Goal: Task Accomplishment & Management: Manage account settings

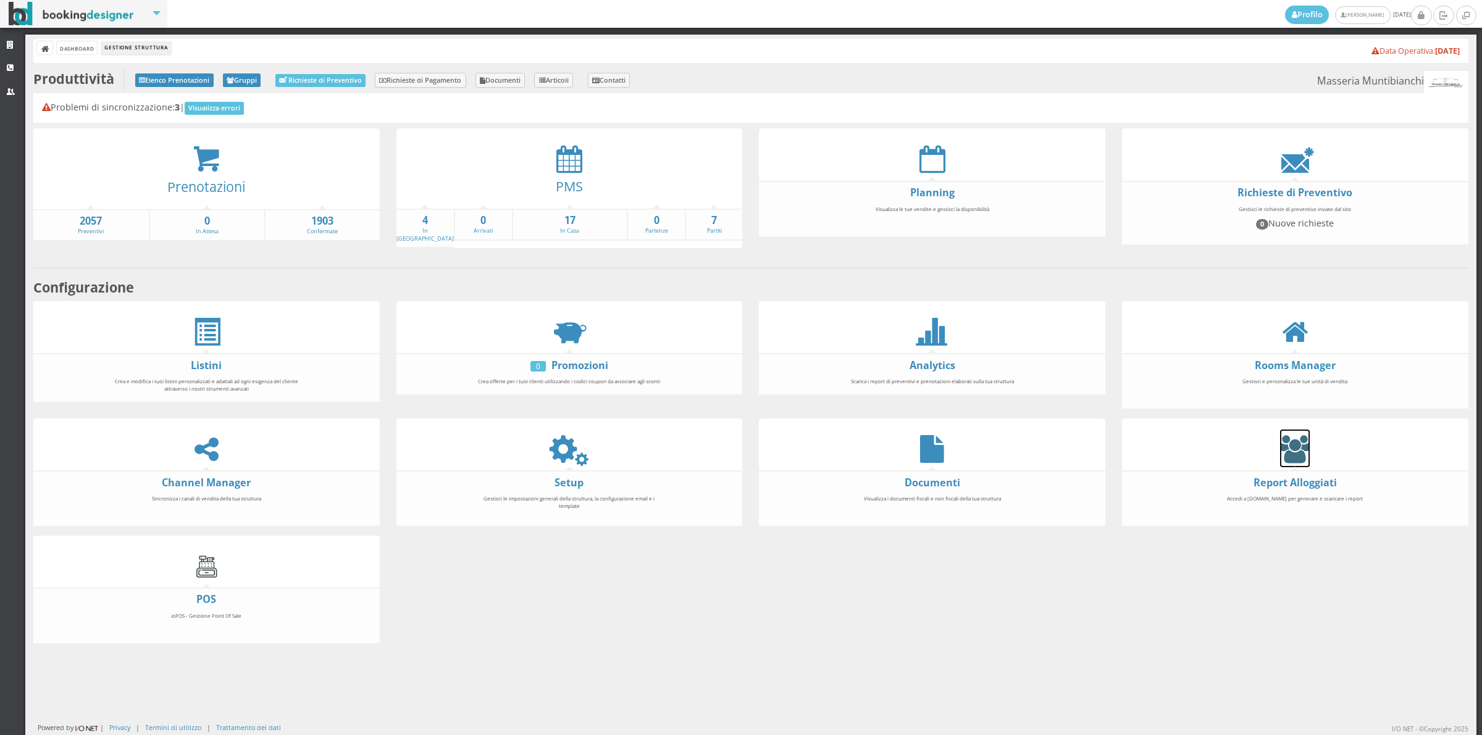
click at [1280, 449] on icon at bounding box center [1295, 449] width 30 height 28
click at [204, 153] on icon at bounding box center [207, 159] width 28 height 28
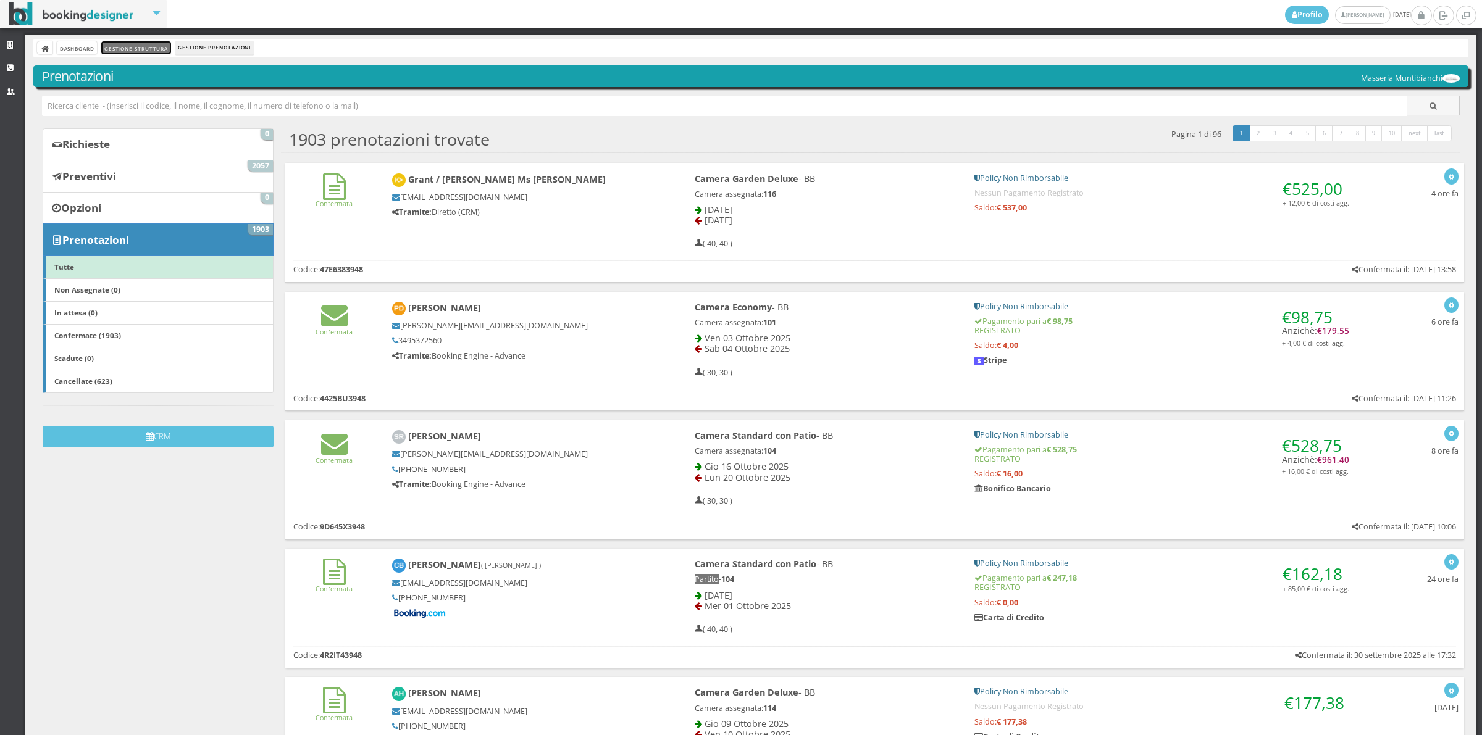
click at [120, 50] on link "Gestione Struttura" at bounding box center [135, 47] width 69 height 13
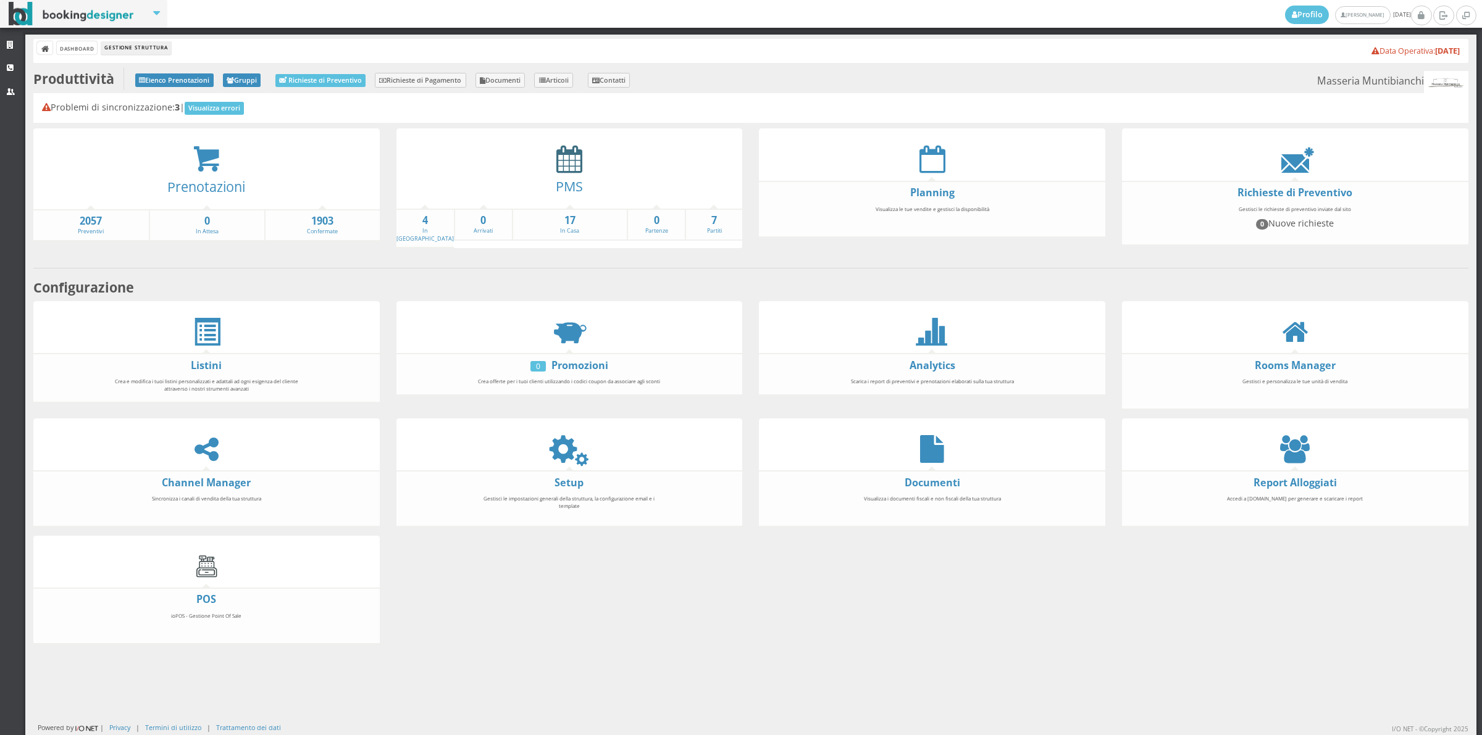
click at [556, 154] on icon at bounding box center [569, 159] width 26 height 28
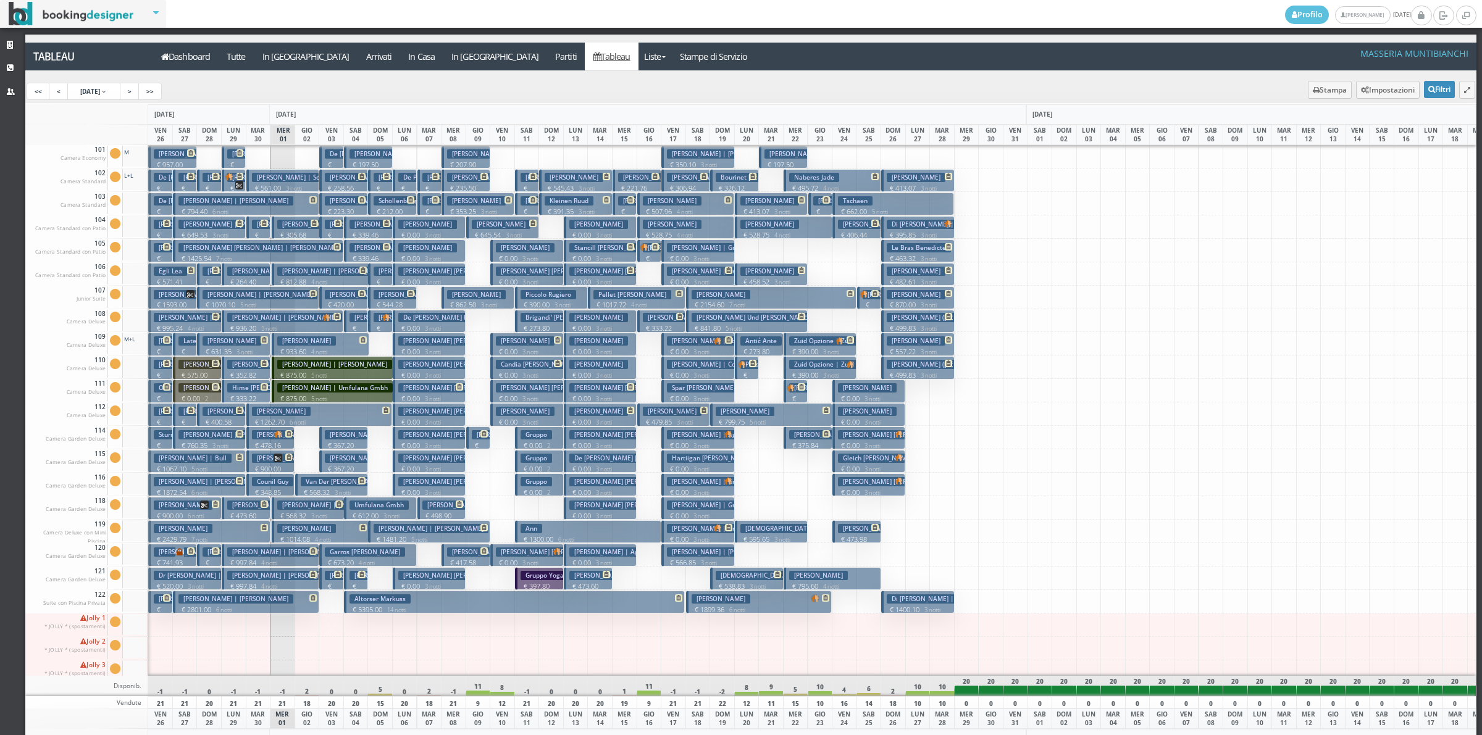
click at [298, 535] on p "€ 1014.08 4 notti" at bounding box center [321, 540] width 88 height 10
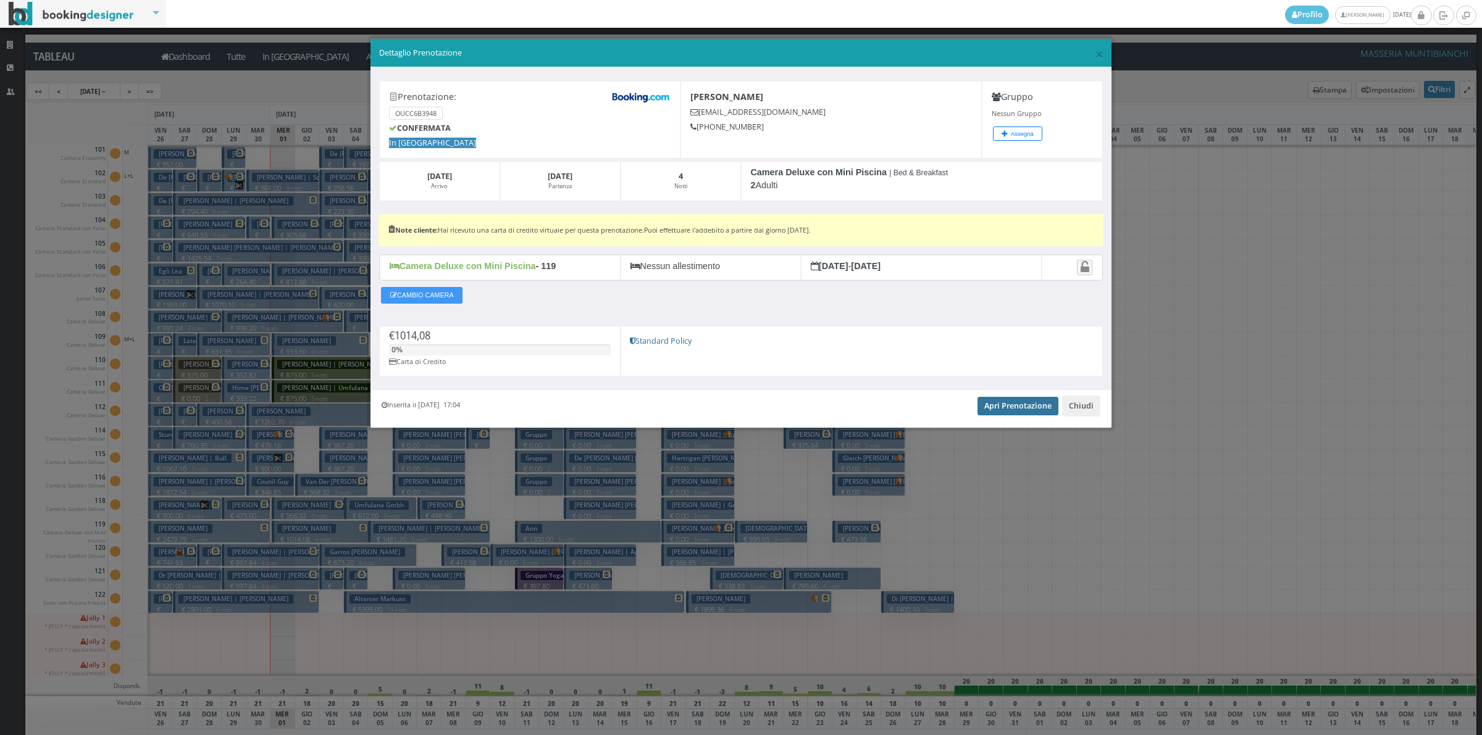
click at [999, 408] on link "Apri Prenotazione" at bounding box center [1017, 406] width 81 height 19
click at [1080, 409] on button "Chiudi" at bounding box center [1081, 406] width 38 height 21
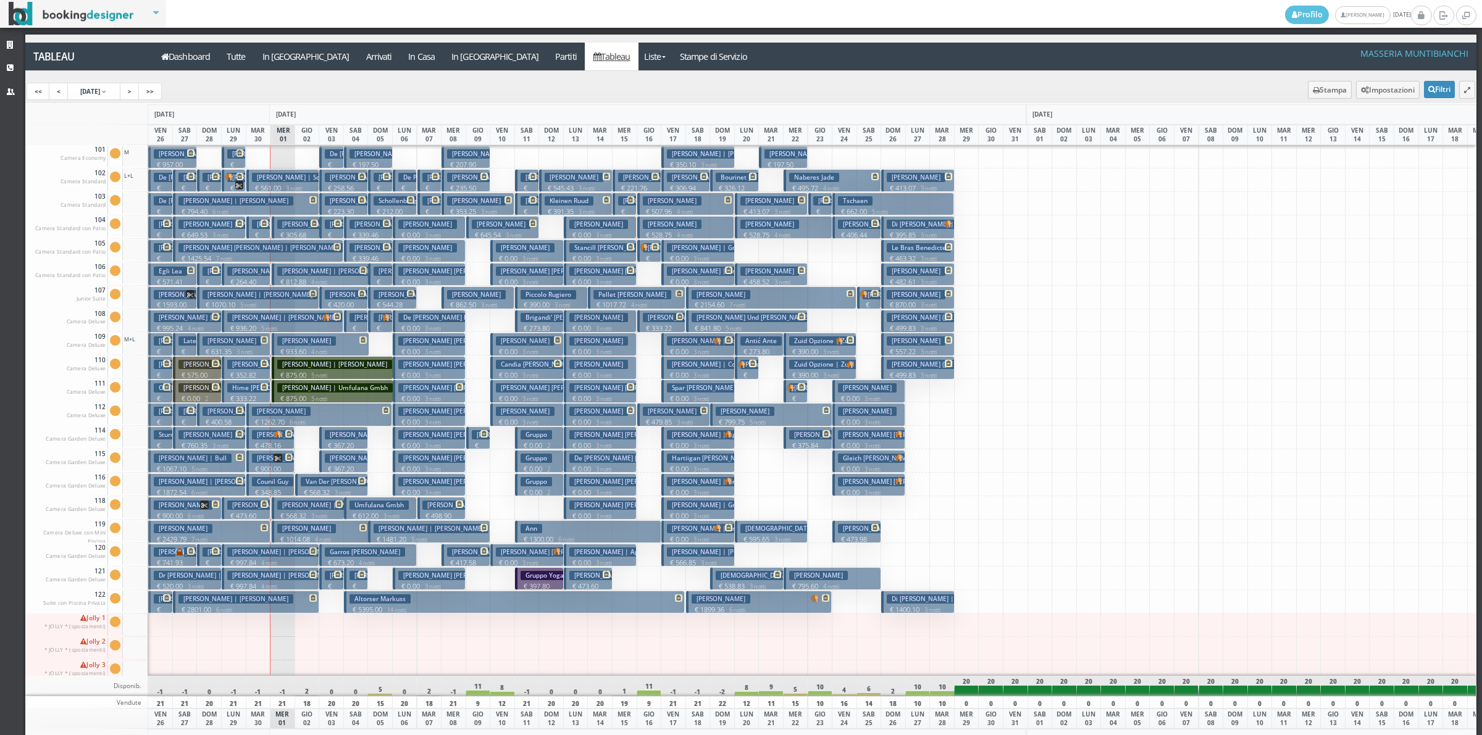
click at [283, 227] on h3 "Vinet Antonin" at bounding box center [306, 224] width 59 height 9
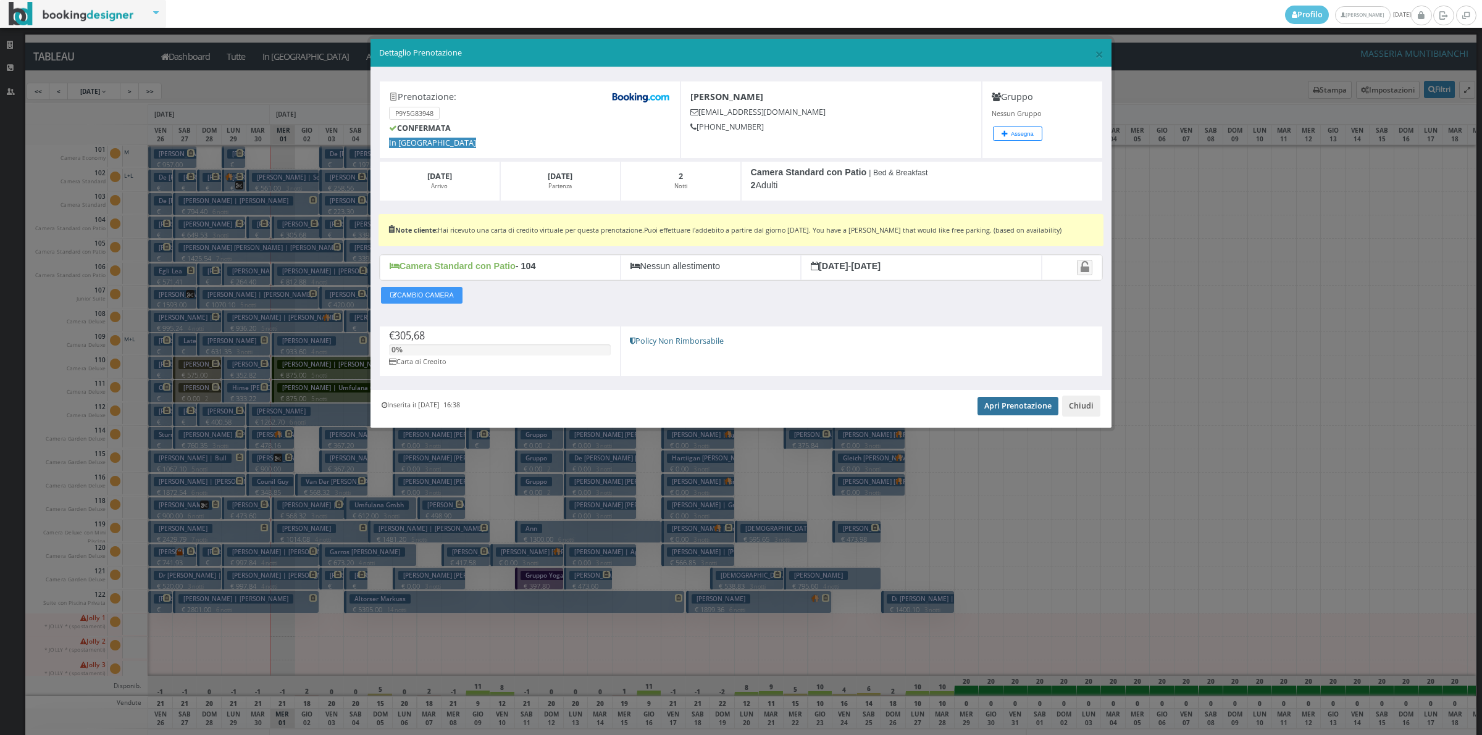
click at [998, 402] on link "Apri Prenotazione" at bounding box center [1017, 406] width 81 height 19
click at [1088, 400] on button "Chiudi" at bounding box center [1081, 406] width 38 height 21
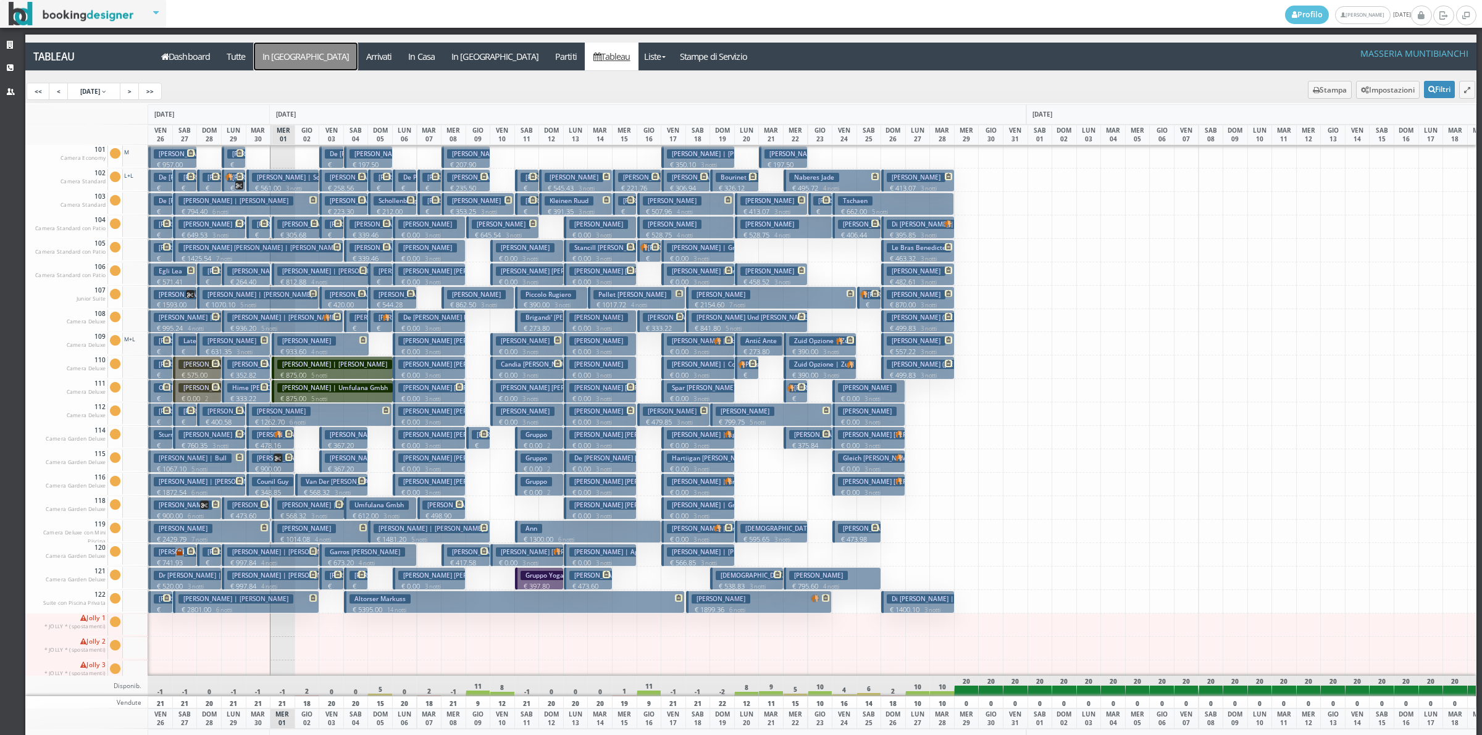
click at [292, 66] on a=pms-arrival-reservations"] "In [GEOGRAPHIC_DATA]" at bounding box center [306, 57] width 104 height 28
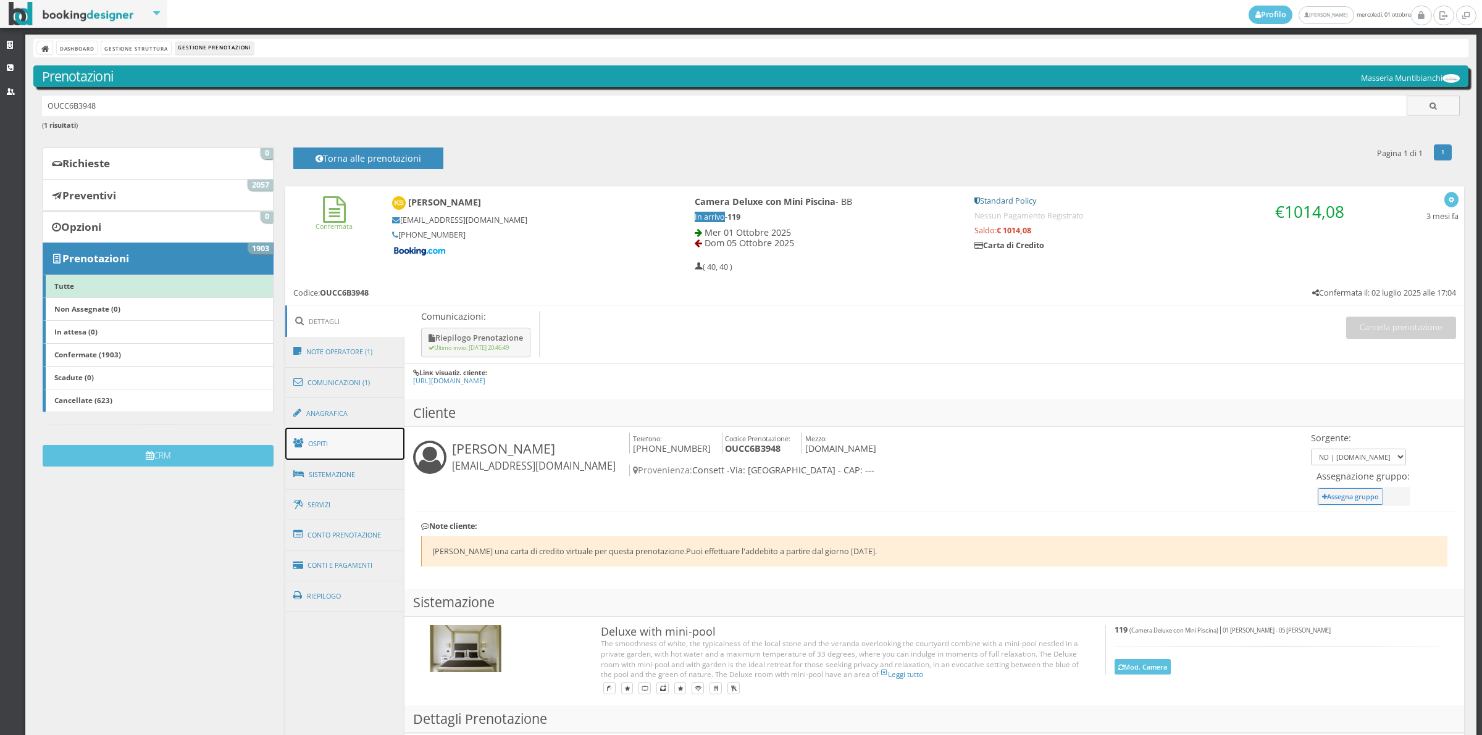
click at [364, 451] on link "Ospiti" at bounding box center [345, 444] width 120 height 32
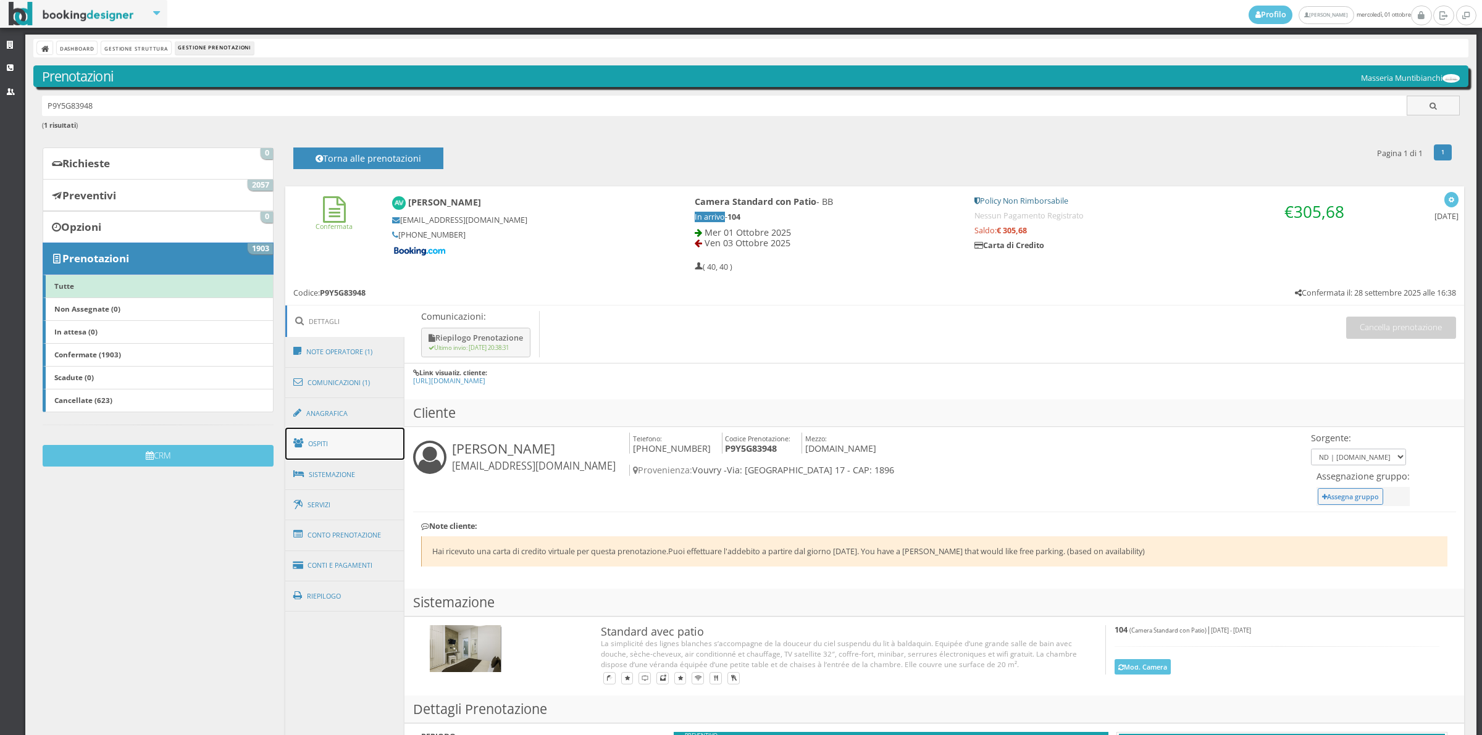
click at [326, 438] on link "Ospiti" at bounding box center [345, 444] width 120 height 32
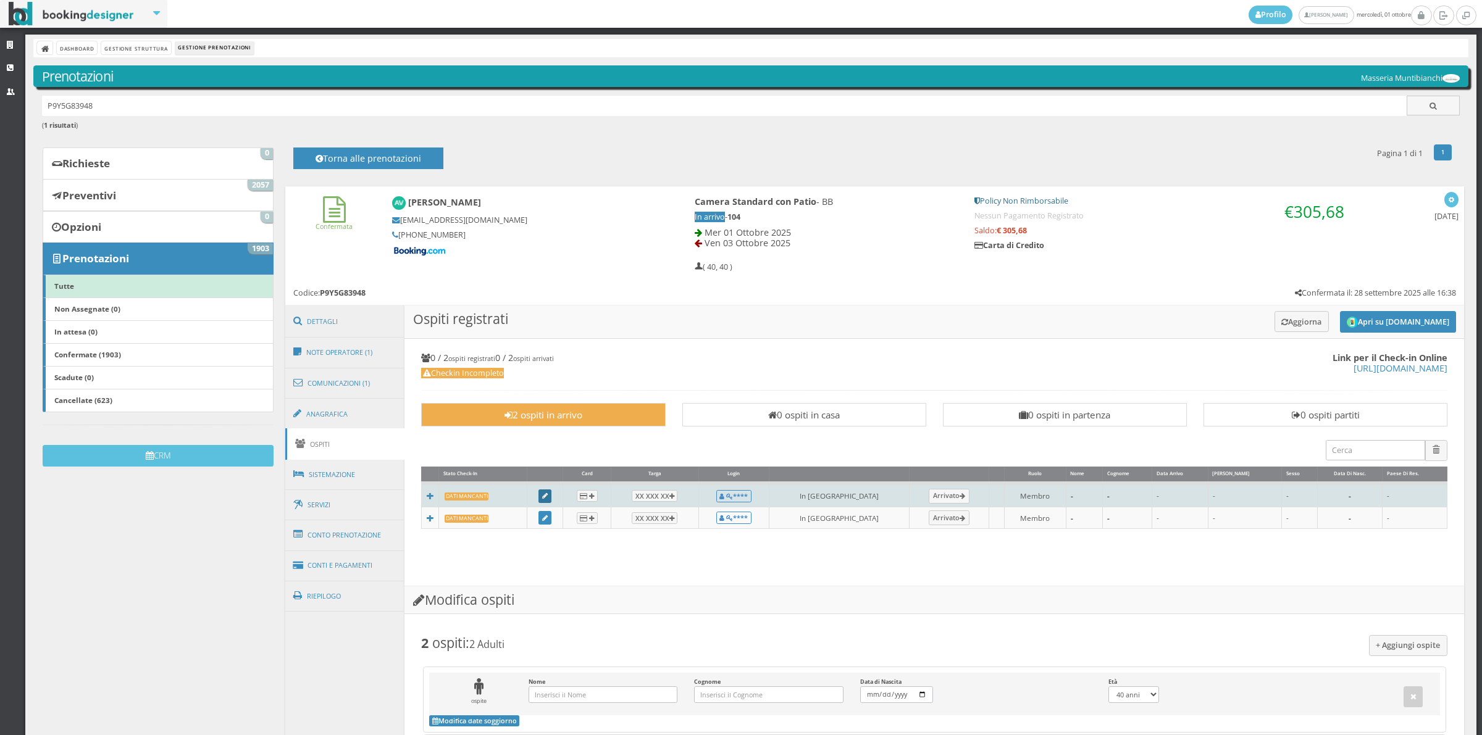
click at [546, 494] on link at bounding box center [545, 497] width 14 height 14
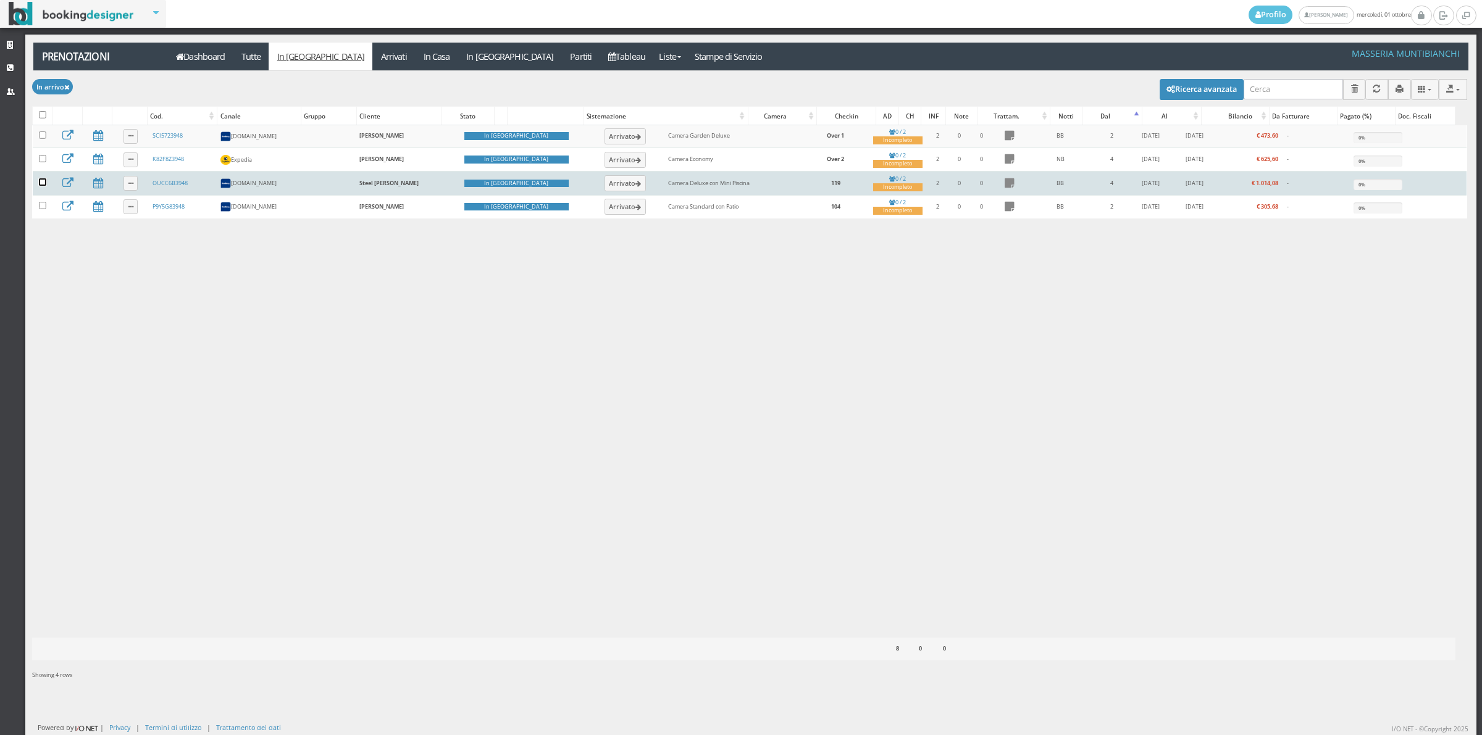
click at [41, 181] on input "checkbox" at bounding box center [42, 181] width 7 height 7
checkbox input "true"
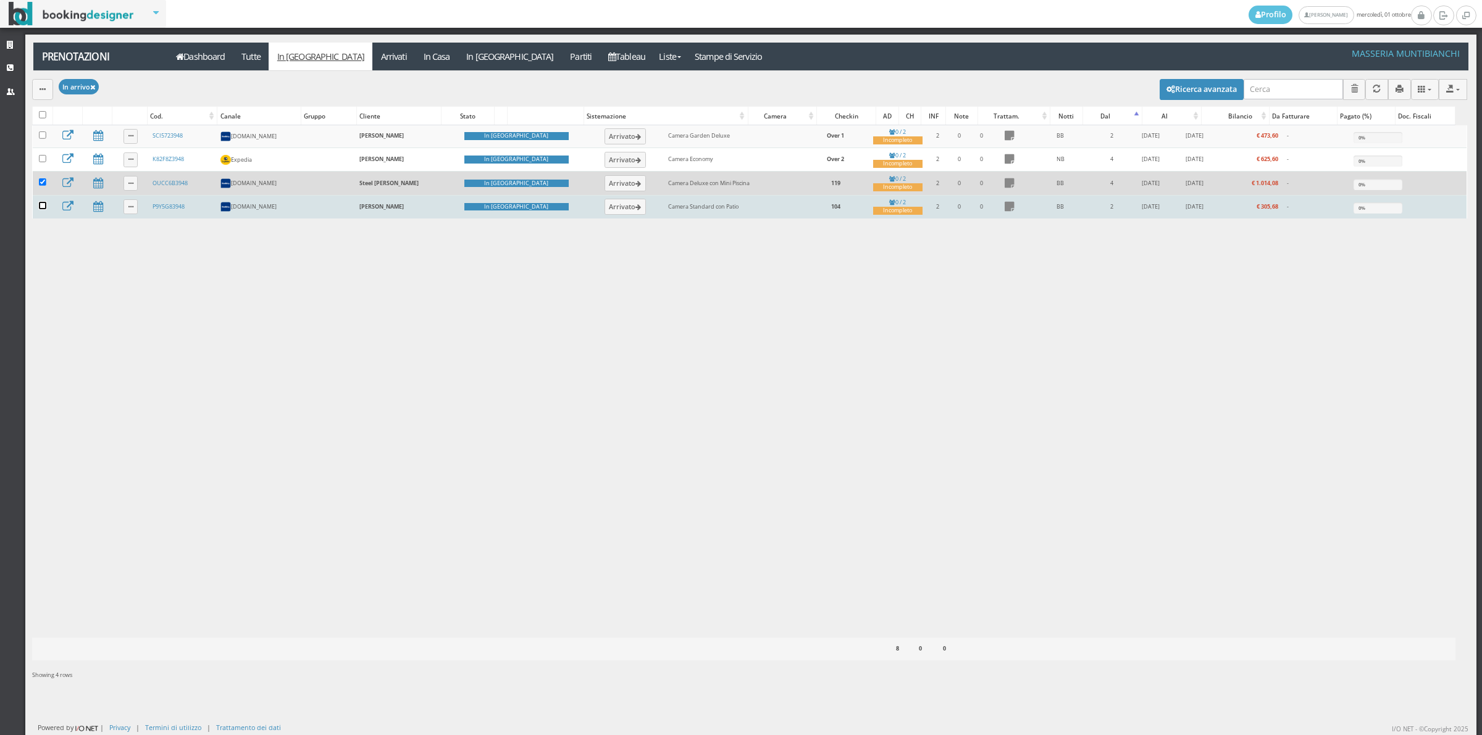
click at [42, 208] on input "checkbox" at bounding box center [42, 205] width 7 height 7
checkbox input "true"
click at [47, 96] on button "button" at bounding box center [42, 89] width 21 height 20
click at [56, 134] on link "Segna come "Arrivato"" at bounding box center [85, 132] width 106 height 14
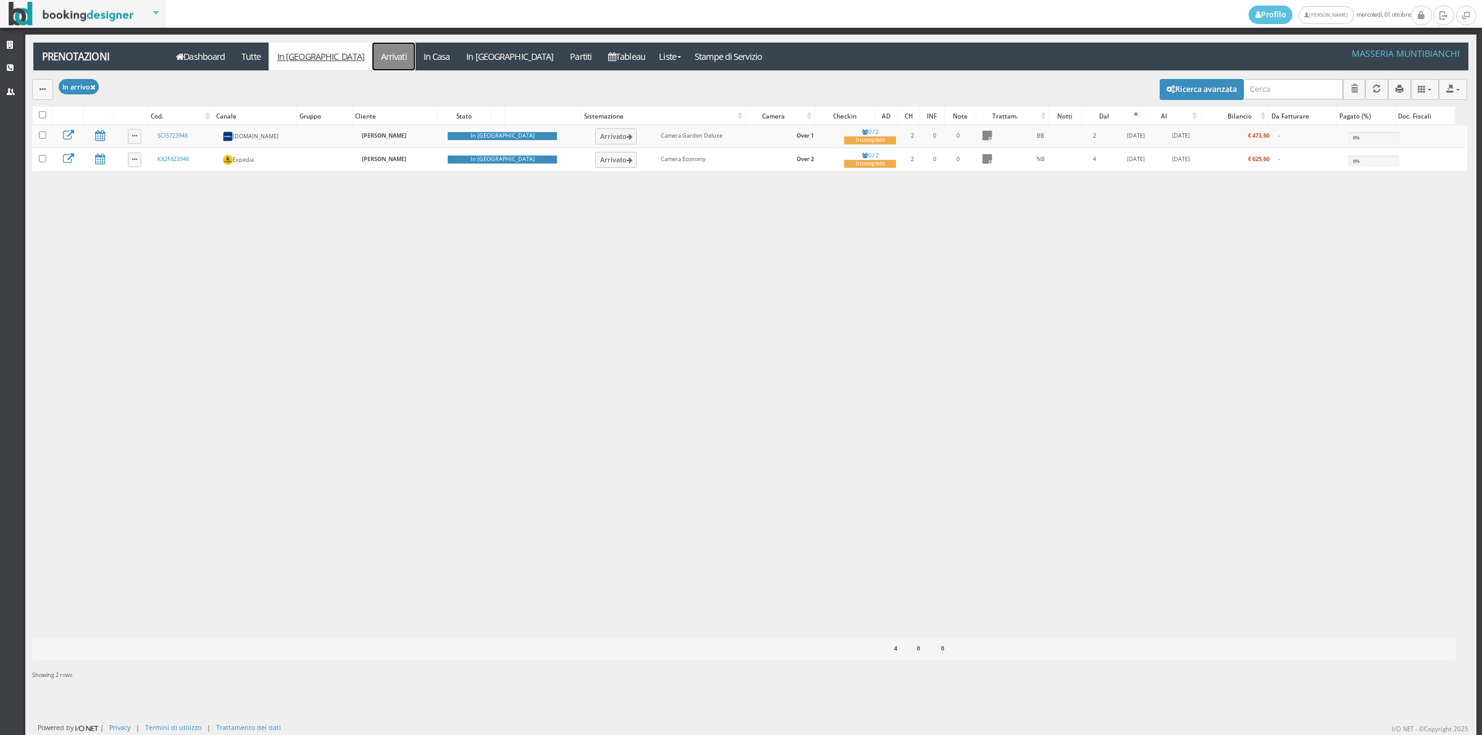
click at [372, 60] on link "Arrivati" at bounding box center [393, 57] width 43 height 28
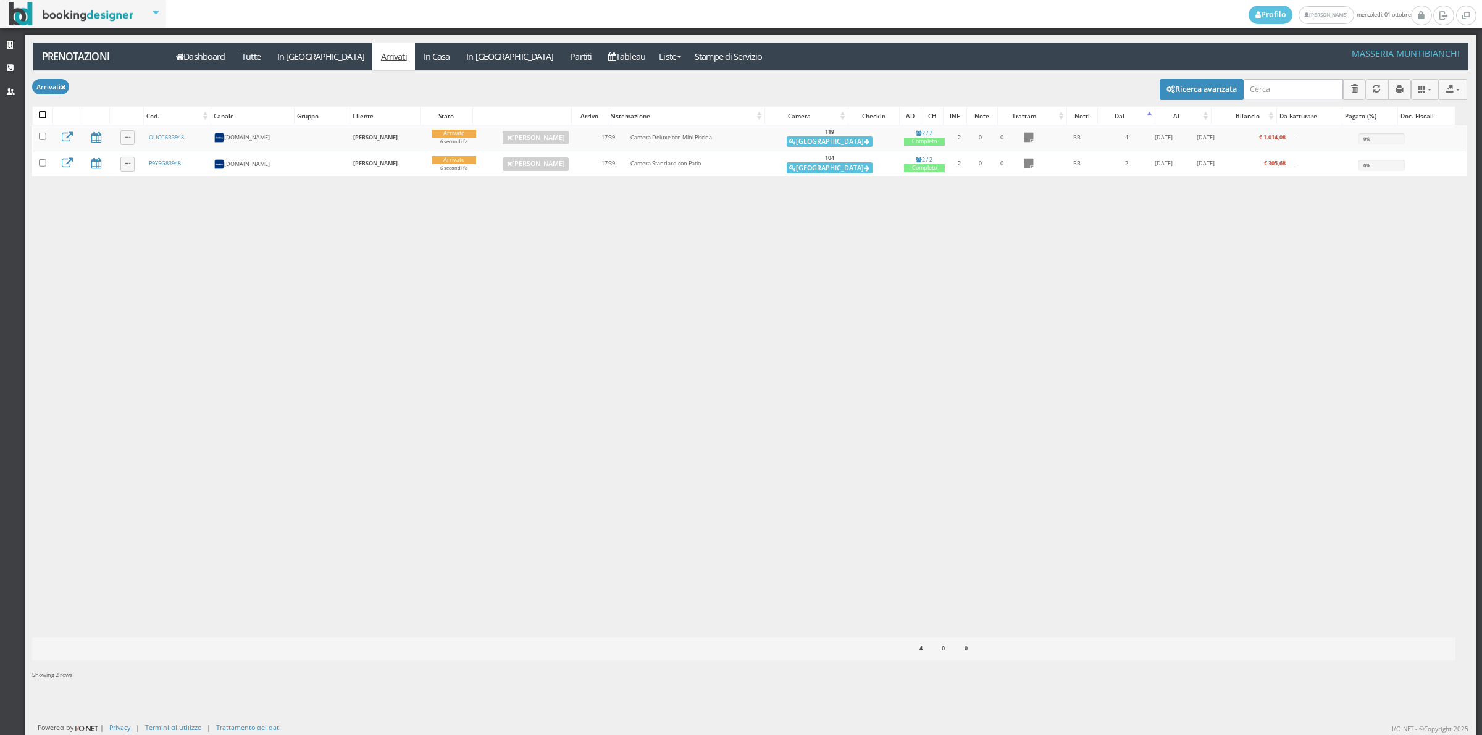
click at [45, 115] on input "checkbox" at bounding box center [42, 114] width 7 height 7
checkbox input "true"
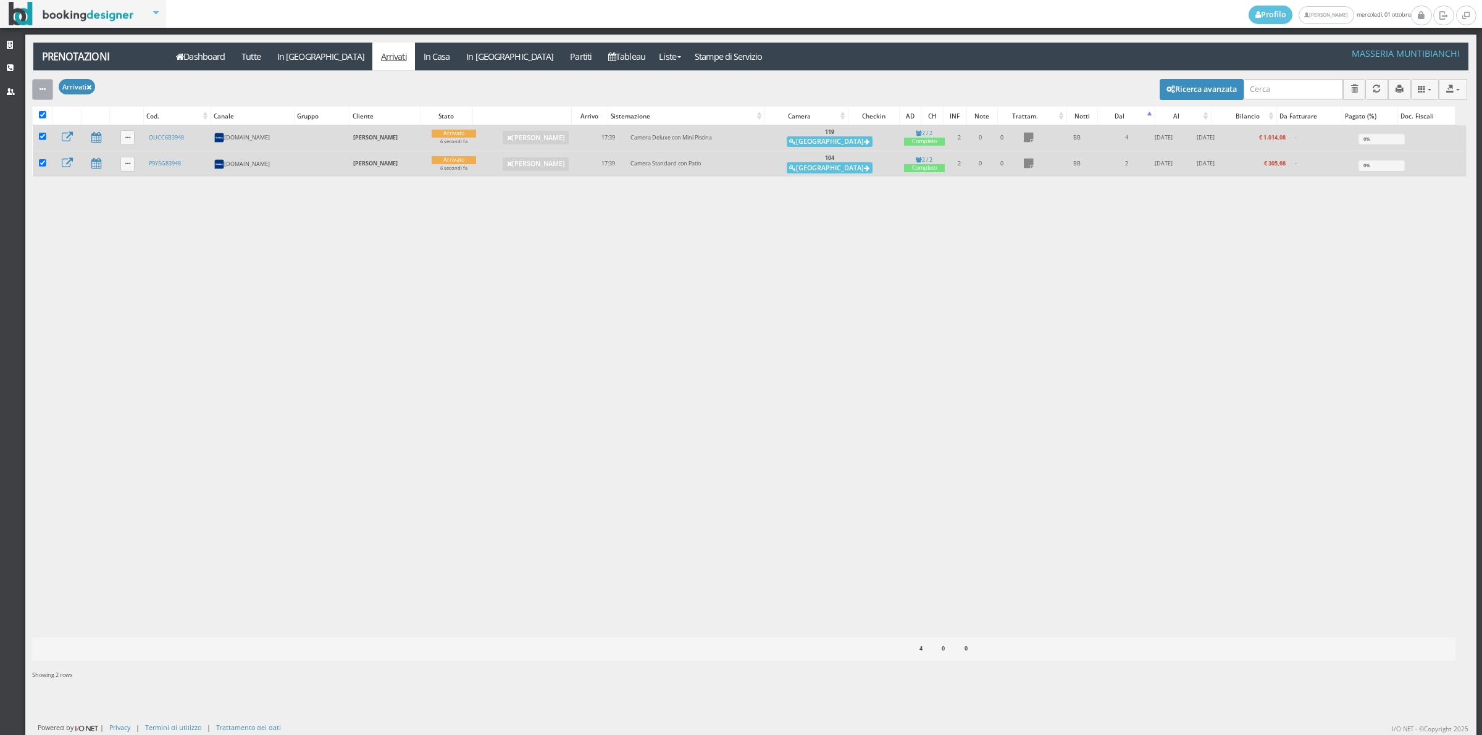
click at [44, 87] on icon "button" at bounding box center [43, 90] width 6 height 8
click at [84, 162] on li "Segna come "Alloggiato"" at bounding box center [85, 158] width 106 height 19
click at [41, 88] on icon "button" at bounding box center [43, 90] width 6 height 8
click at [66, 153] on link "Segna come "Alloggiato"" at bounding box center [85, 156] width 106 height 14
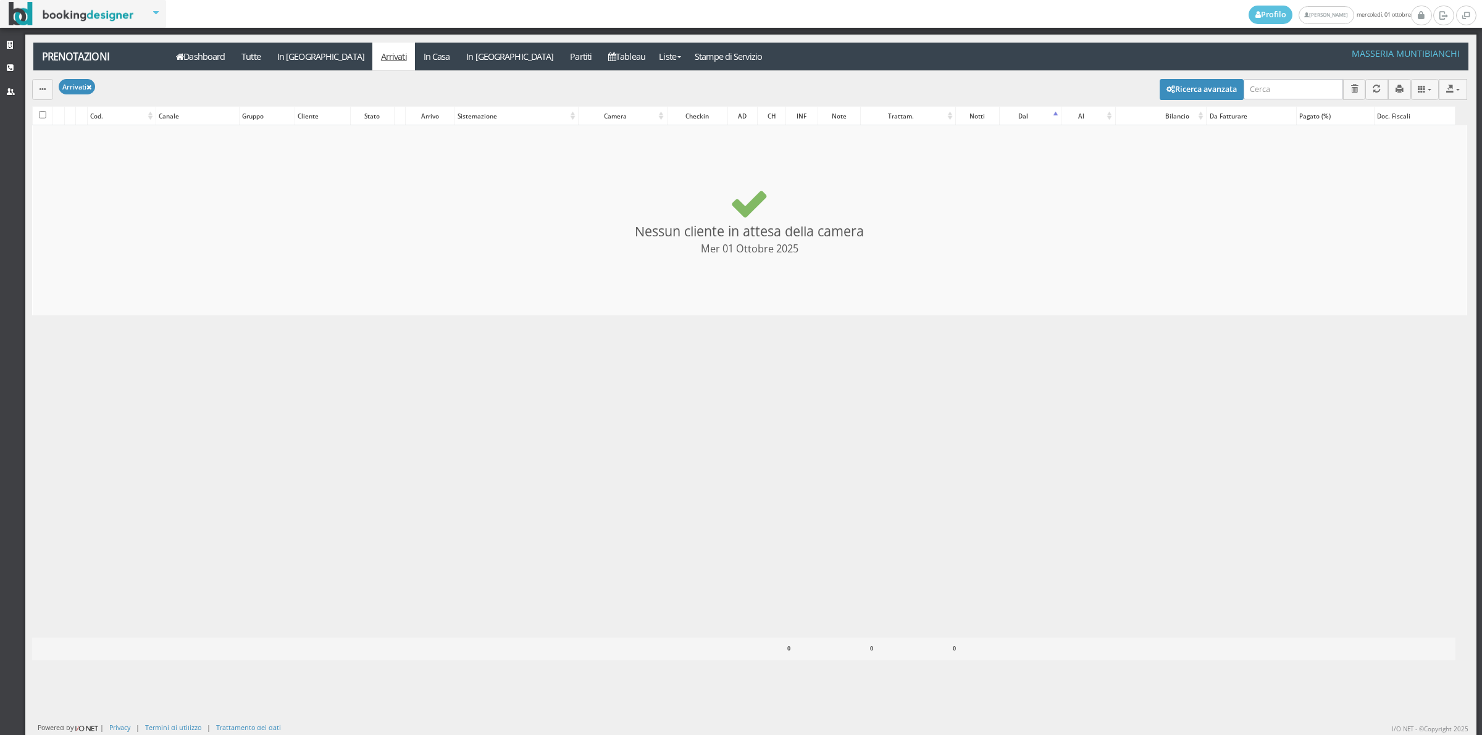
checkbox input "false"
click at [415, 60] on link "In Casa" at bounding box center [436, 57] width 43 height 28
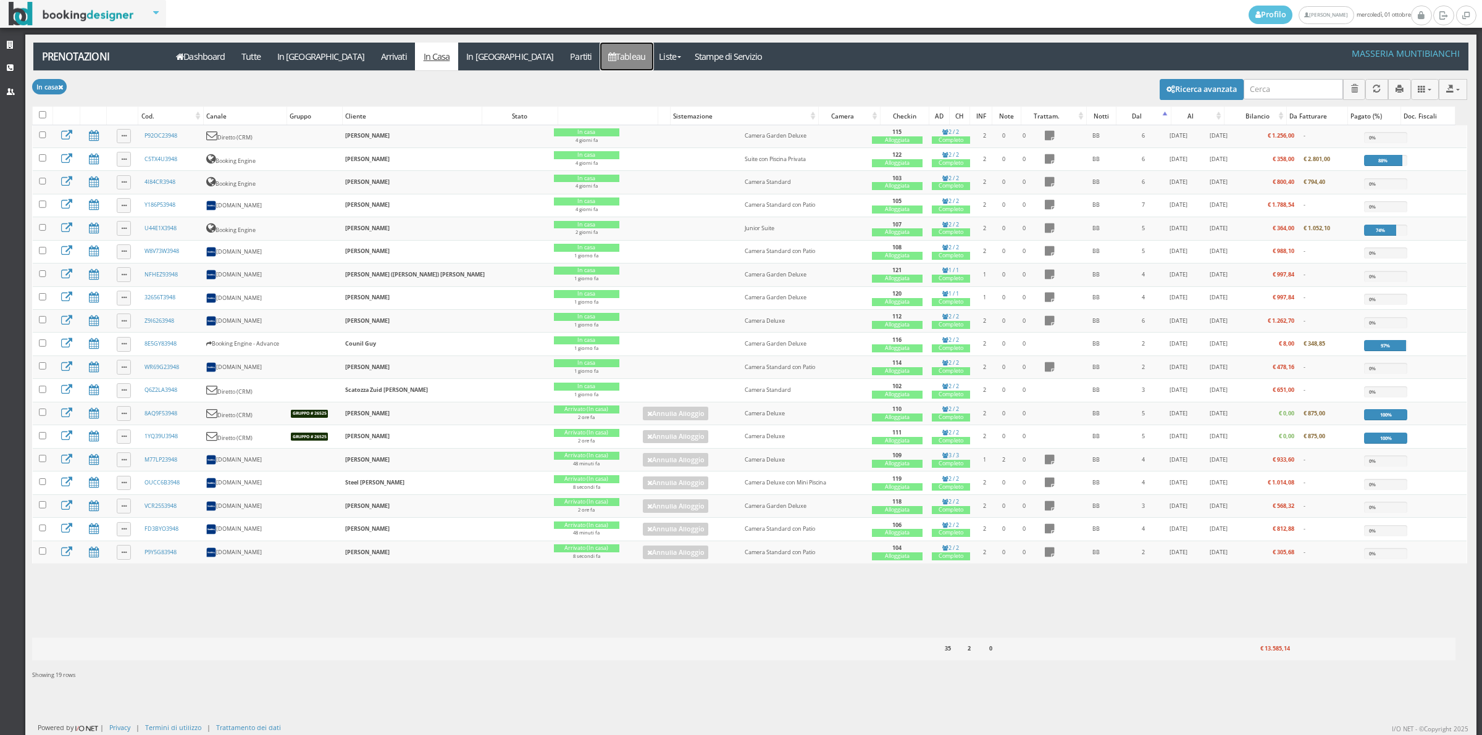
click at [600, 52] on link "Tableau" at bounding box center [627, 57] width 54 height 28
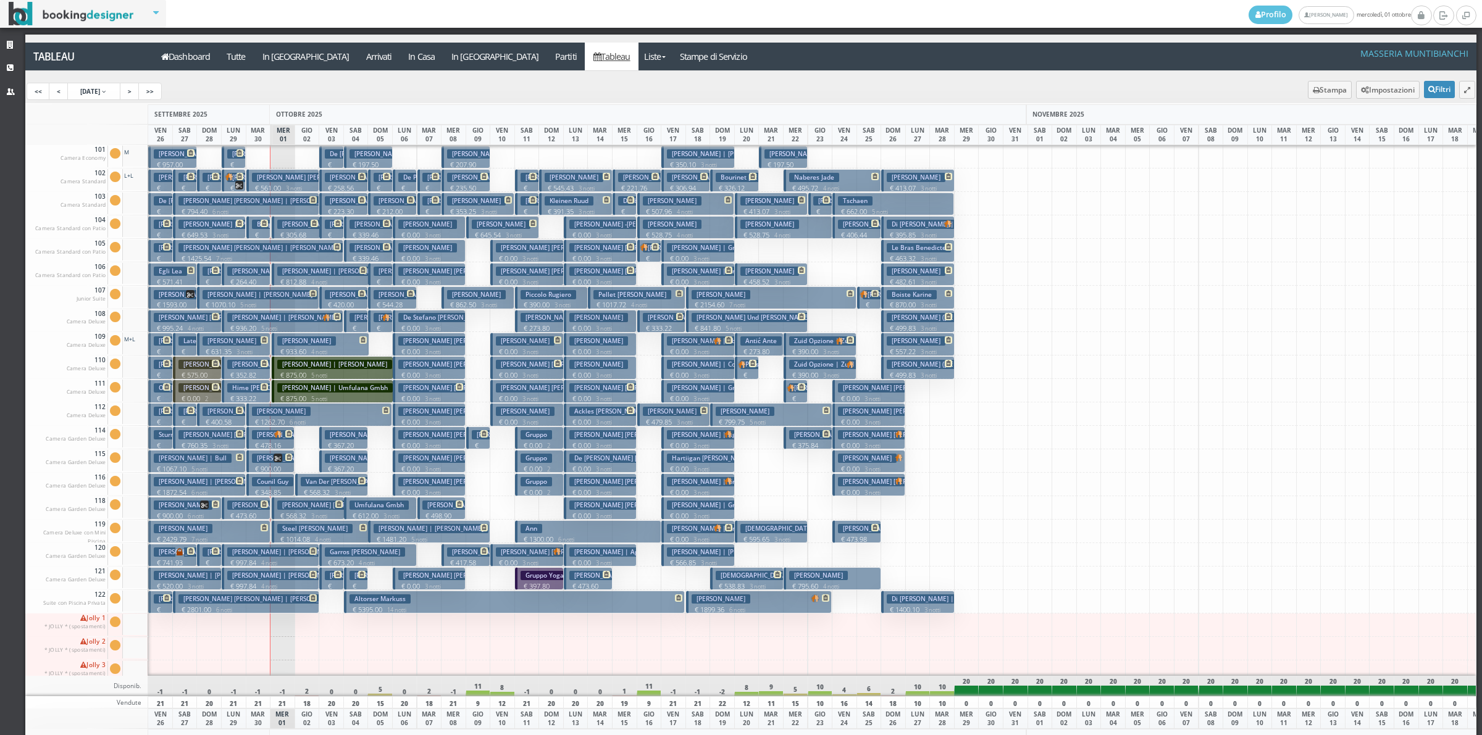
click at [304, 489] on p "€ 568.32 3 notti" at bounding box center [333, 493] width 64 height 10
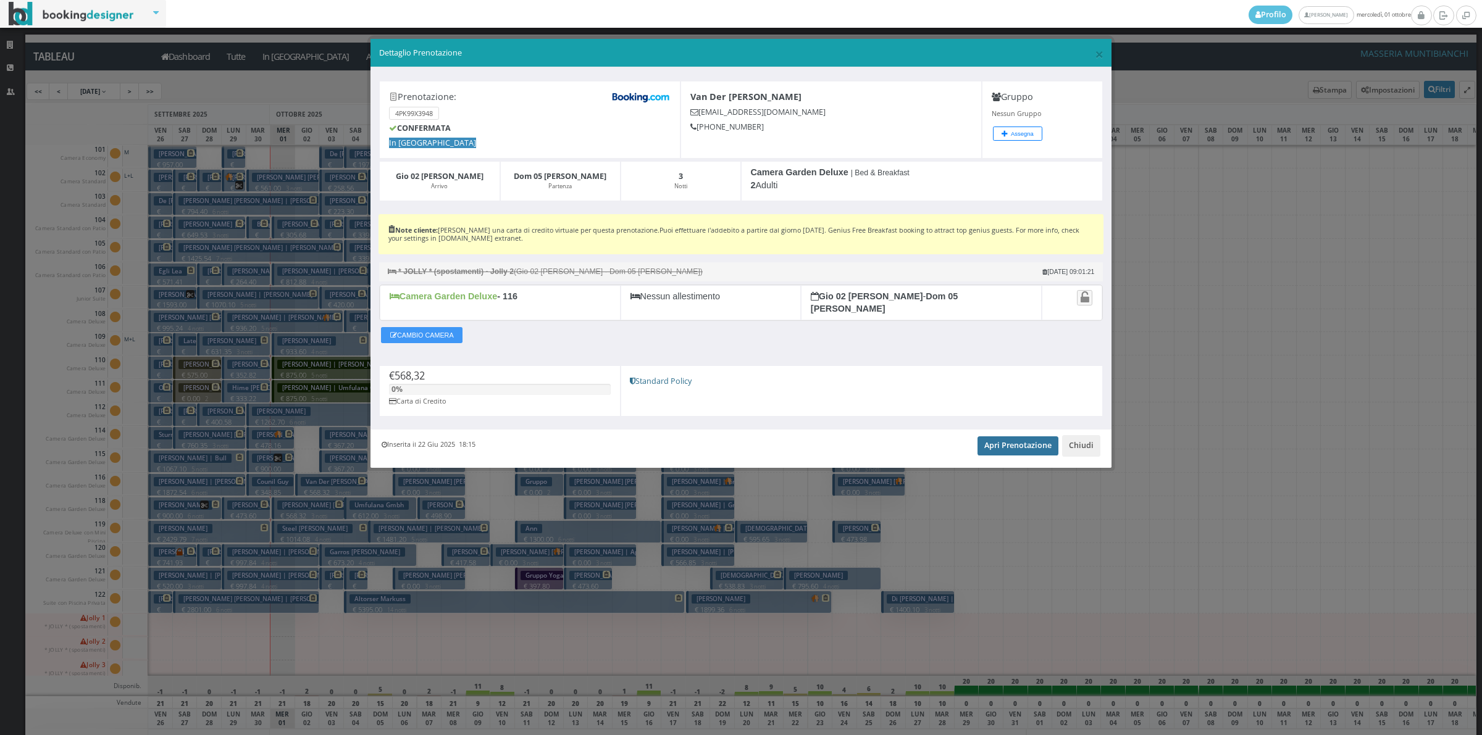
click at [1009, 444] on link "Apri Prenotazione" at bounding box center [1017, 445] width 81 height 19
click at [1096, 446] on button "Chiudi" at bounding box center [1081, 445] width 38 height 21
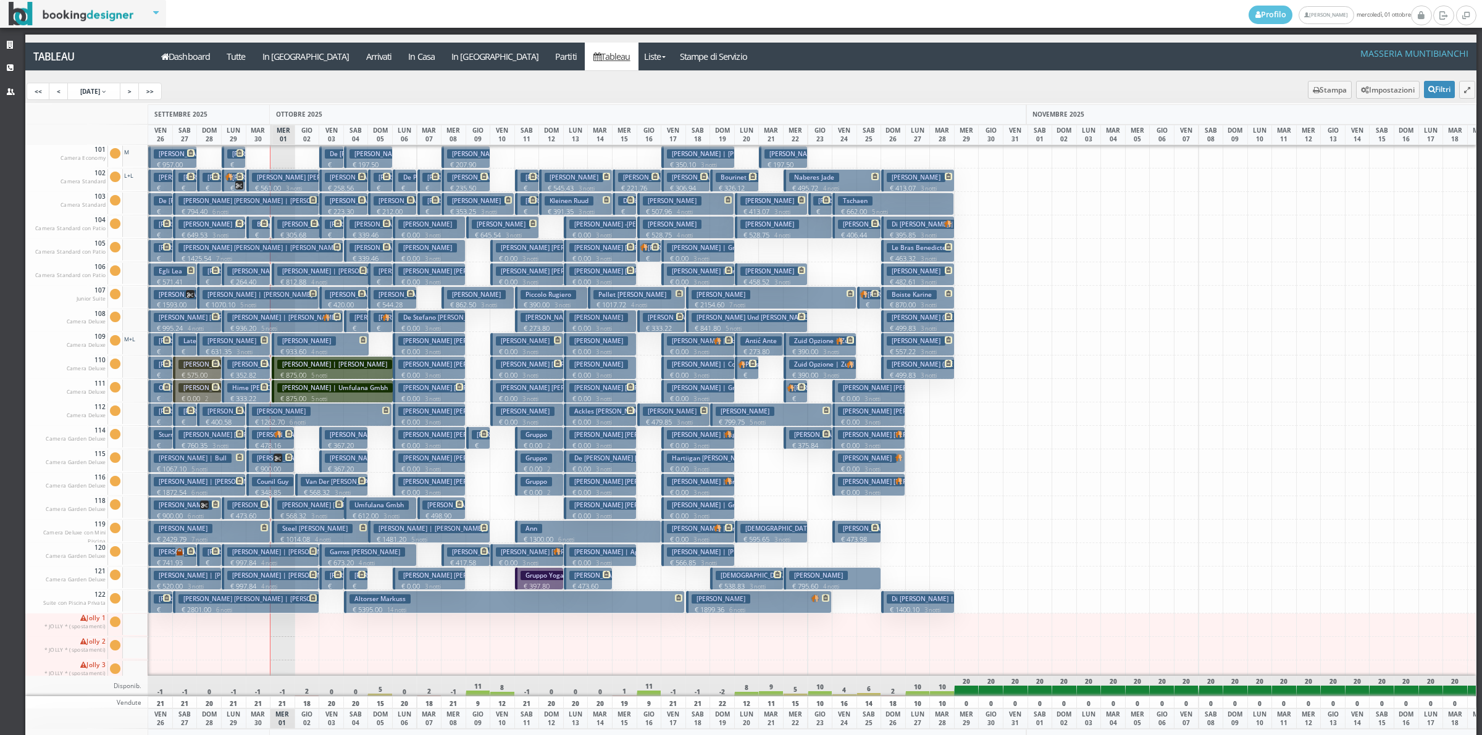
click at [279, 475] on button "Counil Guy € 348.85 2 notti 2 Adulti" at bounding box center [270, 484] width 49 height 23
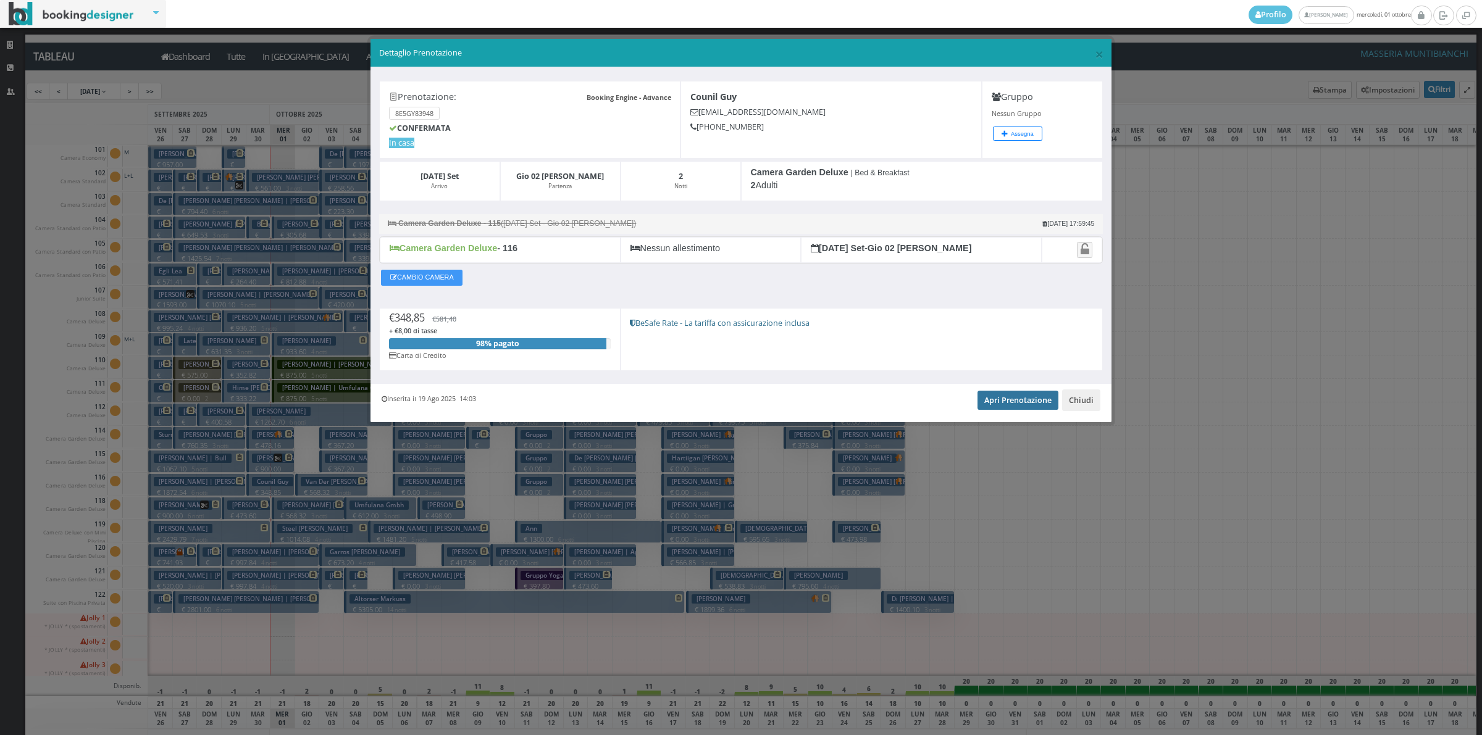
click at [1008, 407] on link "Apri Prenotazione" at bounding box center [1017, 400] width 81 height 19
click at [1077, 406] on button "Chiudi" at bounding box center [1081, 400] width 38 height 21
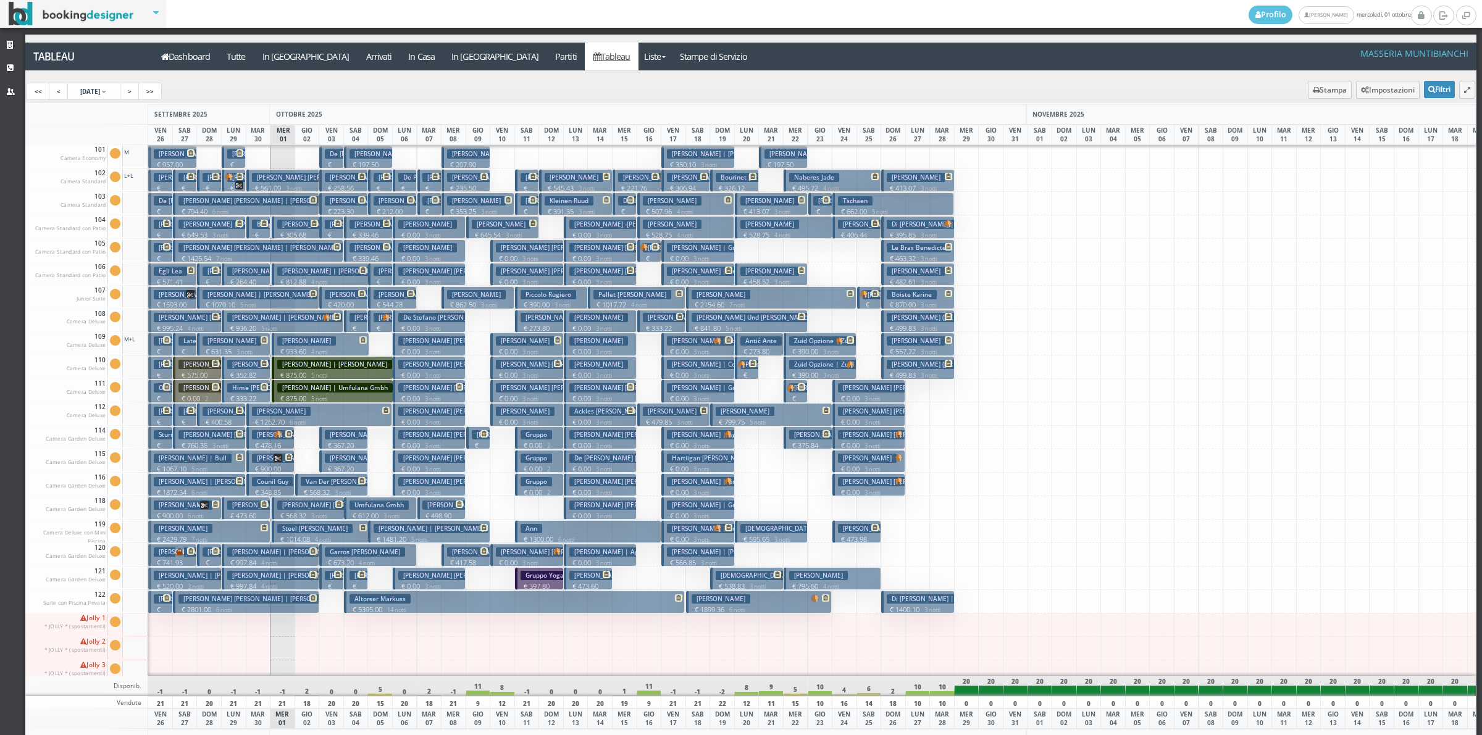
click at [269, 437] on h3 "Knight Paulette Angela | Knight Paulette" at bounding box center [334, 434] width 165 height 9
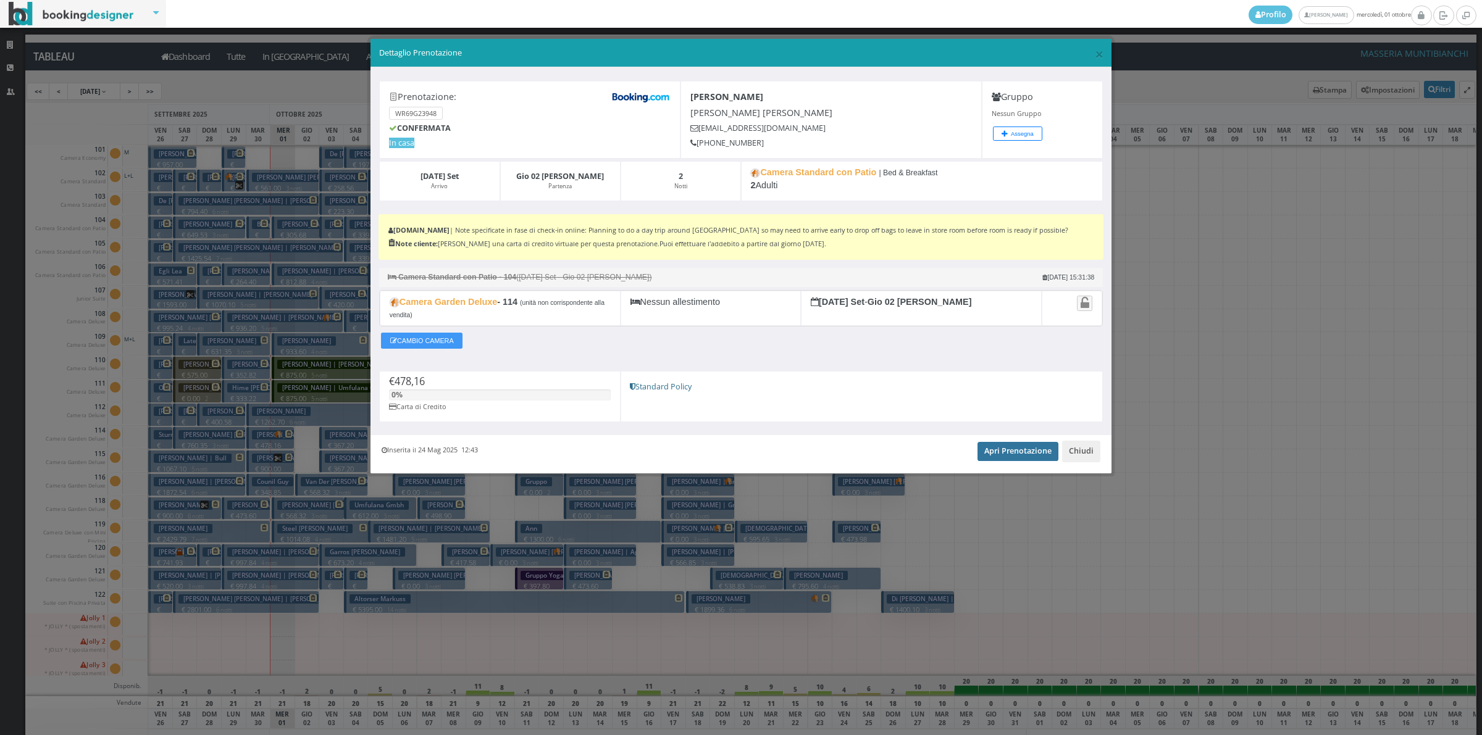
click at [985, 458] on link "Apri Prenotazione" at bounding box center [1017, 451] width 81 height 19
click at [1062, 452] on div "Inserita il 24 Mag 2025 12:43 Apri Prenotazione Chiudi" at bounding box center [740, 454] width 741 height 38
click at [1082, 452] on button "Chiudi" at bounding box center [1081, 451] width 38 height 21
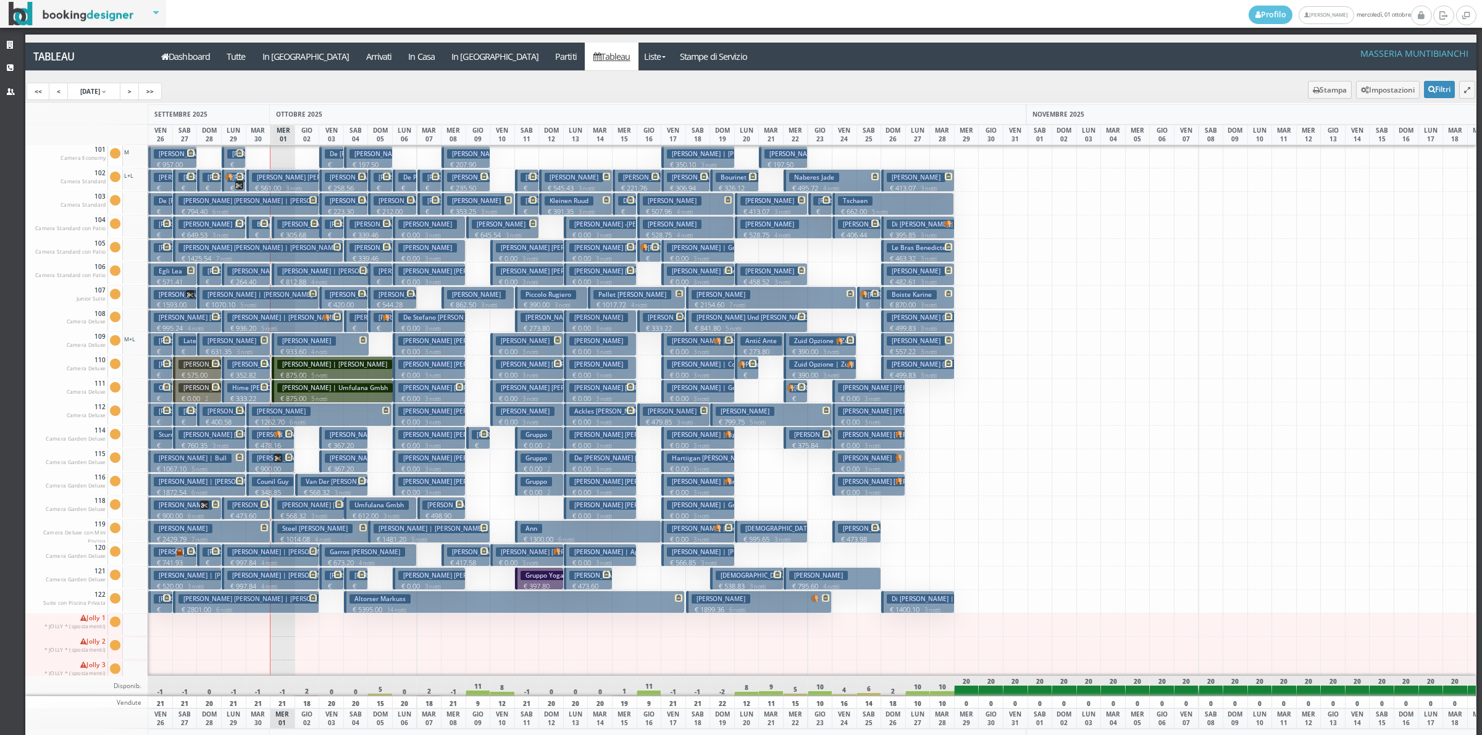
click at [262, 489] on p "€ 348.85 2 notti" at bounding box center [272, 497] width 40 height 19
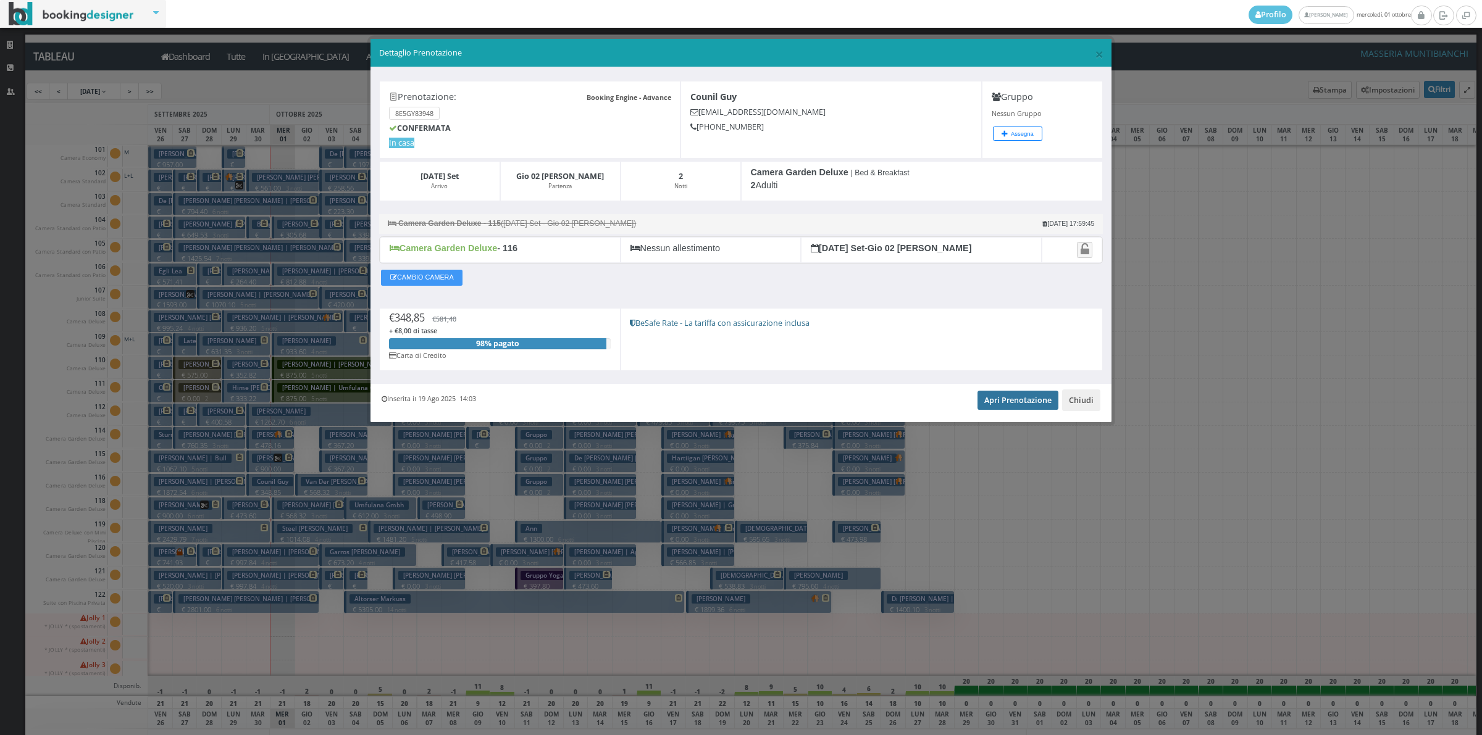
click at [1035, 399] on link "Apri Prenotazione" at bounding box center [1017, 400] width 81 height 19
click at [1093, 409] on button "Chiudi" at bounding box center [1081, 400] width 38 height 21
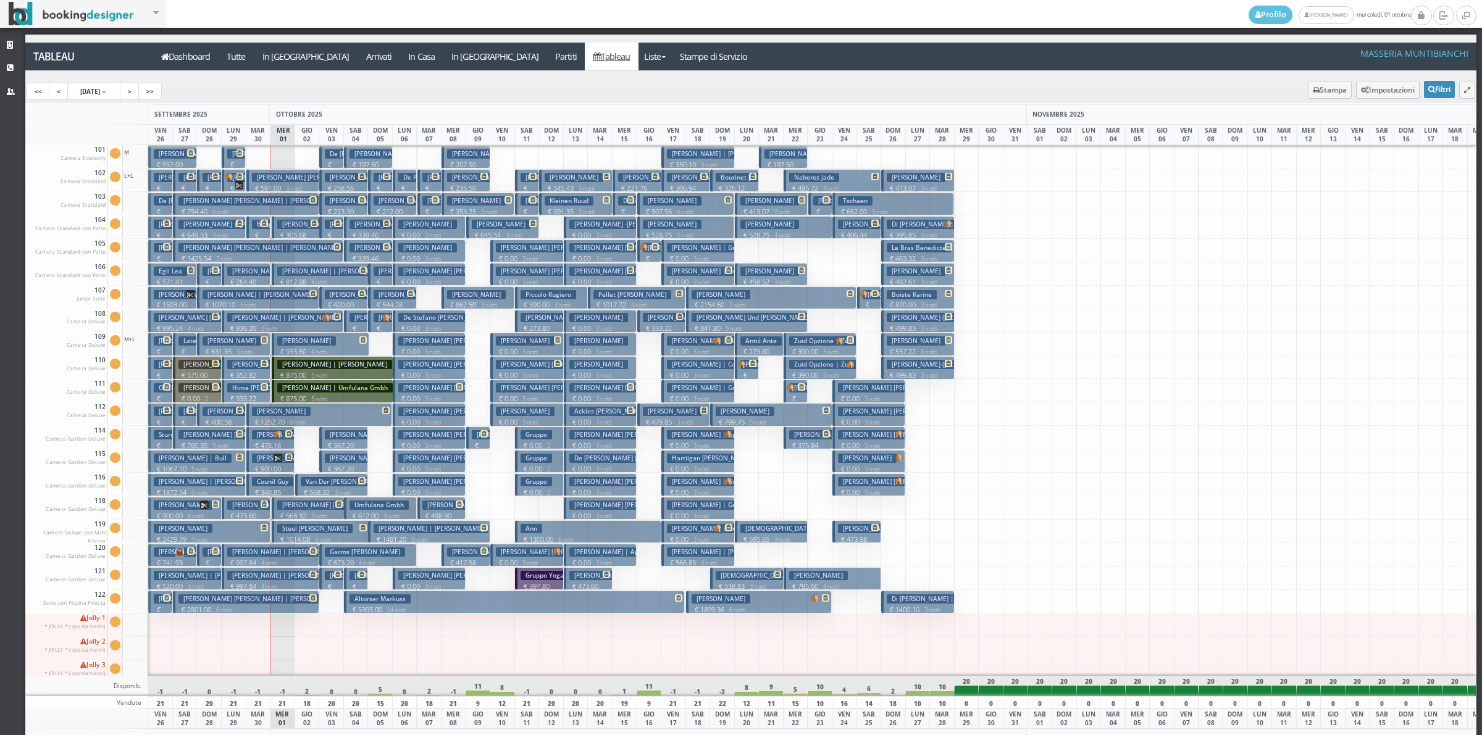
click at [281, 466] on p "€ 900.00 6 notti" at bounding box center [272, 473] width 40 height 19
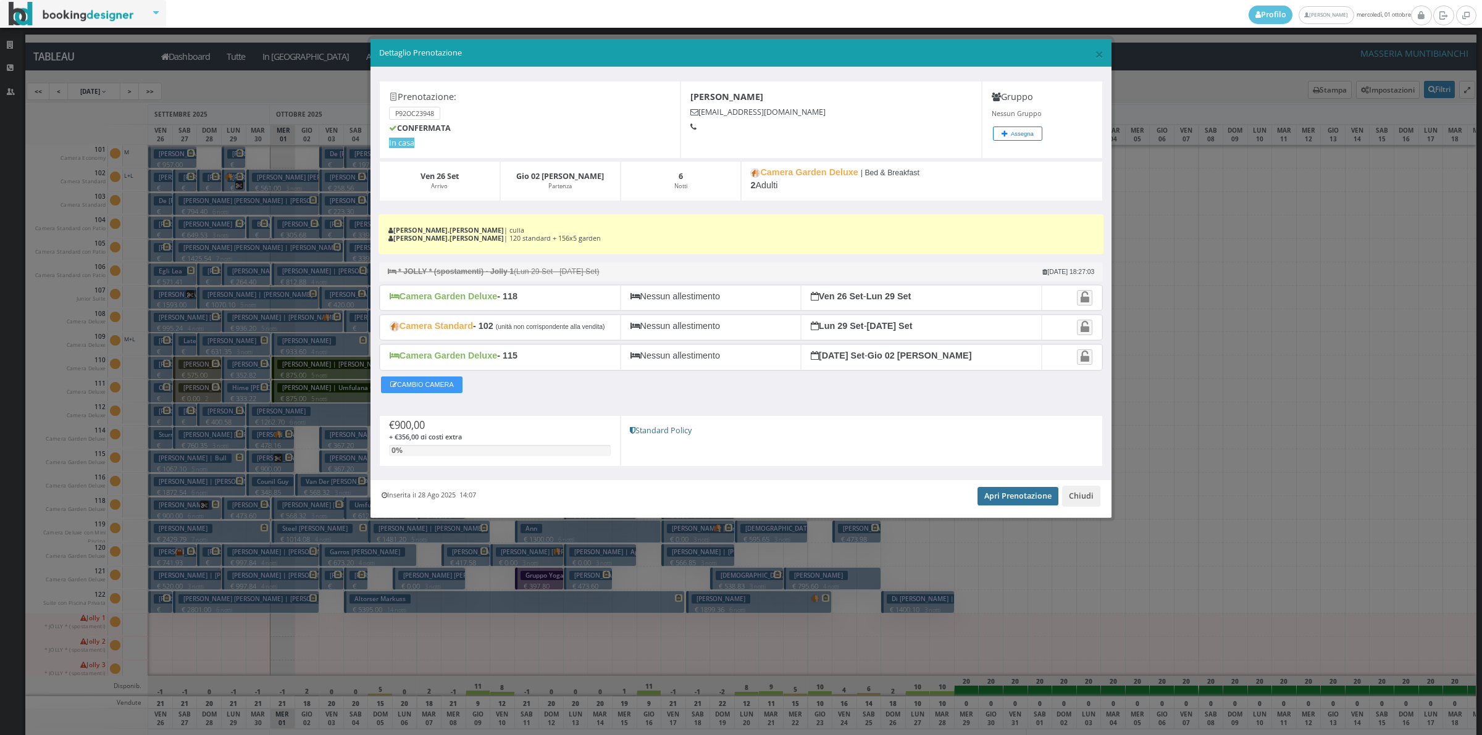
click at [988, 499] on link "Apri Prenotazione" at bounding box center [1017, 496] width 81 height 19
click at [1074, 498] on button "Chiudi" at bounding box center [1081, 496] width 38 height 21
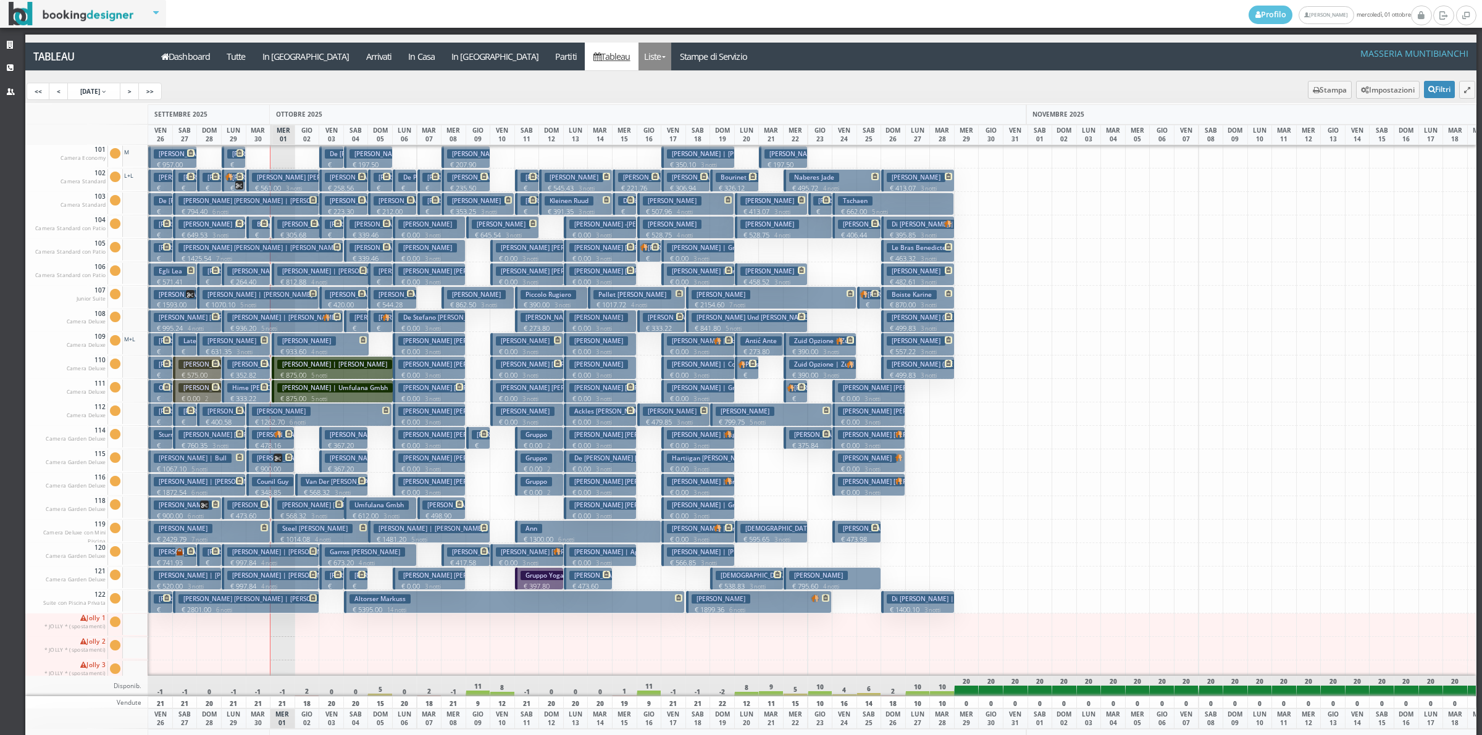
click at [638, 60] on link "Liste" at bounding box center [654, 57] width 33 height 28
click at [638, 102] on link "Foglio Pulizie" at bounding box center [682, 103] width 89 height 22
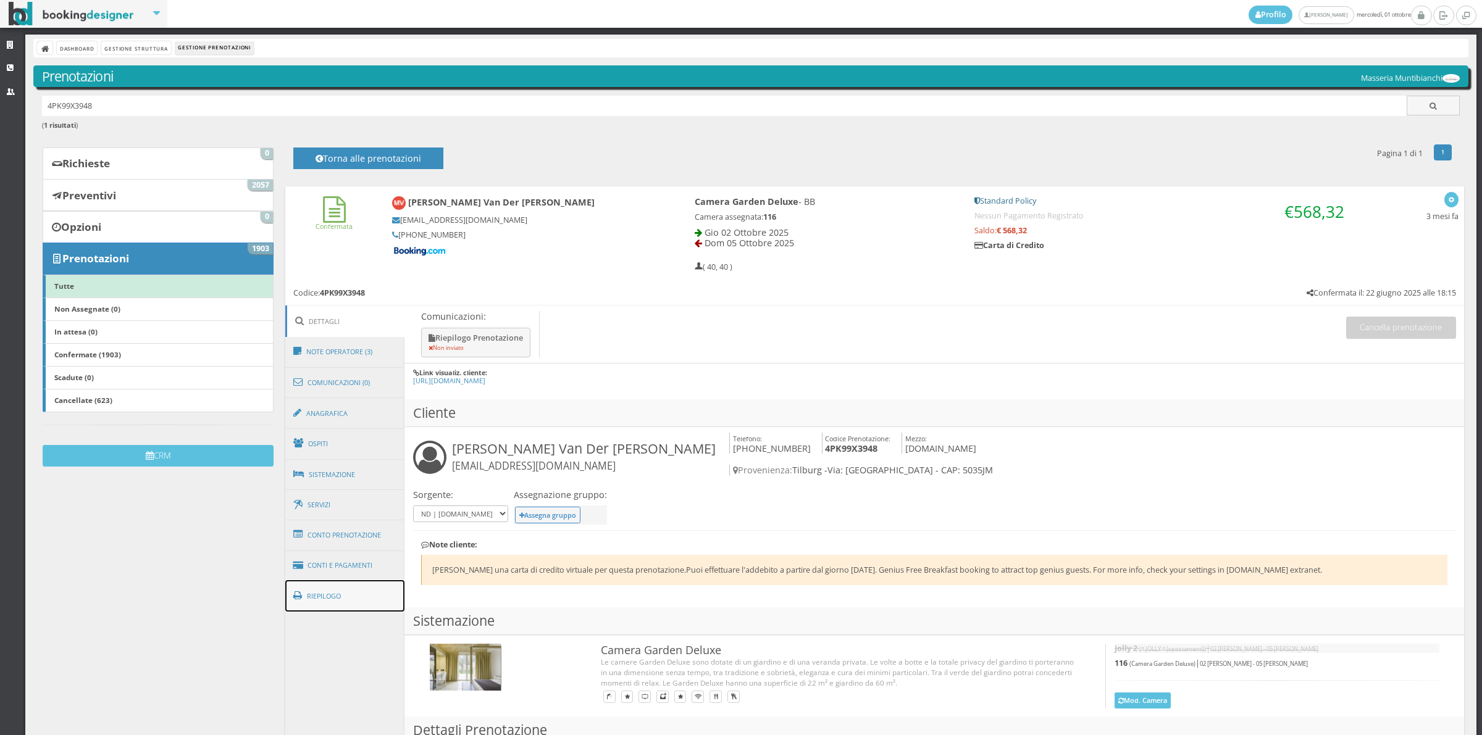
click at [346, 596] on link "Riepilogo" at bounding box center [345, 596] width 120 height 32
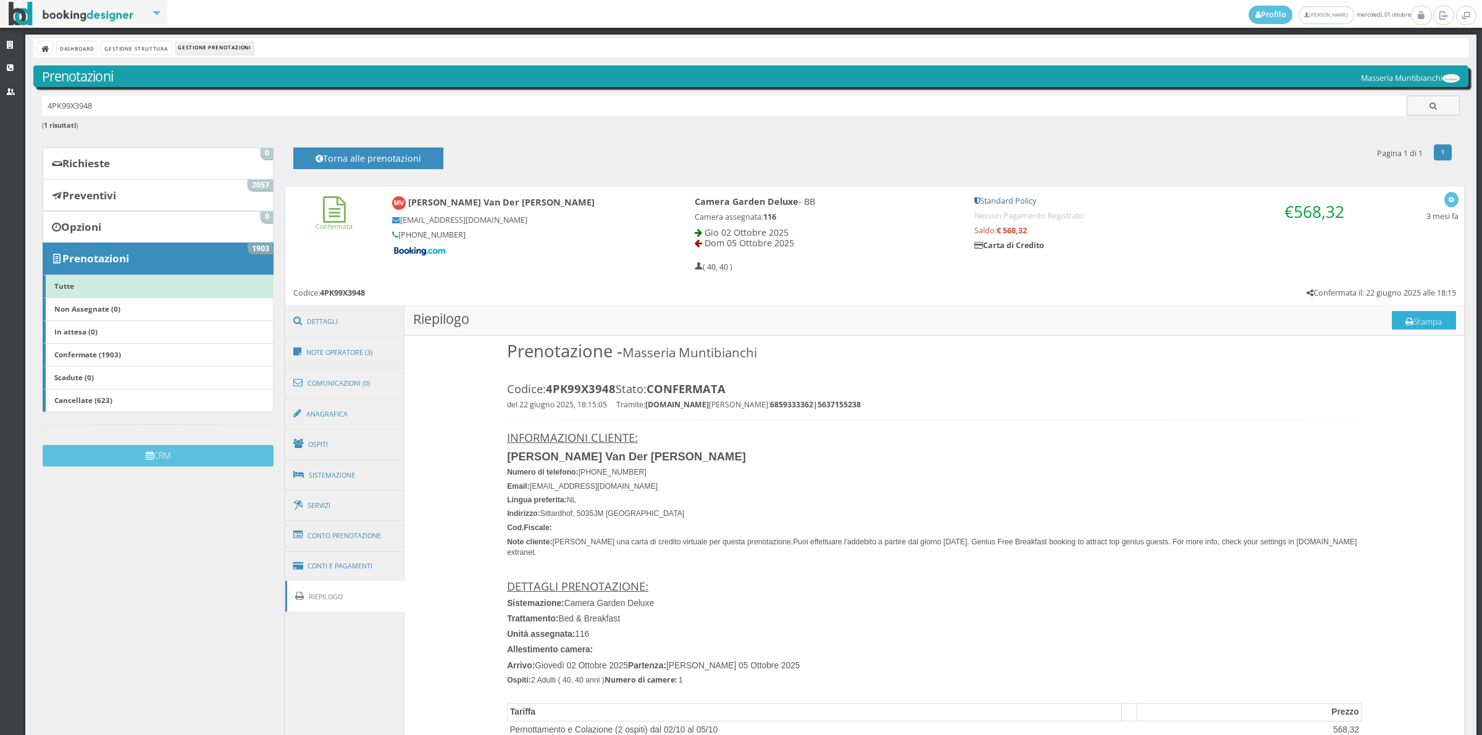
click at [1412, 324] on button "Stampa" at bounding box center [1423, 320] width 64 height 19
click at [338, 365] on link "Note Operatore (3)" at bounding box center [345, 352] width 120 height 32
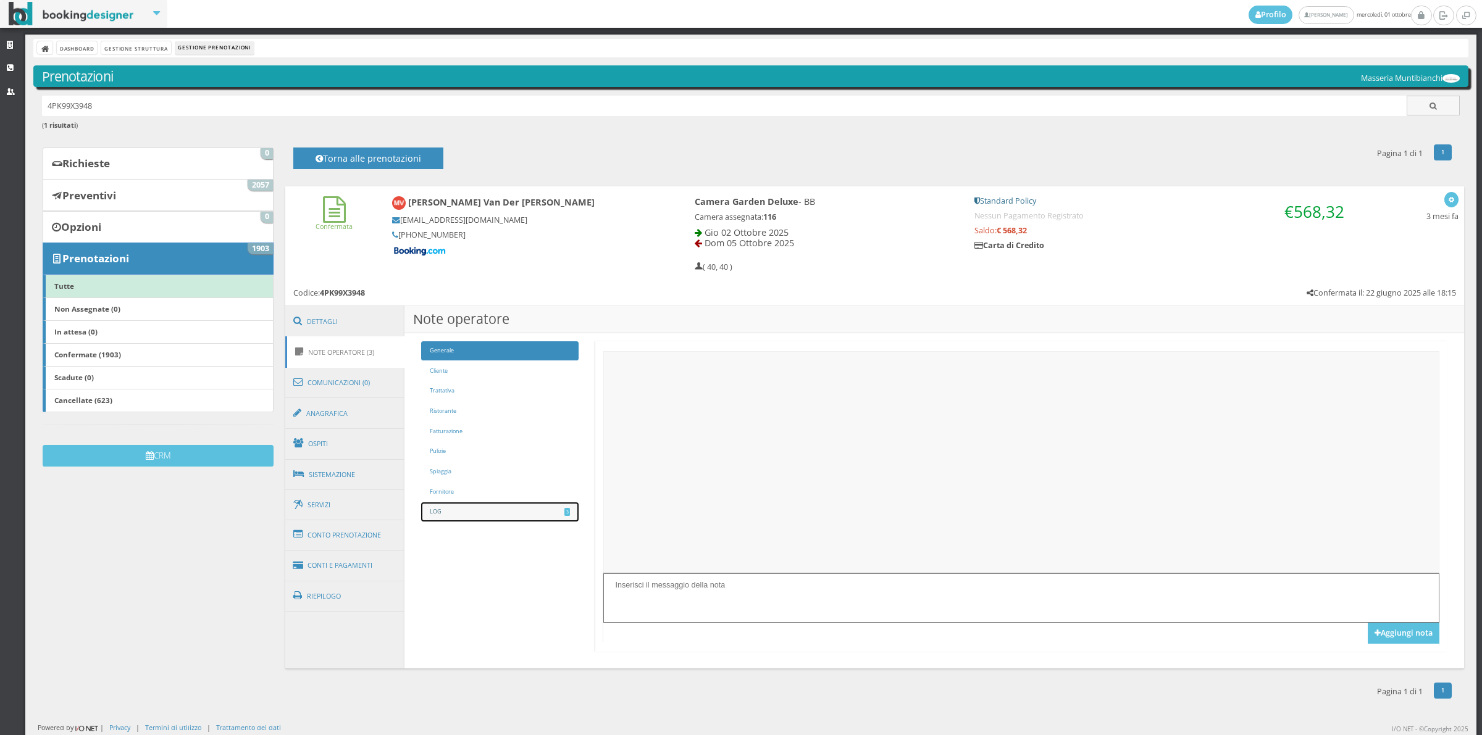
click at [431, 509] on link "LOG 3" at bounding box center [499, 511] width 157 height 19
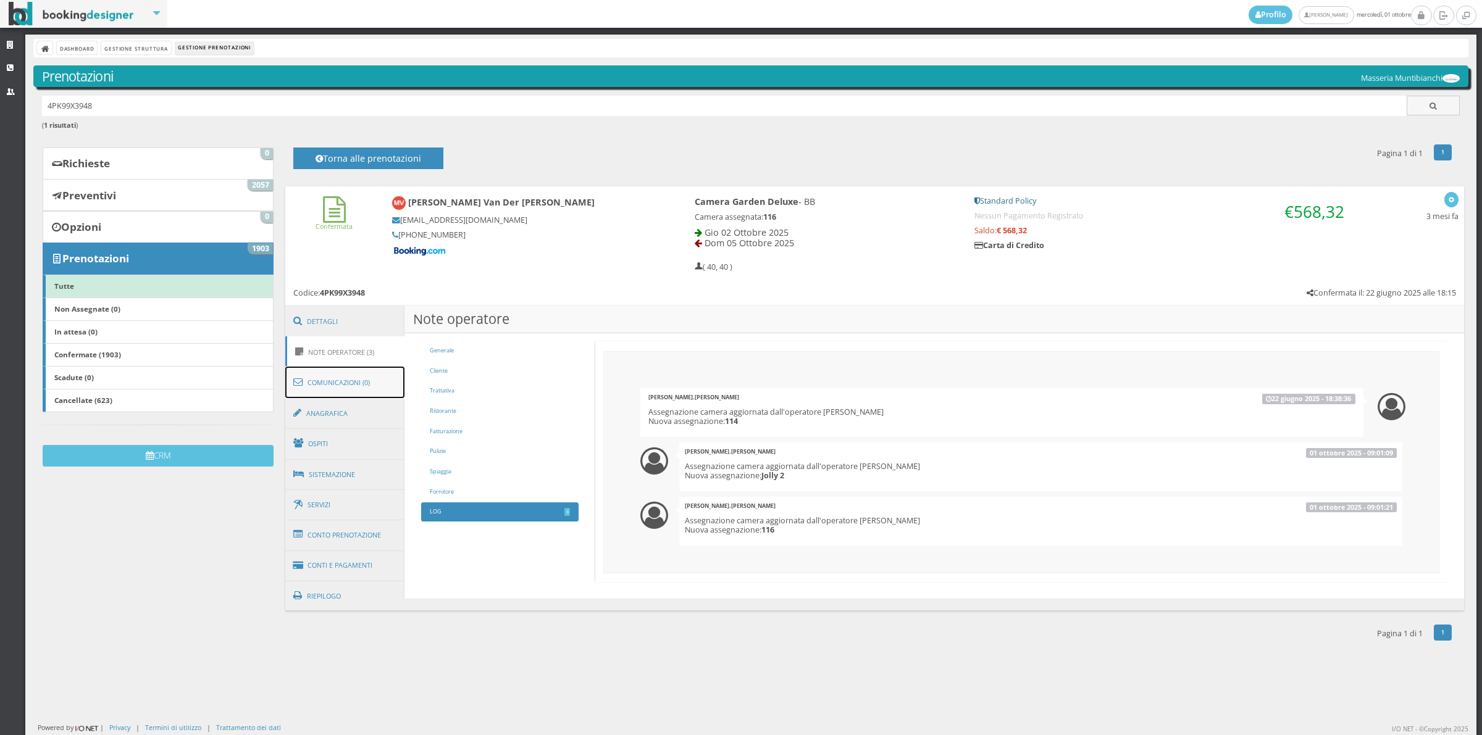
click at [349, 390] on link "Comunicazioni (0)" at bounding box center [345, 383] width 120 height 32
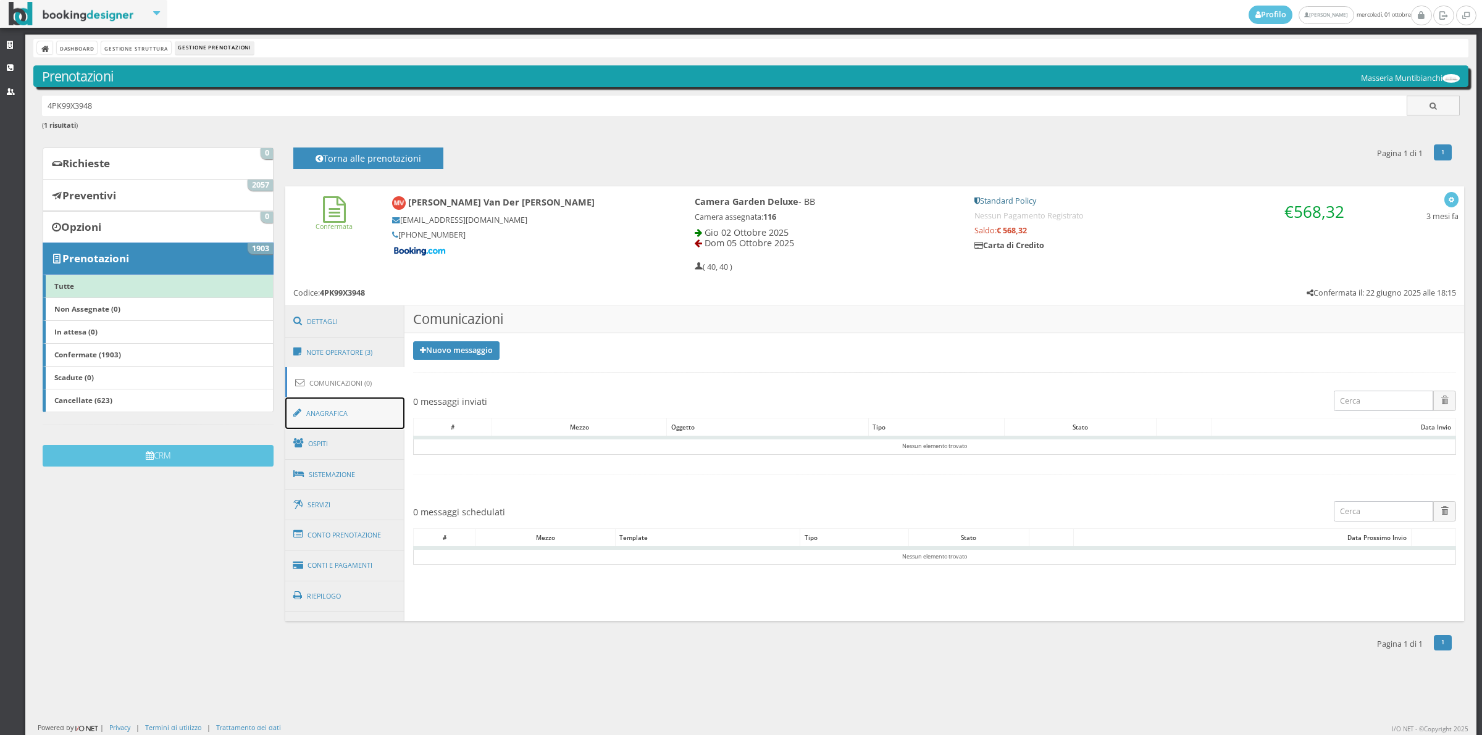
click at [340, 427] on link "Anagrafica" at bounding box center [345, 414] width 120 height 32
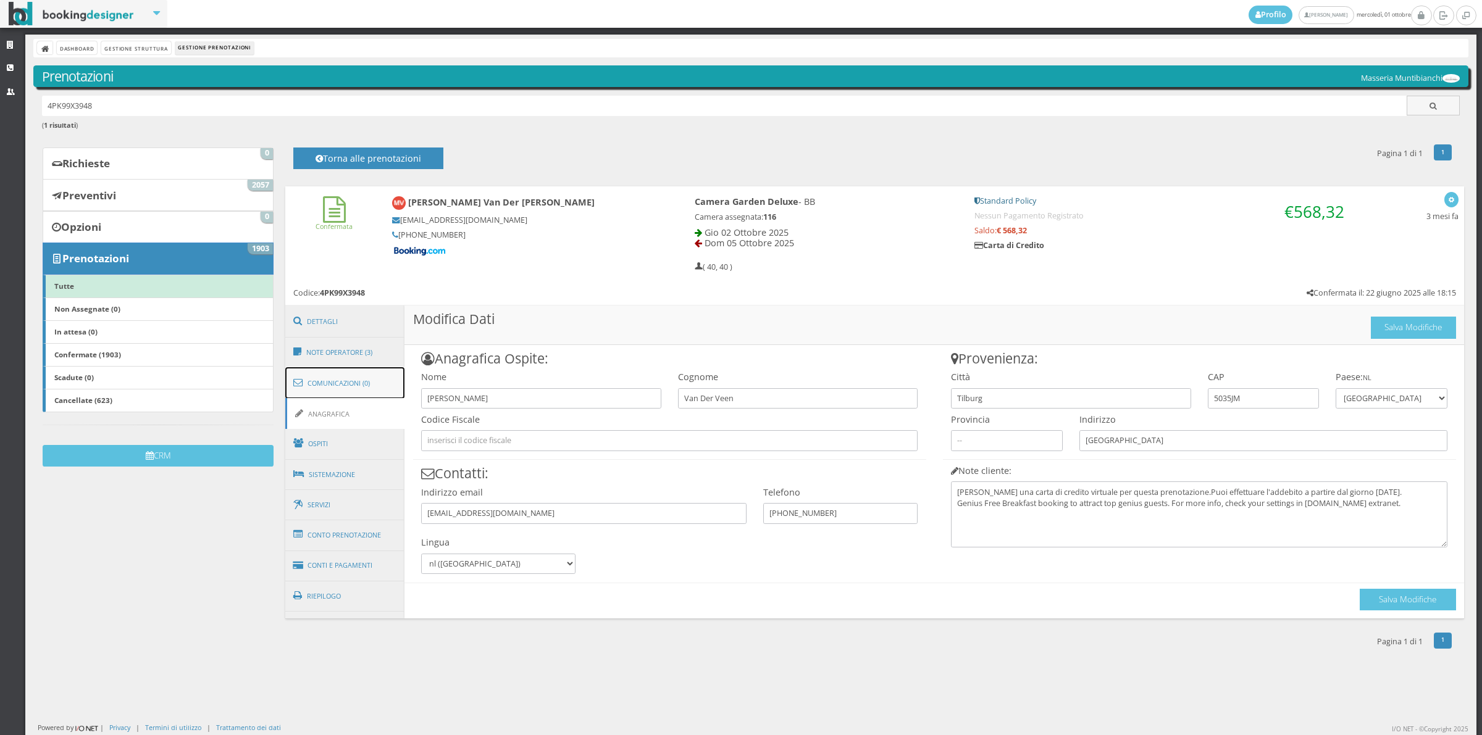
click at [343, 388] on link "Comunicazioni (0)" at bounding box center [345, 383] width 120 height 32
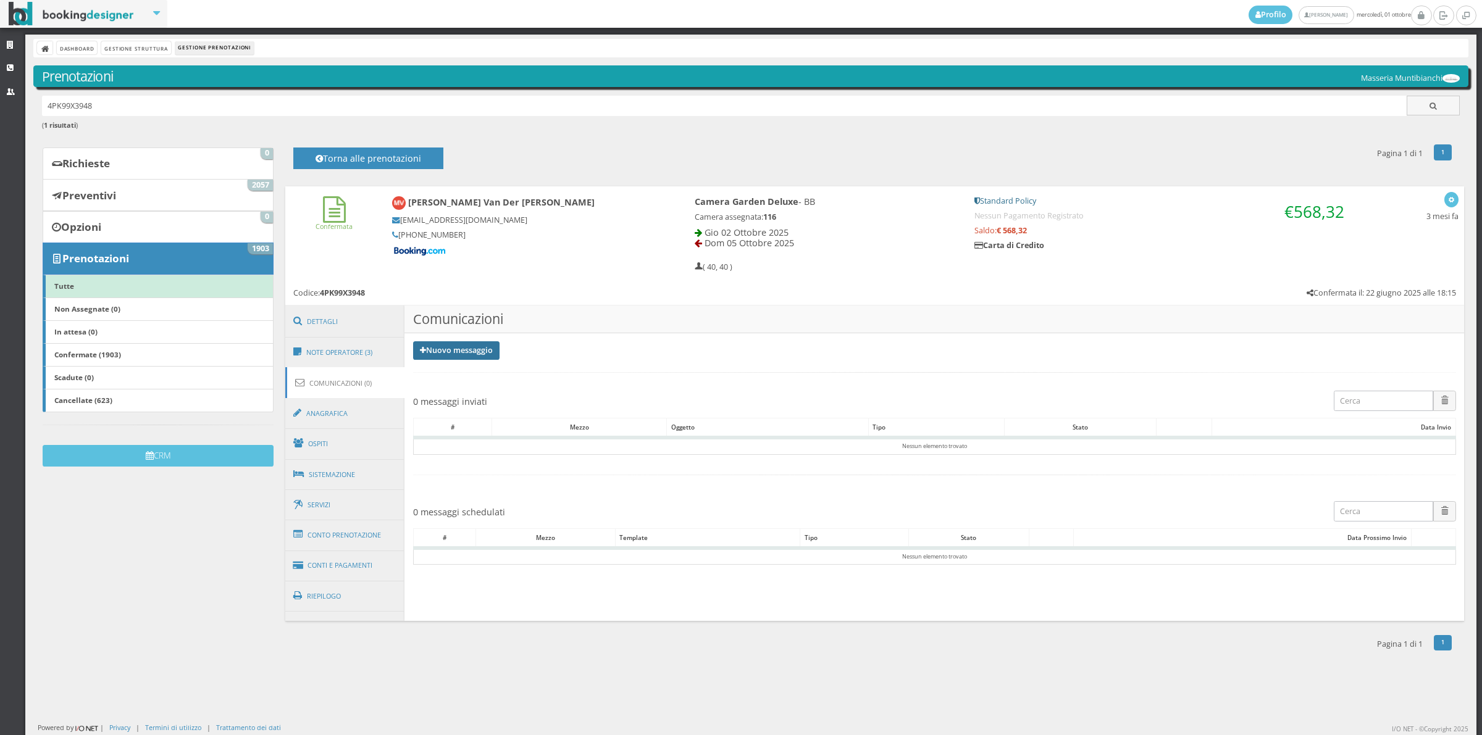
click at [427, 346] on link "Nuovo messaggio" at bounding box center [456, 350] width 86 height 19
click at [440, 370] on link "Riepilogo prenotazione" at bounding box center [463, 371] width 101 height 14
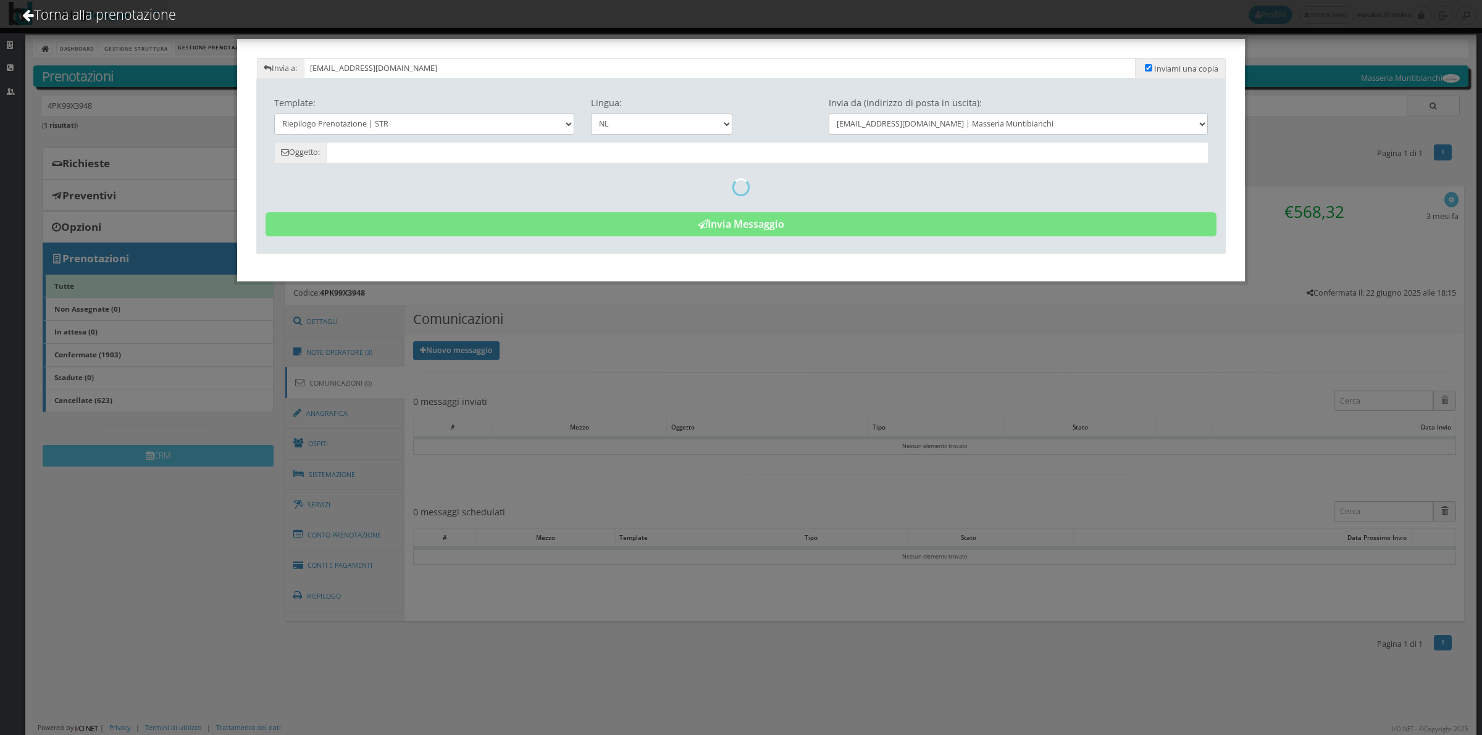
type input "Riepilogo Prenotazione - Marian Van Der Veen - Cod. 4PK99X3948"
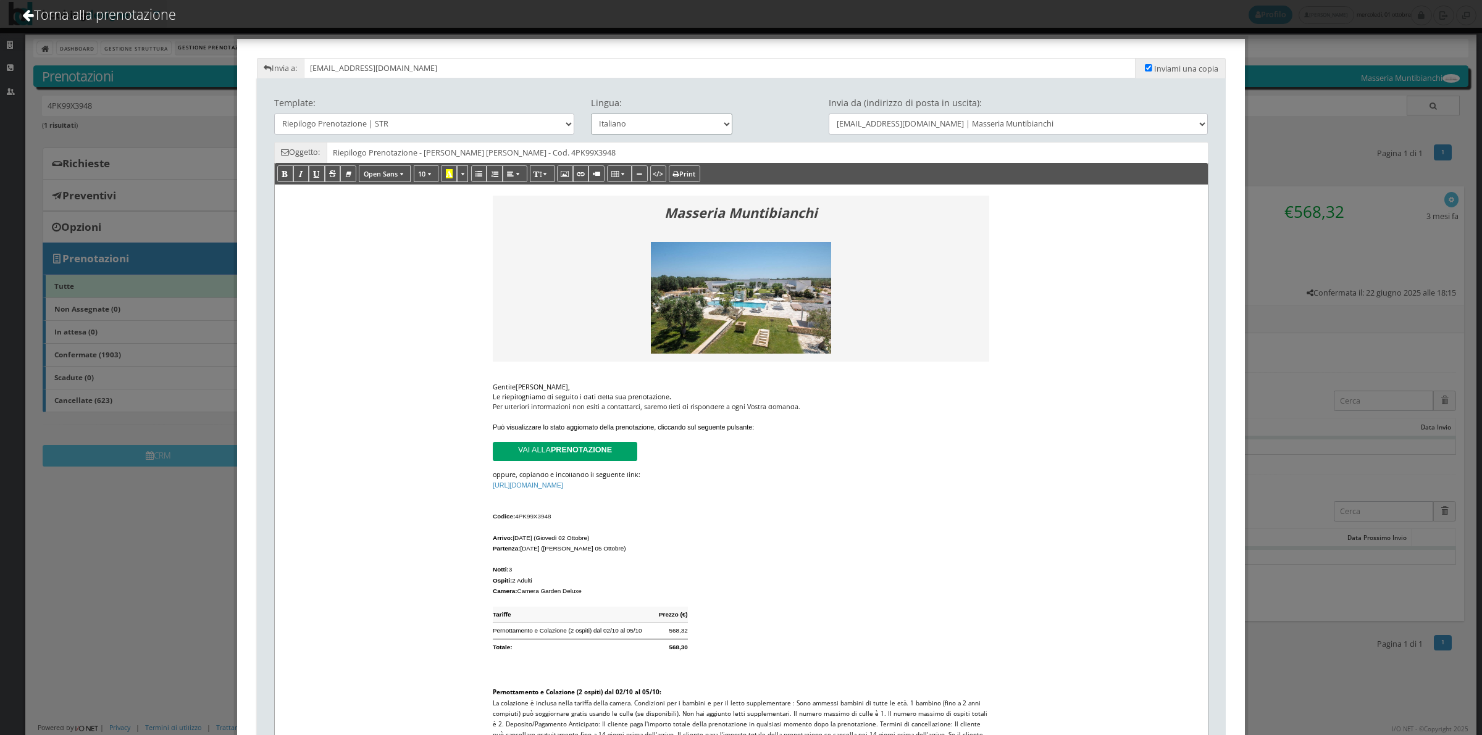
click at [613, 122] on select "Italiano Deutsch English Français" at bounding box center [662, 124] width 142 height 20
select select "en"
click at [591, 114] on select "Italiano Deutsch English Français" at bounding box center [662, 124] width 142 height 20
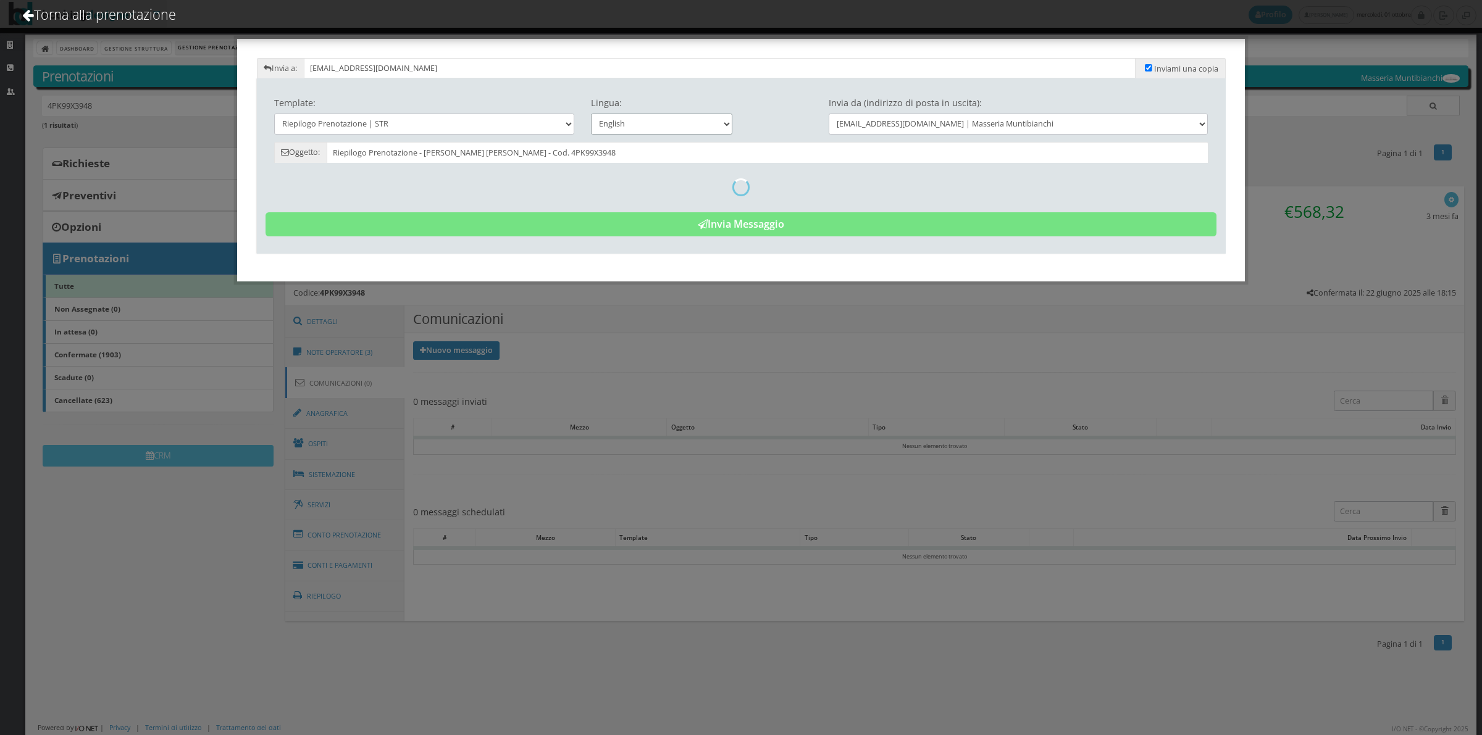
type input "Reservation Summary - Marian Van Der Veen - Cod. 4PK99X3948"
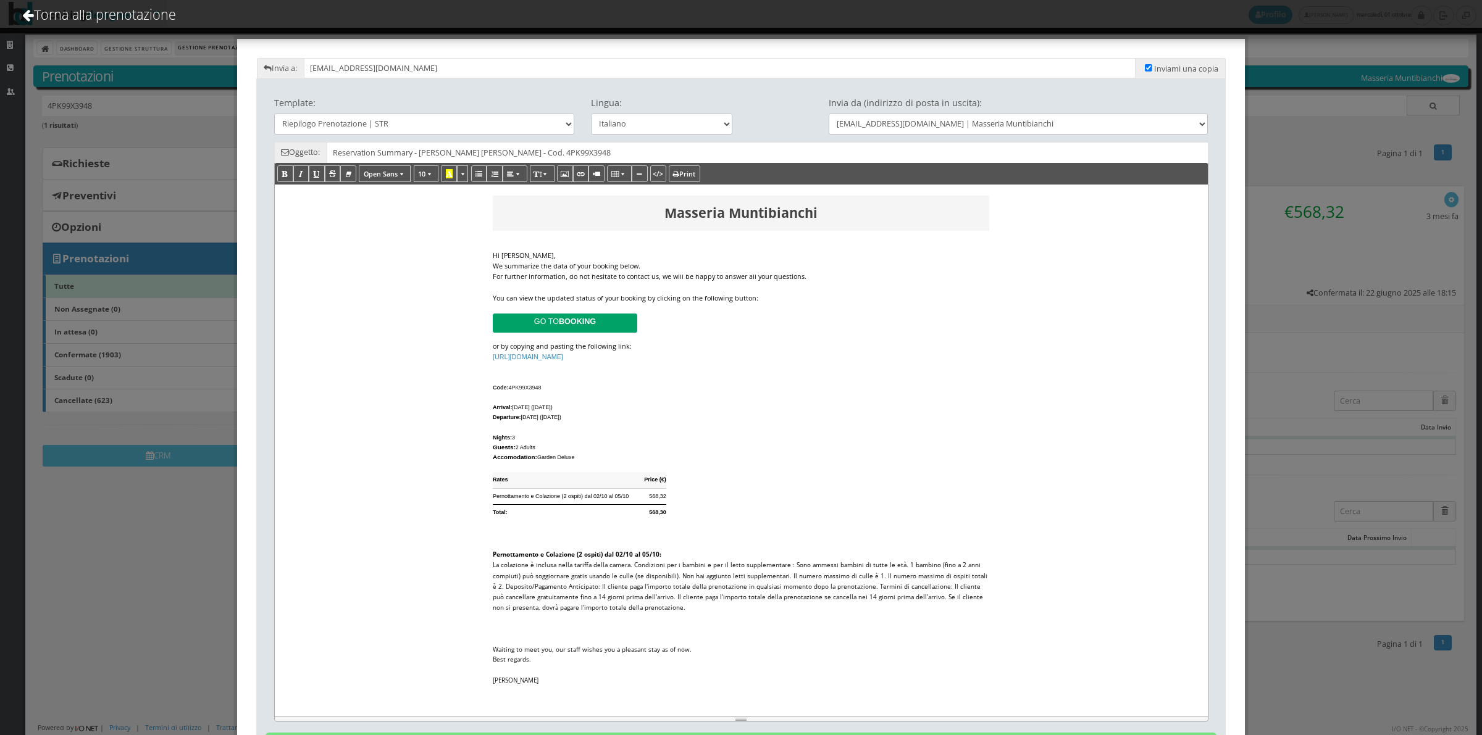
click at [637, 257] on div "Hi Marian," at bounding box center [741, 256] width 496 height 10
click at [640, 261] on div "We summarize the data of your booking below." at bounding box center [741, 266] width 496 height 10
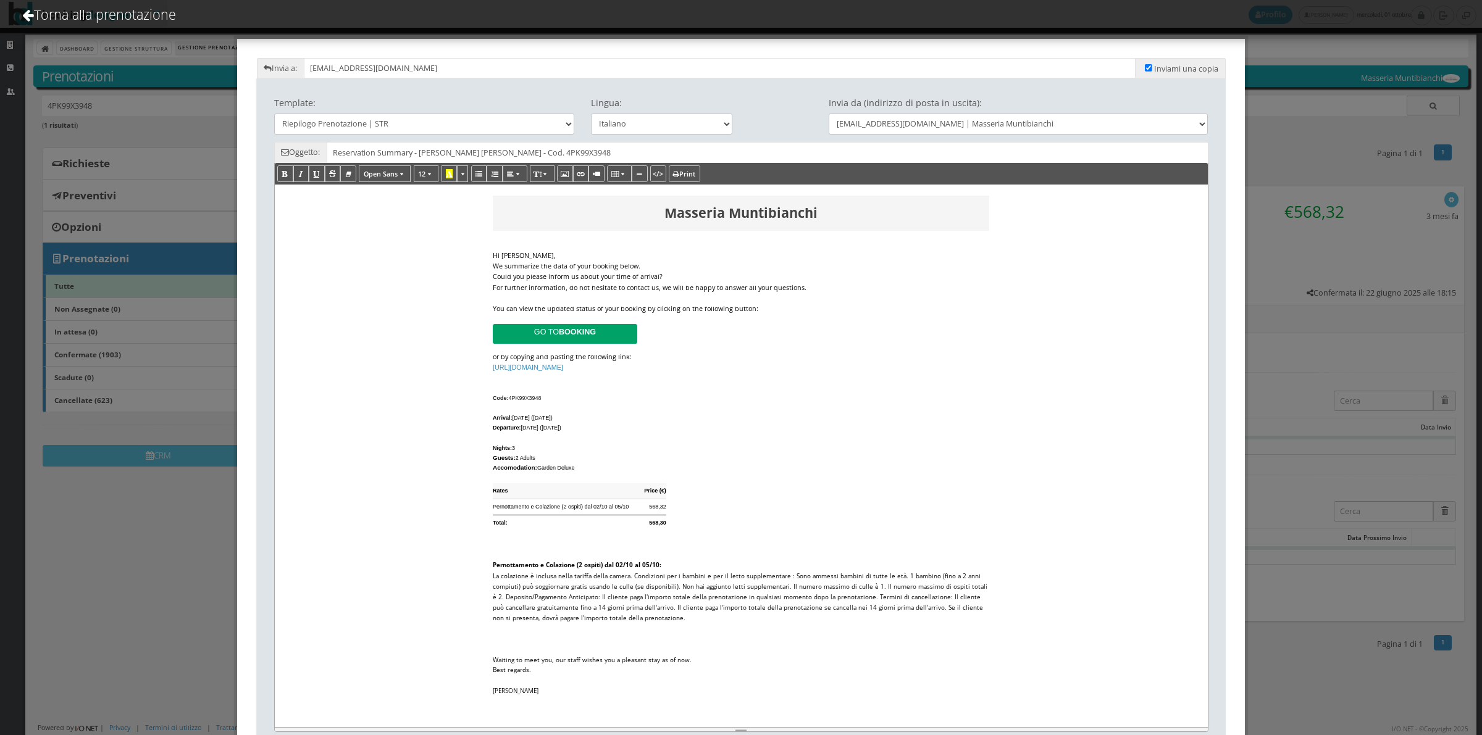
scroll to position [89, 0]
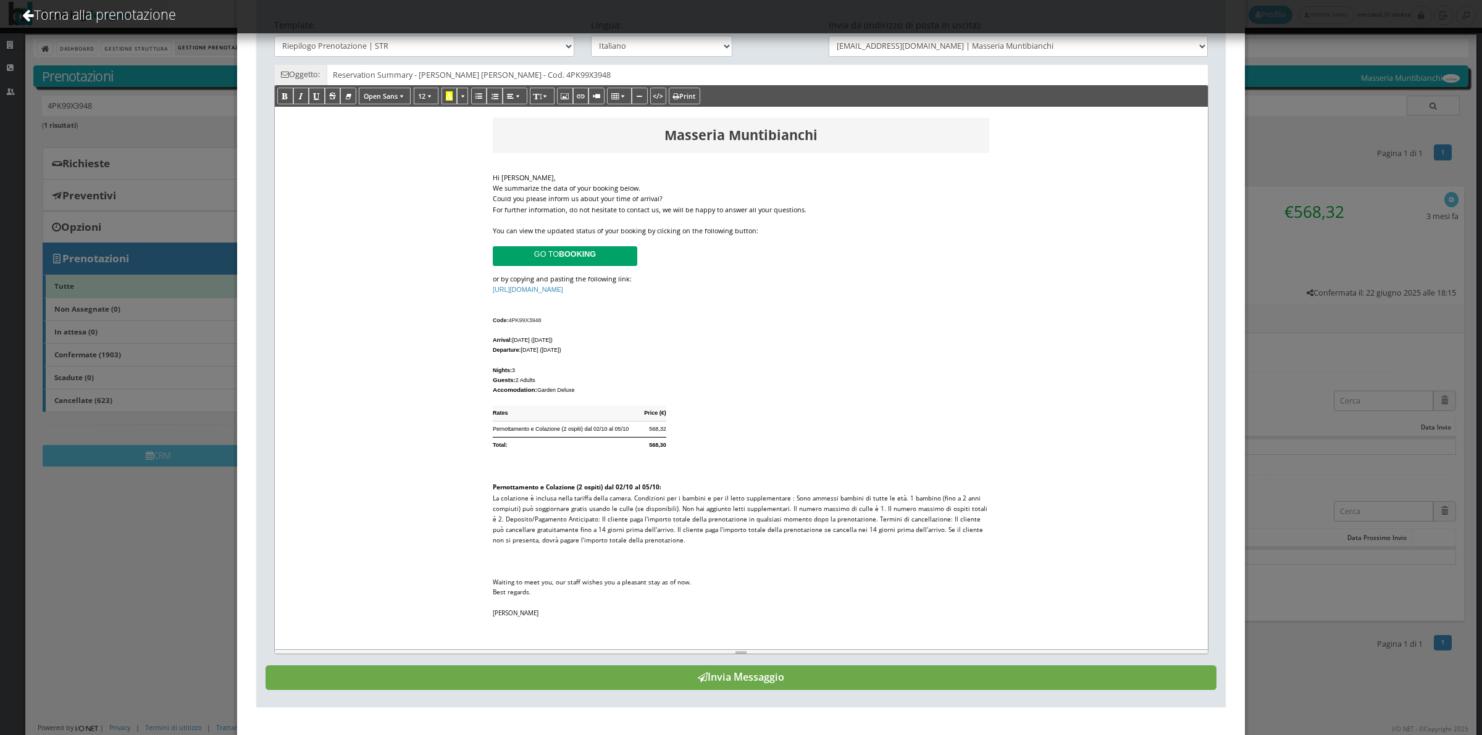
click at [809, 678] on button "Invia Messaggio" at bounding box center [740, 677] width 951 height 25
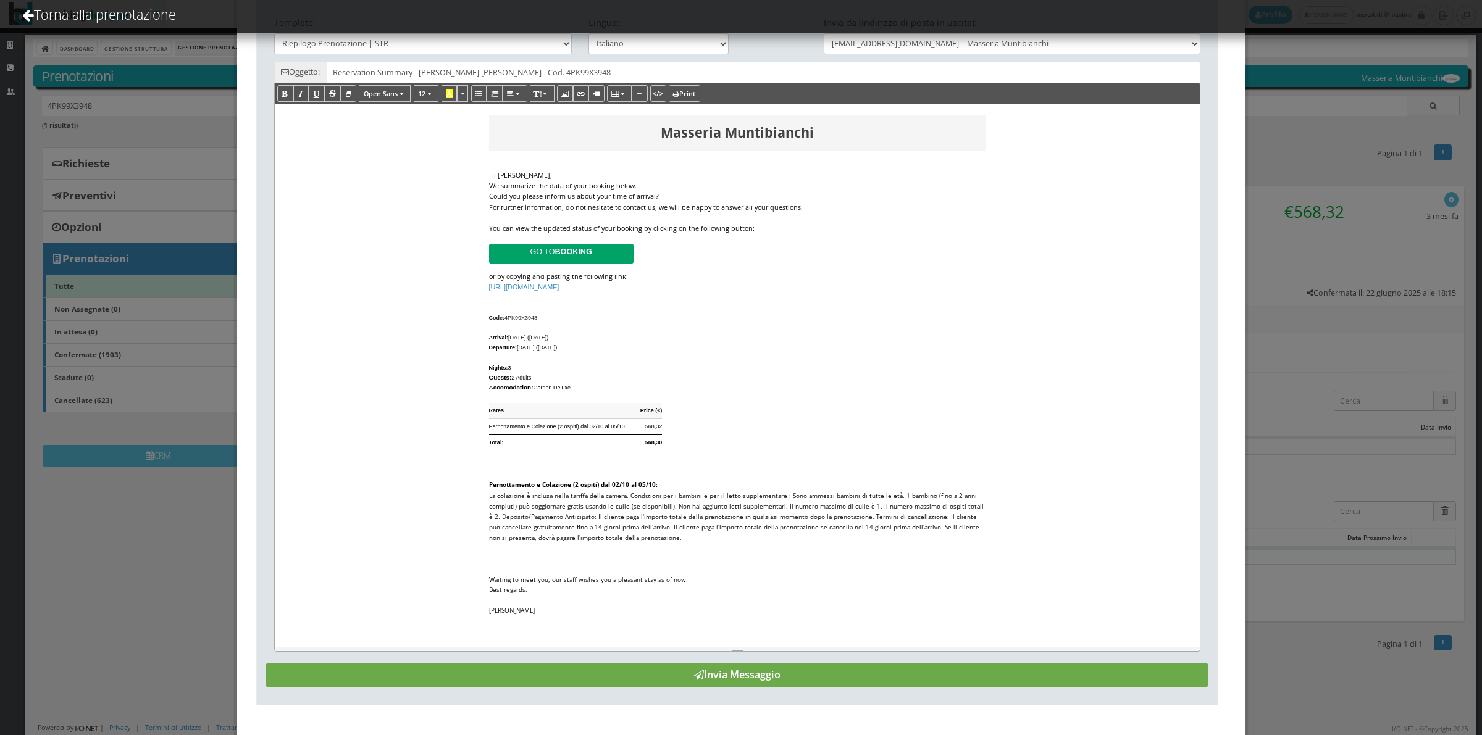
scroll to position [0, 0]
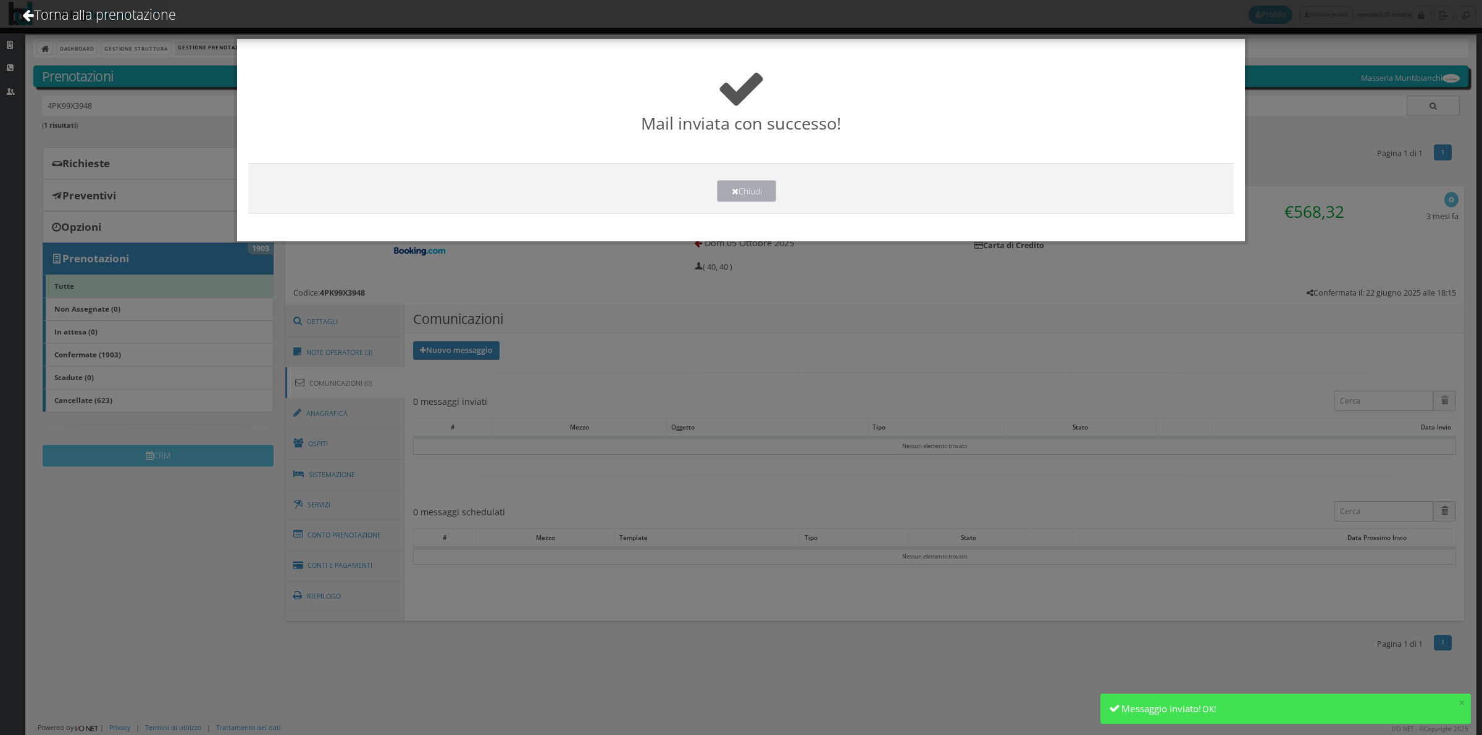
click at [748, 193] on button "Chiudi" at bounding box center [746, 191] width 59 height 22
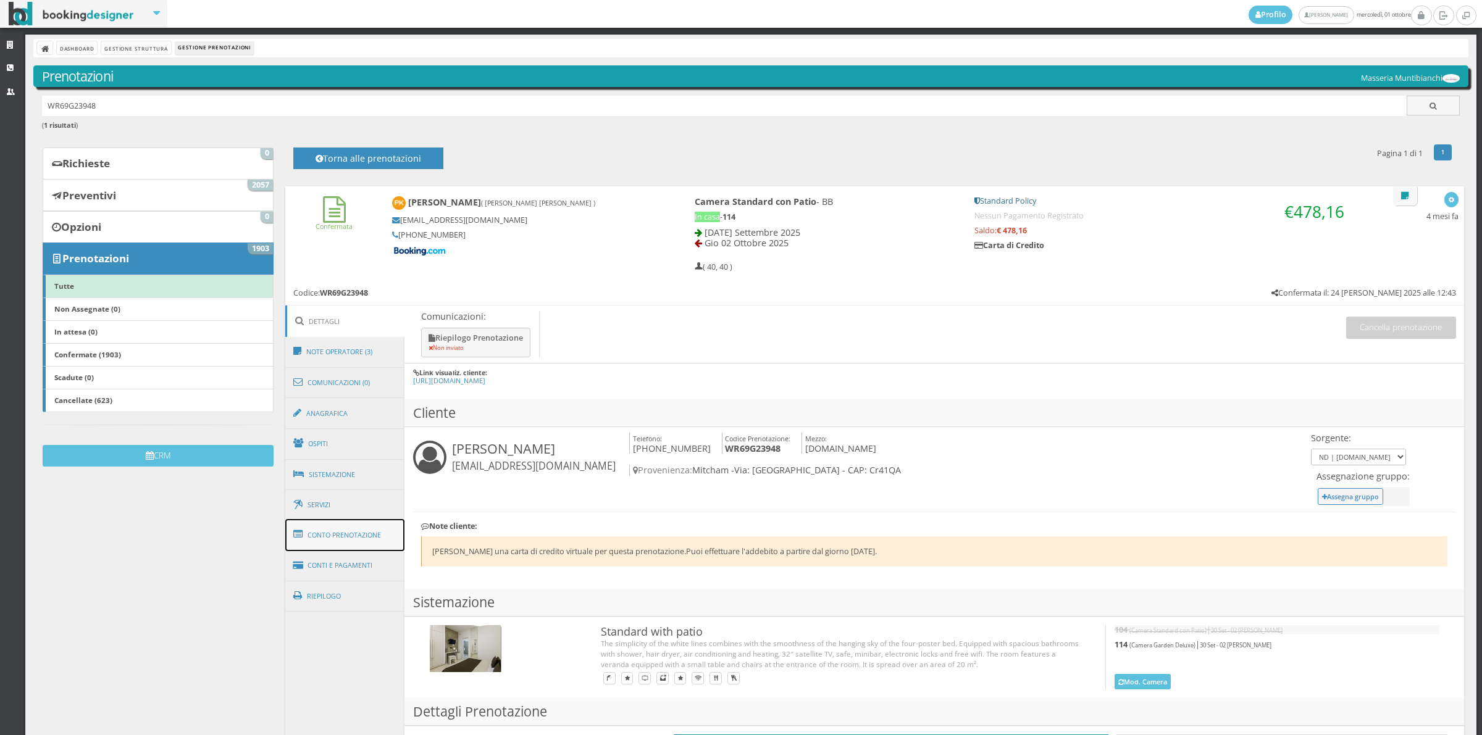
click at [332, 545] on link "Conto Prenotazione" at bounding box center [345, 535] width 120 height 32
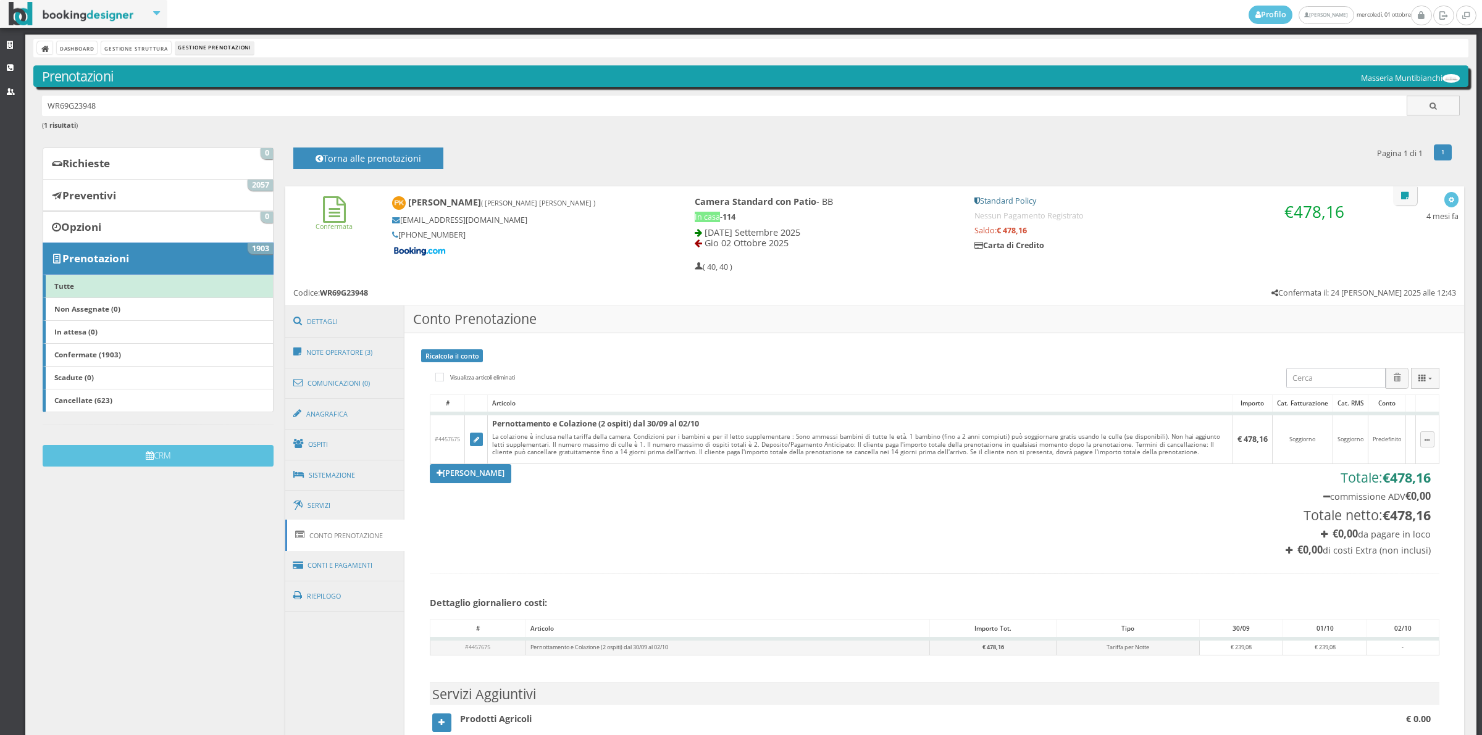
click at [449, 469] on link "[PERSON_NAME]" at bounding box center [470, 473] width 81 height 19
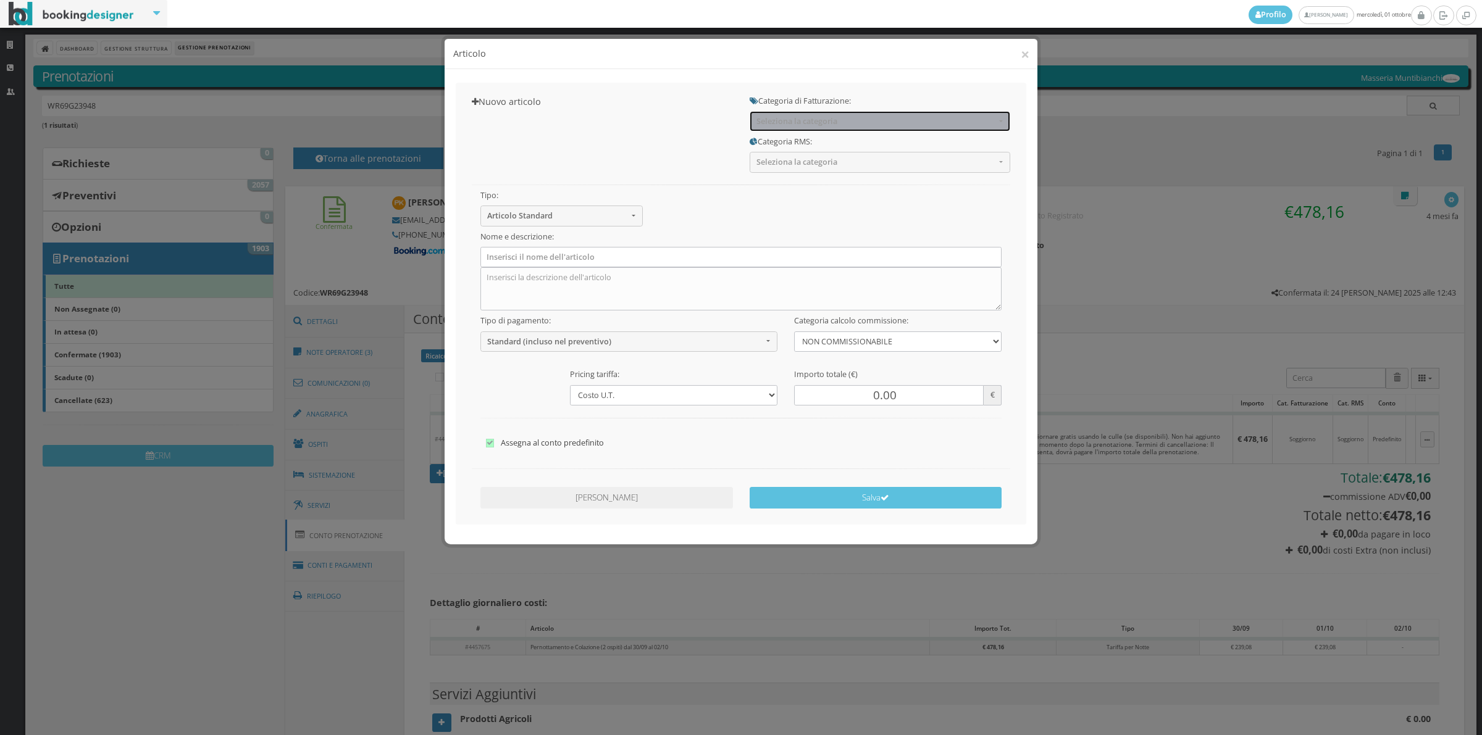
click at [759, 119] on span "Seleziona la categoria" at bounding box center [875, 121] width 239 height 9
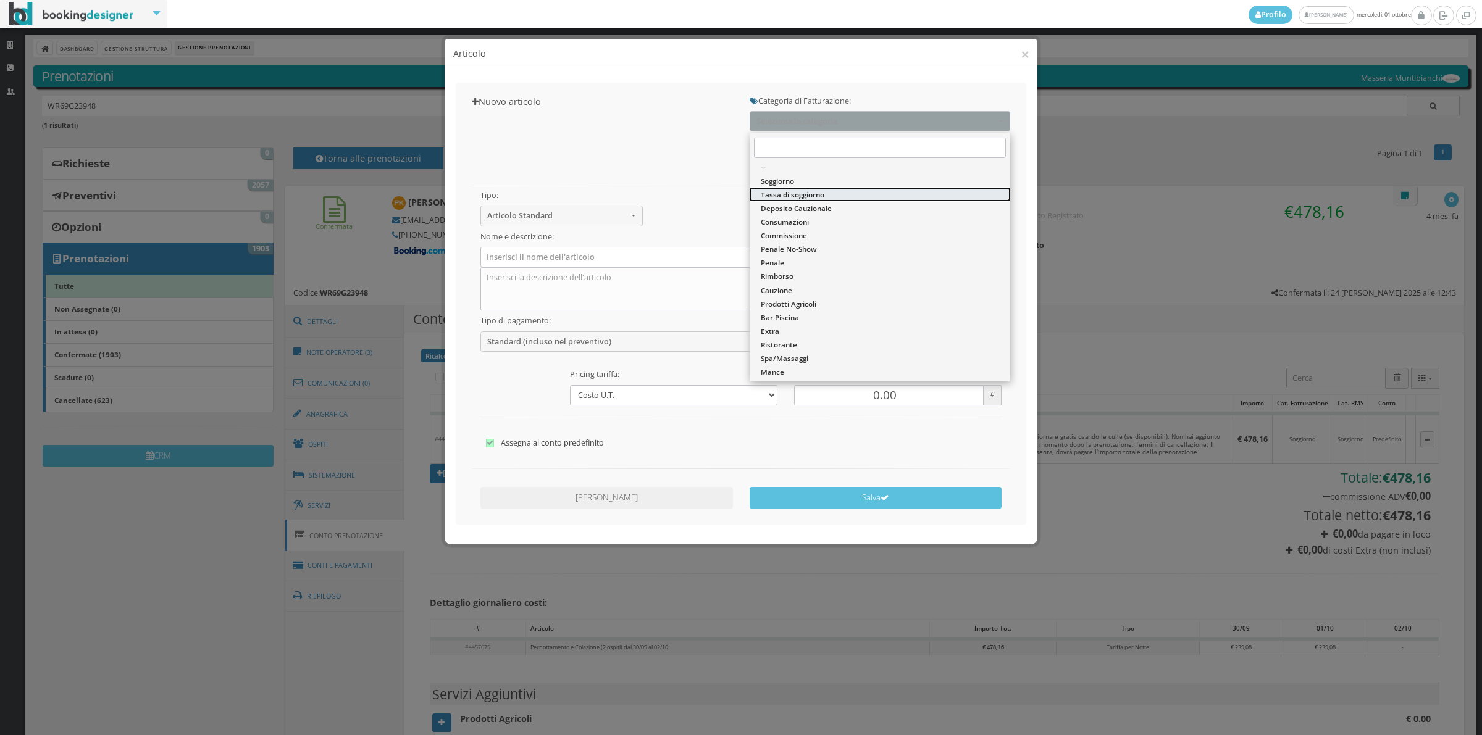
click at [781, 196] on span "Tassa di soggiorno" at bounding box center [793, 195] width 64 height 10
select select "13"
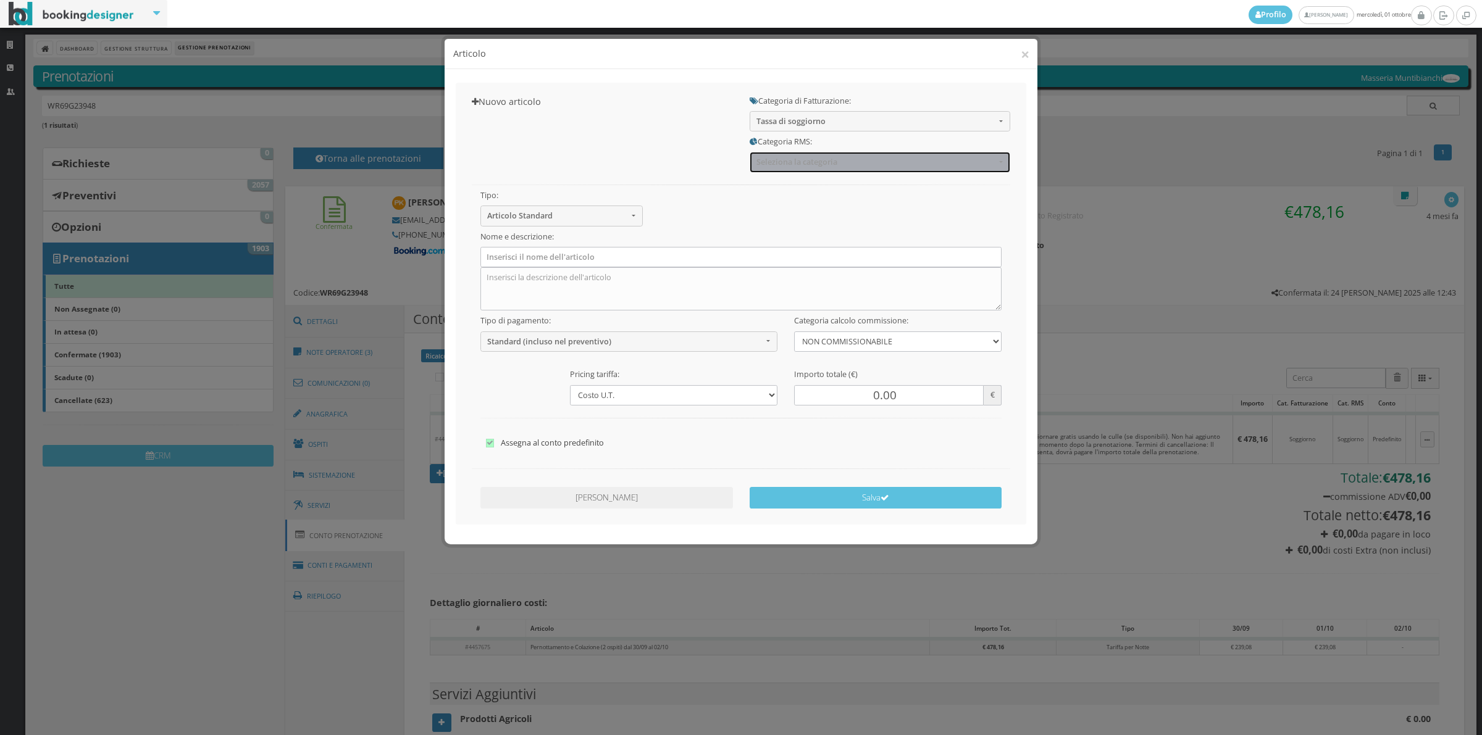
click at [778, 164] on span "Seleziona la categoria" at bounding box center [875, 161] width 239 height 9
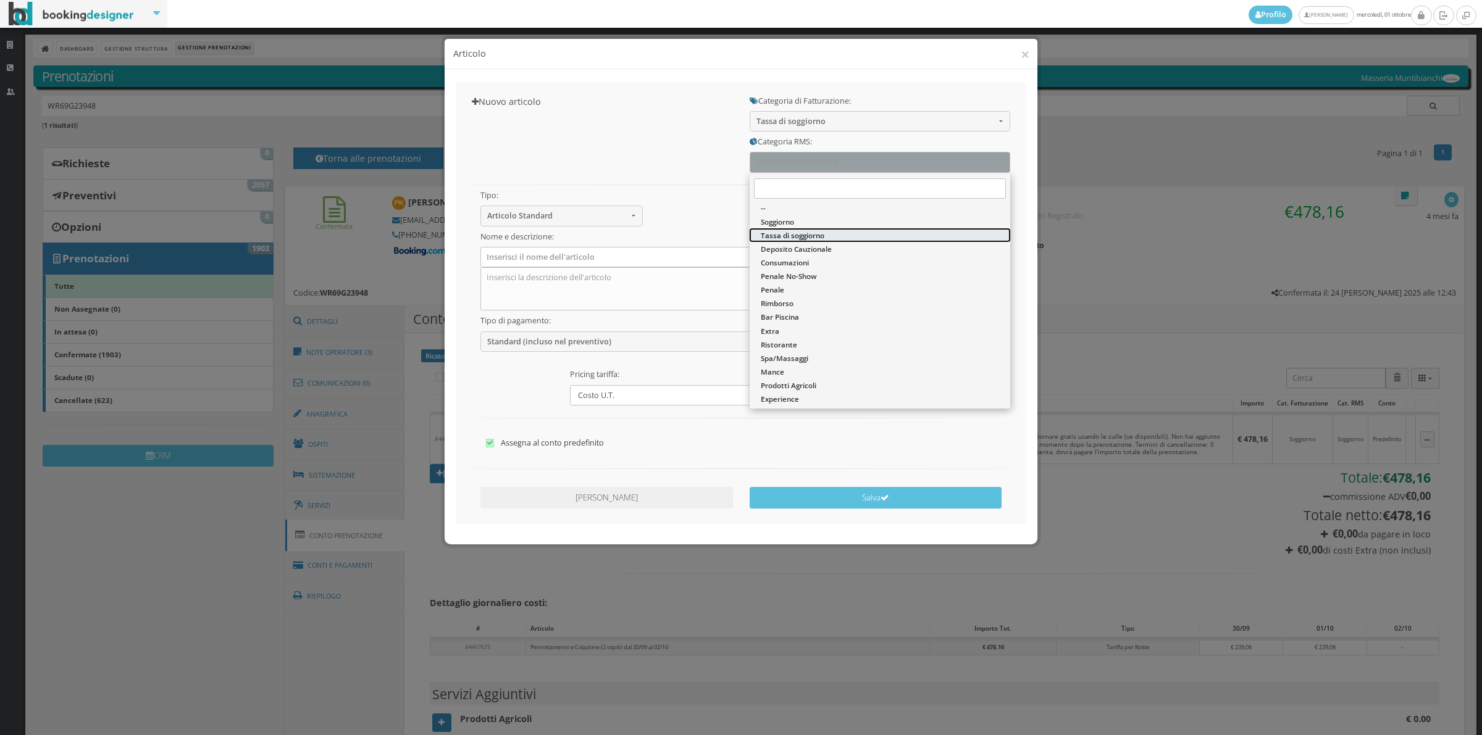
click at [773, 231] on span "Tassa di soggiorno" at bounding box center [793, 235] width 64 height 10
select select "13"
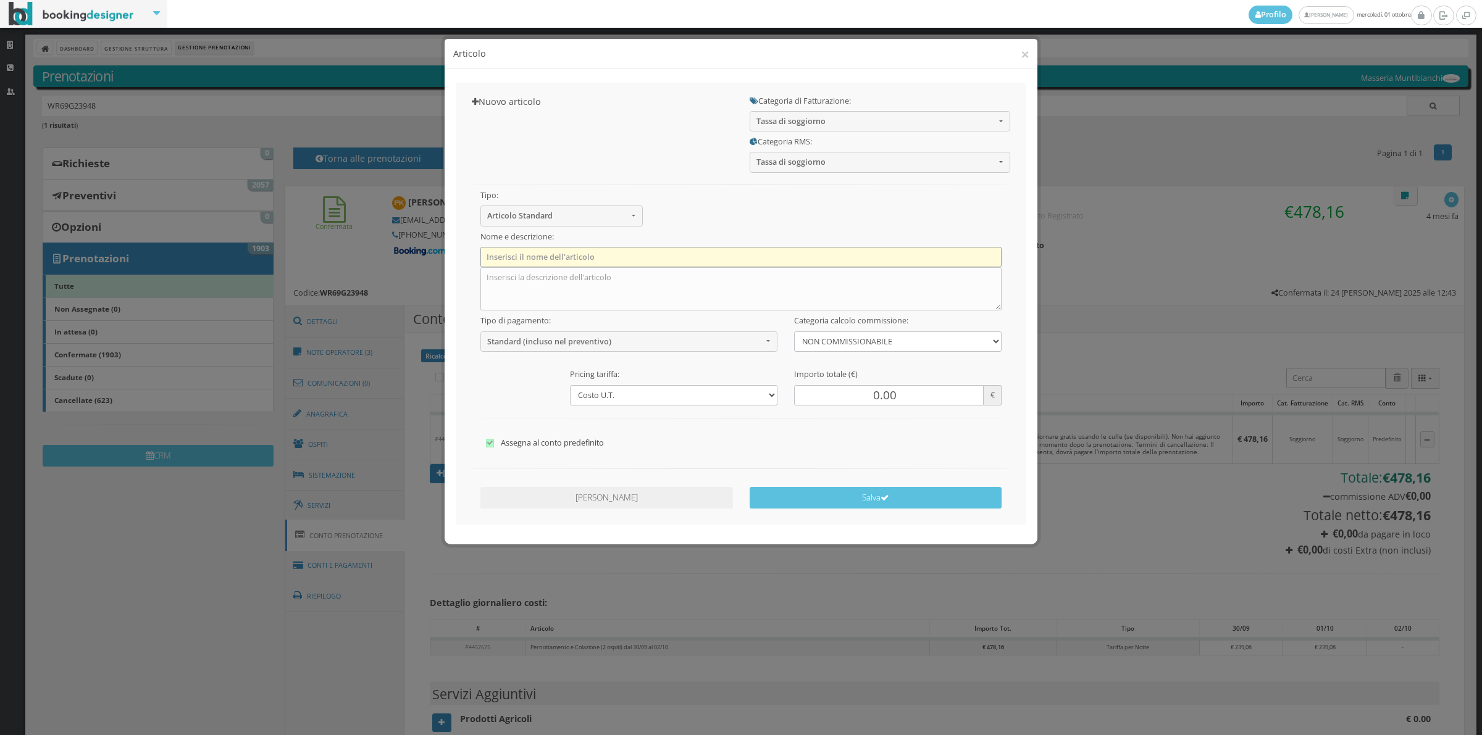
click at [617, 256] on input "text" at bounding box center [741, 257] width 522 height 20
type input "Tassa di Soggiorno"
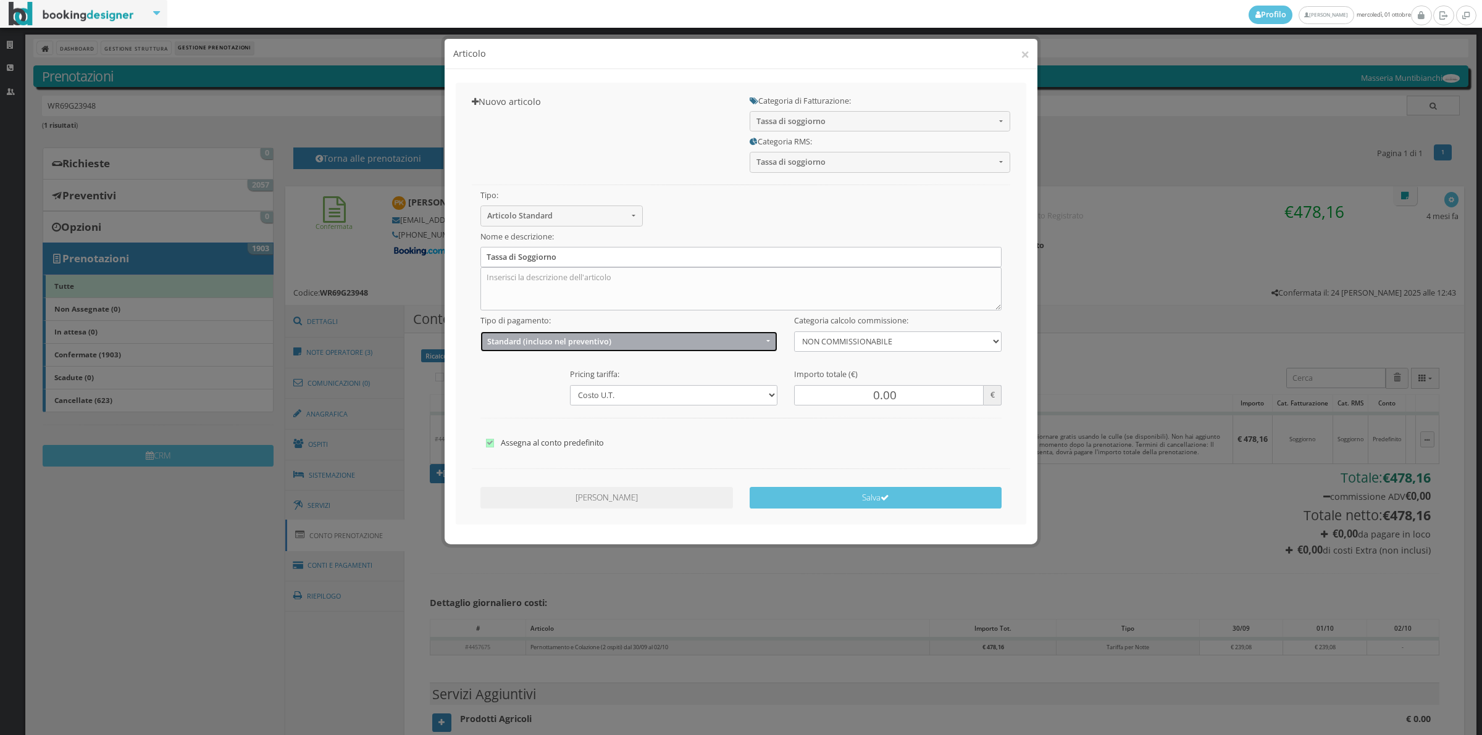
click at [562, 334] on button "Standard (incluso nel preventivo)" at bounding box center [629, 342] width 298 height 20
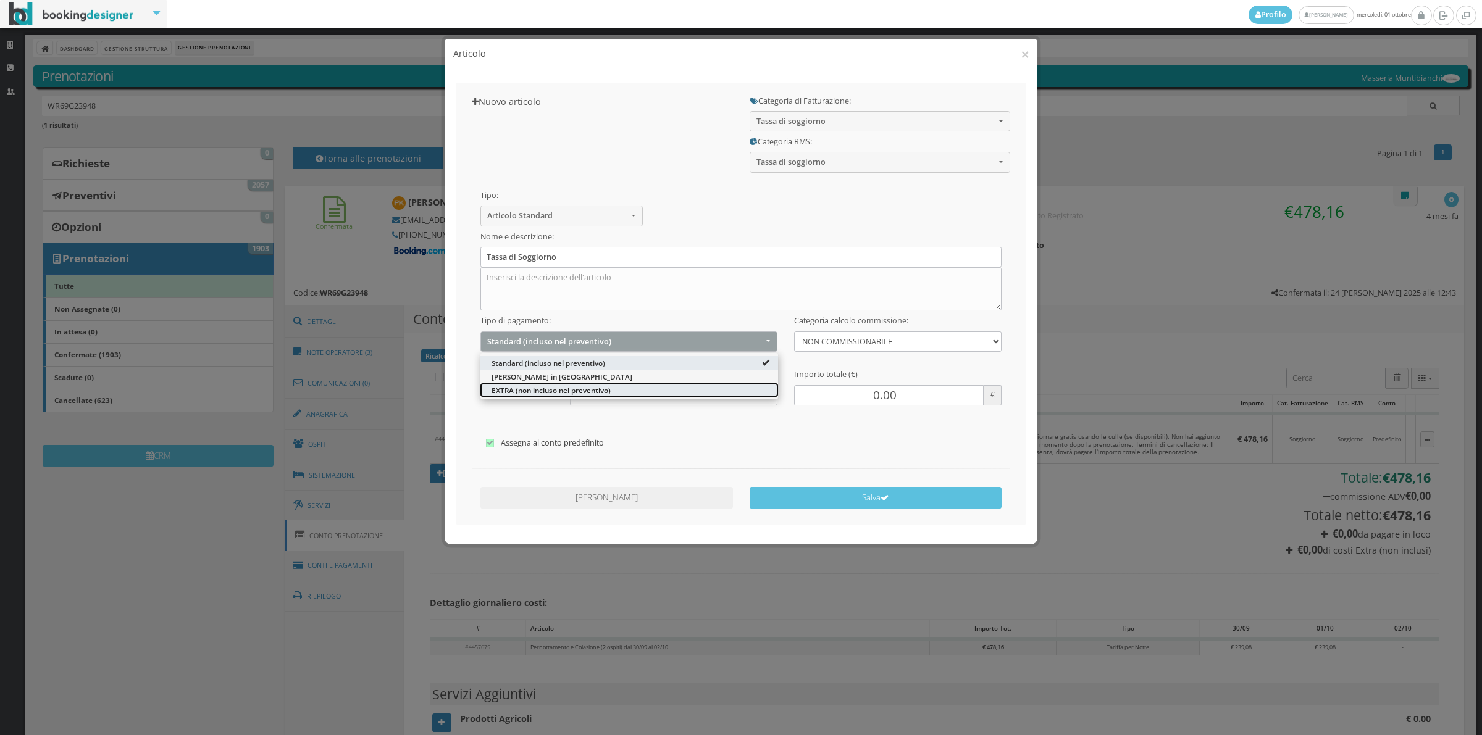
click at [538, 394] on span "EXTRA (non incluso nel preventivo)" at bounding box center [550, 390] width 119 height 10
select select "2"
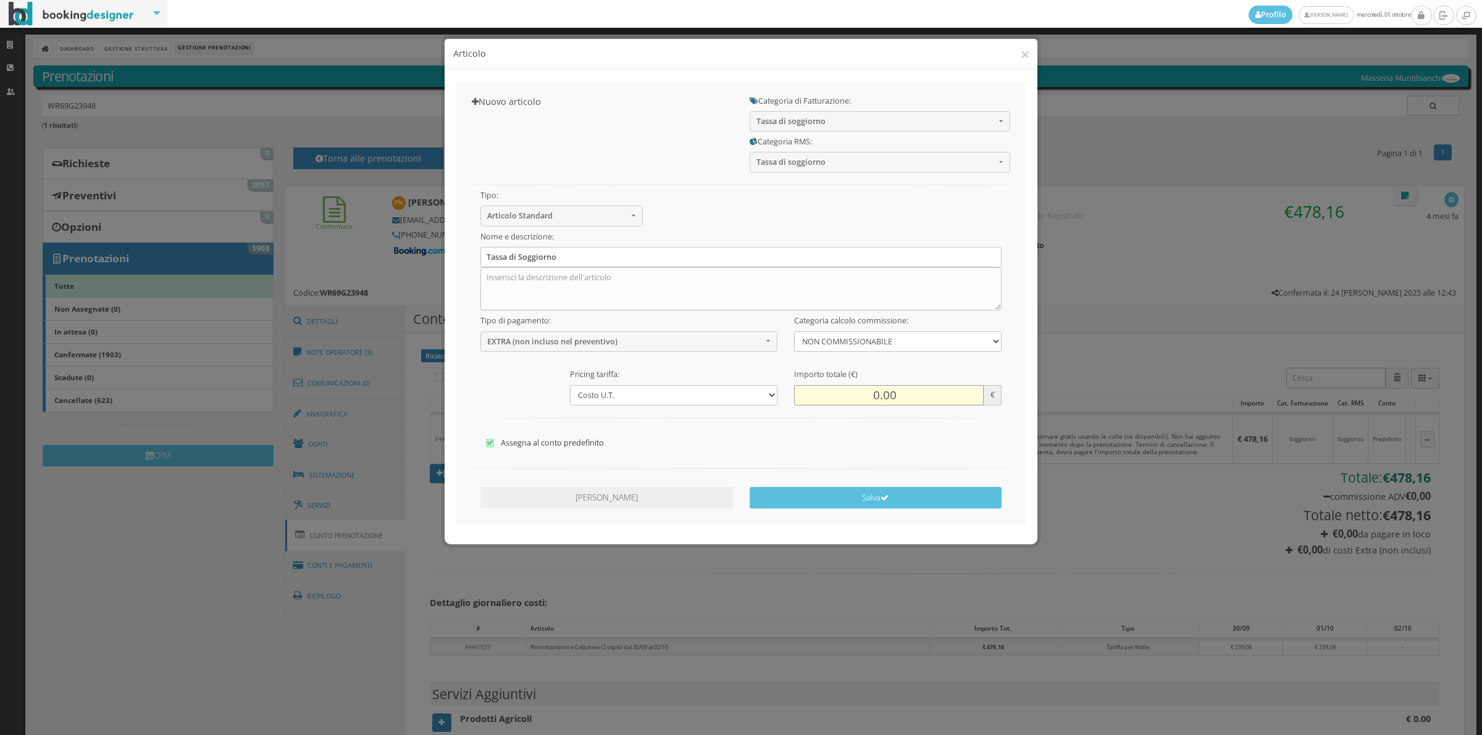
click at [864, 395] on input "0.00" at bounding box center [889, 395] width 190 height 20
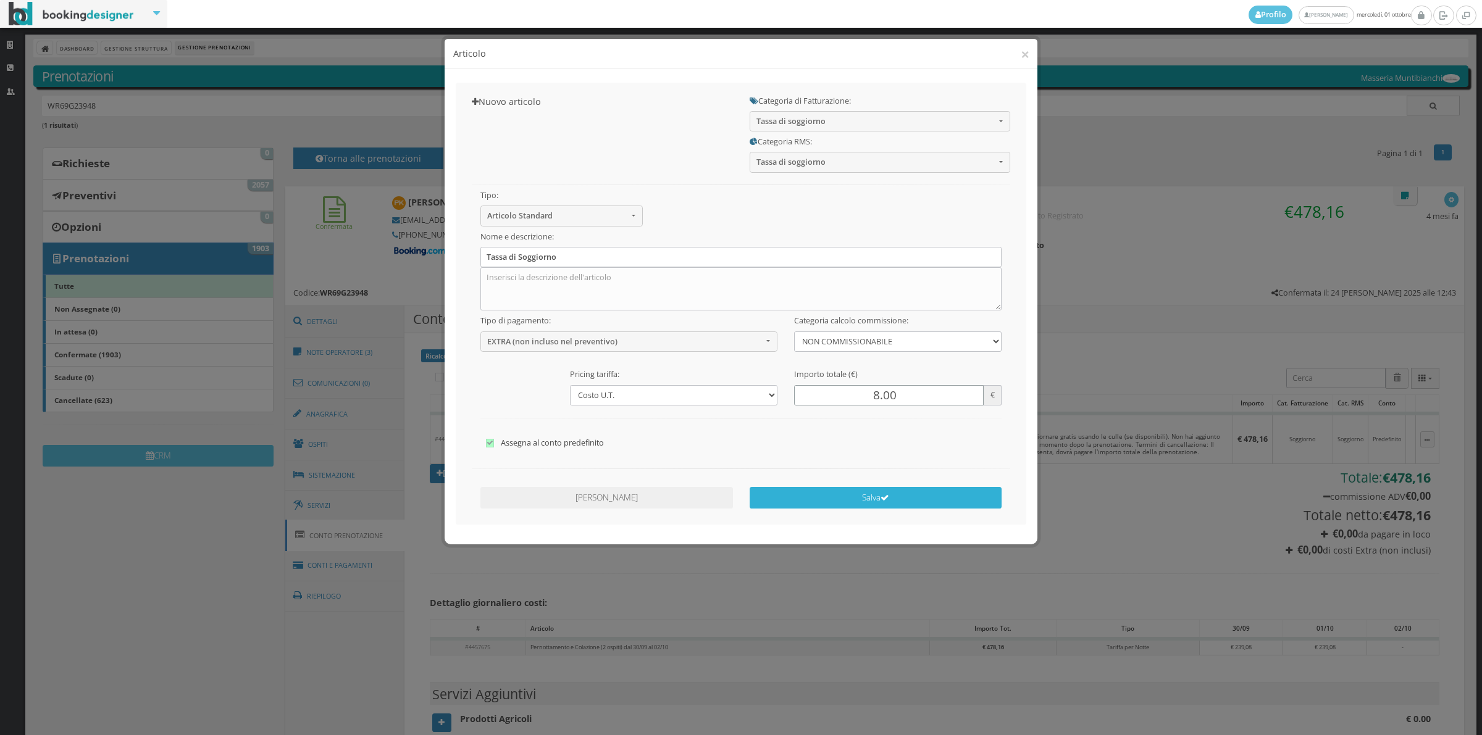
type input "8.00"
click at [868, 497] on button "Salva" at bounding box center [875, 498] width 252 height 22
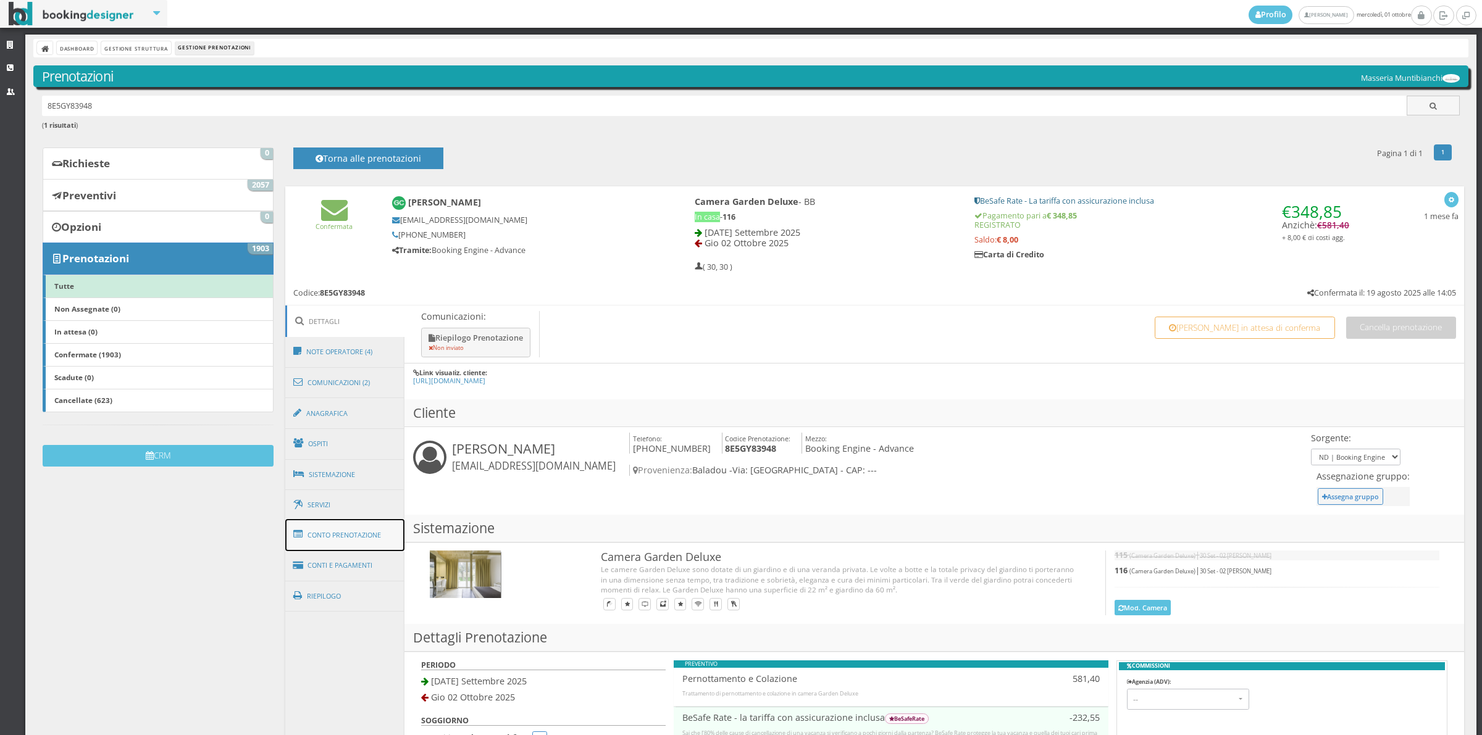
click at [366, 547] on link "Conto Prenotazione" at bounding box center [345, 535] width 120 height 32
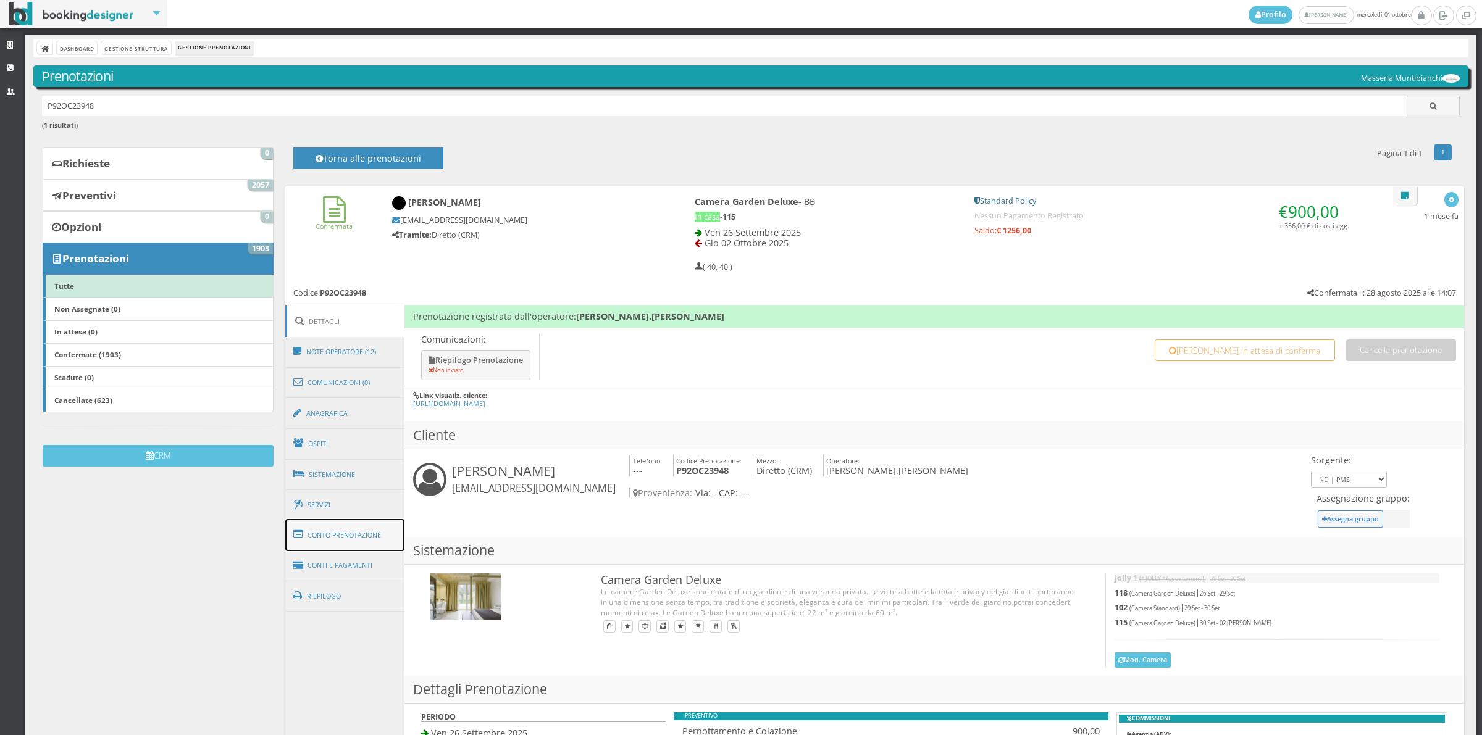
click at [370, 533] on link "Conto Prenotazione" at bounding box center [345, 535] width 120 height 32
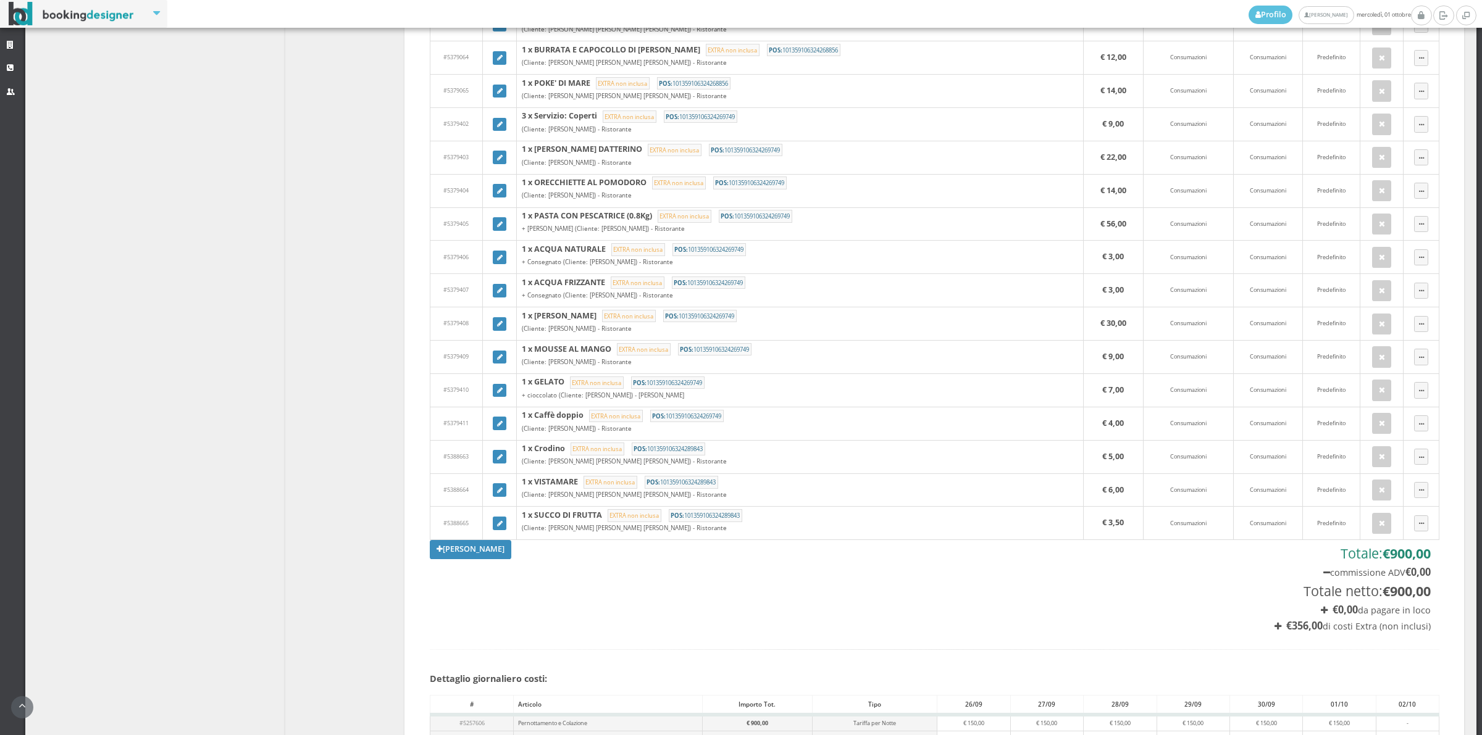
scroll to position [772, 0]
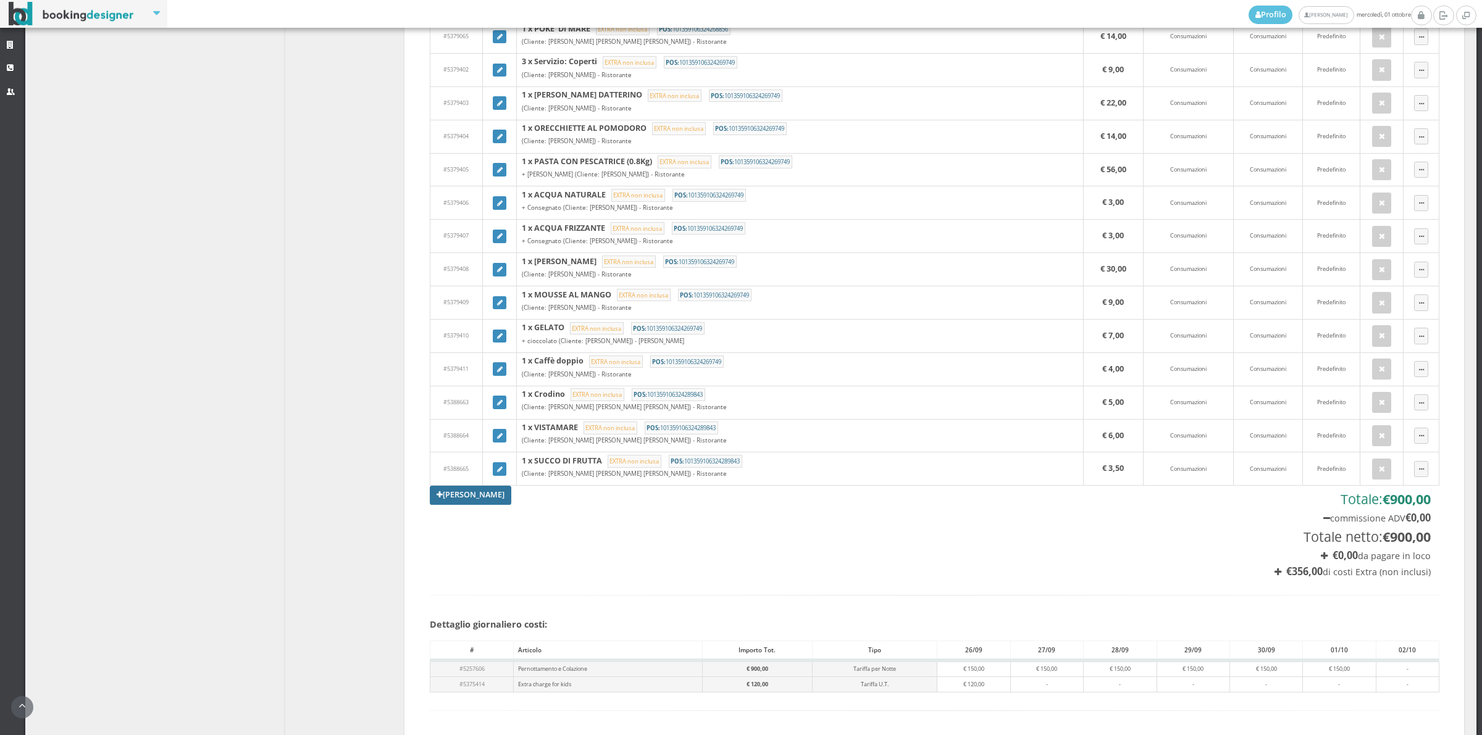
click at [468, 504] on link "Aggiungi Tariffa" at bounding box center [470, 495] width 81 height 19
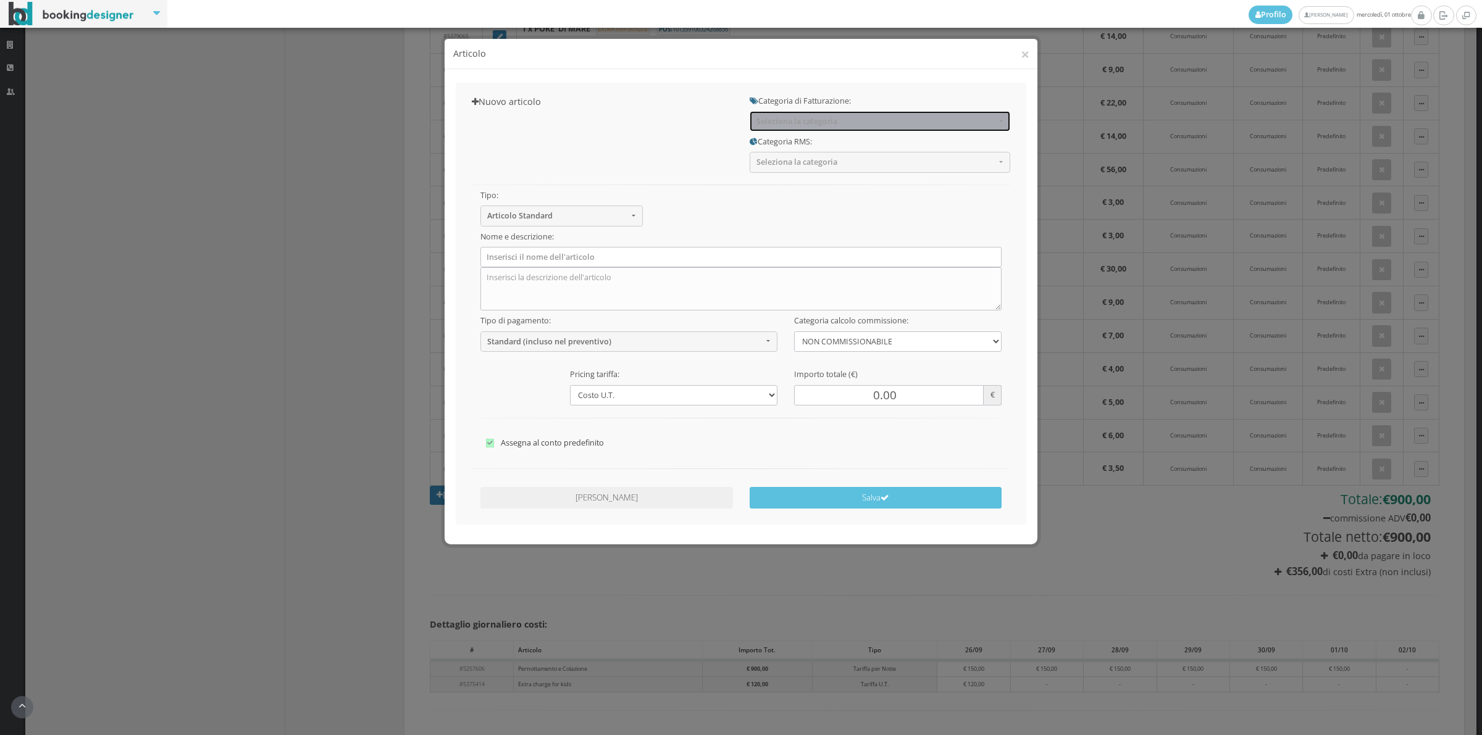
click at [762, 122] on span "Seleziona la categoria" at bounding box center [875, 121] width 239 height 9
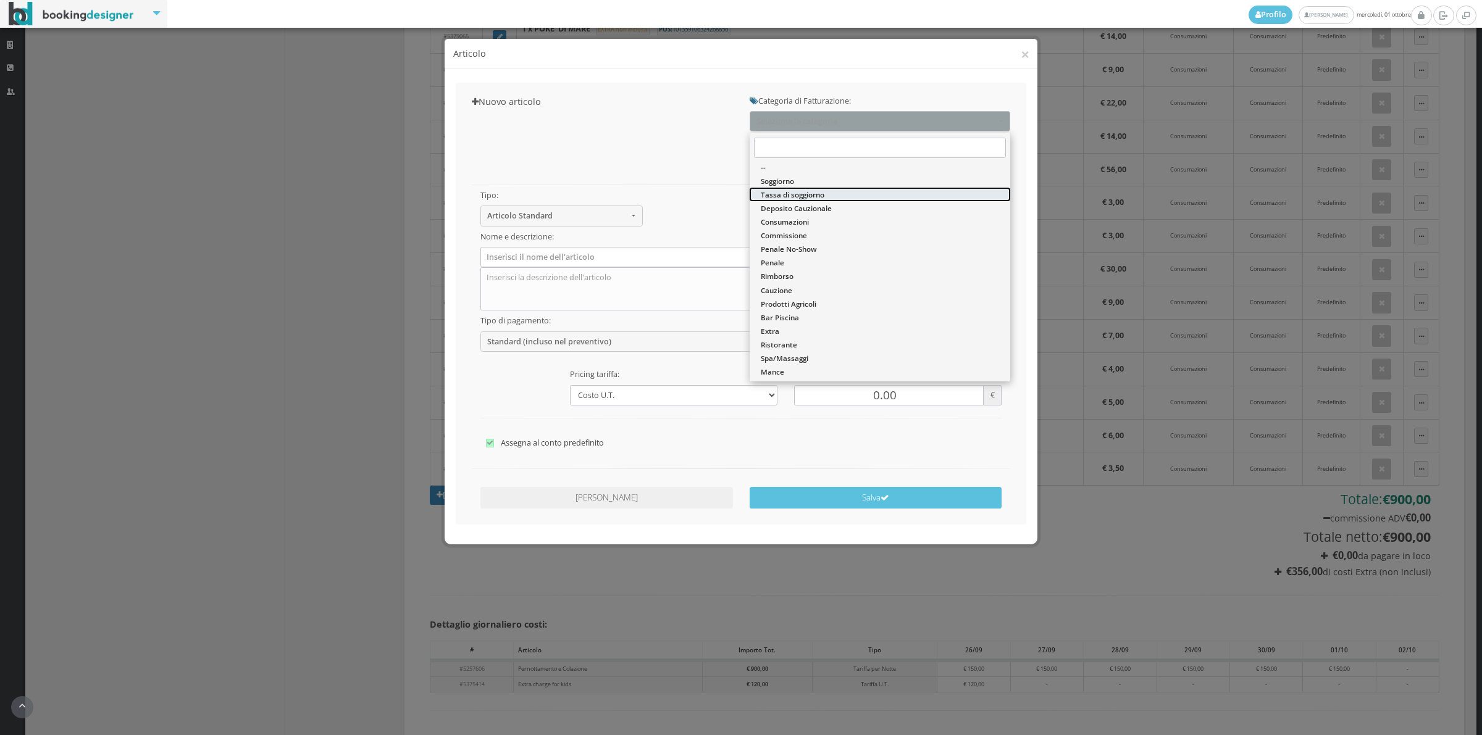
click at [764, 191] on span "Tassa di soggiorno" at bounding box center [793, 195] width 64 height 10
select select "13"
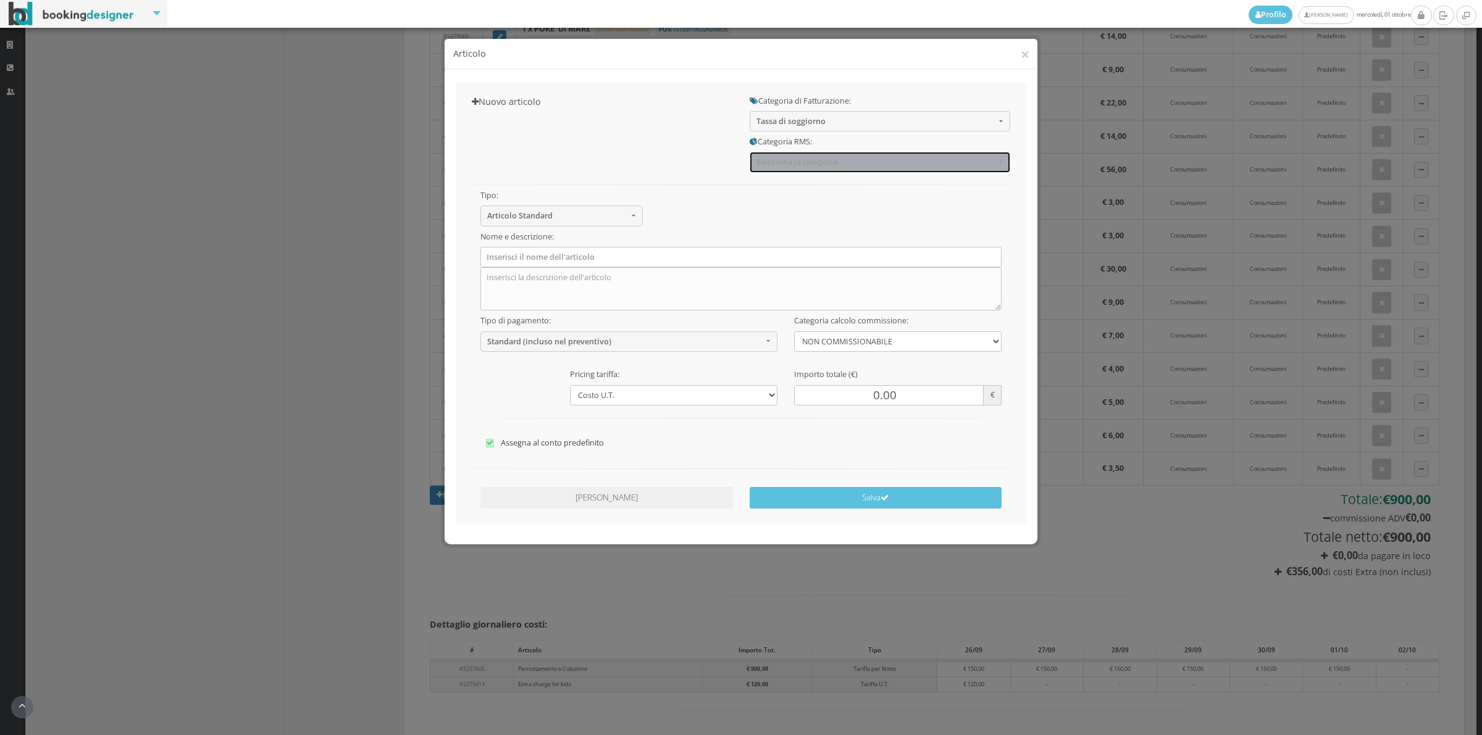
click at [778, 159] on span "Seleziona la categoria" at bounding box center [875, 161] width 239 height 9
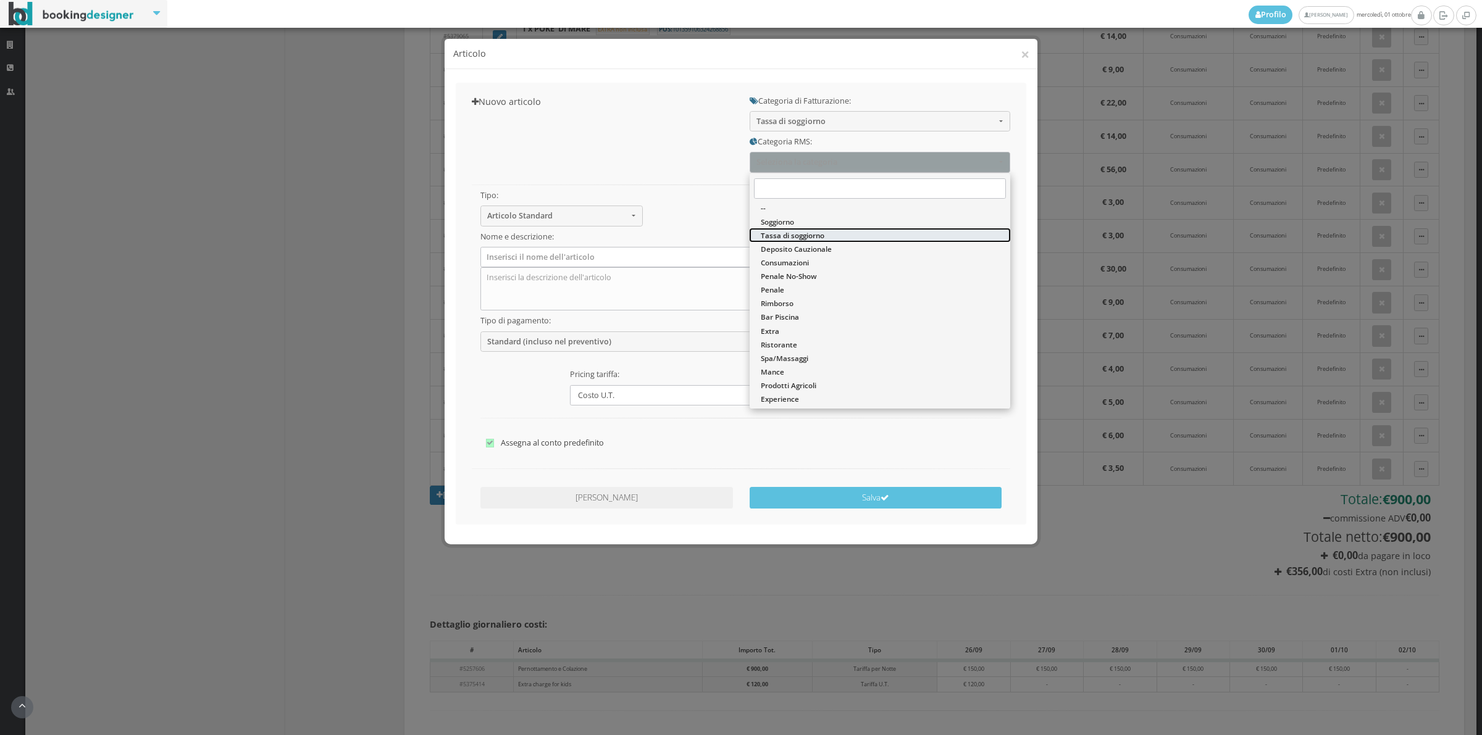
click at [776, 241] on link "Tassa di soggiorno" at bounding box center [879, 235] width 261 height 14
select select "13"
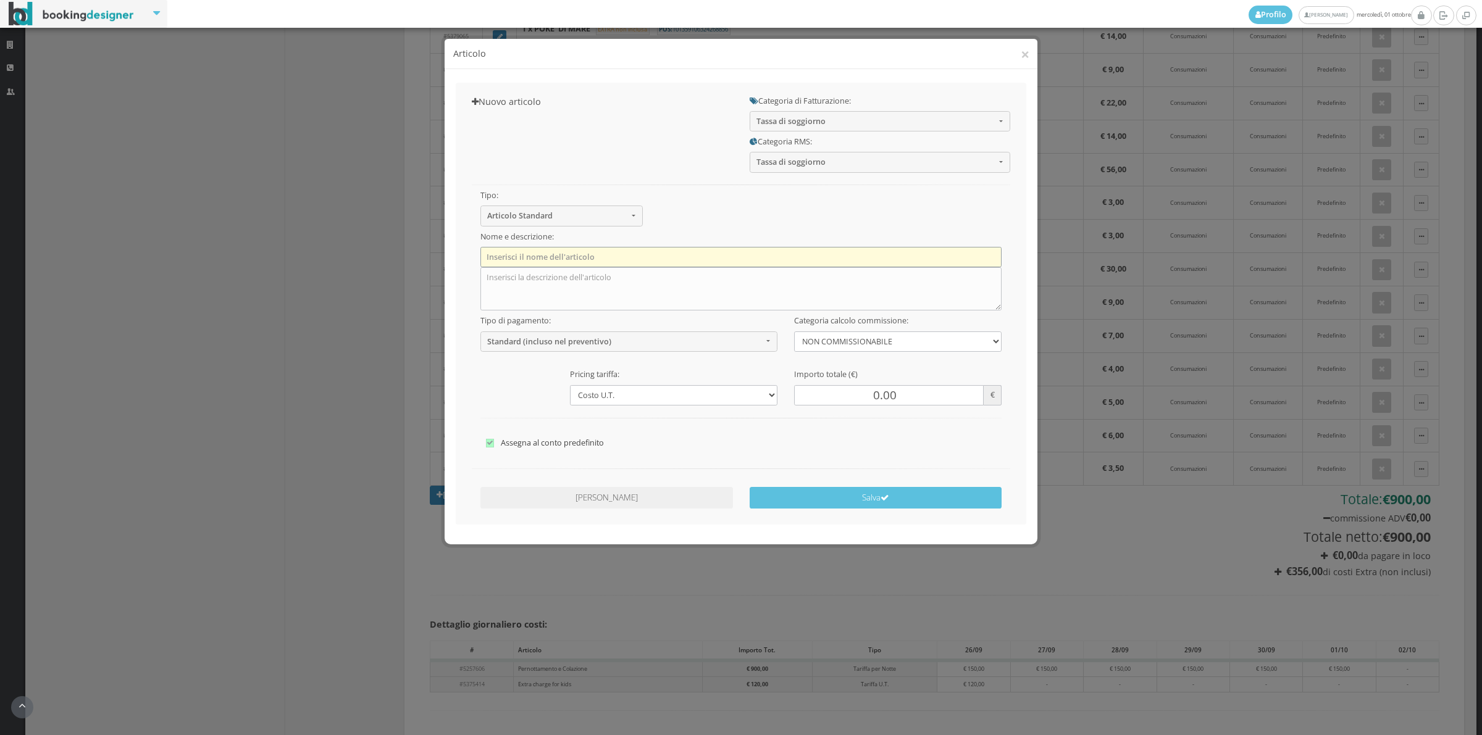
click at [572, 260] on input "text" at bounding box center [741, 257] width 522 height 20
type input "Tassa di Soggiorno"
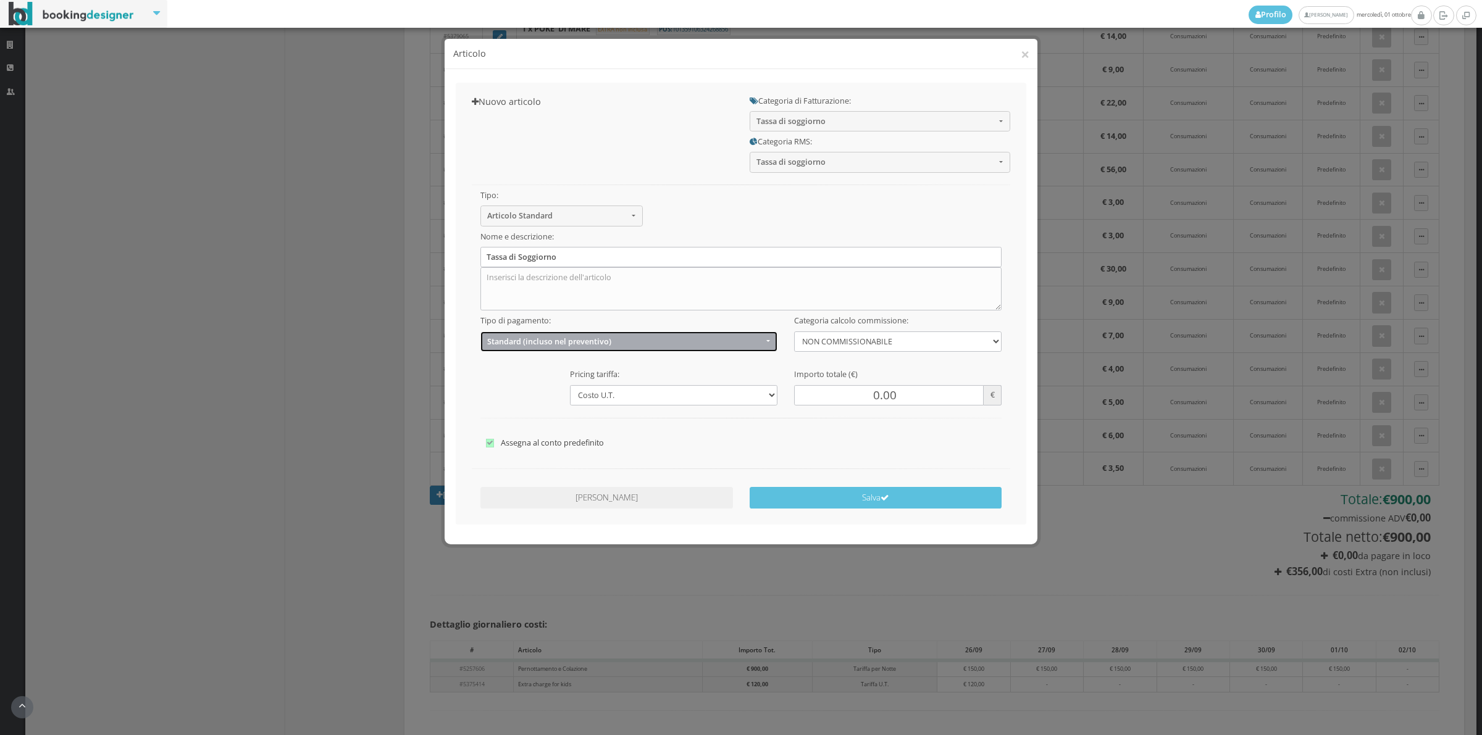
click at [512, 344] on span "Standard (incluso nel preventivo)" at bounding box center [624, 341] width 275 height 9
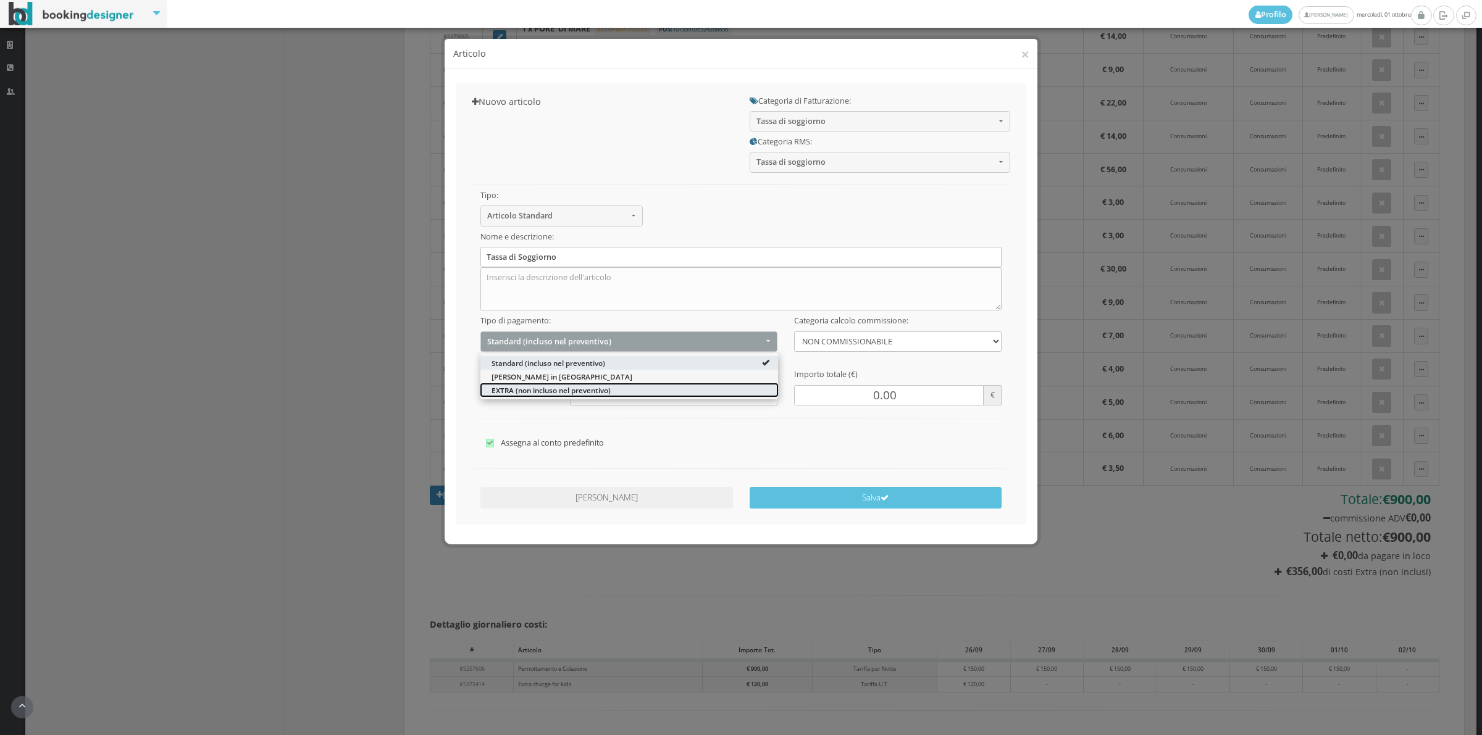
click at [509, 386] on span "EXTRA (non incluso nel preventivo)" at bounding box center [550, 390] width 119 height 10
select select "2"
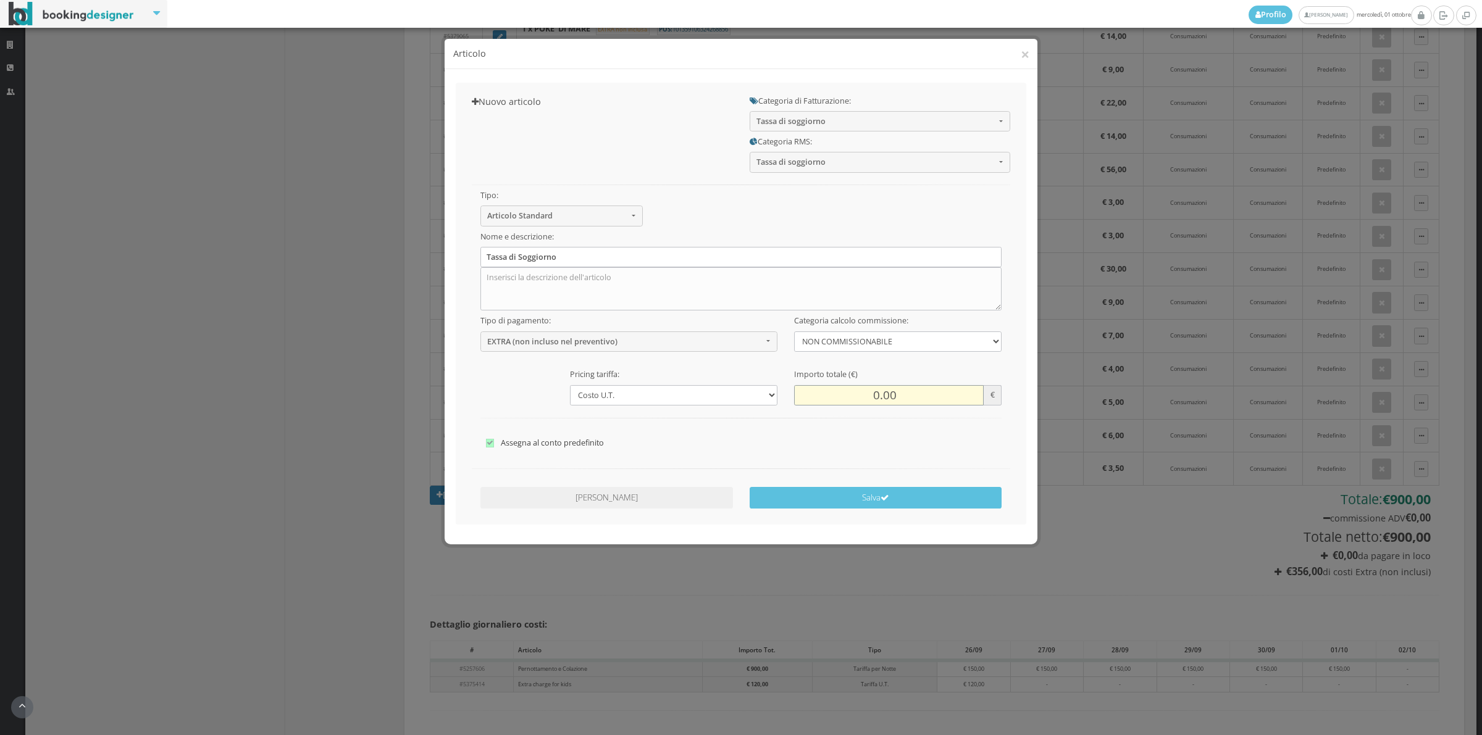
click at [853, 392] on input "0.00" at bounding box center [889, 395] width 190 height 20
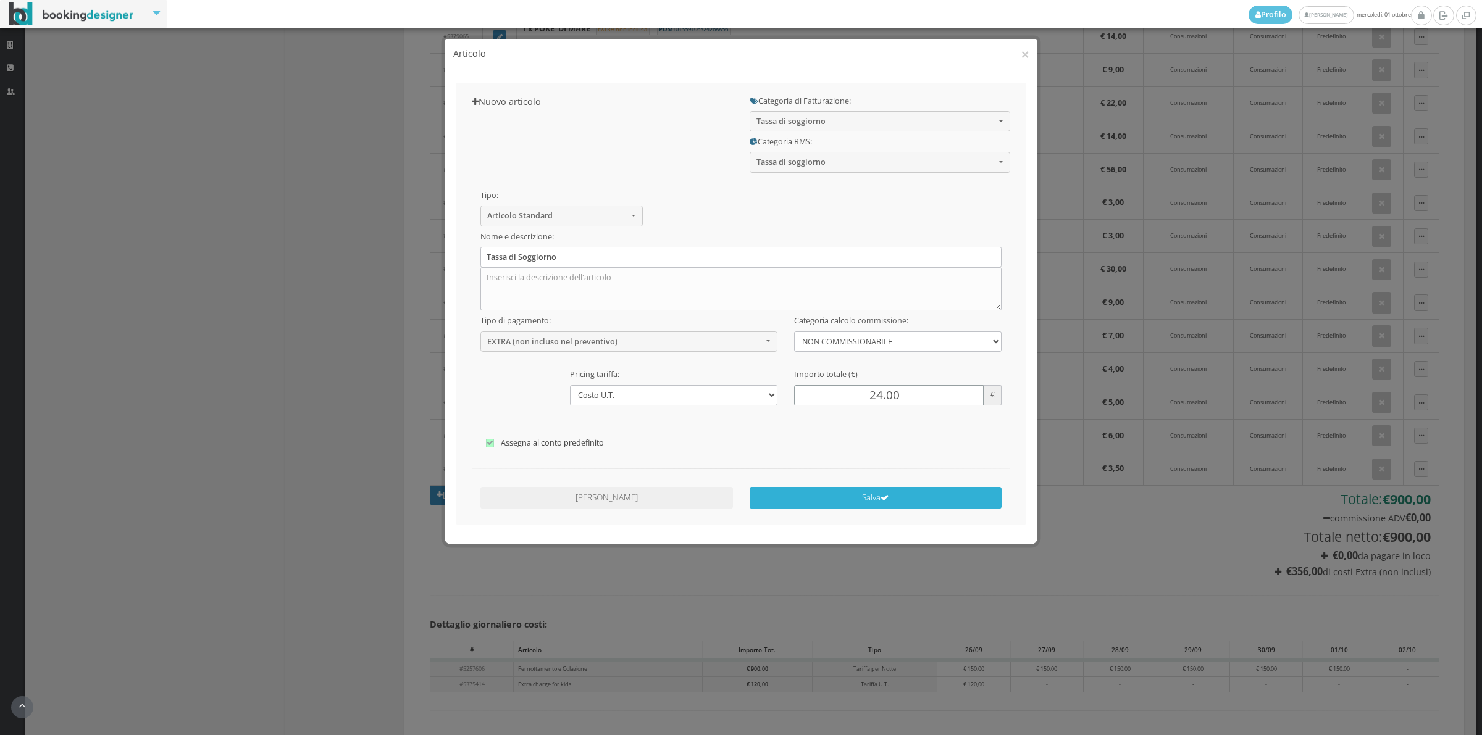
type input "24.00"
click at [855, 495] on button "Salva" at bounding box center [875, 498] width 252 height 22
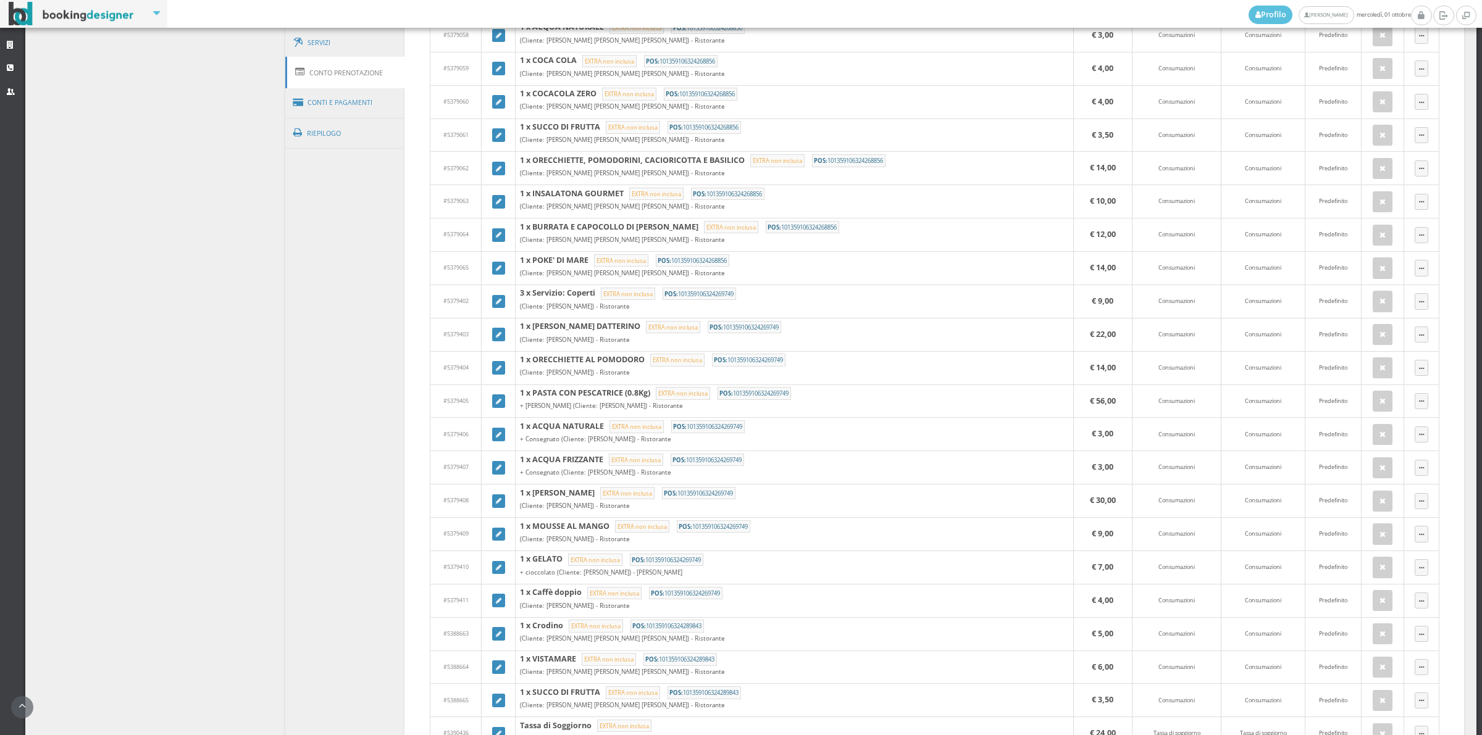
scroll to position [428, 0]
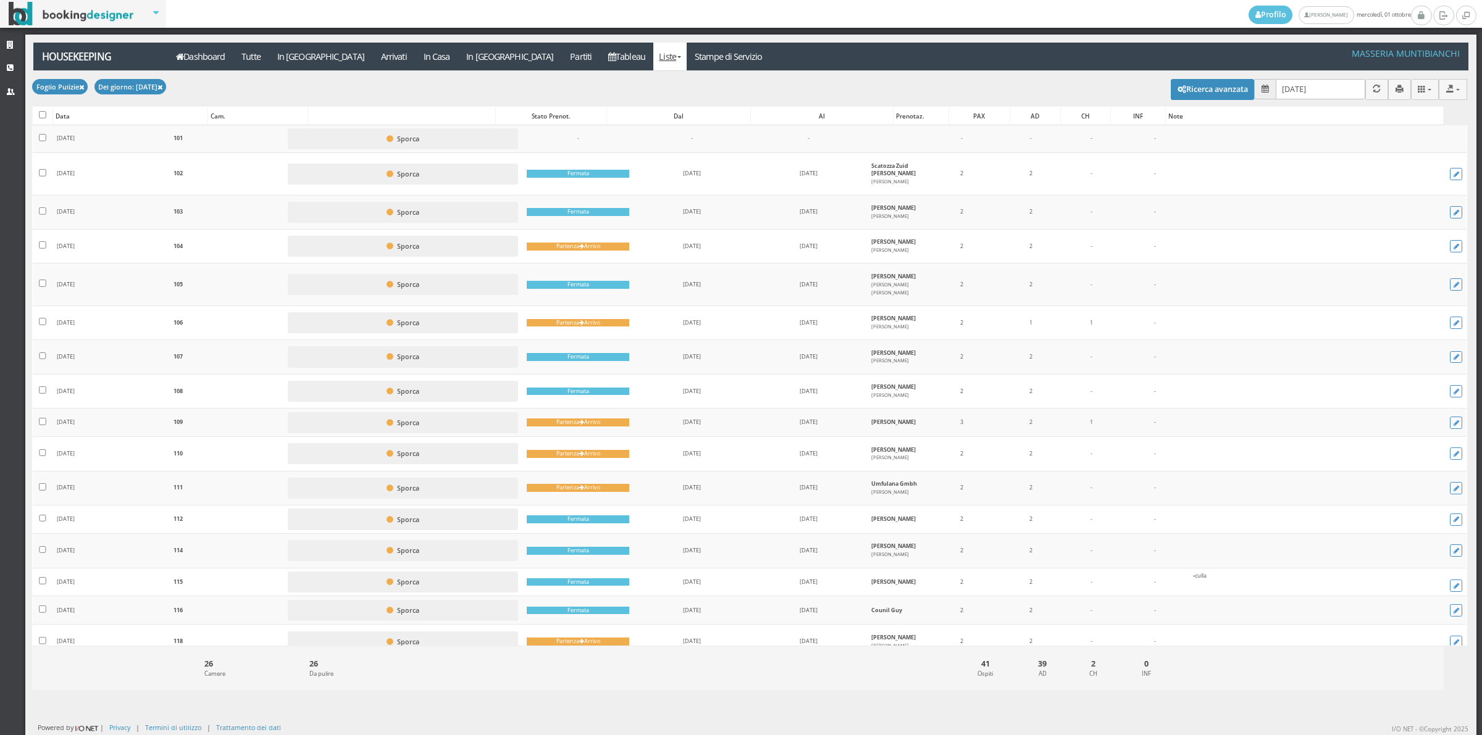
click at [1322, 86] on input "[DATE]" at bounding box center [1320, 89] width 90 height 20
click at [1316, 98] on input "01/10/2025" at bounding box center [1320, 89] width 90 height 20
click at [1222, 59] on div "Applica Foglio Pulizie × Filtri Foglio Pulizie Foglio Pulizie Dashboard Tutte I…" at bounding box center [750, 57] width 1435 height 28
click at [1297, 90] on input "01/10/2025" at bounding box center [1320, 89] width 90 height 20
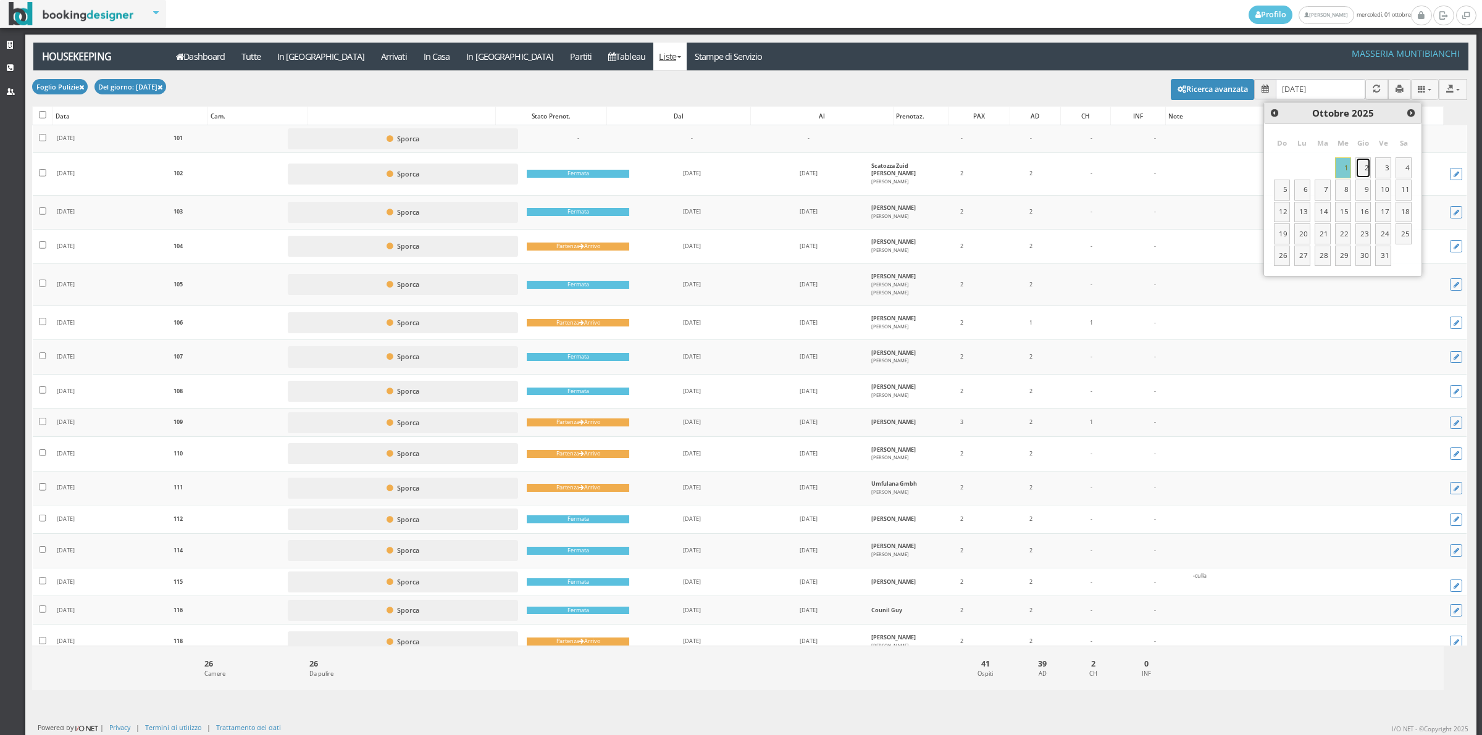
click at [1362, 161] on link "2" at bounding box center [1363, 167] width 16 height 21
type input "02/10/2025"
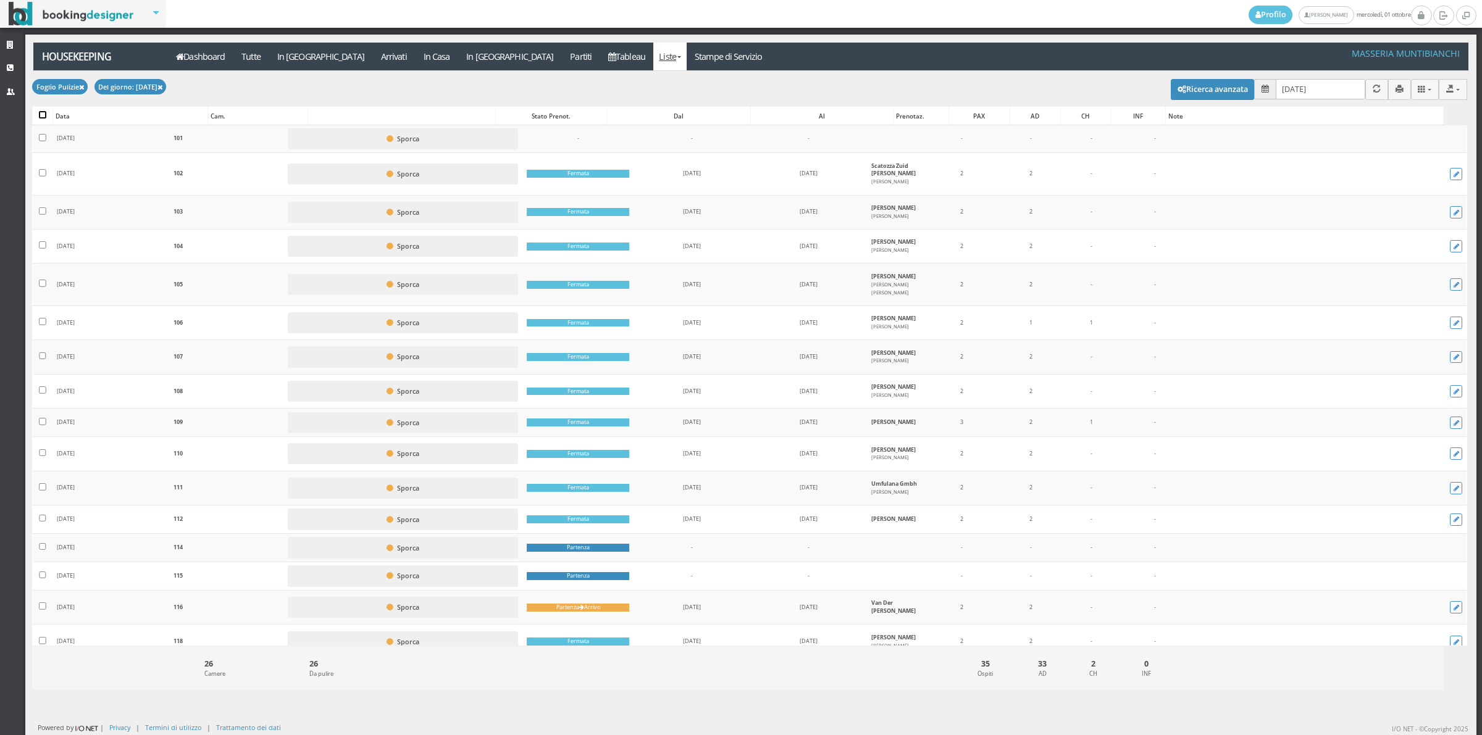
click at [44, 113] on input "checkbox" at bounding box center [42, 114] width 7 height 7
checkbox input "true"
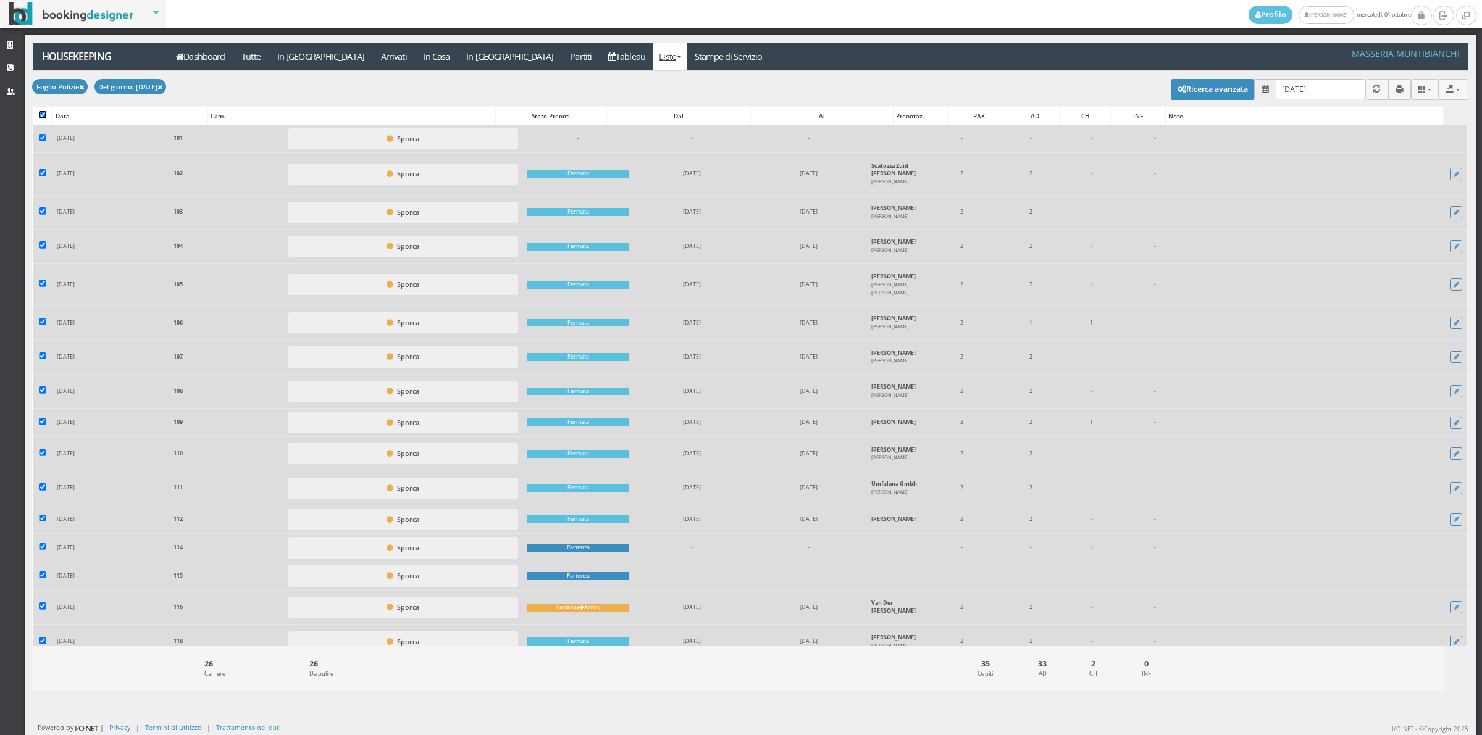
checkbox input "true"
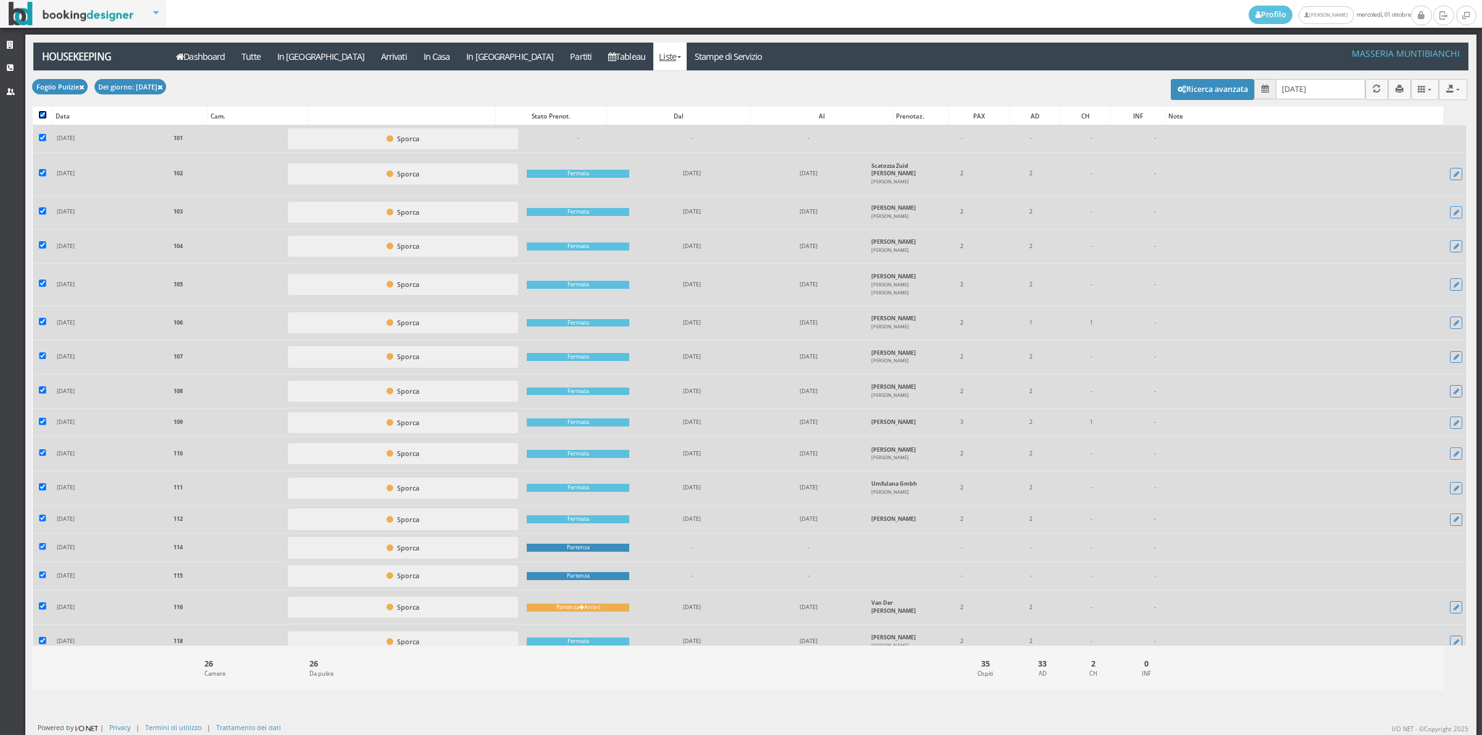
checkbox input "true"
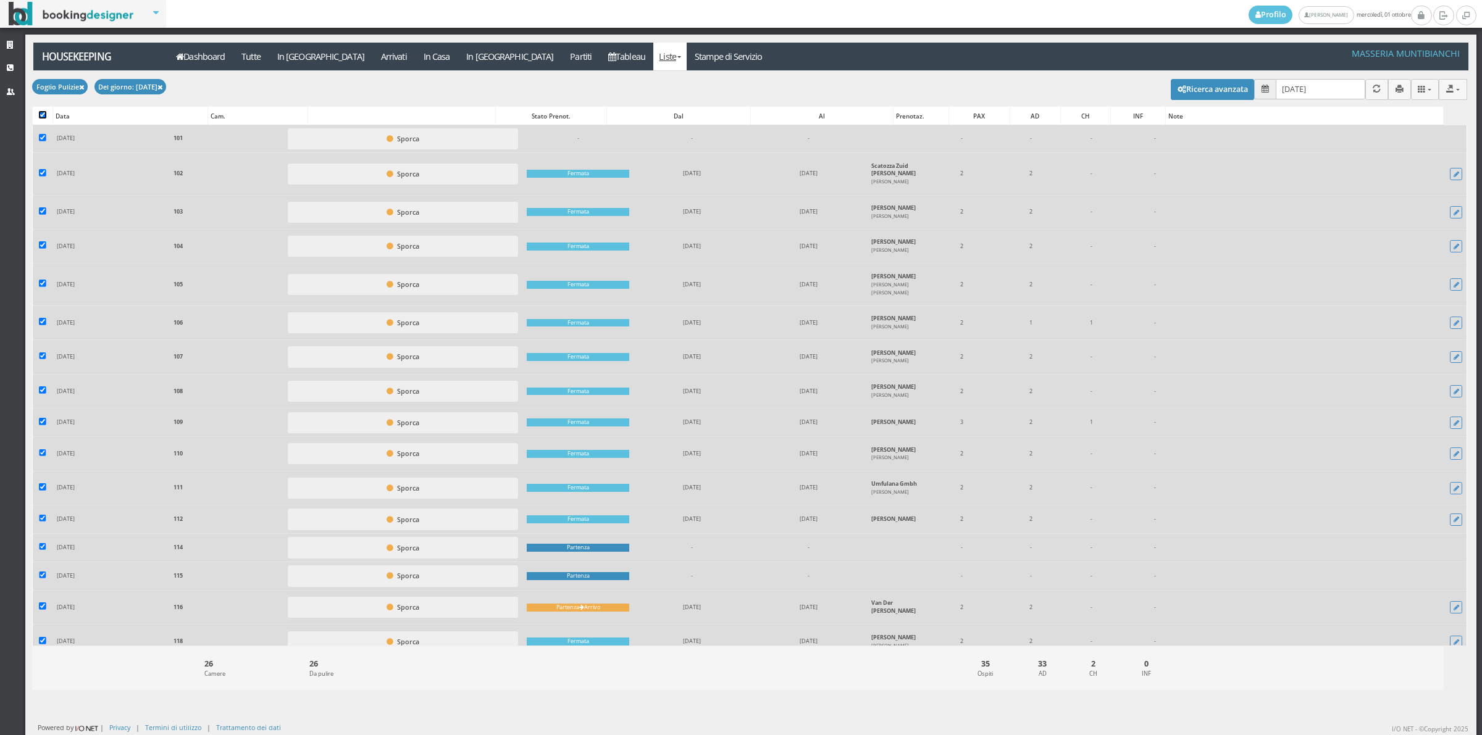
checkbox input "true"
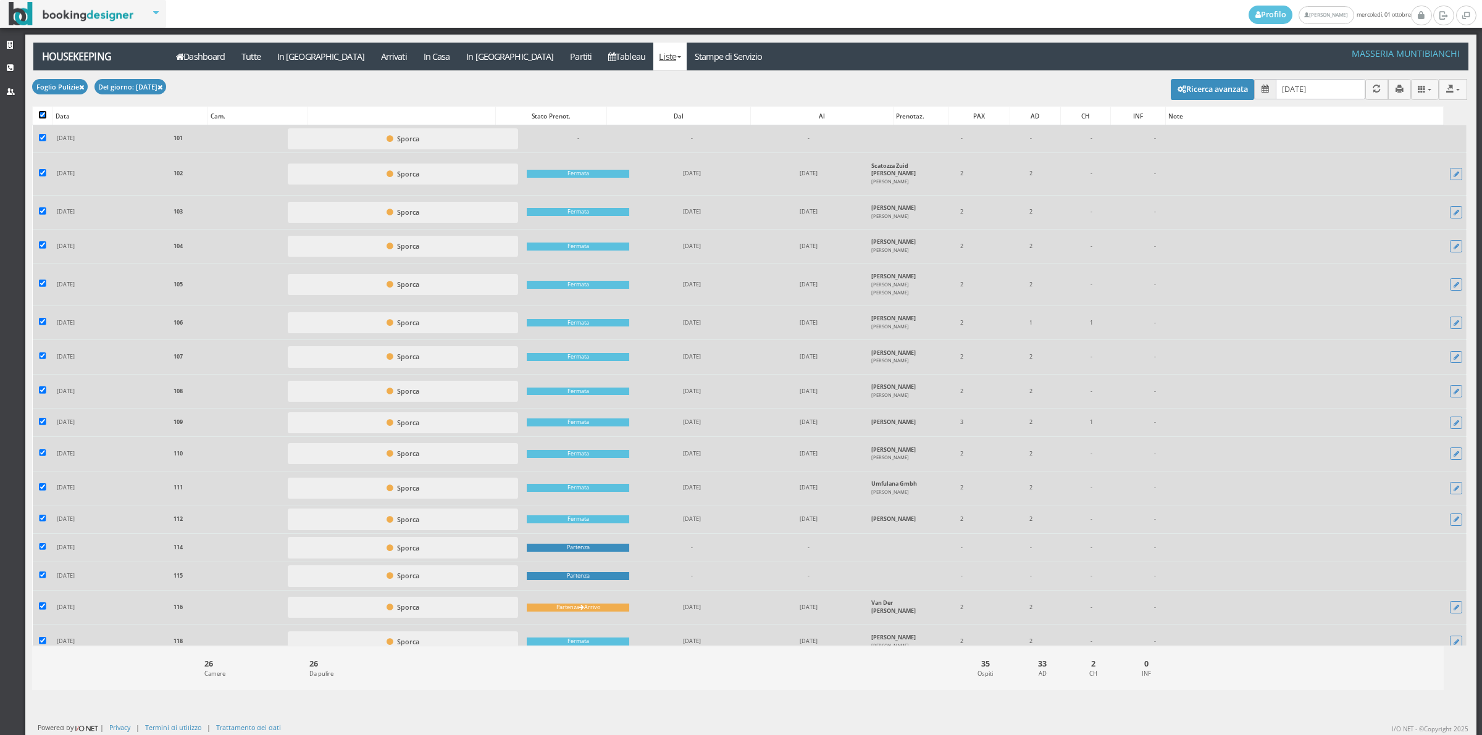
checkbox input "true"
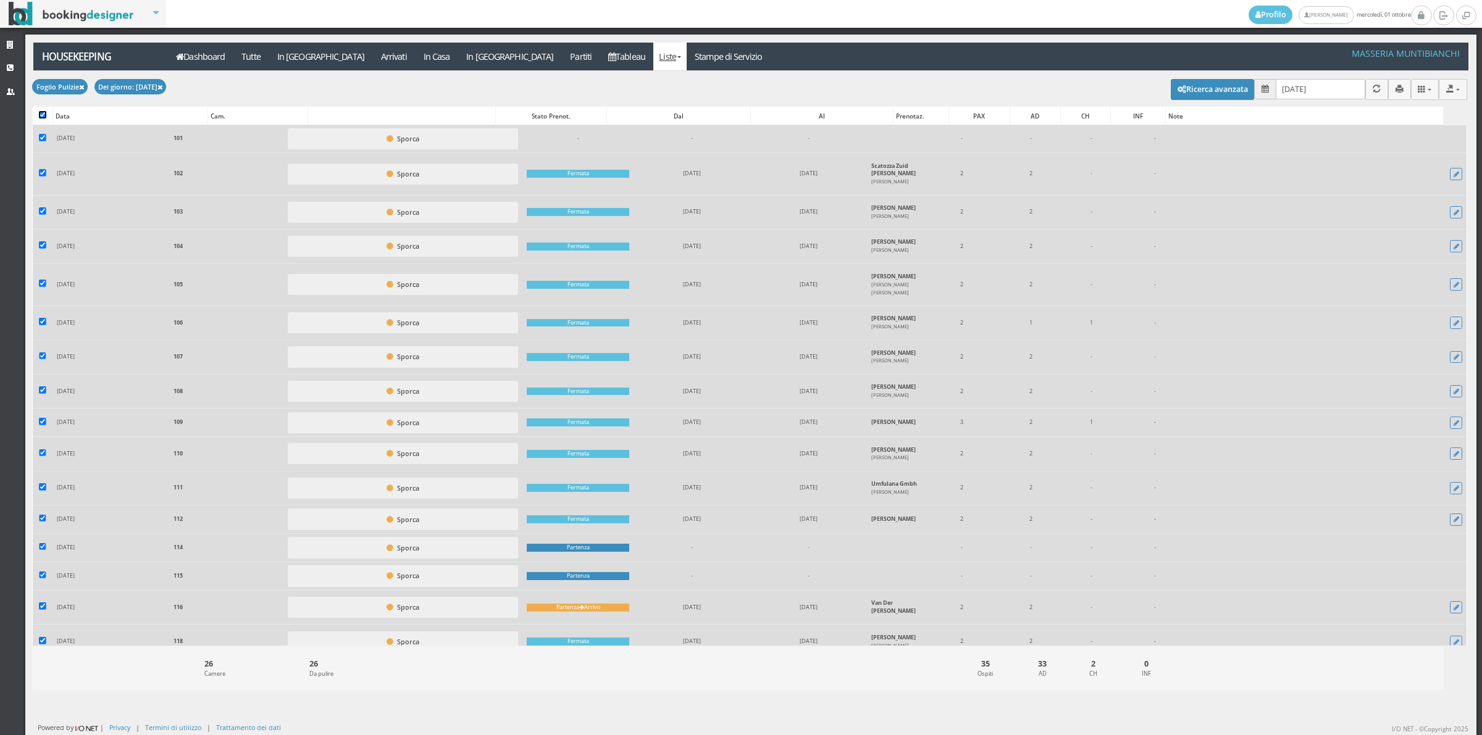
checkbox input "true"
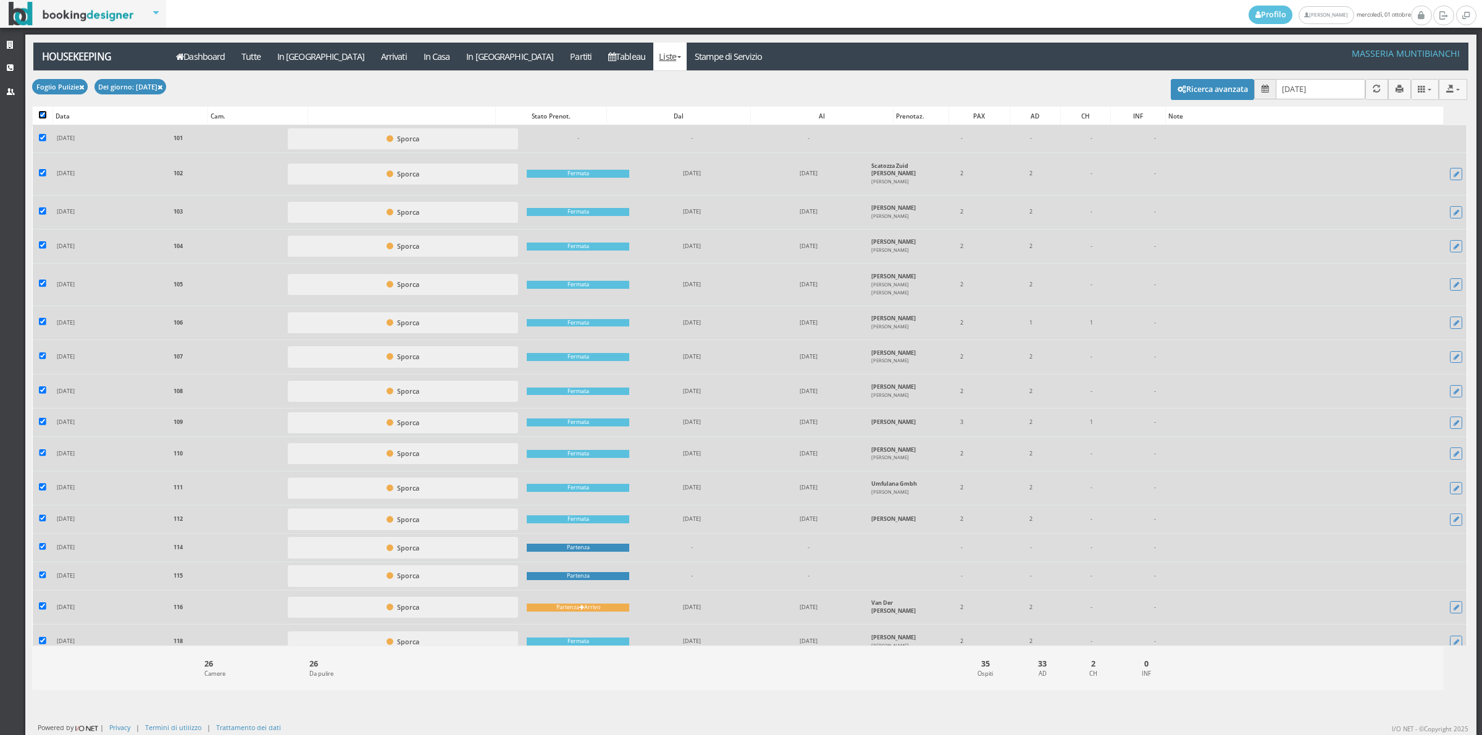
checkbox input "true"
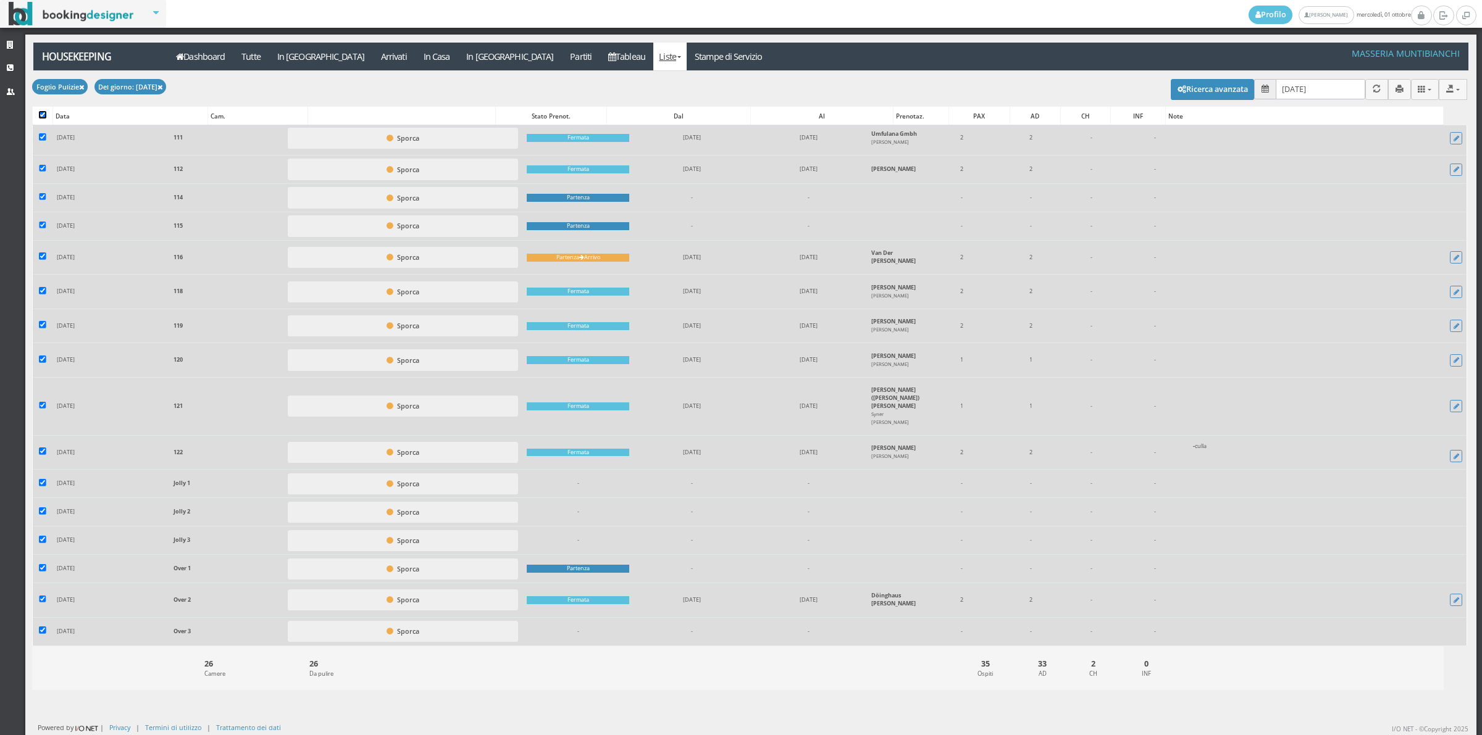
scroll to position [429, 0]
click at [42, 486] on input "checkbox" at bounding box center [42, 482] width 7 height 7
checkbox input "false"
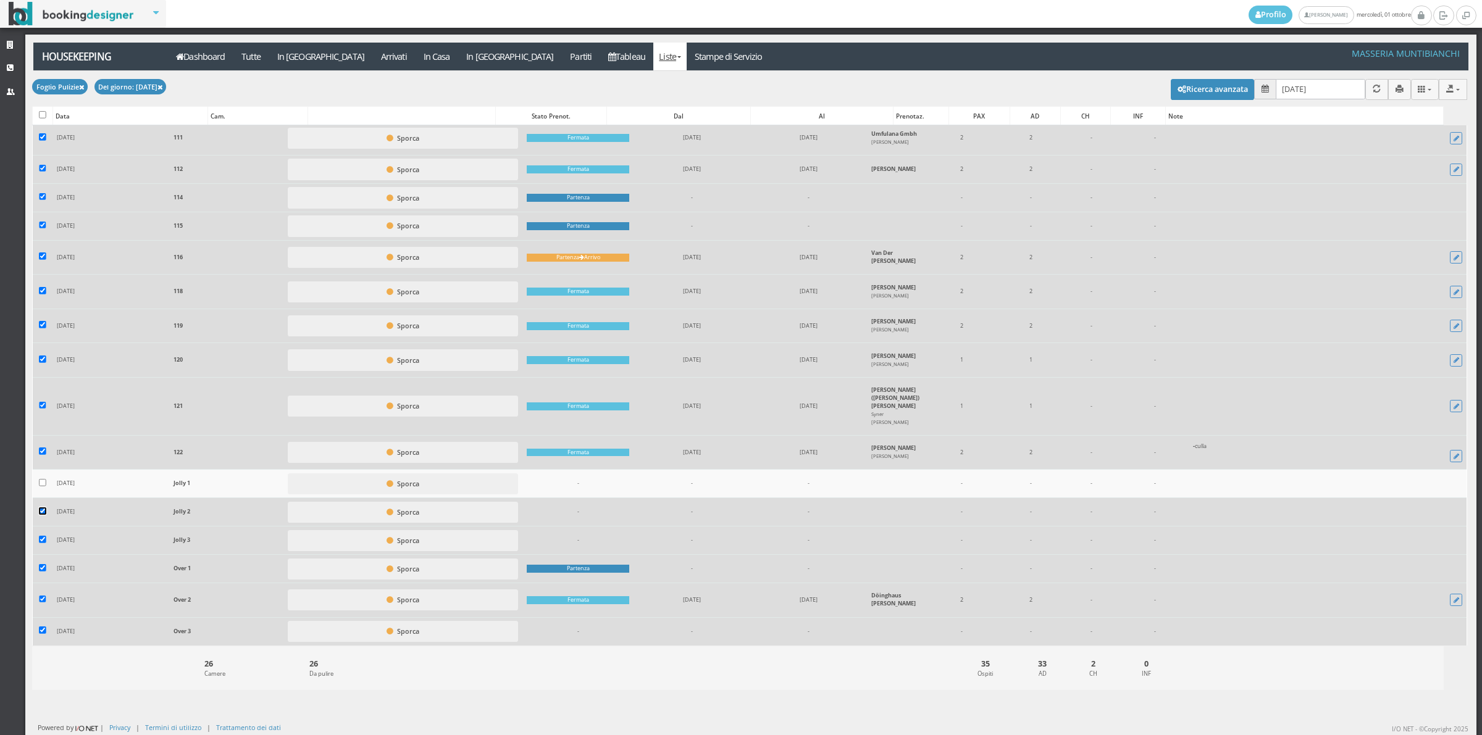
click at [44, 515] on input "checkbox" at bounding box center [42, 510] width 7 height 7
checkbox input "false"
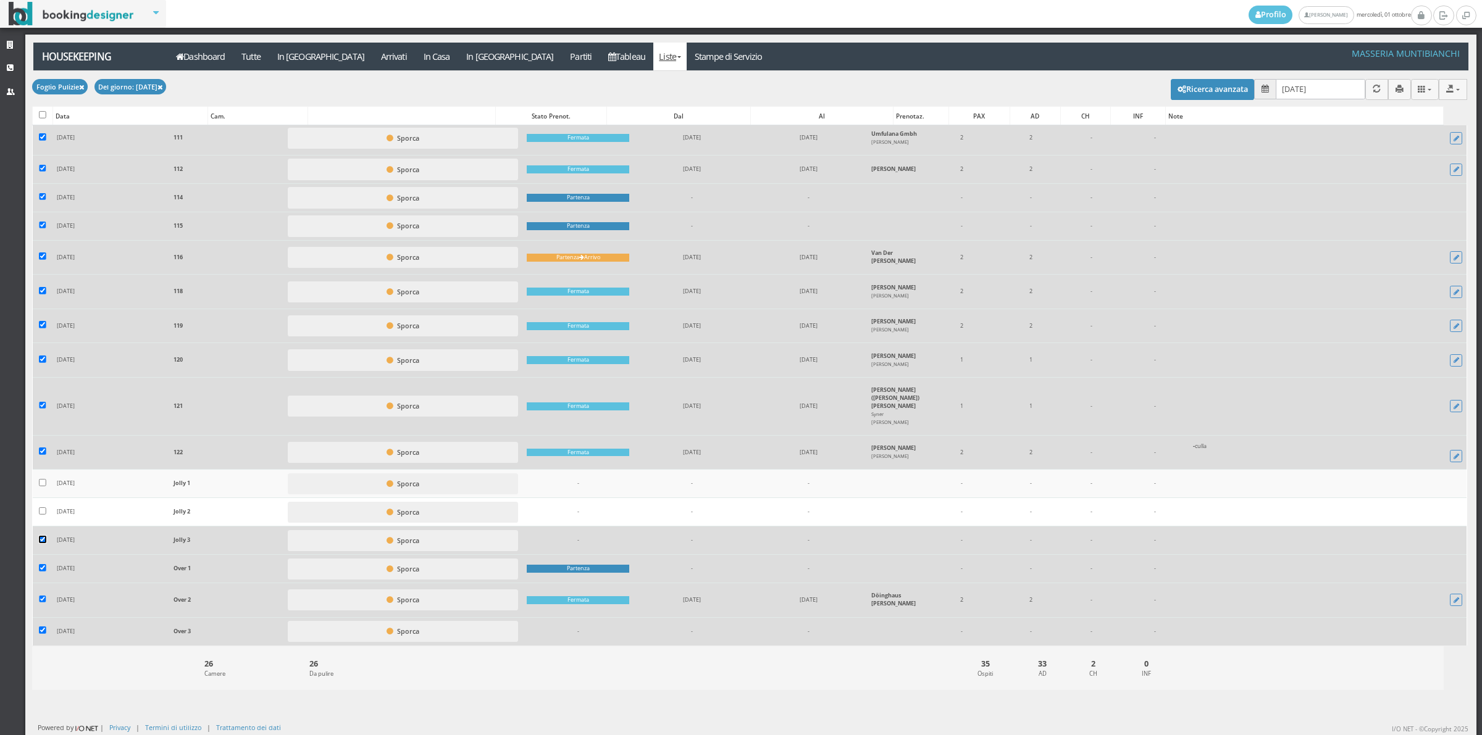
click at [44, 543] on input "checkbox" at bounding box center [42, 539] width 7 height 7
checkbox input "false"
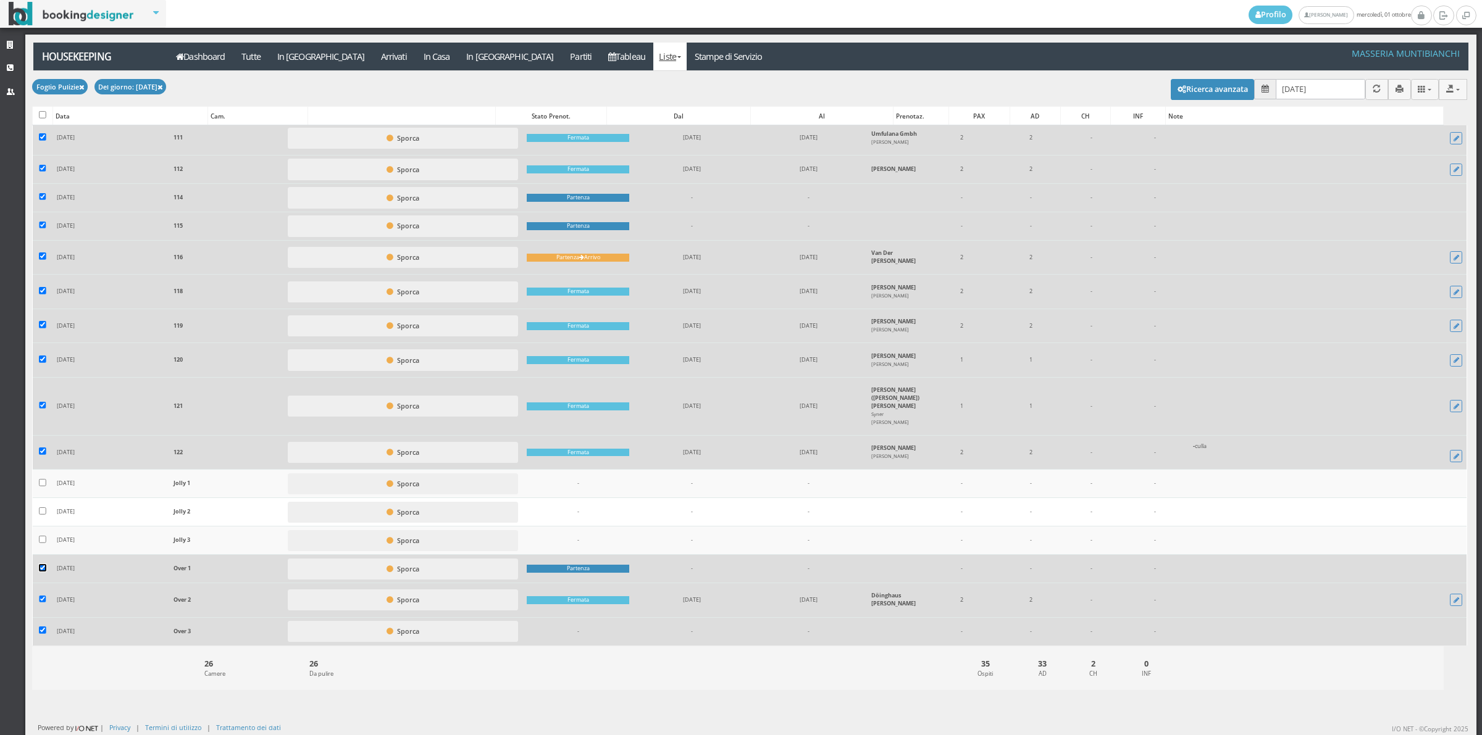
click at [44, 572] on input "checkbox" at bounding box center [42, 567] width 7 height 7
checkbox input "false"
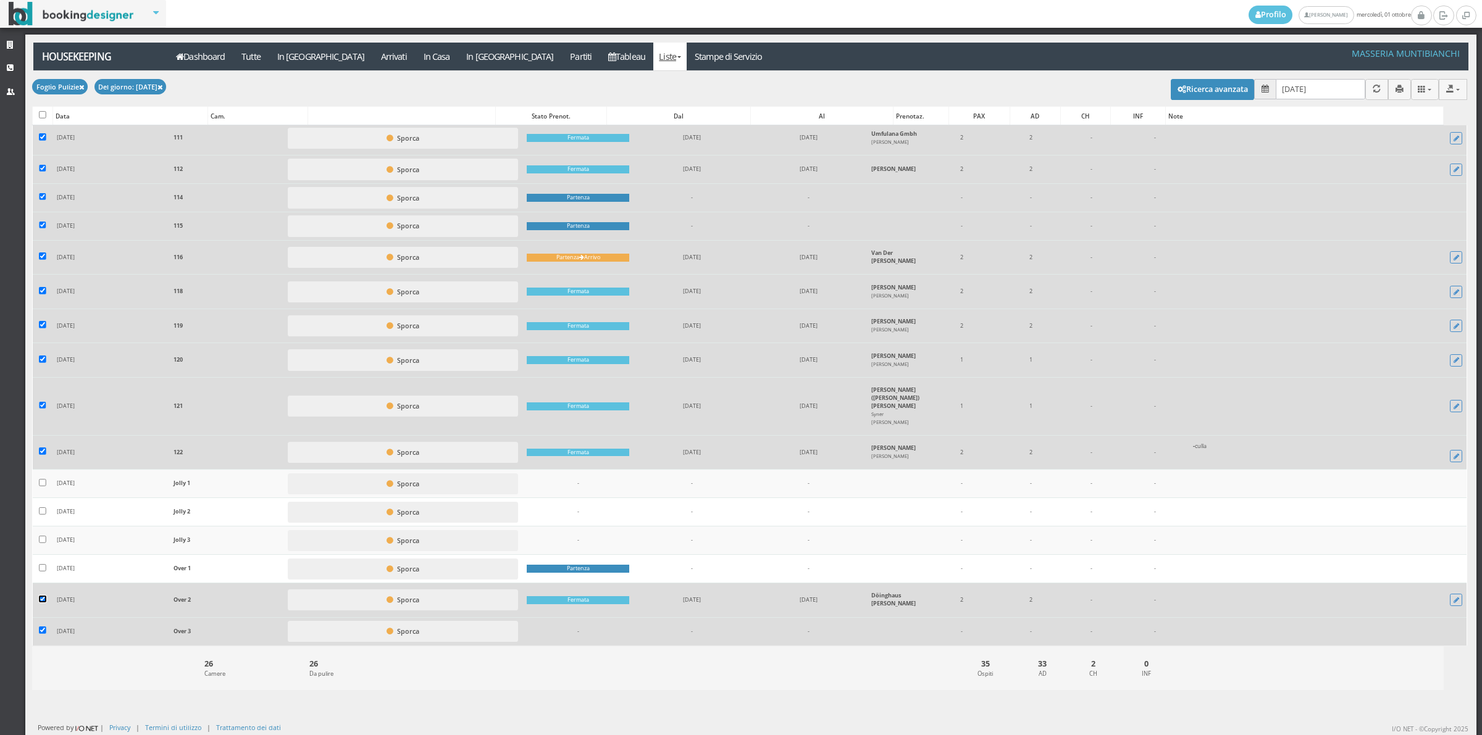
click at [41, 603] on input "checkbox" at bounding box center [42, 599] width 7 height 7
checkbox input "false"
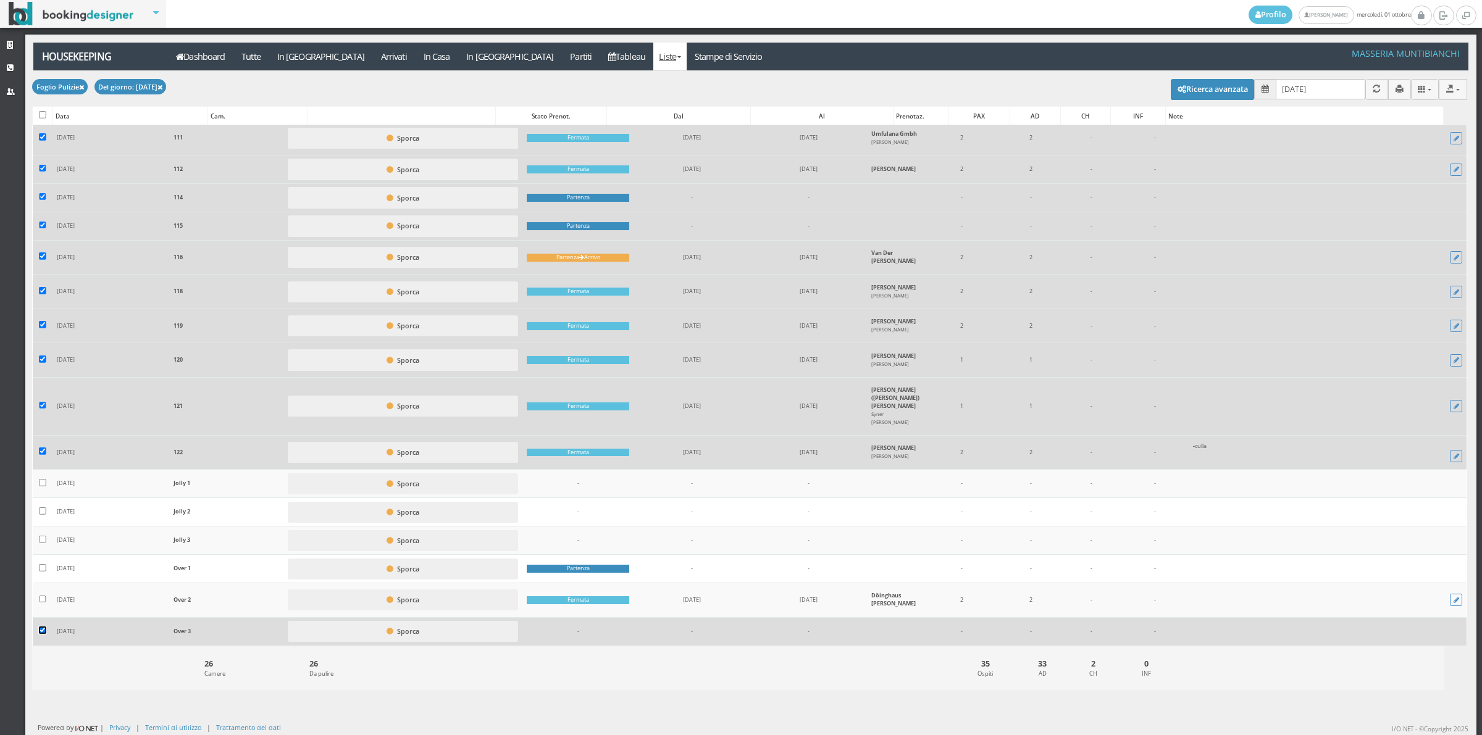
click at [45, 631] on input "checkbox" at bounding box center [42, 630] width 7 height 7
checkbox input "false"
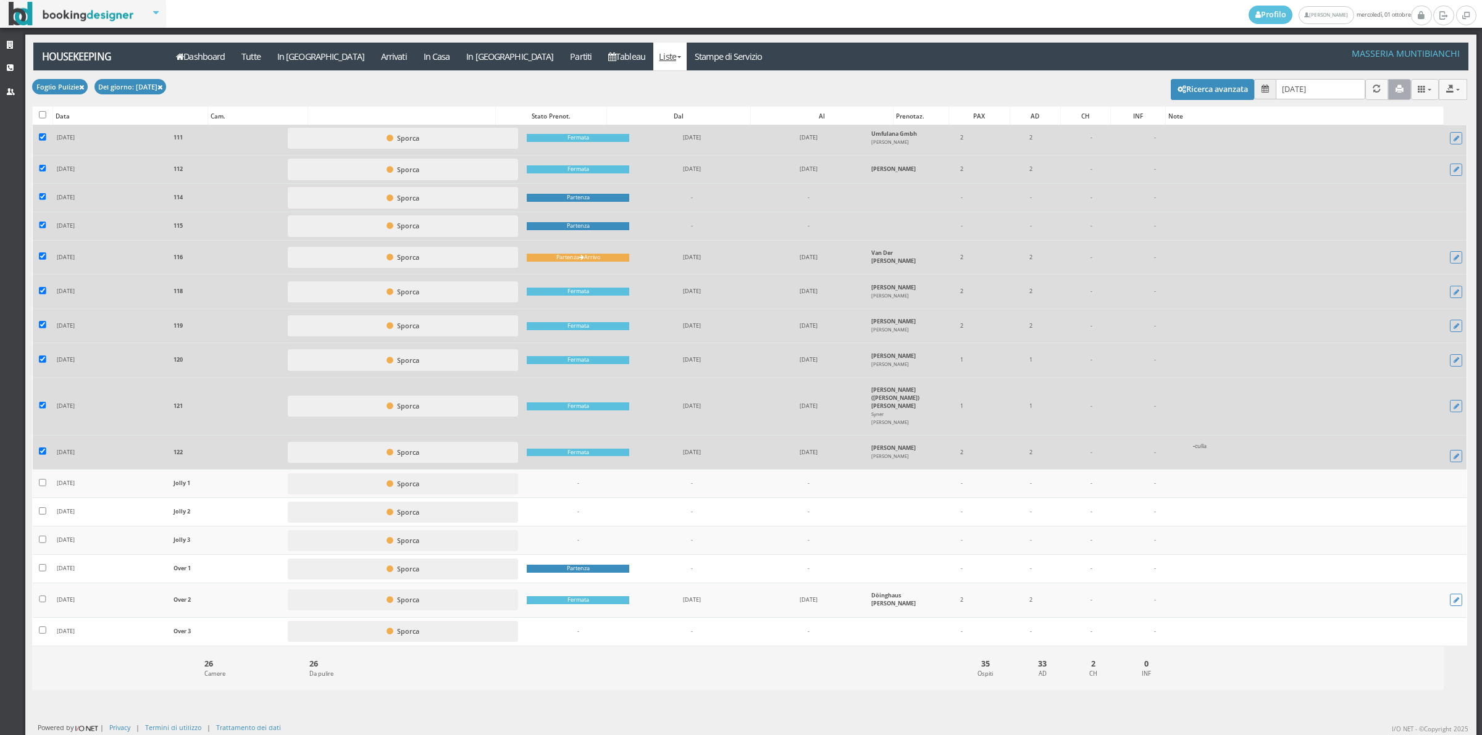
click at [1395, 91] on icon "button" at bounding box center [1399, 89] width 8 height 8
click at [686, 64] on link "Stampe di Servizio" at bounding box center [728, 57] width 84 height 28
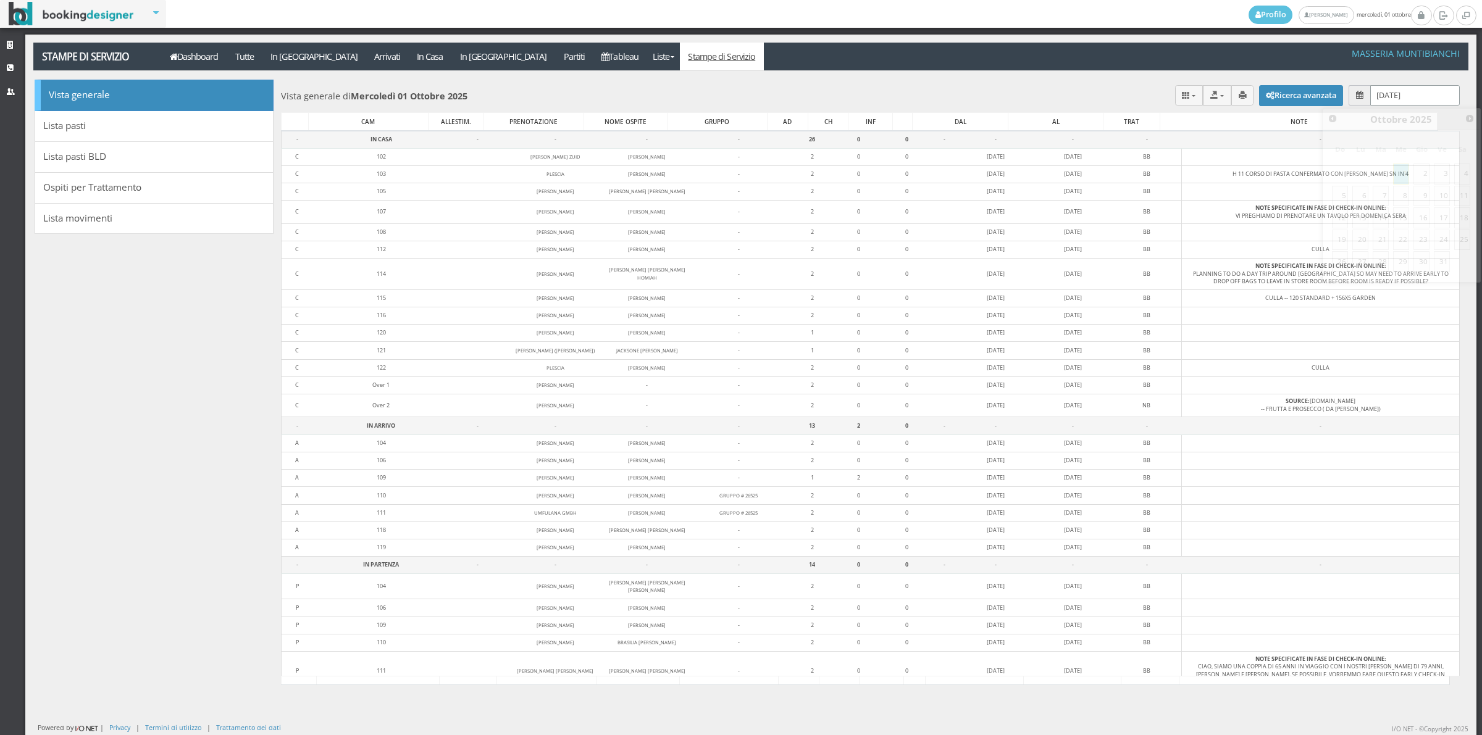
click at [1377, 93] on input "[DATE]" at bounding box center [1415, 95] width 90 height 20
click at [1420, 177] on link "2" at bounding box center [1421, 174] width 16 height 21
type input "[DATE]"
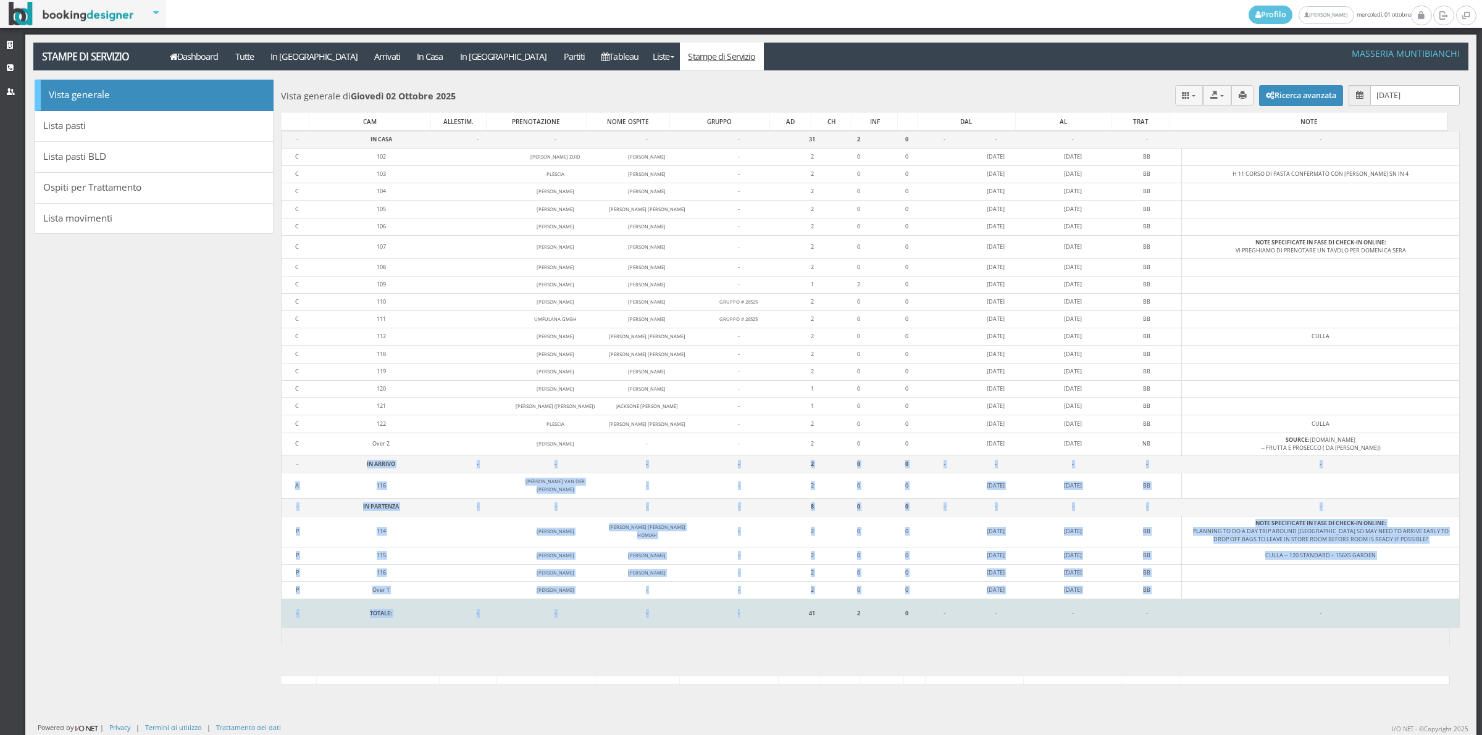
drag, startPoint x: 323, startPoint y: 501, endPoint x: 761, endPoint y: 647, distance: 461.3
click at [753, 628] on tbody "- IN CASA - - - - 31 2 0 - - - - - C 102 [PERSON_NAME] ZUID [PERSON_NAME] - 2 0…" at bounding box center [870, 379] width 1178 height 497
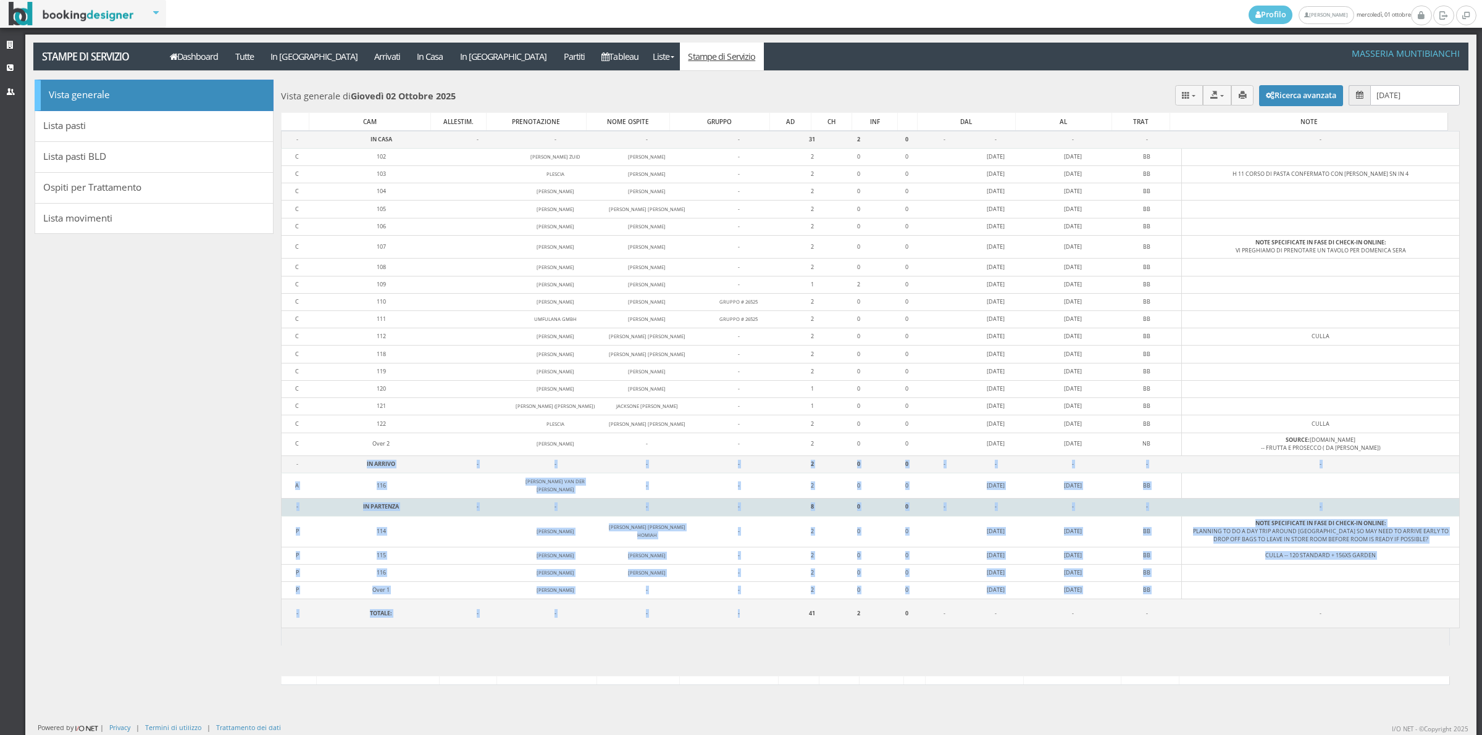
click at [573, 516] on td "-" at bounding box center [555, 507] width 100 height 17
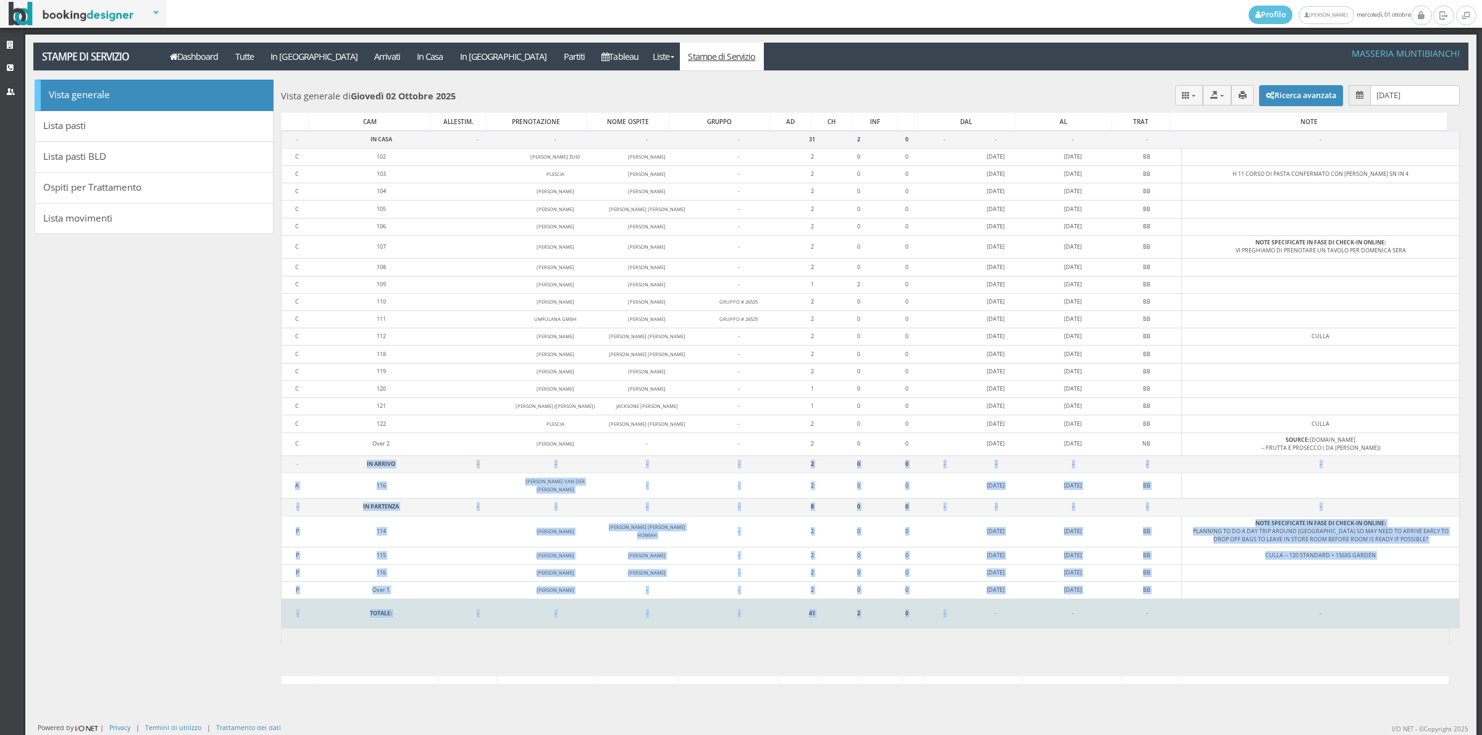
drag, startPoint x: 340, startPoint y: 496, endPoint x: 935, endPoint y: 638, distance: 611.8
click at [935, 628] on tbody "- IN CASA - - - - 31 2 0 - - - - - C 102 [PERSON_NAME] ZUID [PERSON_NAME] - 2 0…" at bounding box center [870, 379] width 1178 height 497
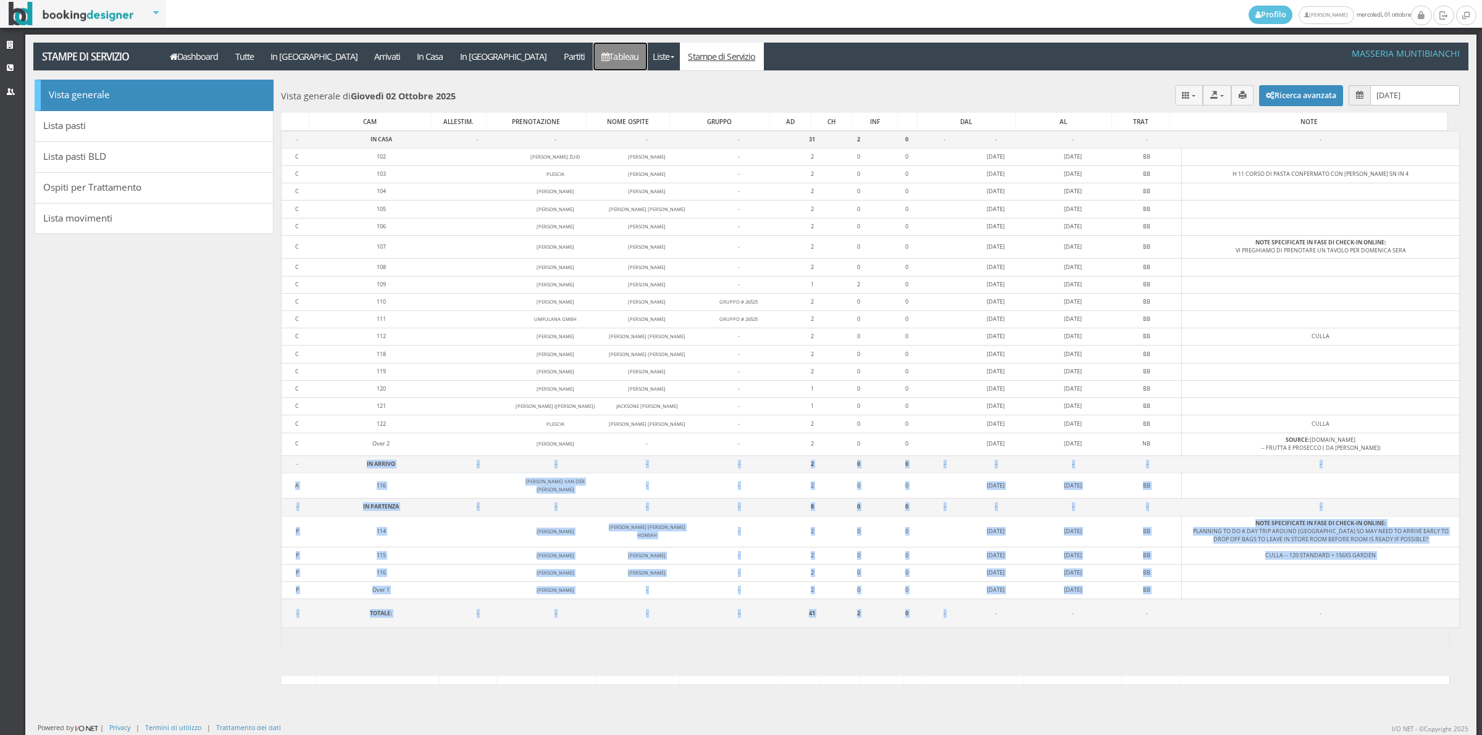
click at [593, 62] on link "Tableau" at bounding box center [620, 57] width 54 height 28
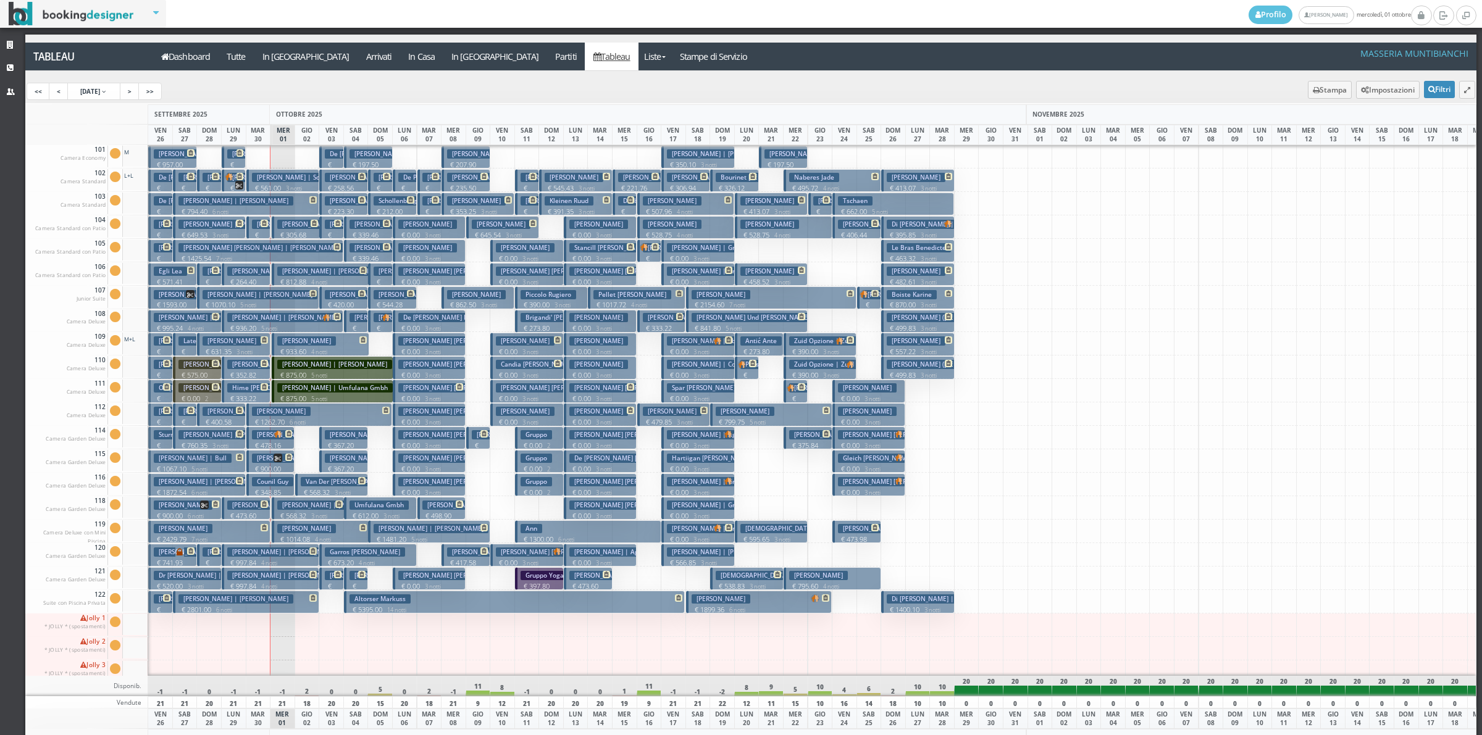
click at [293, 343] on h3 "[PERSON_NAME]" at bounding box center [306, 340] width 59 height 9
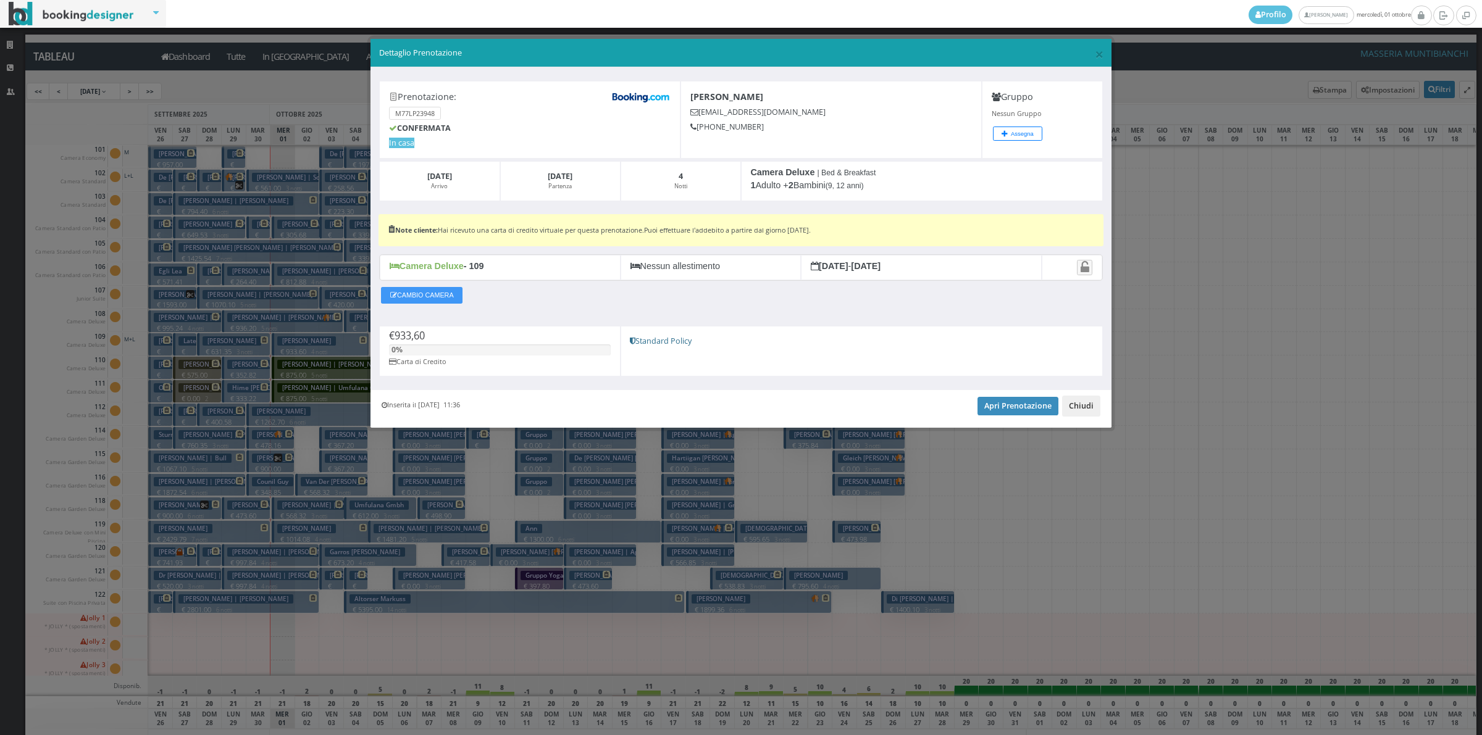
click at [1088, 411] on button "Chiudi" at bounding box center [1081, 406] width 38 height 21
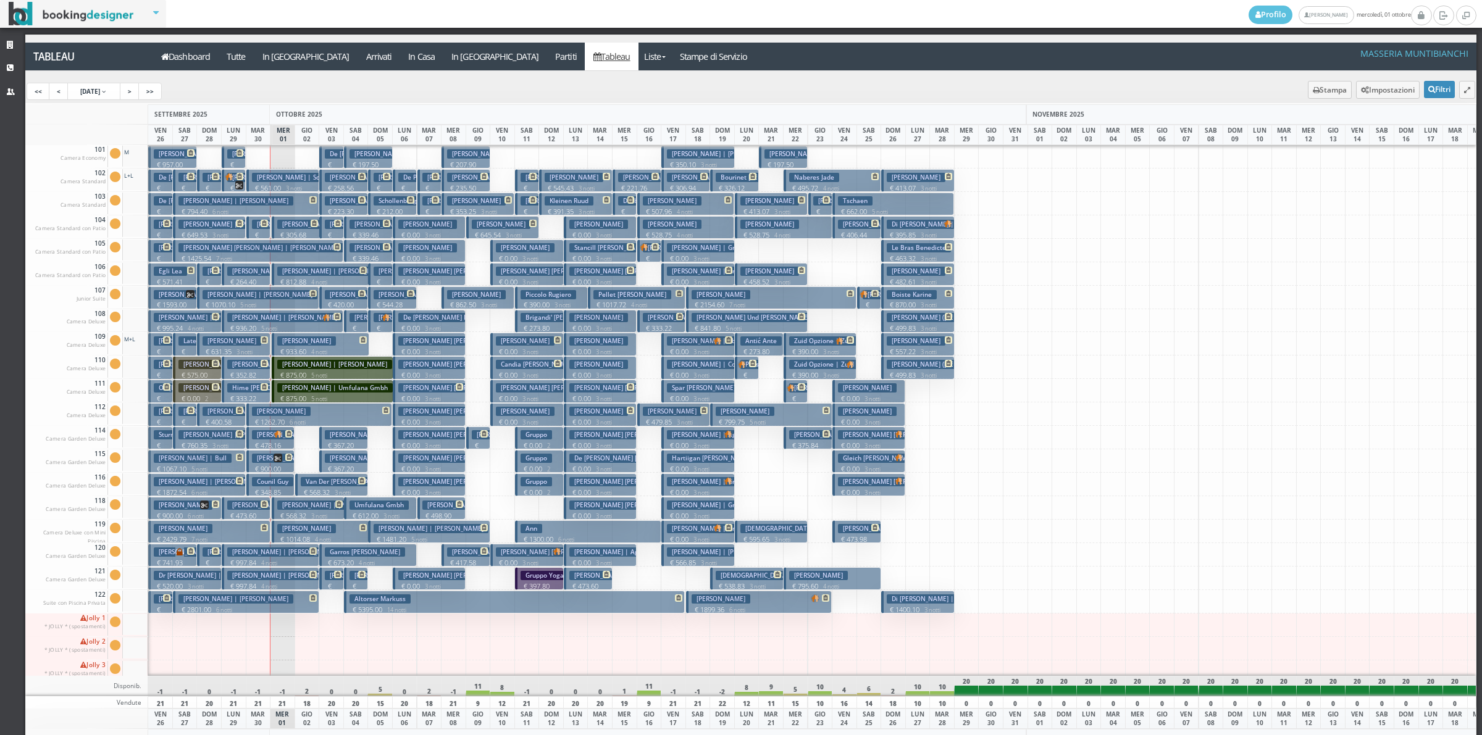
click at [304, 282] on p "€ 812.88 4 notti" at bounding box center [321, 282] width 88 height 10
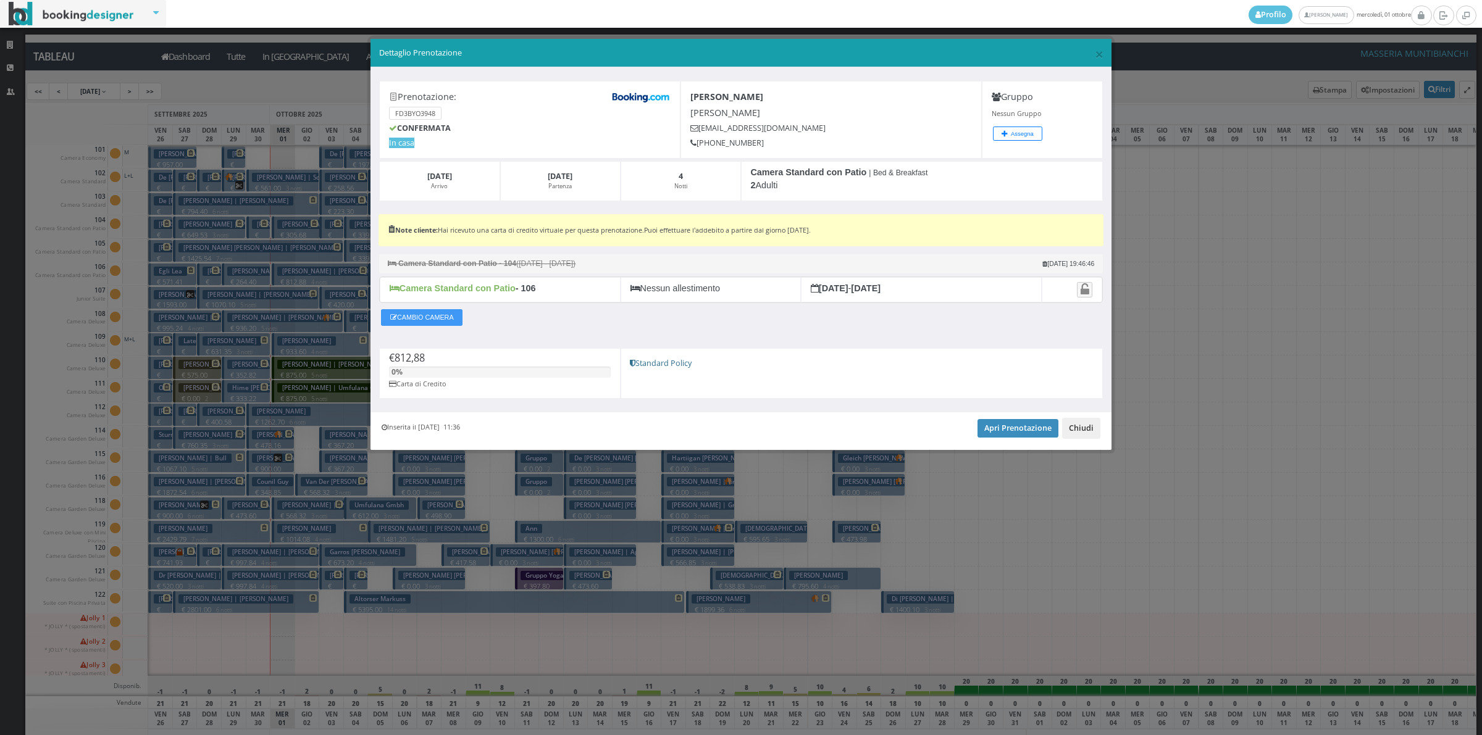
click at [1096, 422] on button "Chiudi" at bounding box center [1081, 428] width 38 height 21
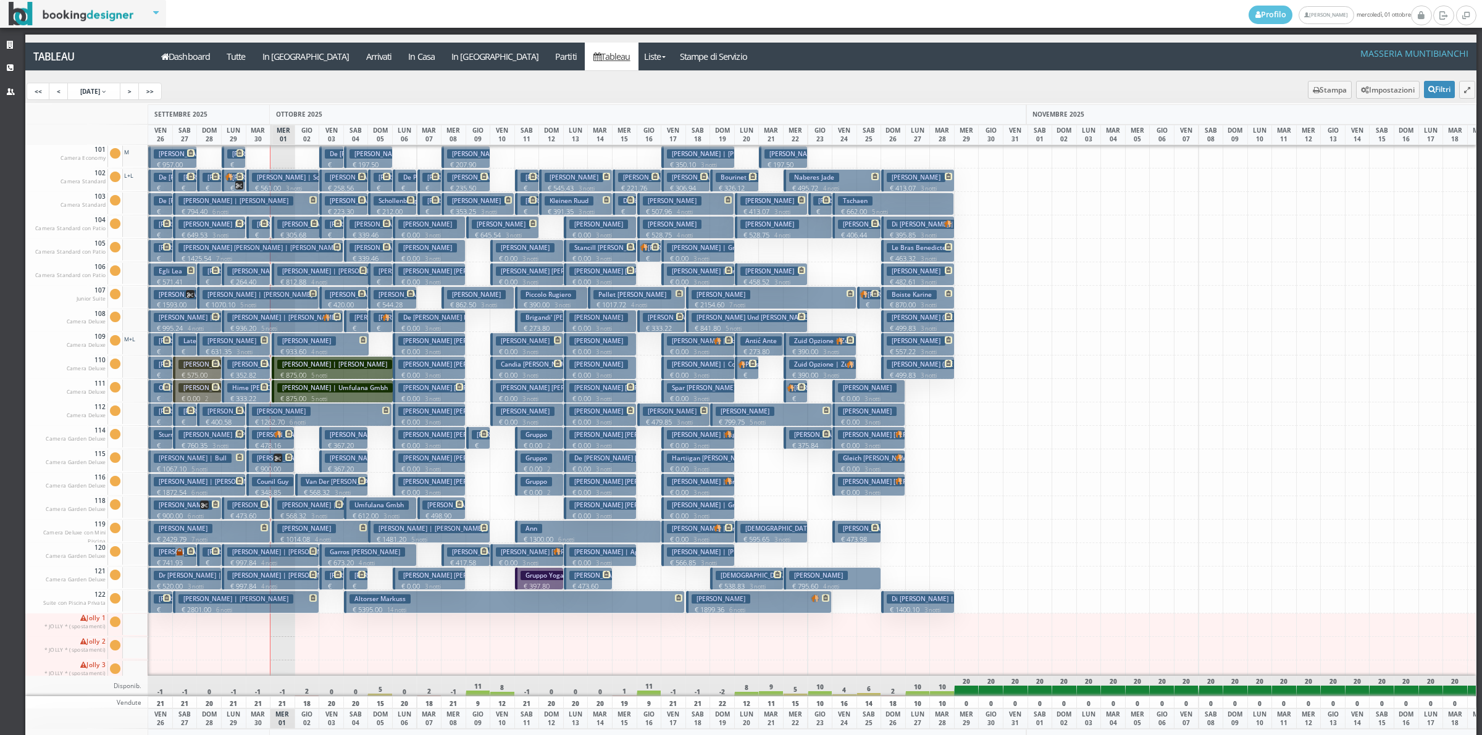
click at [343, 338] on button "[PERSON_NAME] € 933.60 4 notti 1 Adulto + 2 Bambini (12, 9 anni)" at bounding box center [321, 344] width 98 height 23
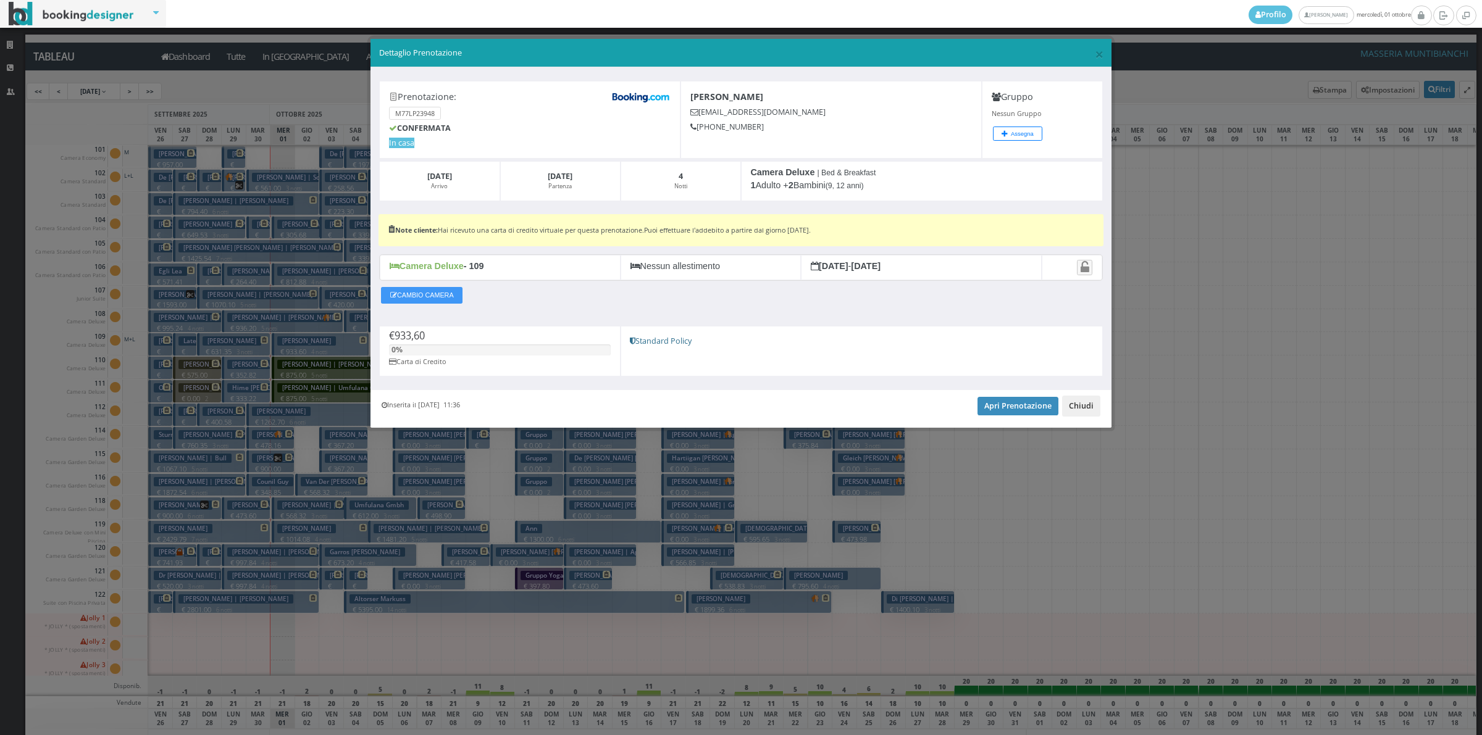
click at [1088, 409] on button "Chiudi" at bounding box center [1081, 406] width 38 height 21
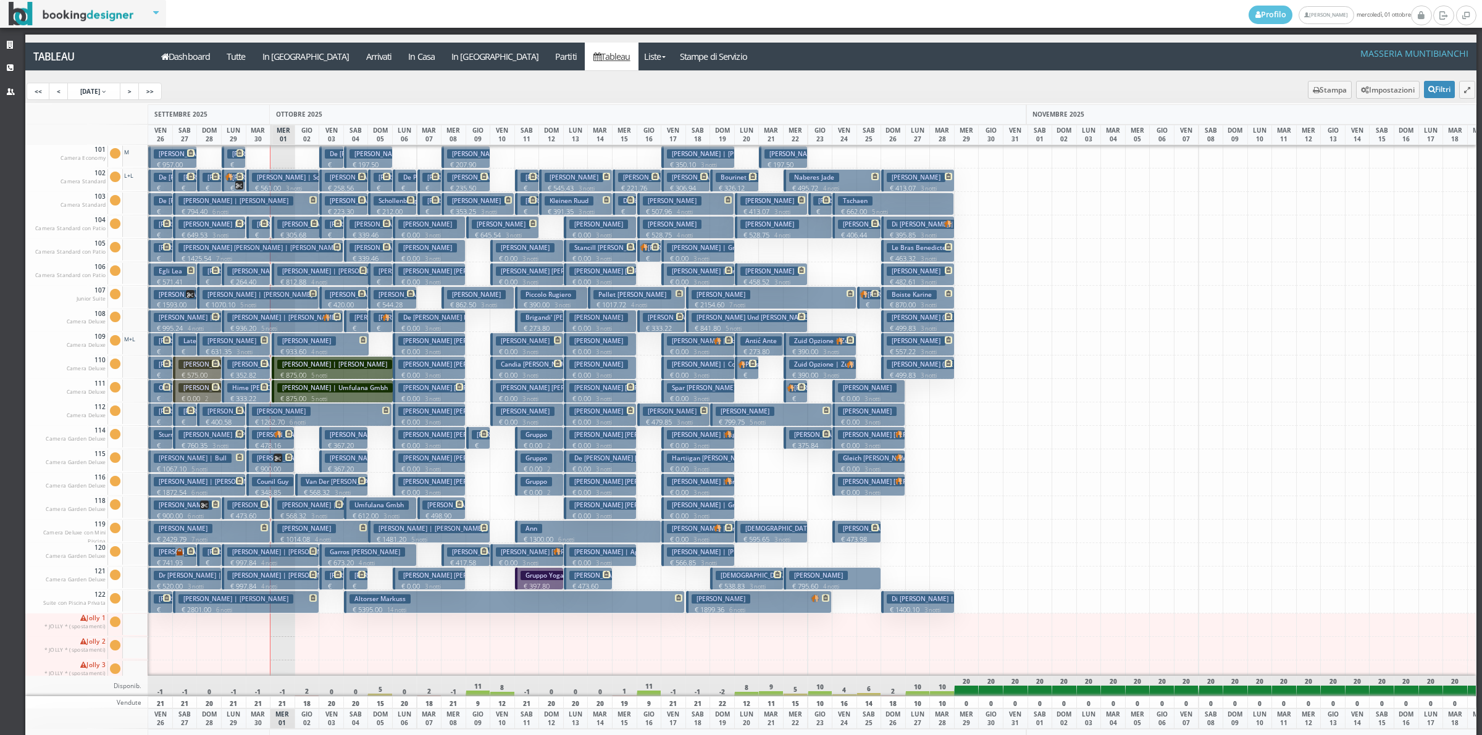
click at [329, 483] on h3 "Van Der [PERSON_NAME]" at bounding box center [343, 481] width 84 height 9
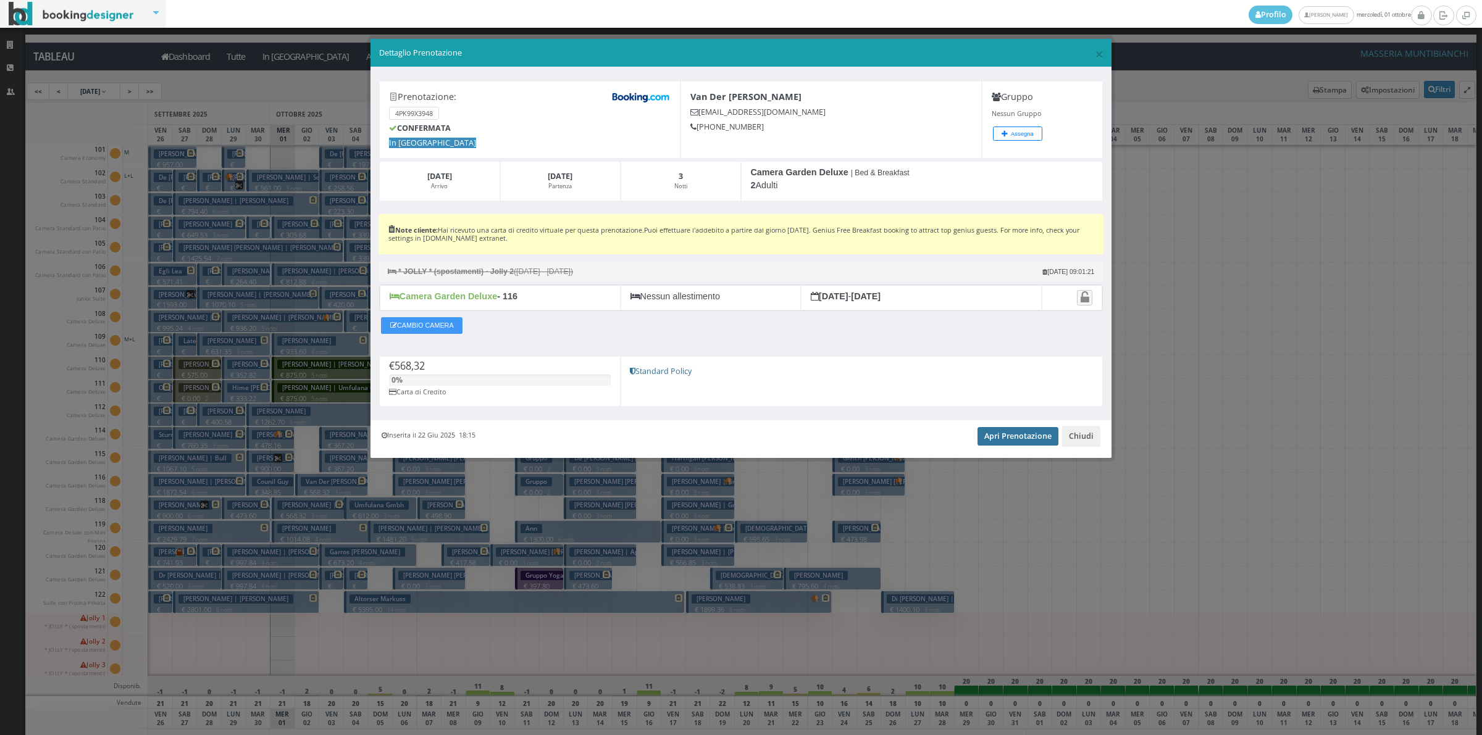
click at [1001, 440] on link "Apri Prenotazione" at bounding box center [1017, 436] width 81 height 19
click at [1078, 443] on button "Chiudi" at bounding box center [1081, 436] width 38 height 21
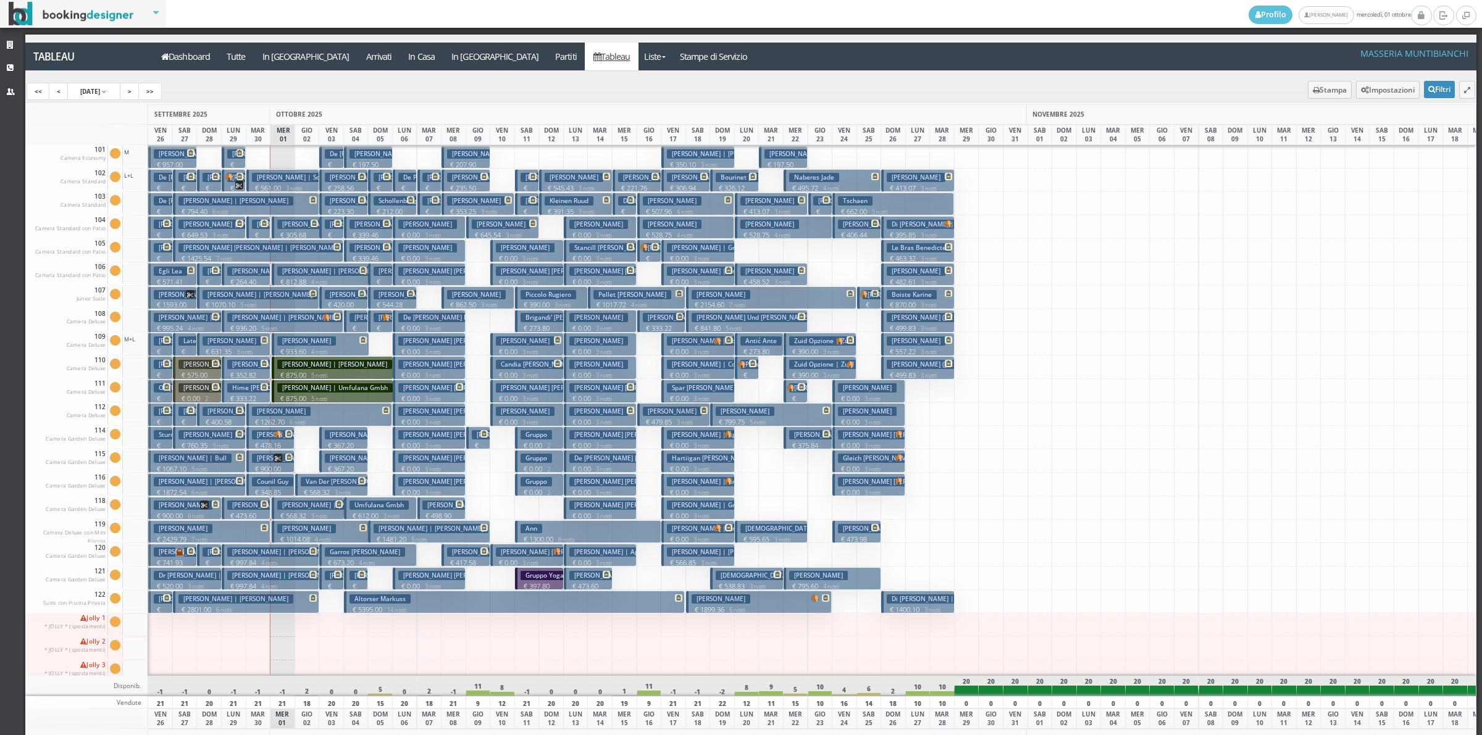
click at [328, 152] on h3 "De [PERSON_NAME]" at bounding box center [359, 153] width 69 height 9
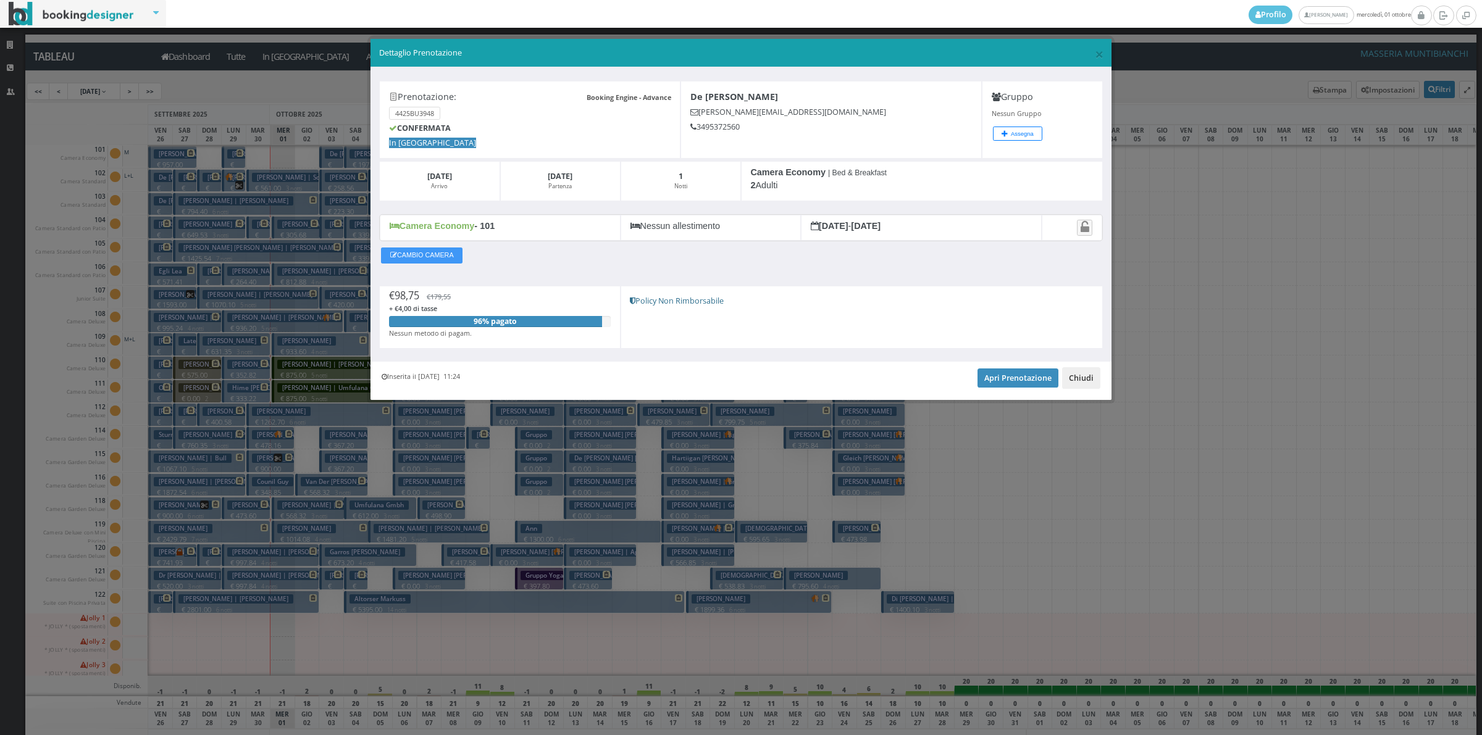
click at [1088, 386] on button "Chiudi" at bounding box center [1081, 377] width 38 height 21
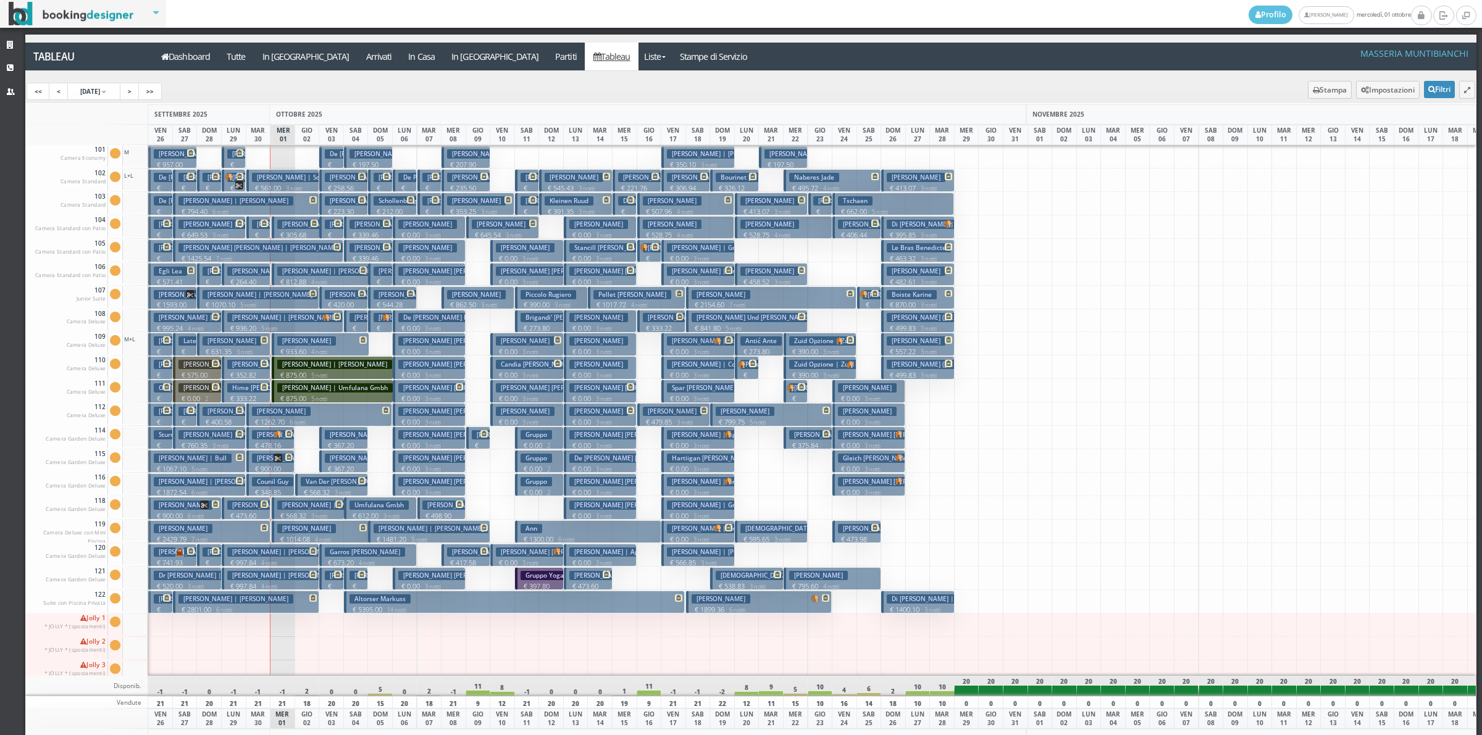
click at [294, 532] on h3 "[PERSON_NAME]" at bounding box center [306, 528] width 59 height 9
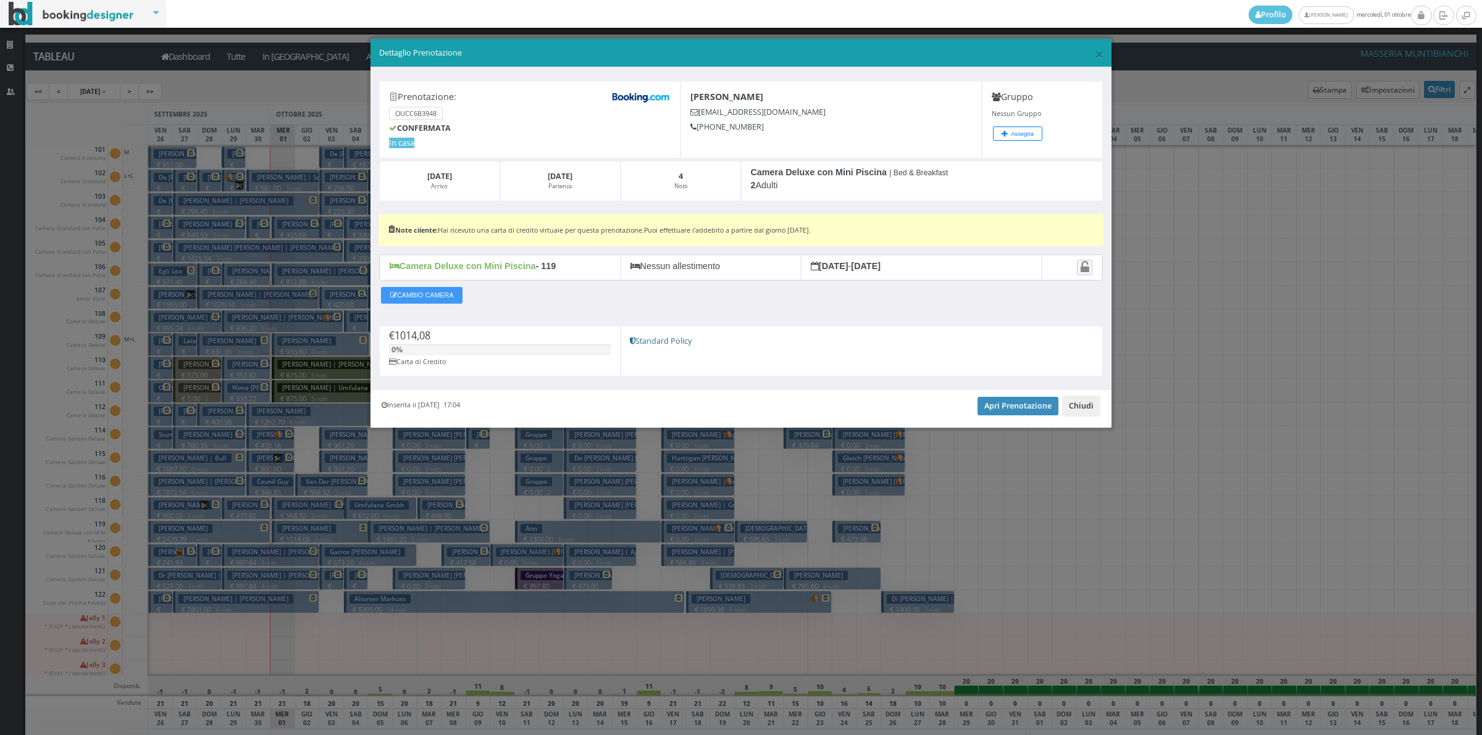
click at [1075, 414] on button "Chiudi" at bounding box center [1081, 406] width 38 height 21
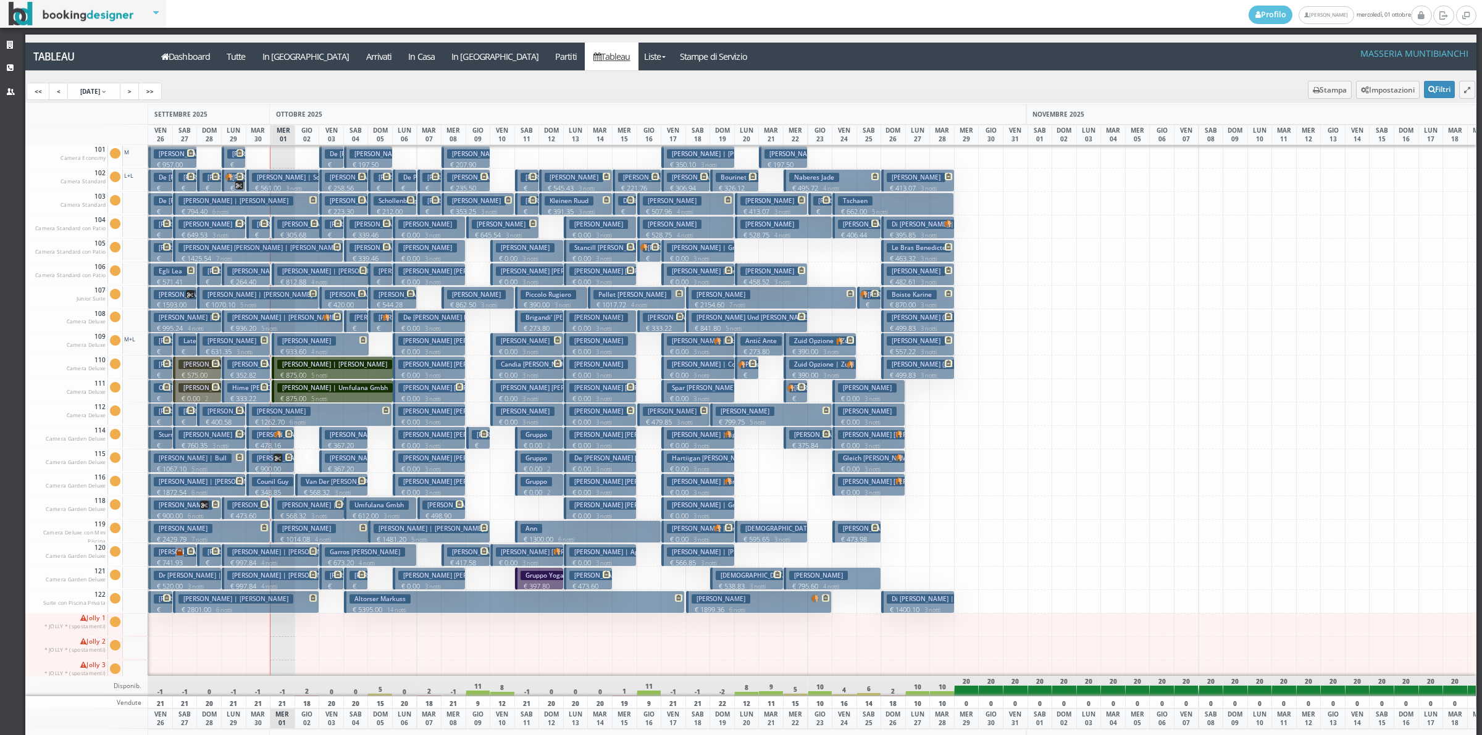
click at [547, 585] on p "€ 397.80 2 notti" at bounding box center [540, 591] width 40 height 19
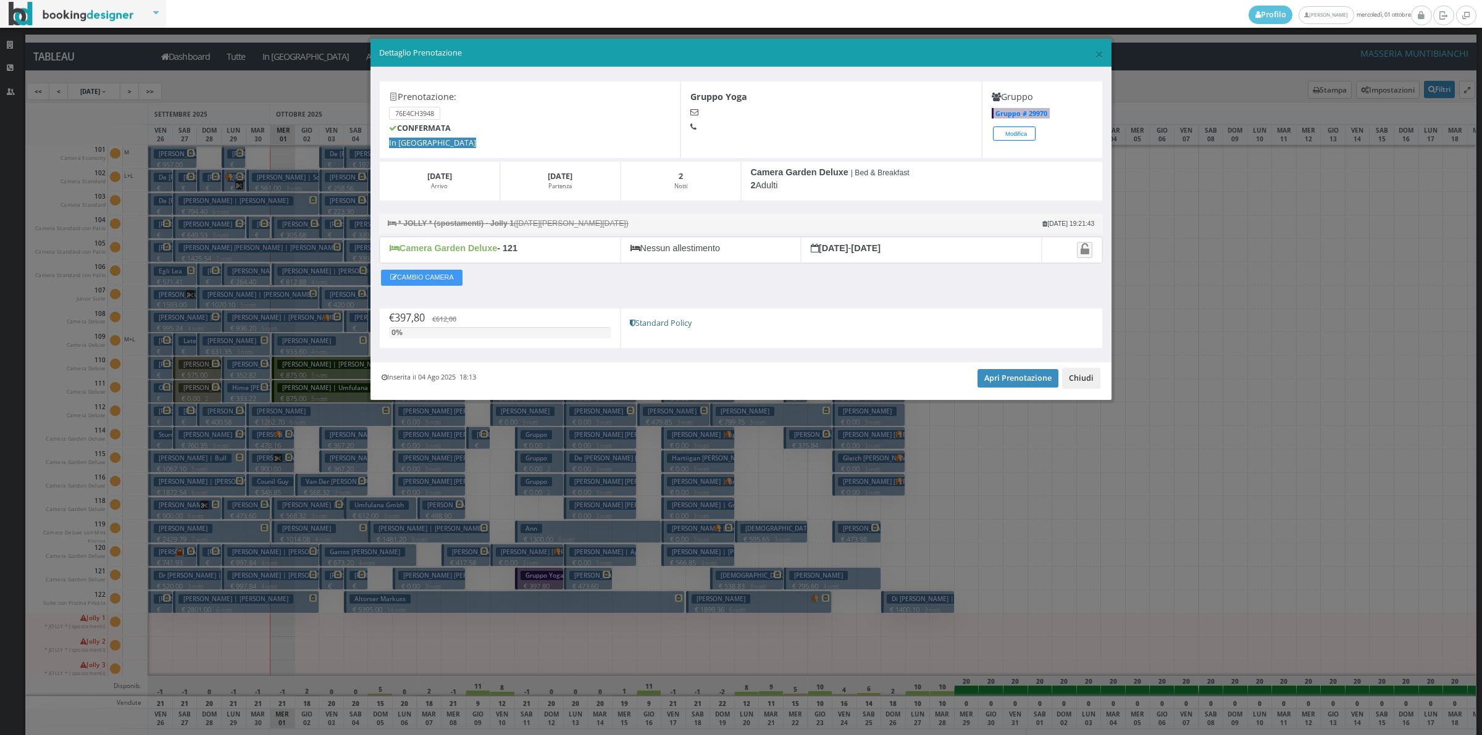
click at [1098, 377] on button "Chiudi" at bounding box center [1081, 378] width 38 height 21
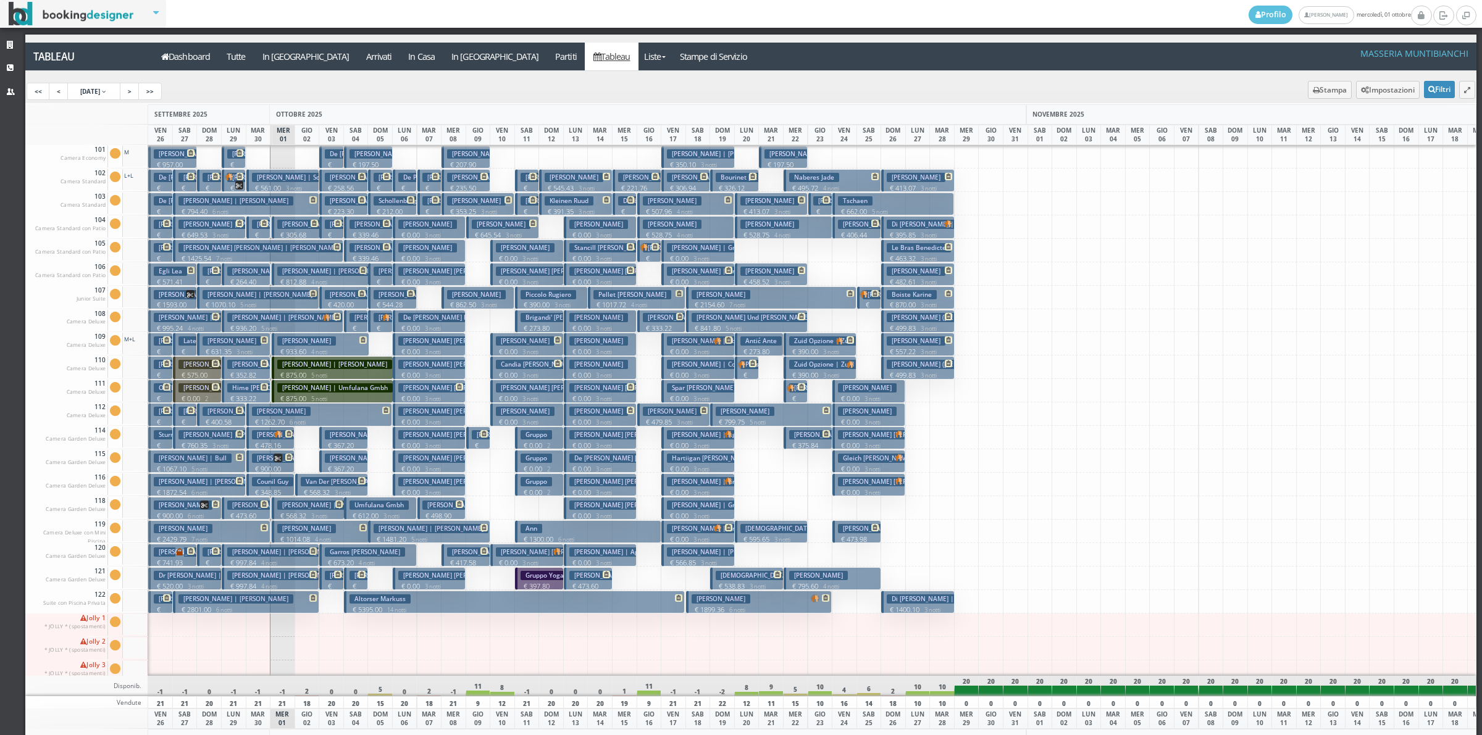
click at [535, 586] on p "€ 397.80 2 notti" at bounding box center [540, 591] width 40 height 19
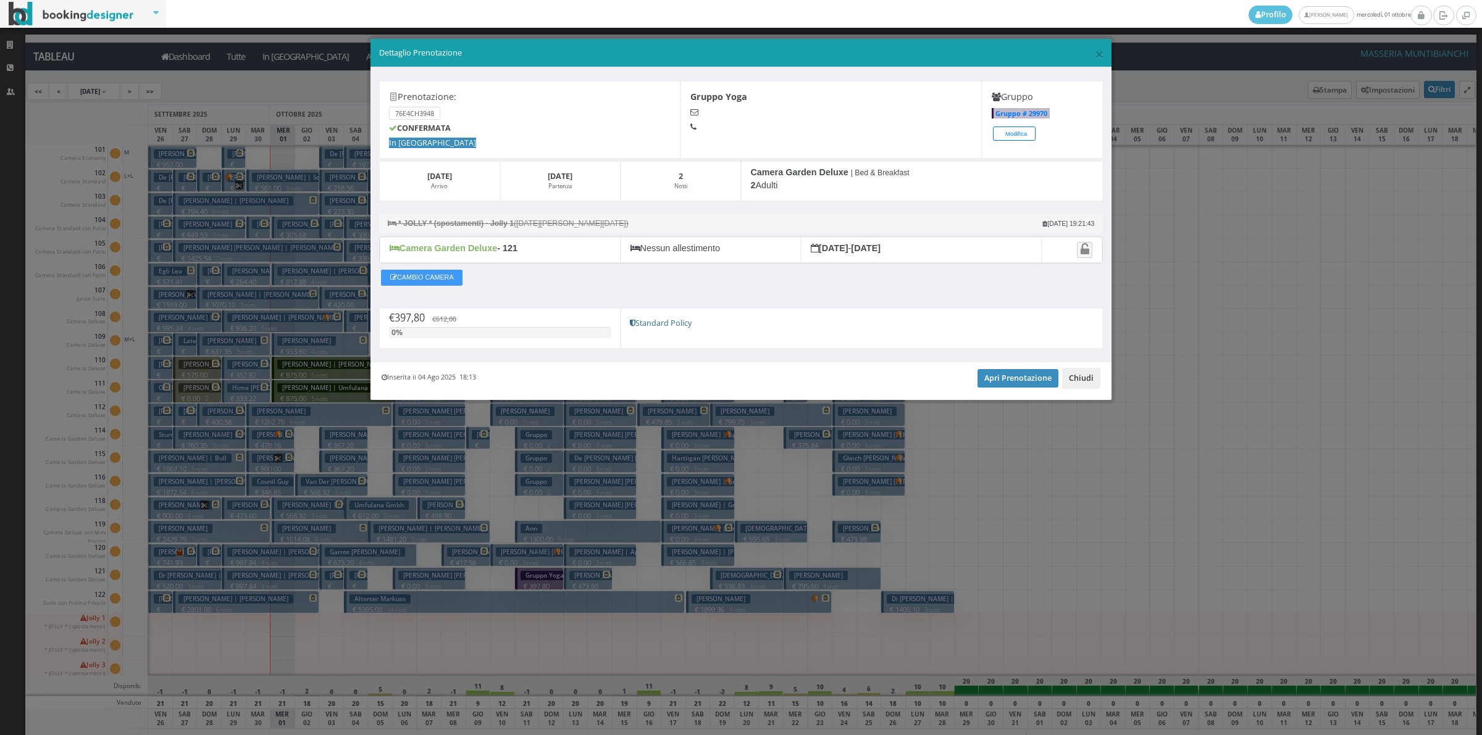
click at [1068, 387] on button "Chiudi" at bounding box center [1081, 378] width 38 height 21
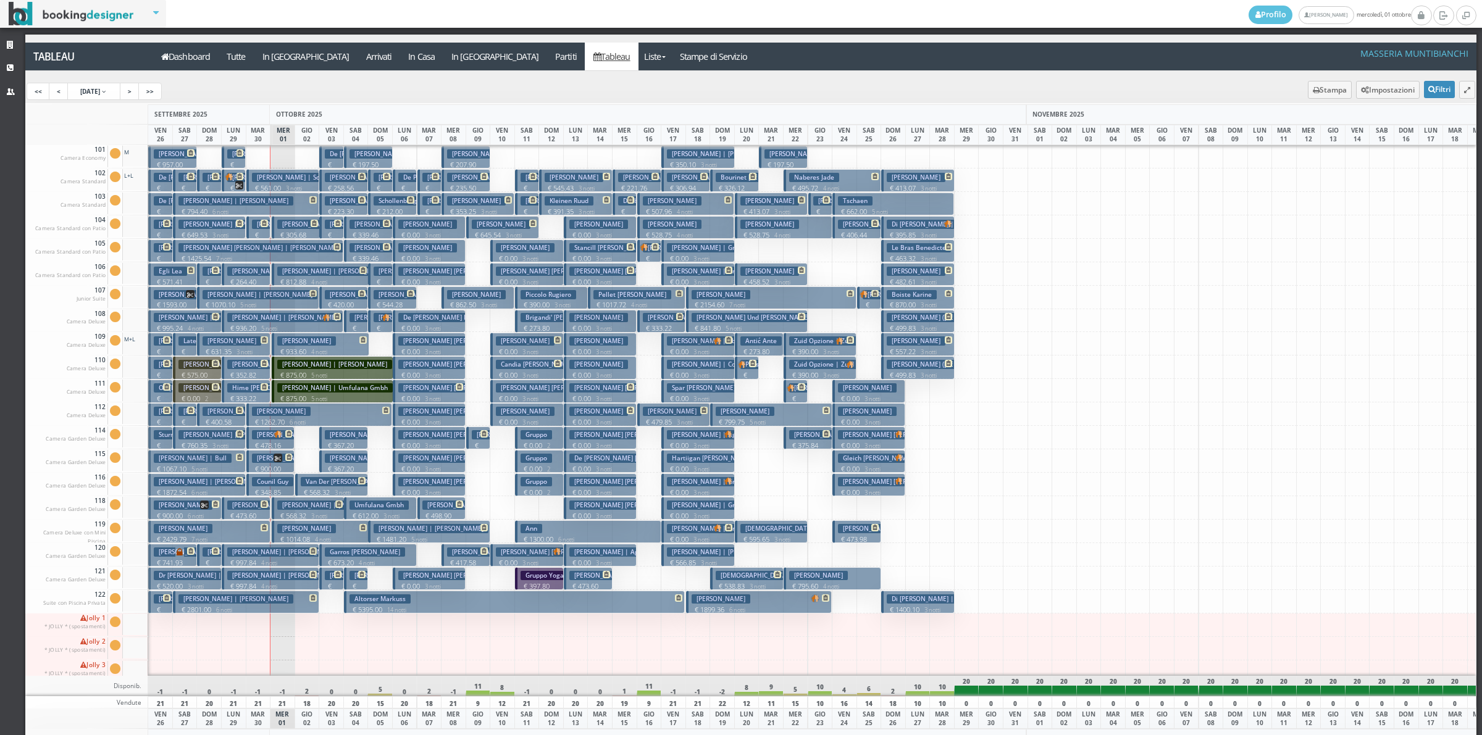
click at [267, 491] on p "€ 348.85 2 notti" at bounding box center [272, 497] width 40 height 19
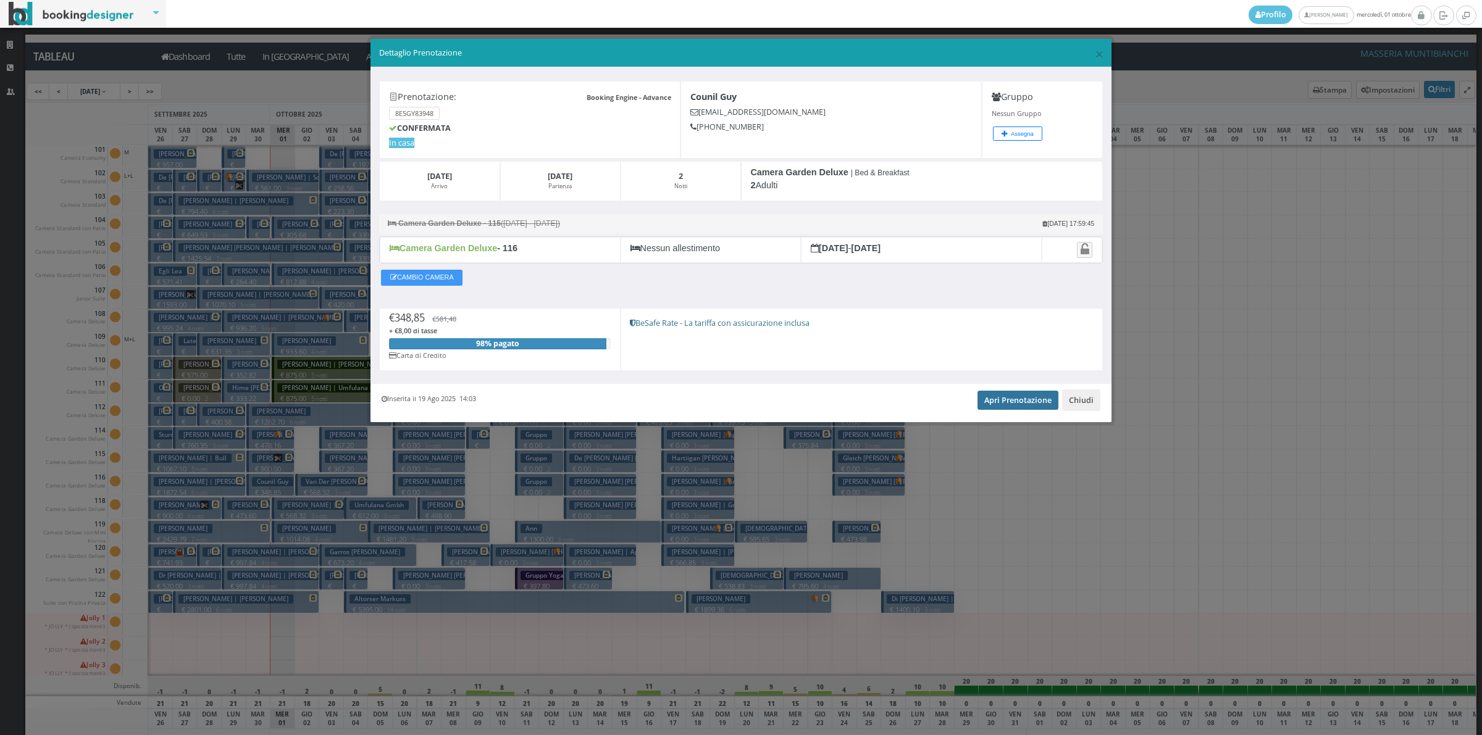
click at [1013, 396] on link "Apri Prenotazione" at bounding box center [1017, 400] width 81 height 19
click at [1093, 405] on button "Chiudi" at bounding box center [1081, 400] width 38 height 21
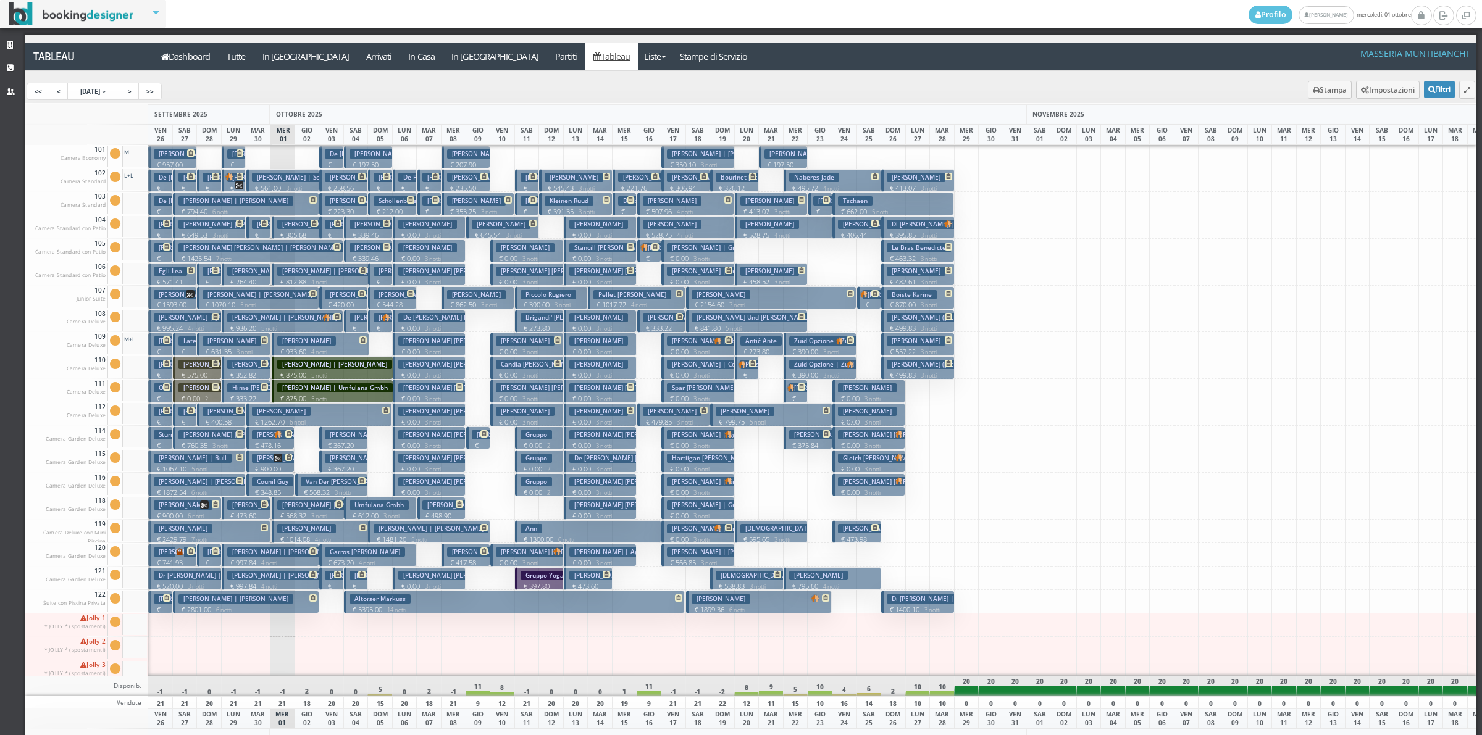
click at [275, 483] on h3 "Counil Guy" at bounding box center [272, 481] width 41 height 9
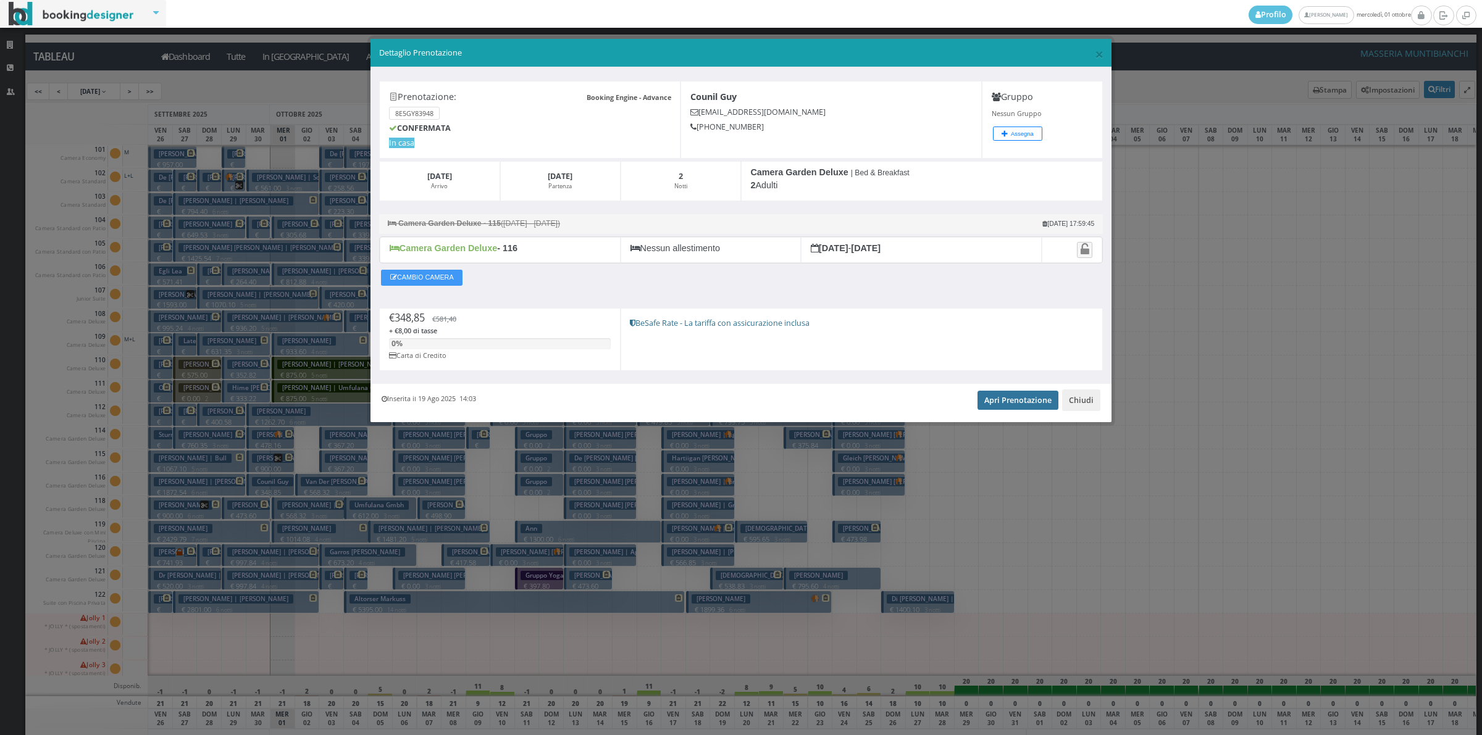
click at [1007, 408] on link "Apri Prenotazione" at bounding box center [1017, 400] width 81 height 19
click at [1075, 404] on button "Chiudi" at bounding box center [1081, 400] width 38 height 21
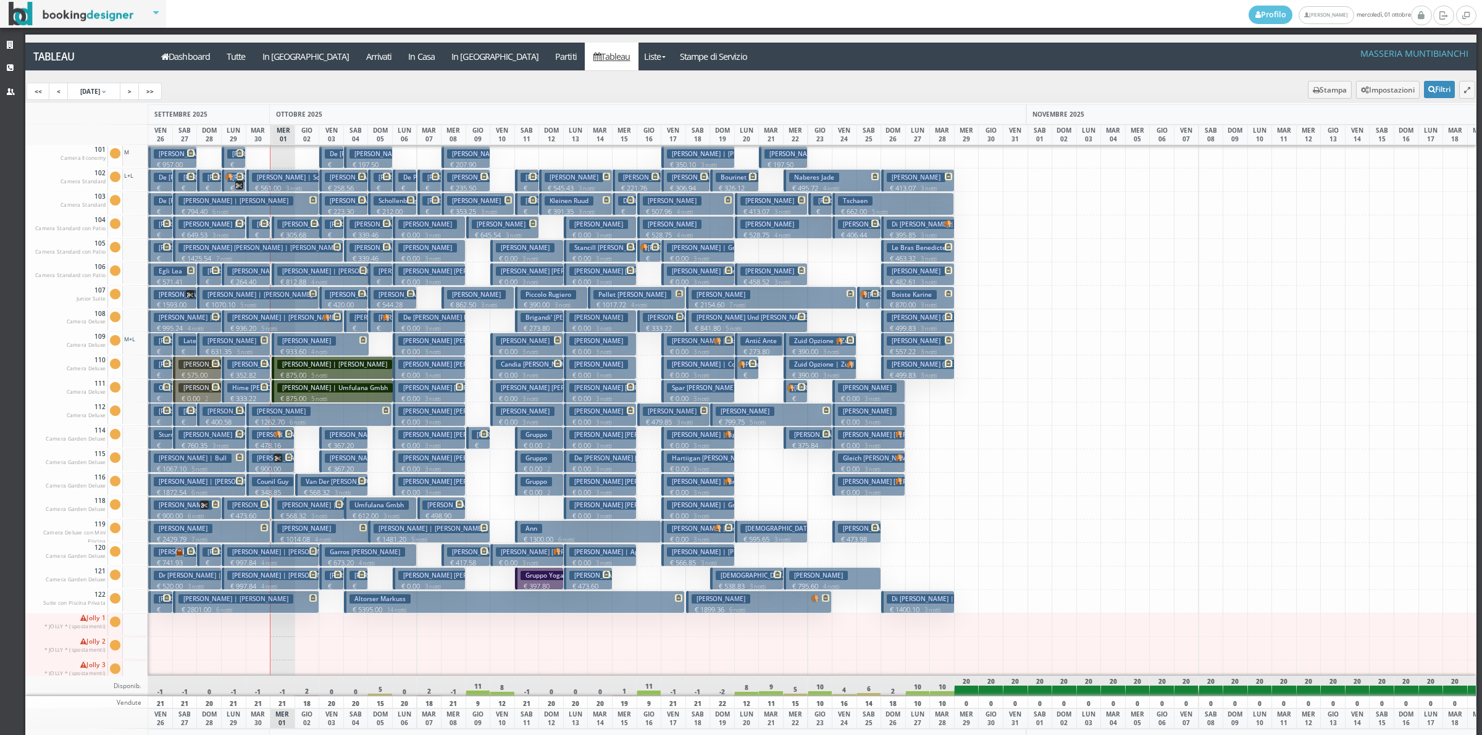
click at [260, 461] on h3 "[PERSON_NAME]" at bounding box center [281, 458] width 59 height 9
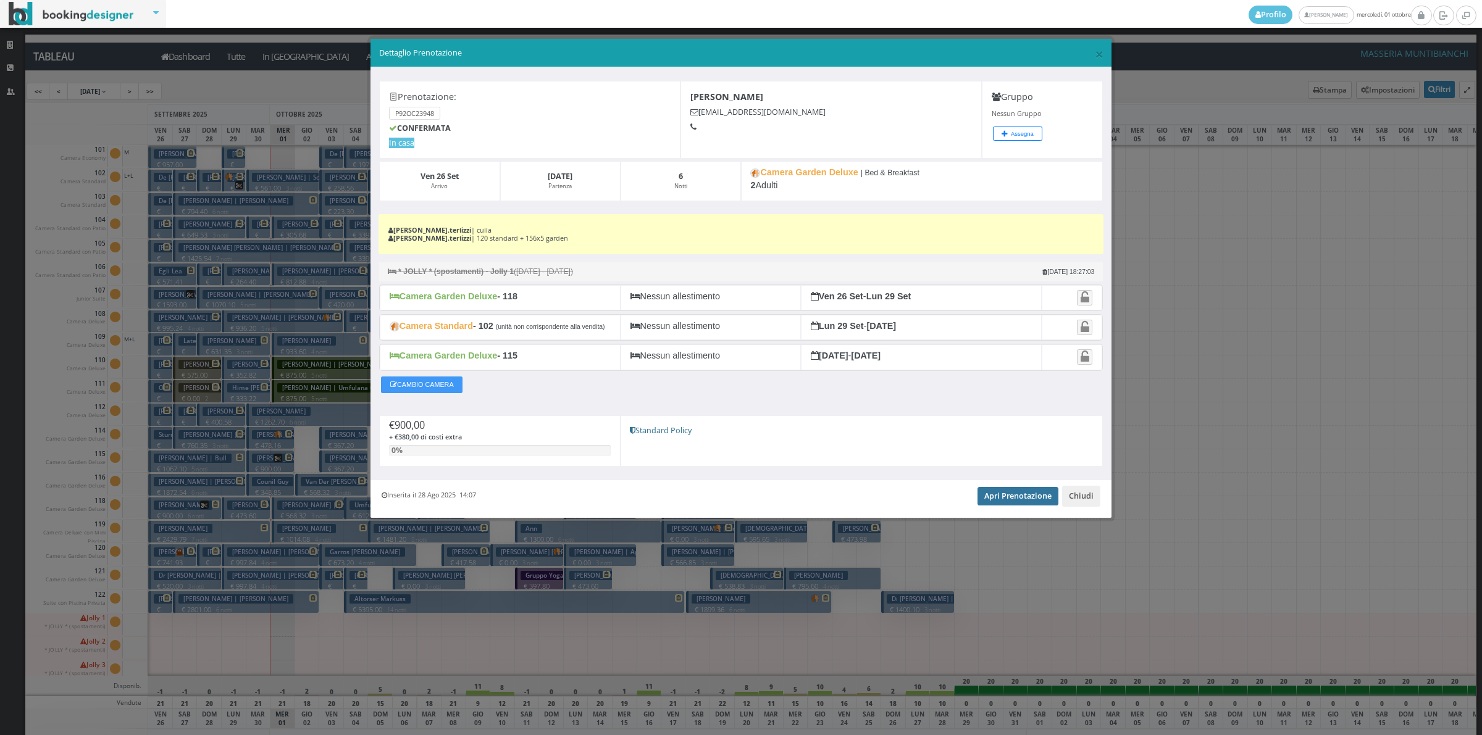
click at [1023, 498] on link "Apri Prenotazione" at bounding box center [1017, 496] width 81 height 19
click at [1085, 503] on button "Chiudi" at bounding box center [1081, 496] width 38 height 21
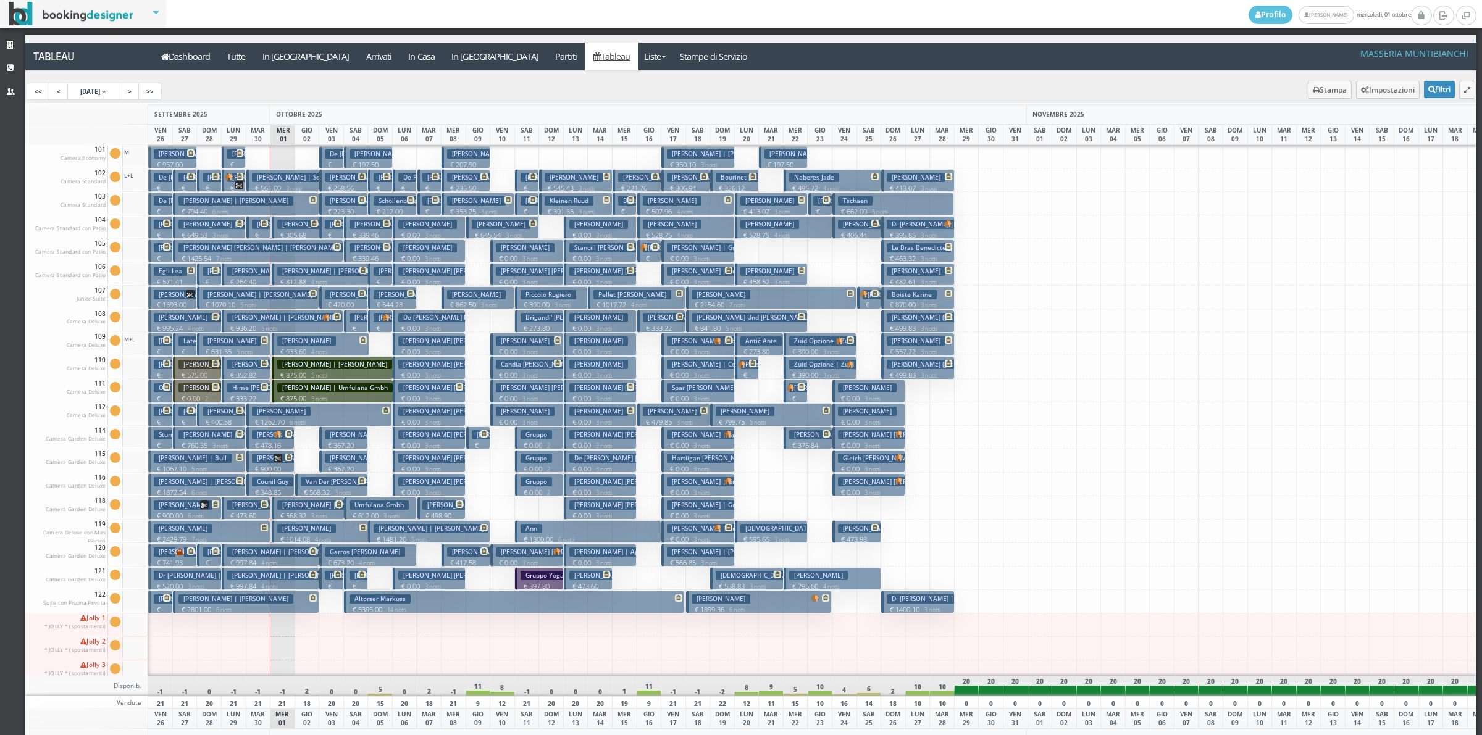
click at [263, 437] on h3 "[PERSON_NAME] | [PERSON_NAME]" at bounding box center [309, 434] width 115 height 9
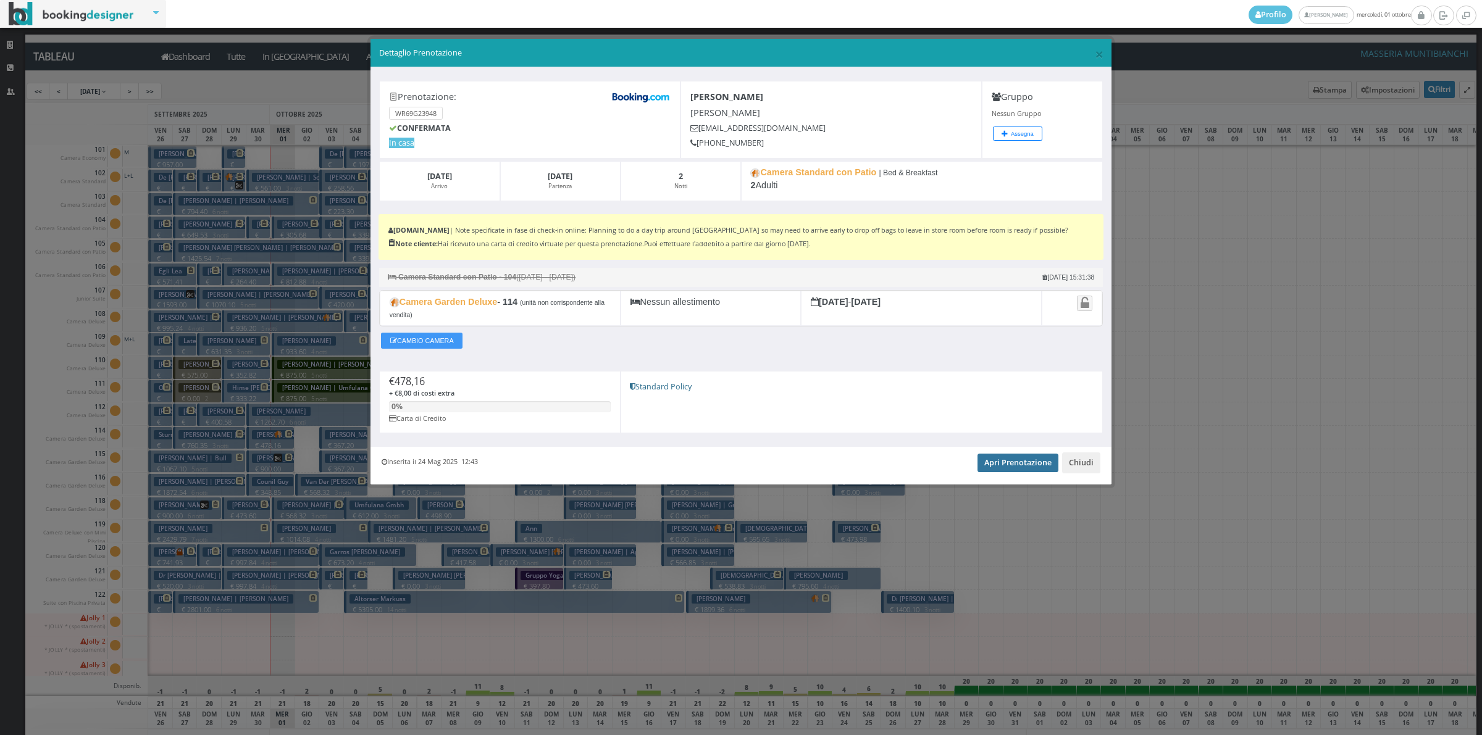
click at [1017, 466] on link "Apri Prenotazione" at bounding box center [1017, 463] width 81 height 19
click at [1068, 467] on button "Chiudi" at bounding box center [1081, 462] width 38 height 21
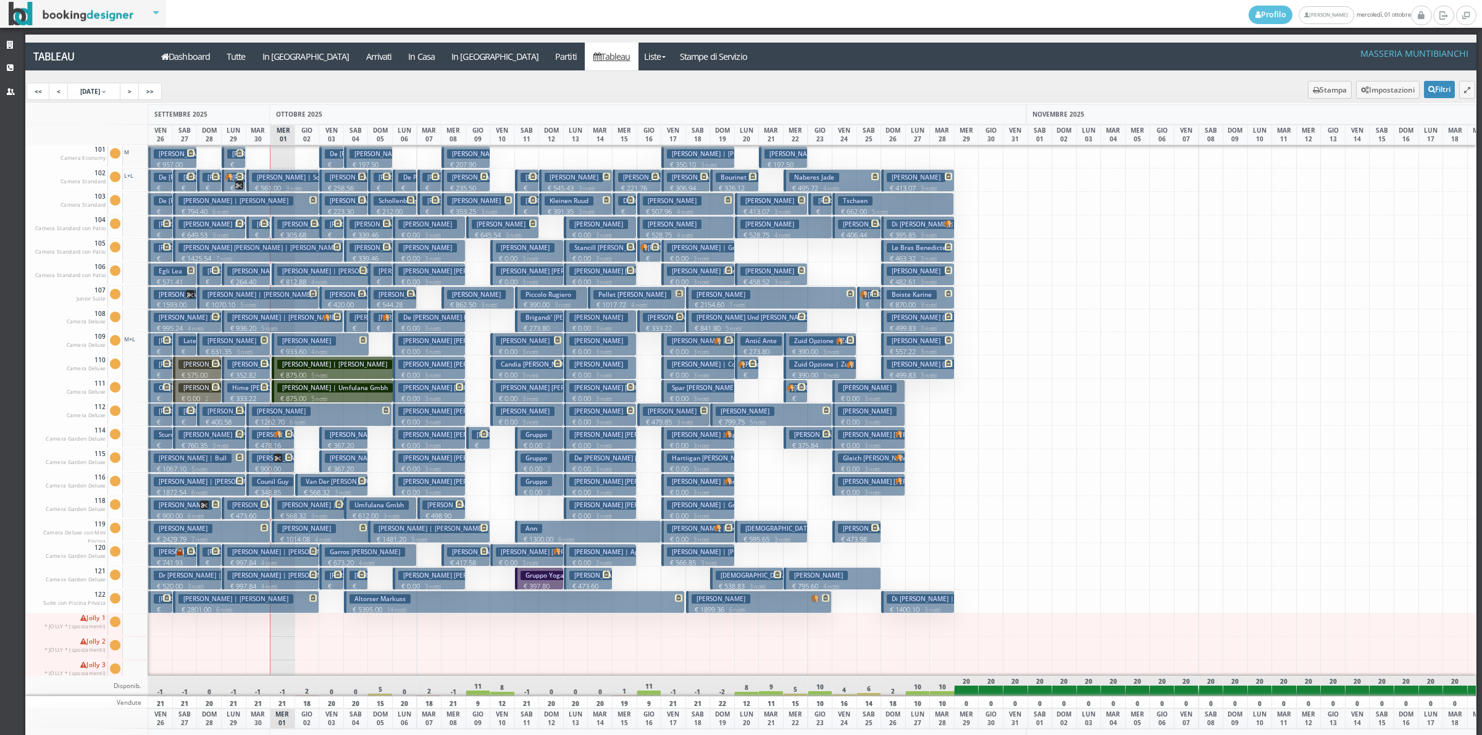
click at [278, 299] on button "[PERSON_NAME] | [PERSON_NAME] € 1070.10 5 notti 2 Adulti" at bounding box center [258, 297] width 122 height 23
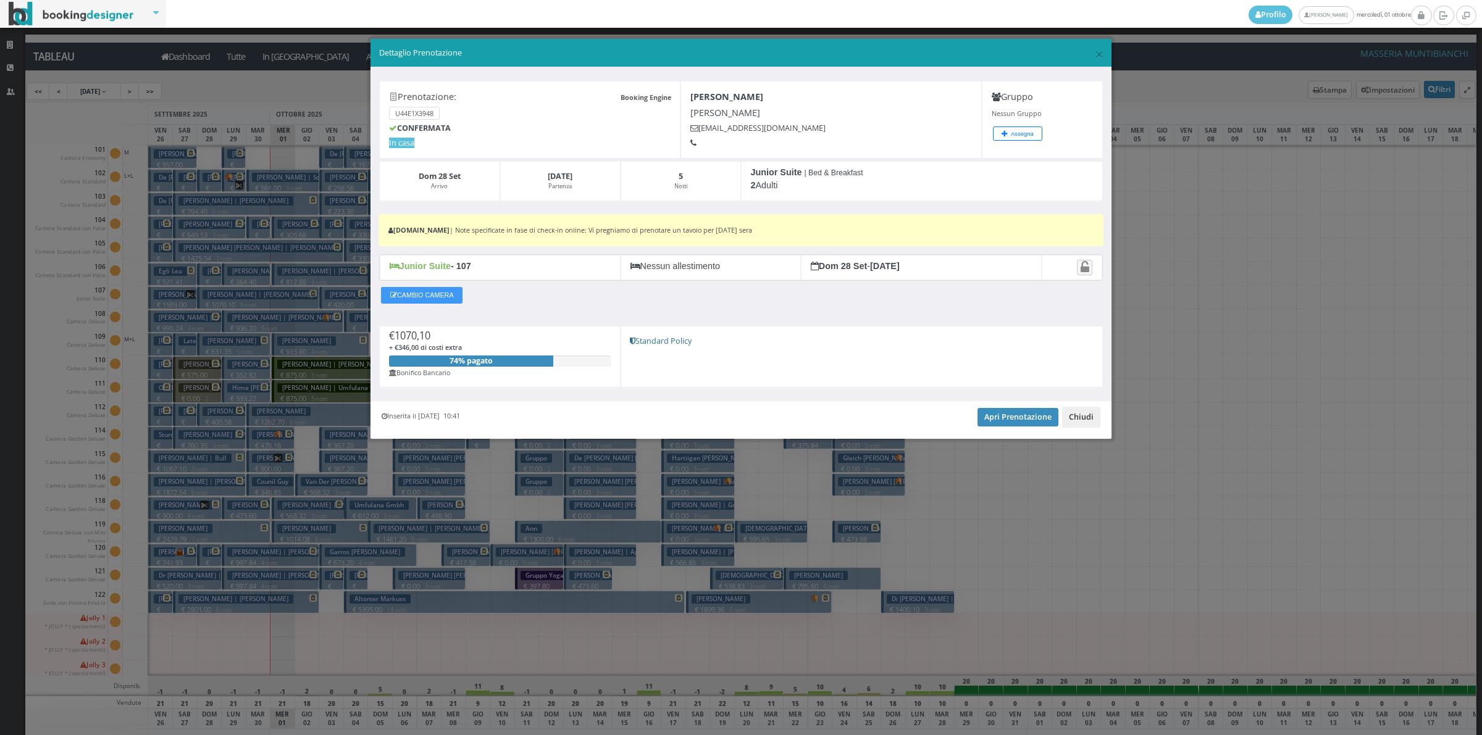
click at [1085, 417] on button "Chiudi" at bounding box center [1081, 417] width 38 height 21
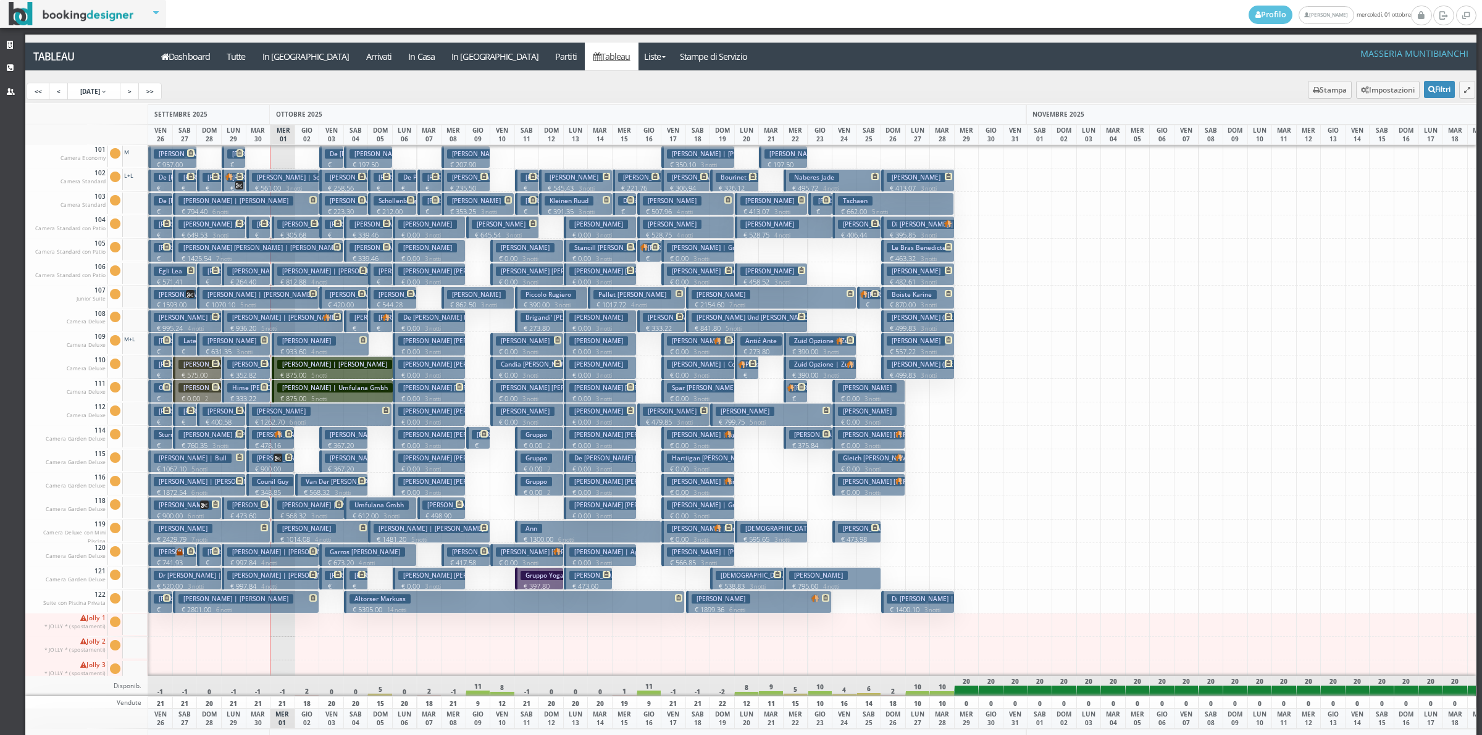
click at [290, 188] on small "3 notti" at bounding box center [291, 189] width 21 height 8
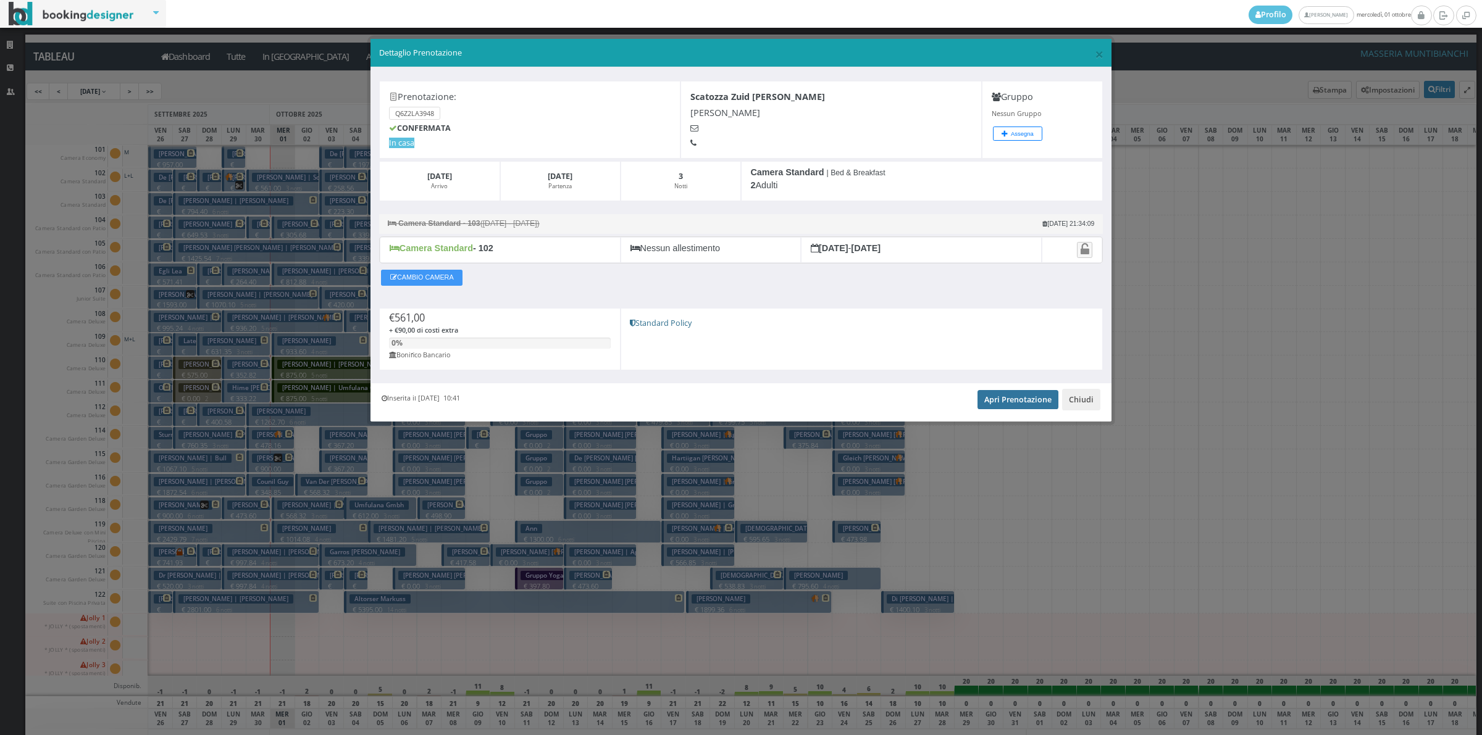
click at [1026, 398] on link "Apri Prenotazione" at bounding box center [1017, 399] width 81 height 19
click at [1081, 400] on button "Chiudi" at bounding box center [1081, 399] width 38 height 21
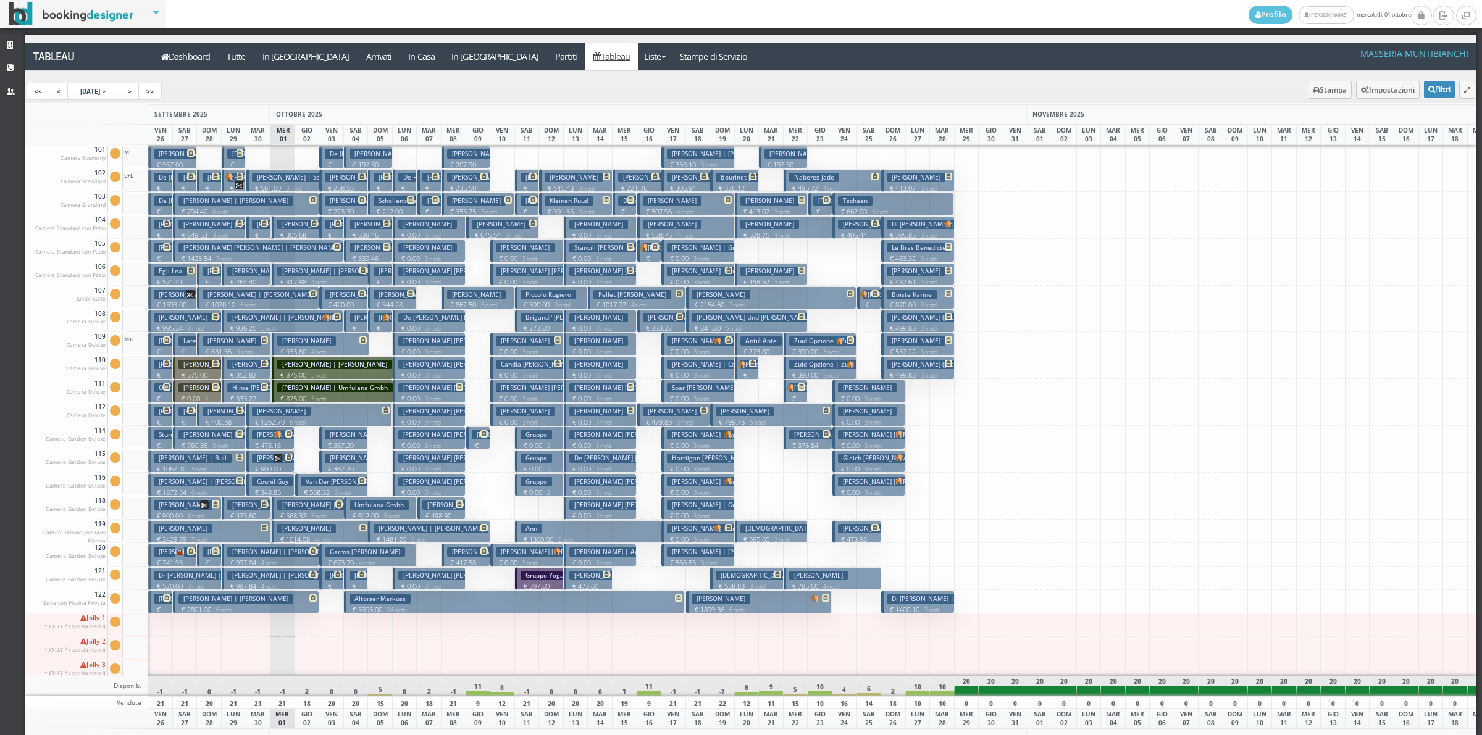
click at [261, 224] on icon at bounding box center [264, 223] width 7 height 7
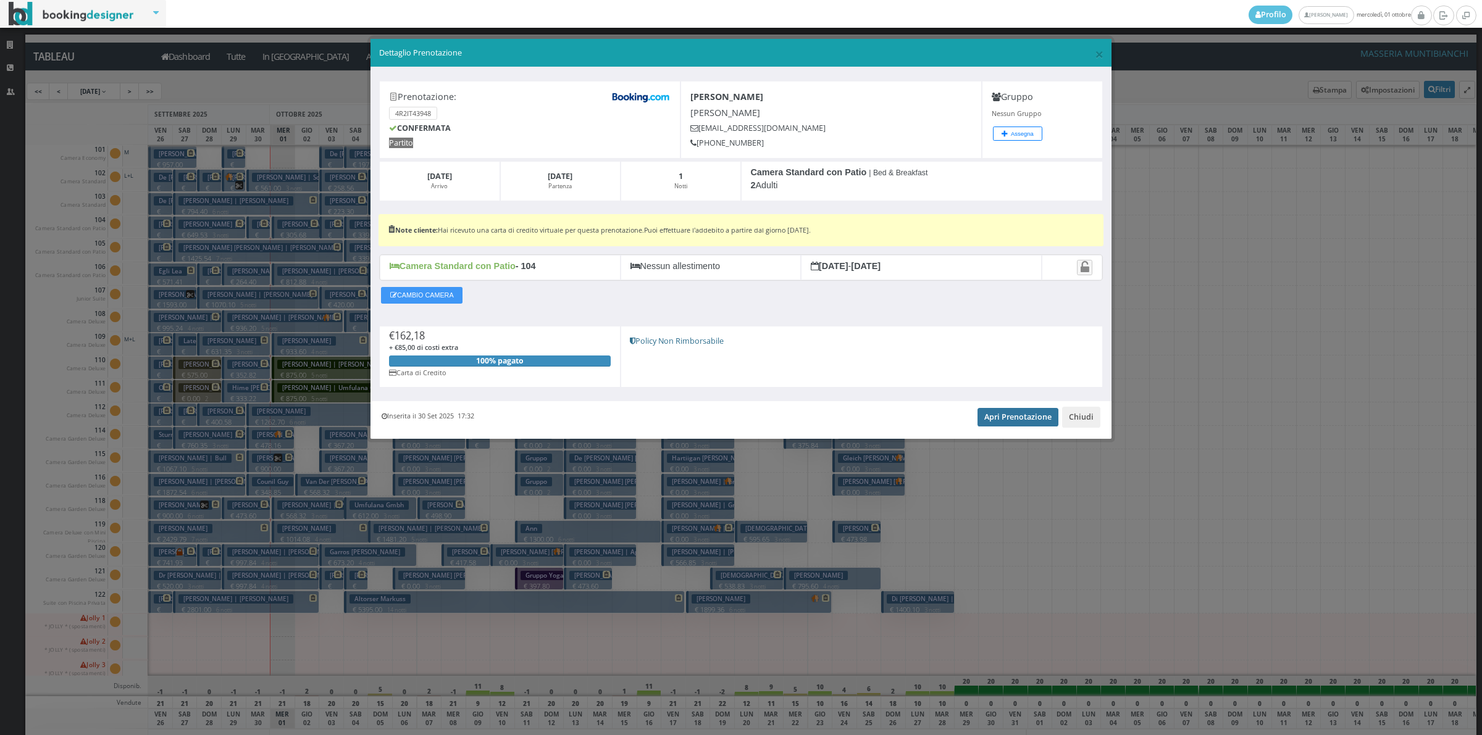
click at [1010, 422] on link "Apri Prenotazione" at bounding box center [1017, 417] width 81 height 19
click at [1073, 412] on button "Chiudi" at bounding box center [1081, 417] width 38 height 21
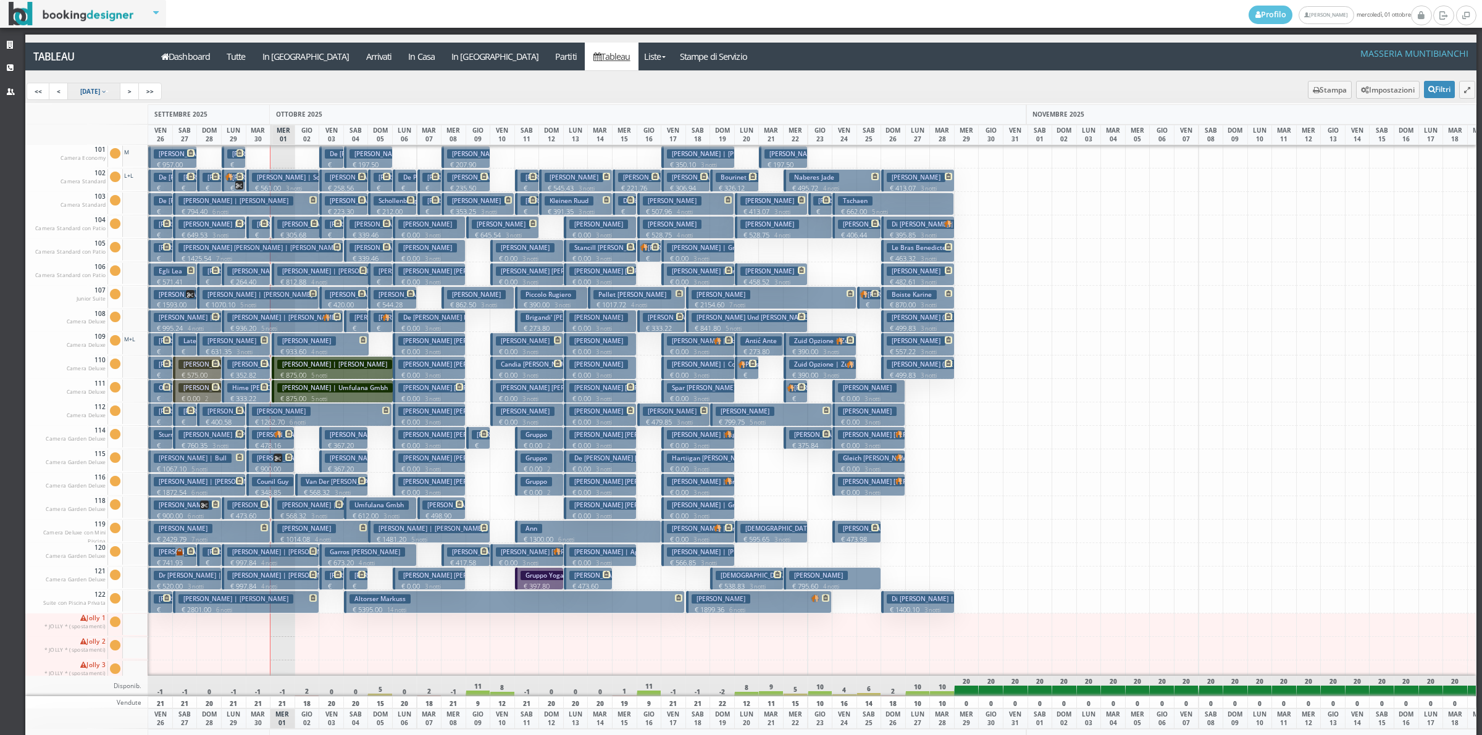
click at [93, 99] on link "[DATE]" at bounding box center [94, 91] width 54 height 17
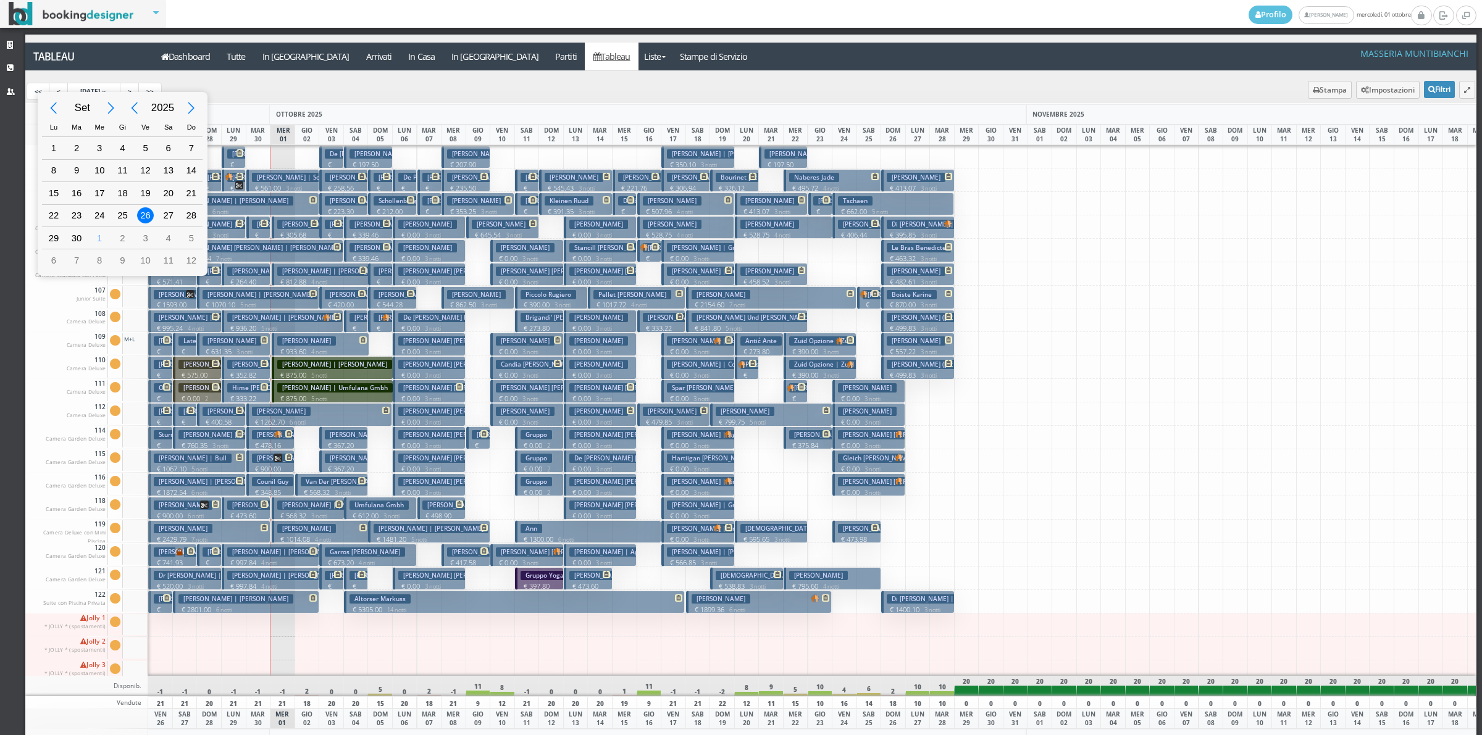
click at [106, 107] on div "Next Month" at bounding box center [112, 108] width 28 height 28
click at [106, 108] on div "Next Month" at bounding box center [112, 108] width 28 height 28
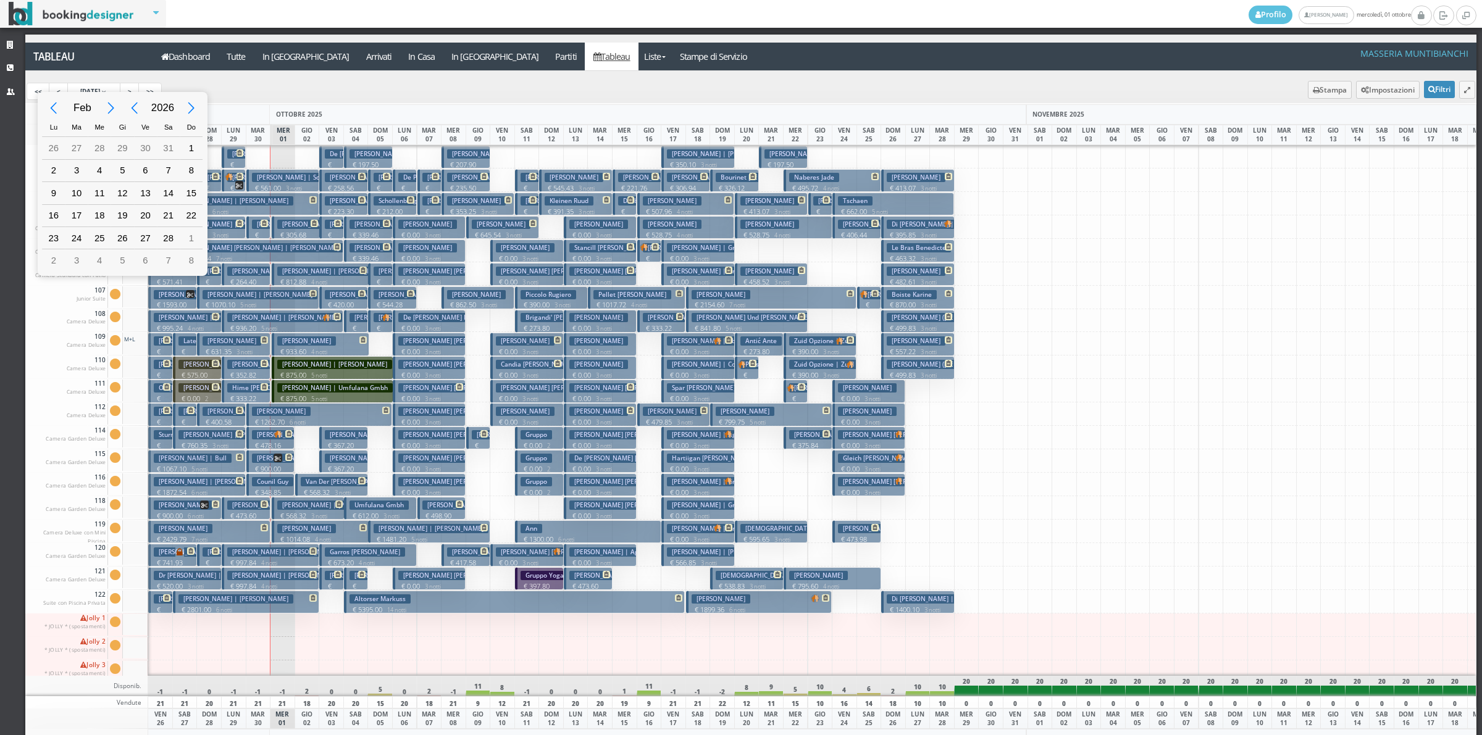
click at [106, 108] on div "Next Month" at bounding box center [112, 108] width 28 height 28
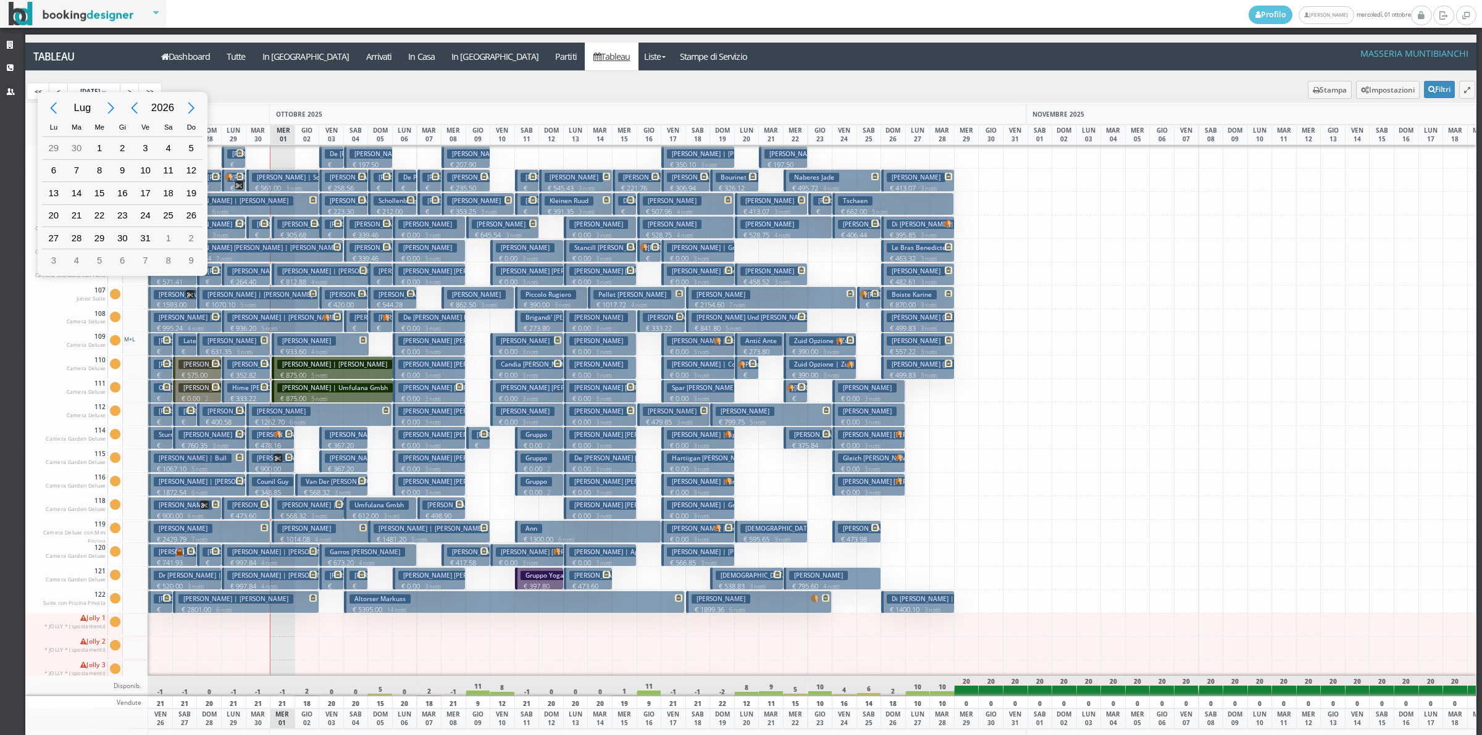
click at [106, 108] on div "Next Month" at bounding box center [112, 108] width 28 height 28
click at [51, 106] on div "Previous Month" at bounding box center [54, 108] width 28 height 28
click at [125, 100] on div "Previous Year" at bounding box center [134, 108] width 28 height 28
click at [62, 111] on div "Previous Month" at bounding box center [54, 108] width 28 height 28
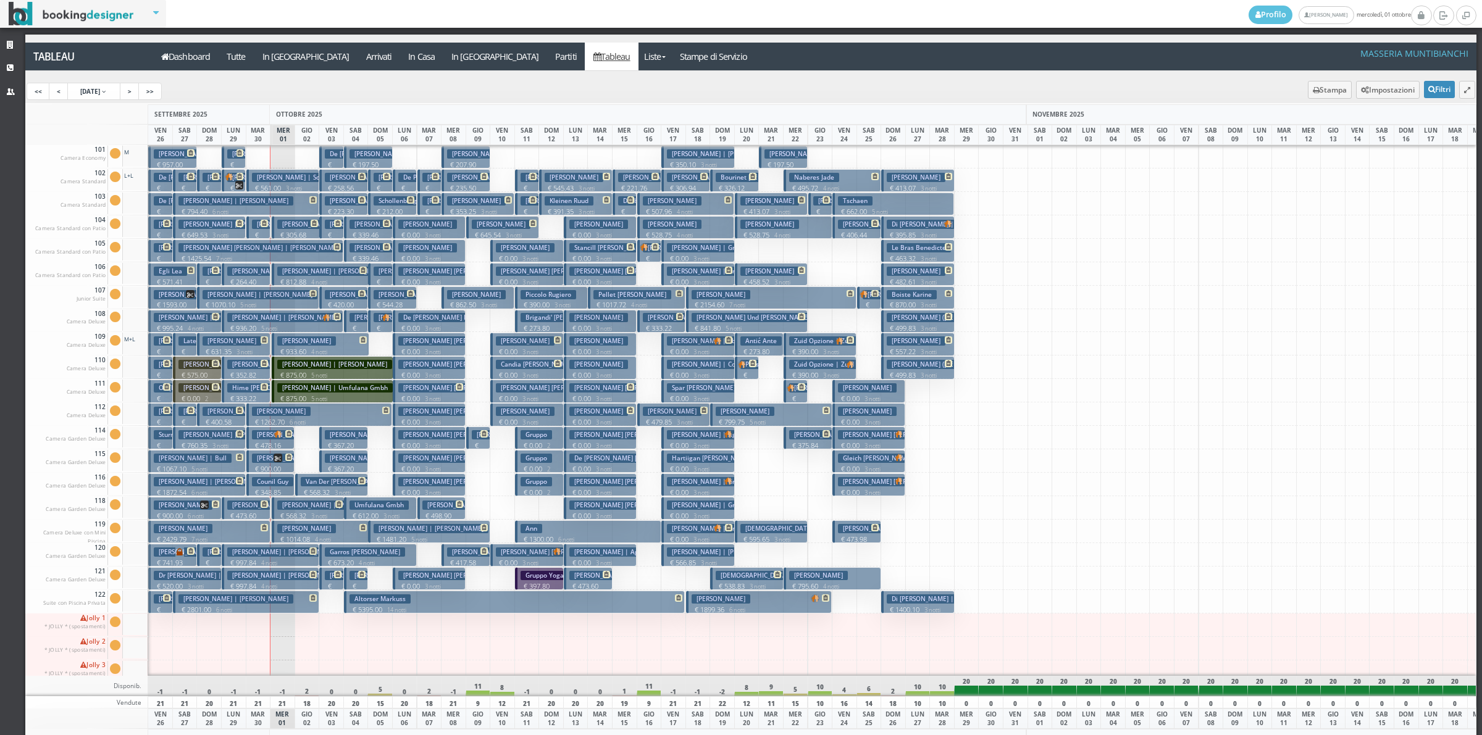
scroll to position [0, 33]
click at [121, 85] on link "[DATE] [DATE]" at bounding box center [94, 91] width 54 height 17
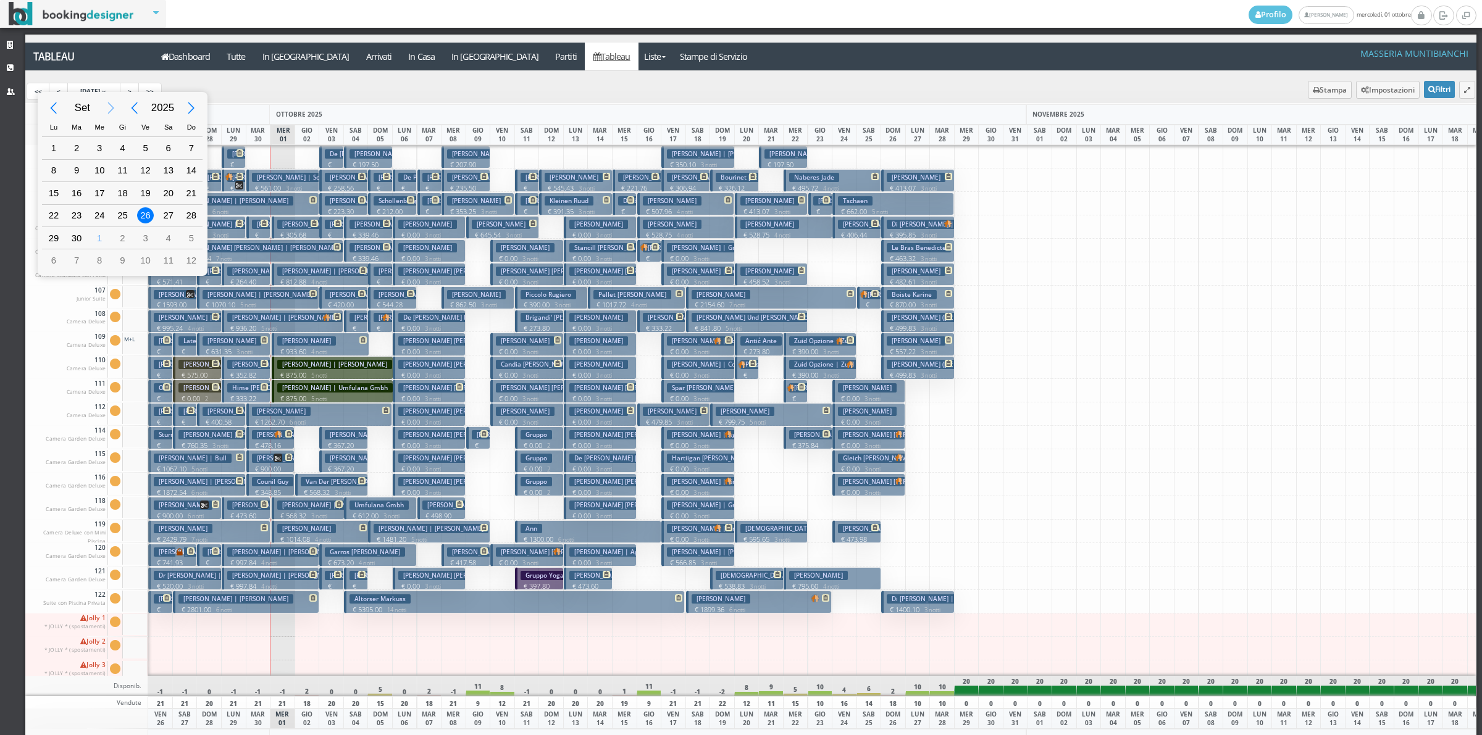
click at [115, 101] on div "Next Month" at bounding box center [112, 108] width 28 height 28
click at [113, 101] on div "Next Month" at bounding box center [112, 108] width 28 height 28
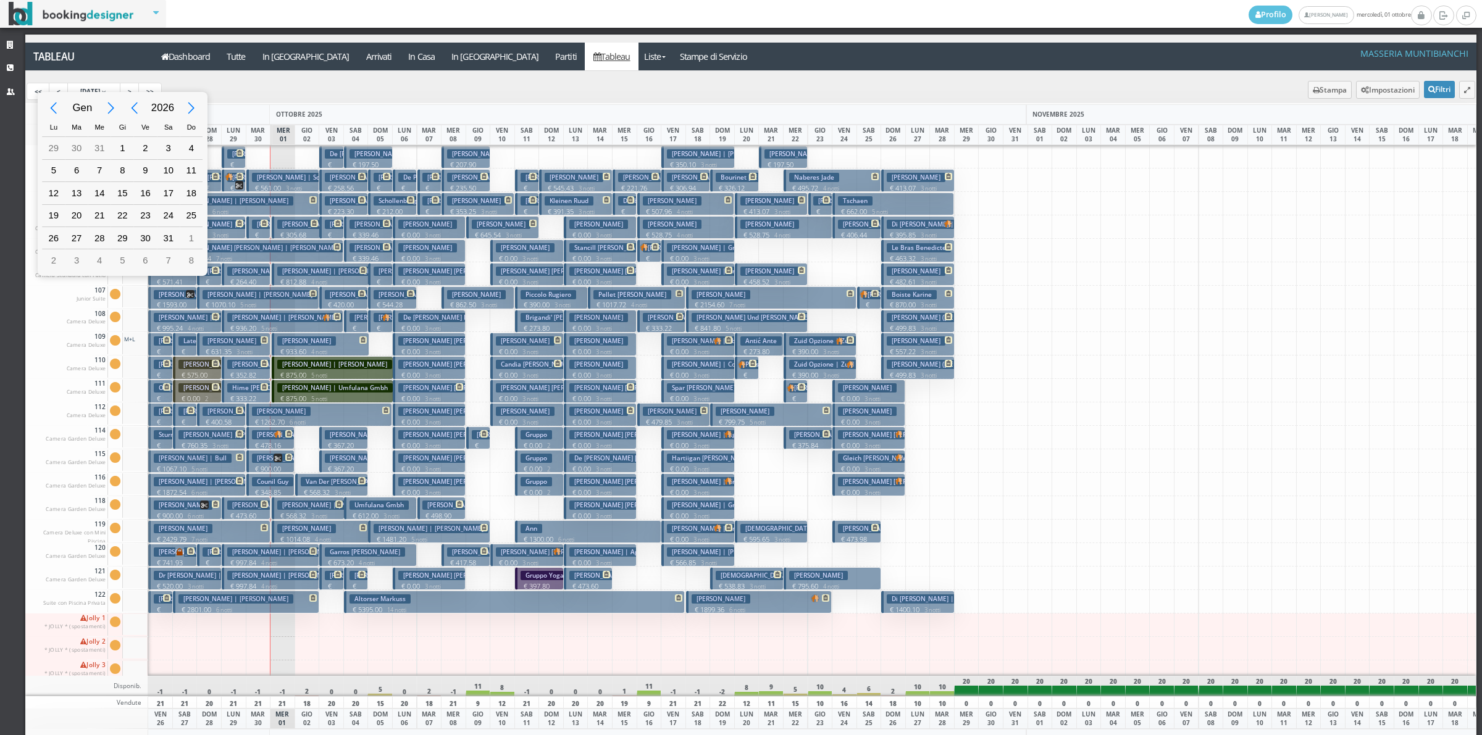
click at [113, 101] on div "Next Month" at bounding box center [112, 108] width 28 height 28
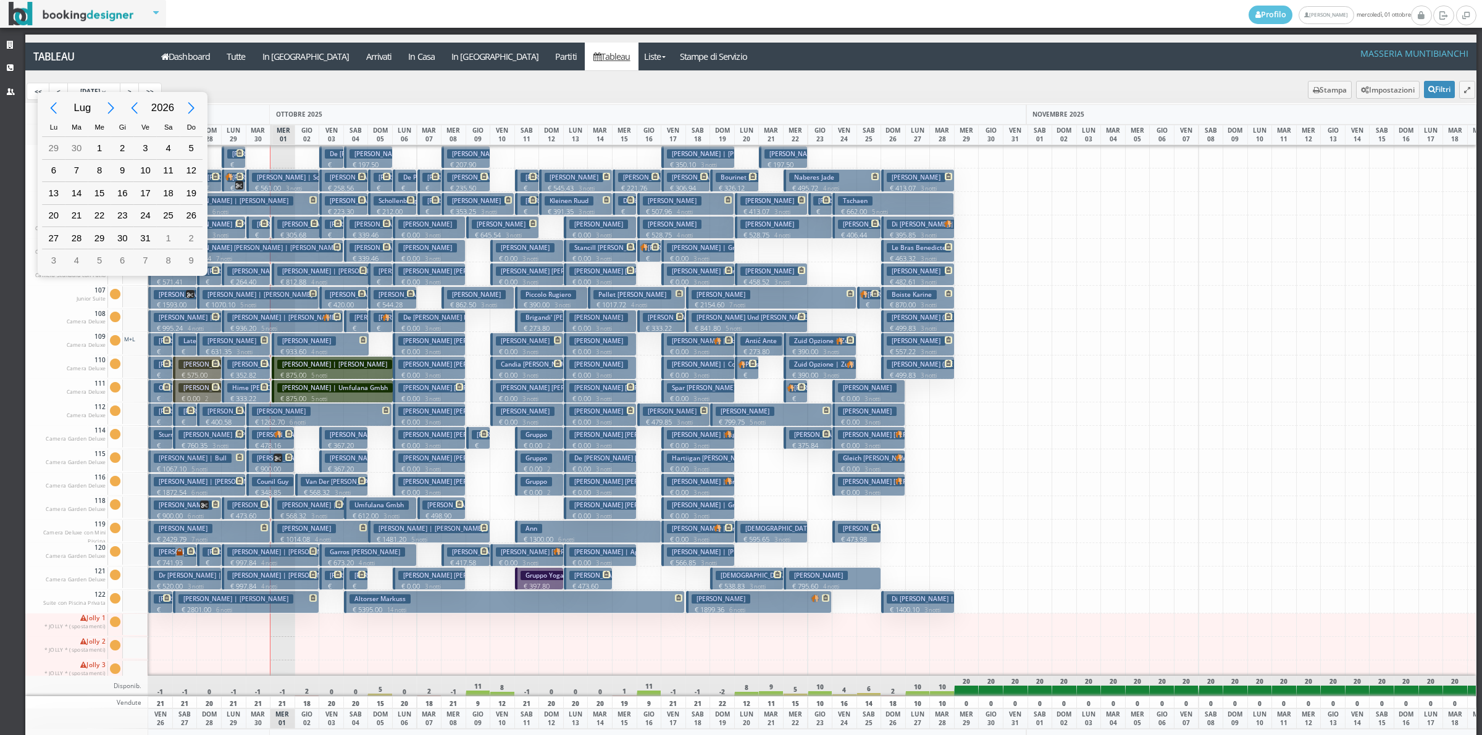
click at [88, 106] on div "Lug" at bounding box center [82, 107] width 35 height 23
click at [75, 220] on div "Lug" at bounding box center [69, 215] width 34 height 19
drag, startPoint x: 125, startPoint y: 82, endPoint x: 106, endPoint y: 90, distance: 19.9
click at [106, 90] on div "[DATE] Lu Ma Me Gi Ve Sa Do 1 2 3 4 5 6 7 8 9 10 11 12 13 14 15 16 17 18 19 20 …" at bounding box center [741, 368] width 1482 height 736
click at [112, 88] on div "[DATE] Lu Ma Me Gi Ve Sa Do 1 2 3 4 5 6 7 8 9 10 11 12 13 14 15 16 17 18 19 20 …" at bounding box center [741, 368] width 1482 height 736
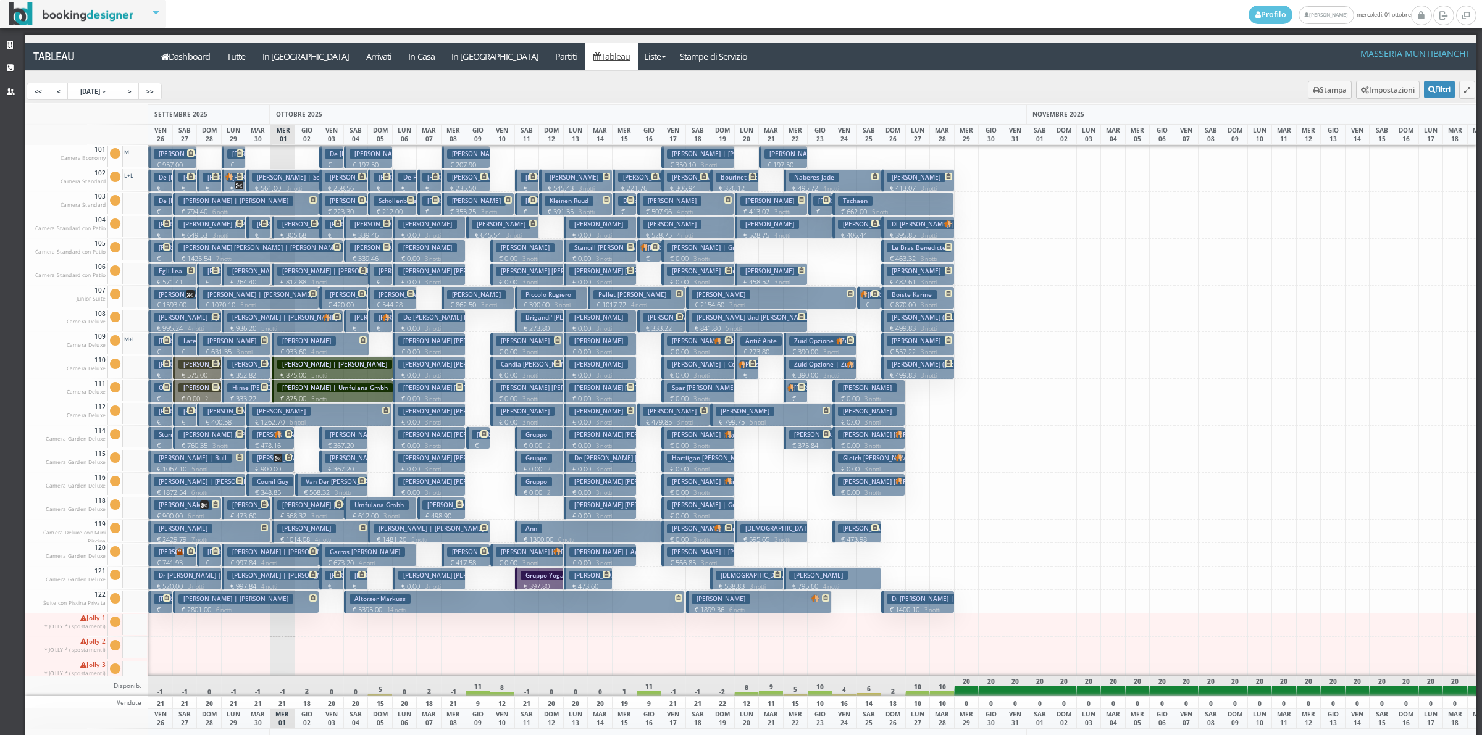
scroll to position [0, 33]
click at [121, 96] on link "[DATE] [DATE]" at bounding box center [94, 91] width 54 height 17
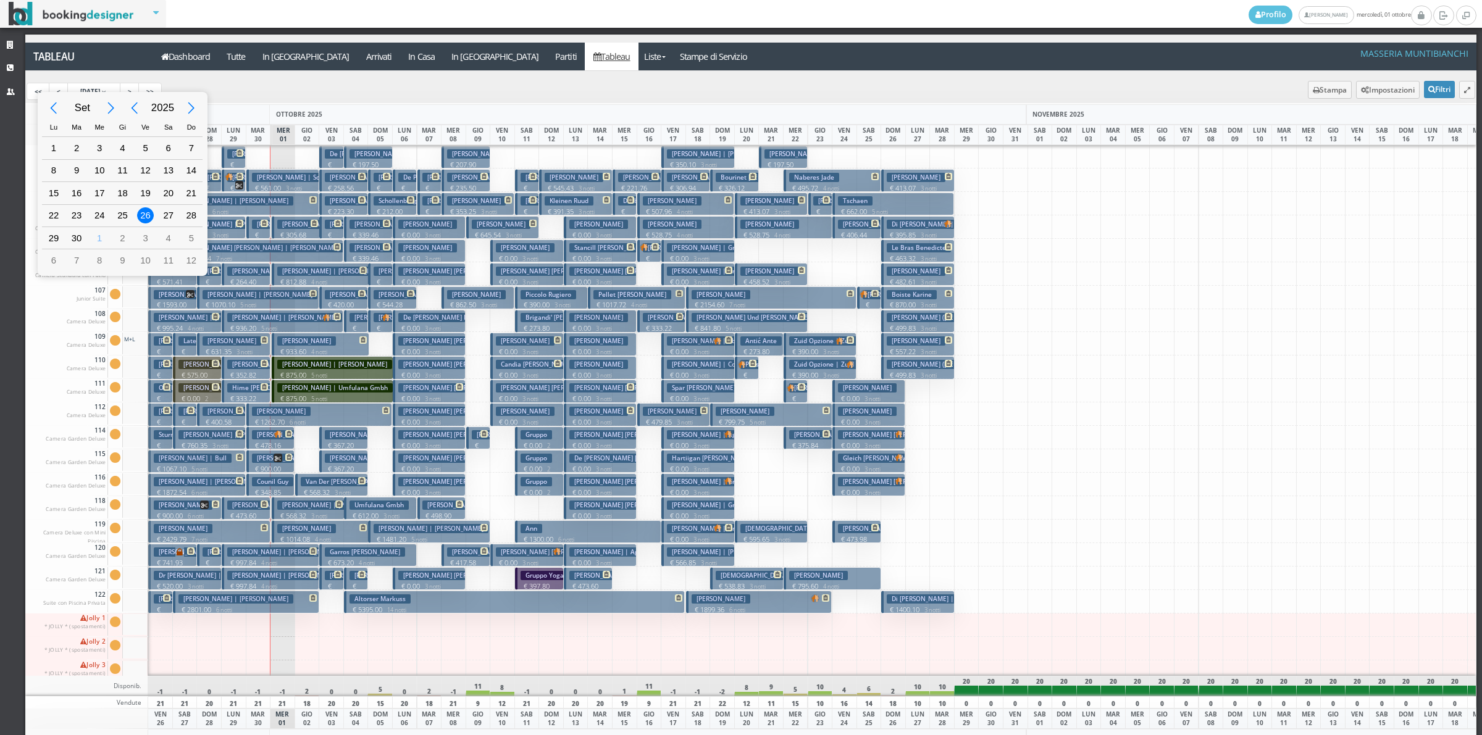
click at [178, 76] on div "[DATE] Lu Ma Me Gi Ve Sa Do 28 29 30 31 1 2 3 4 5 6 7 8 9 10 11 12 13 14 15 16 …" at bounding box center [741, 368] width 1482 height 736
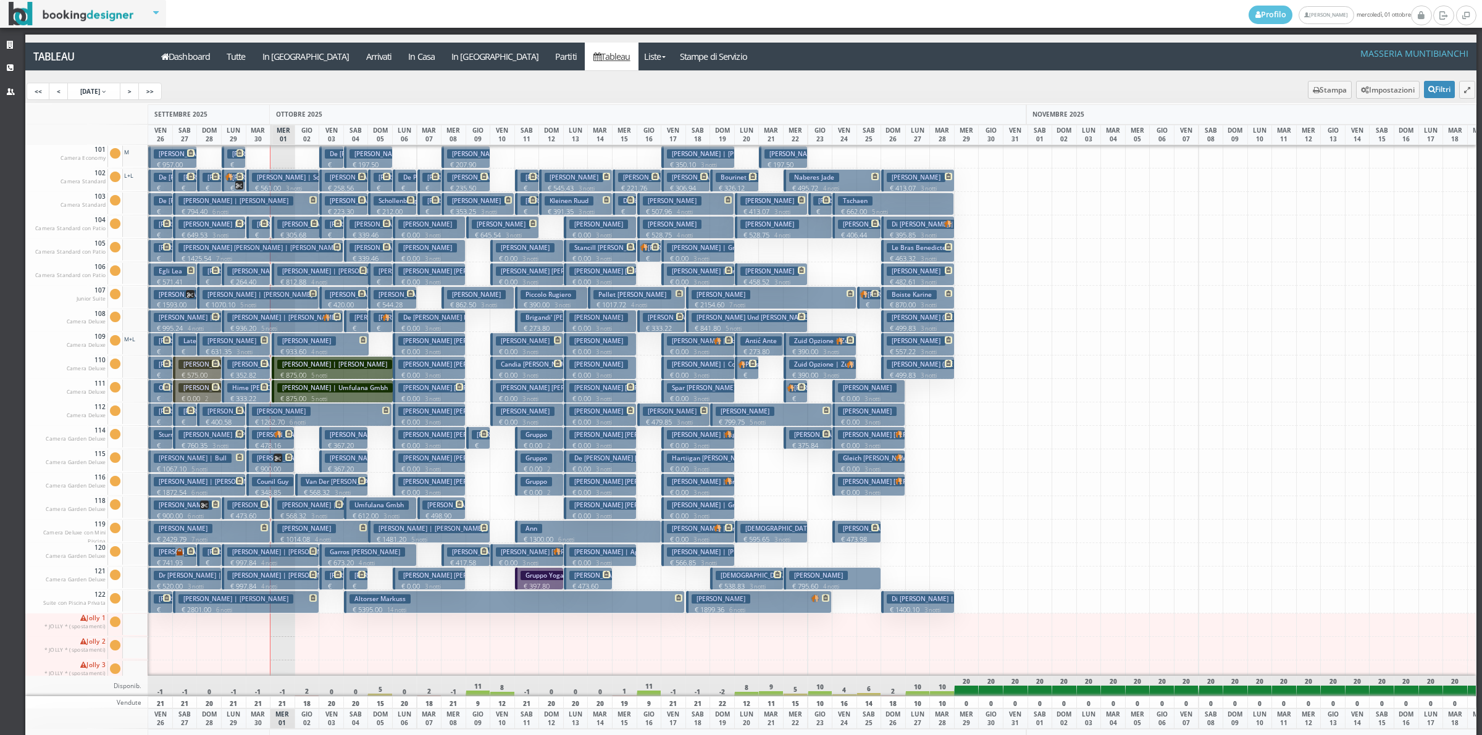
scroll to position [0, 33]
click at [93, 93] on span "[DATE]" at bounding box center [90, 91] width 20 height 9
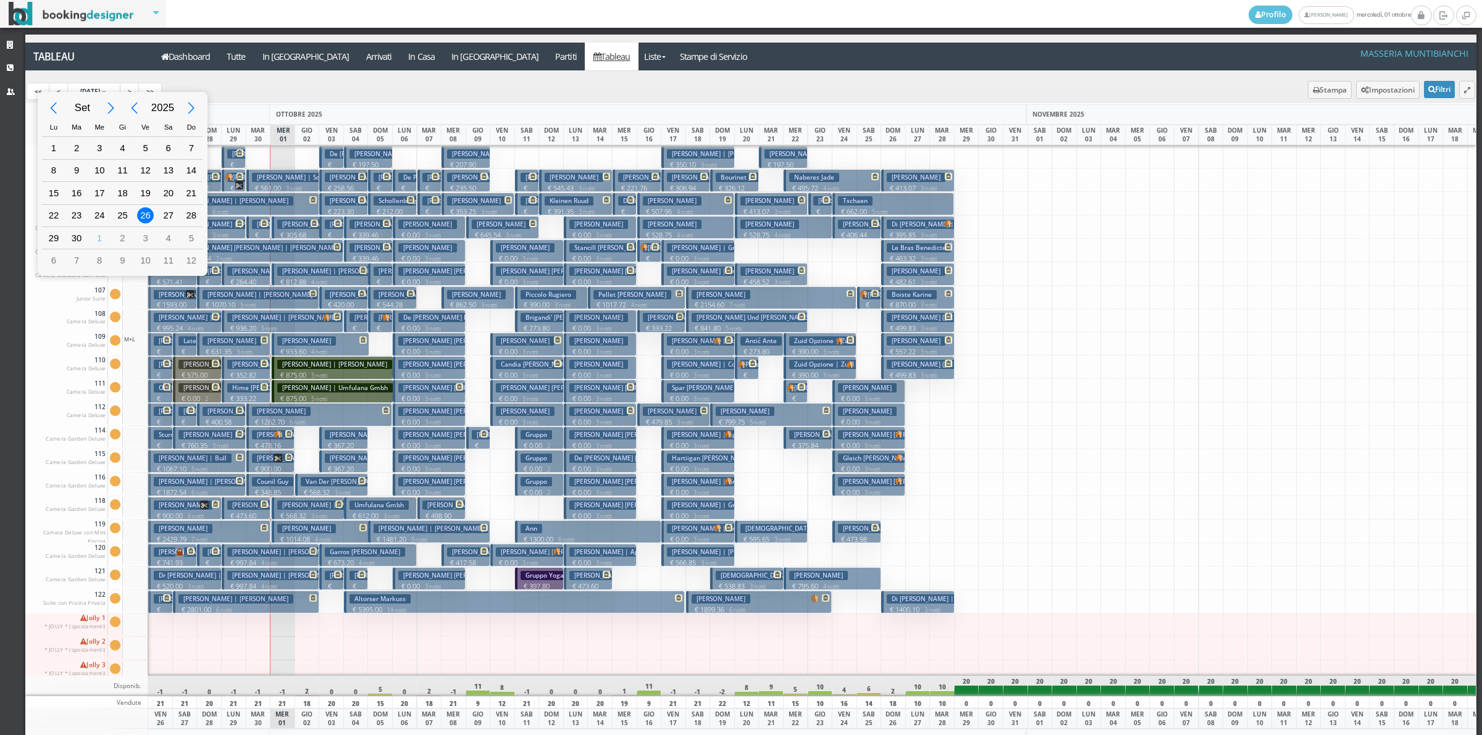
click at [116, 100] on div "Next Month" at bounding box center [112, 108] width 28 height 28
click at [109, 109] on div "Next Month" at bounding box center [112, 108] width 28 height 28
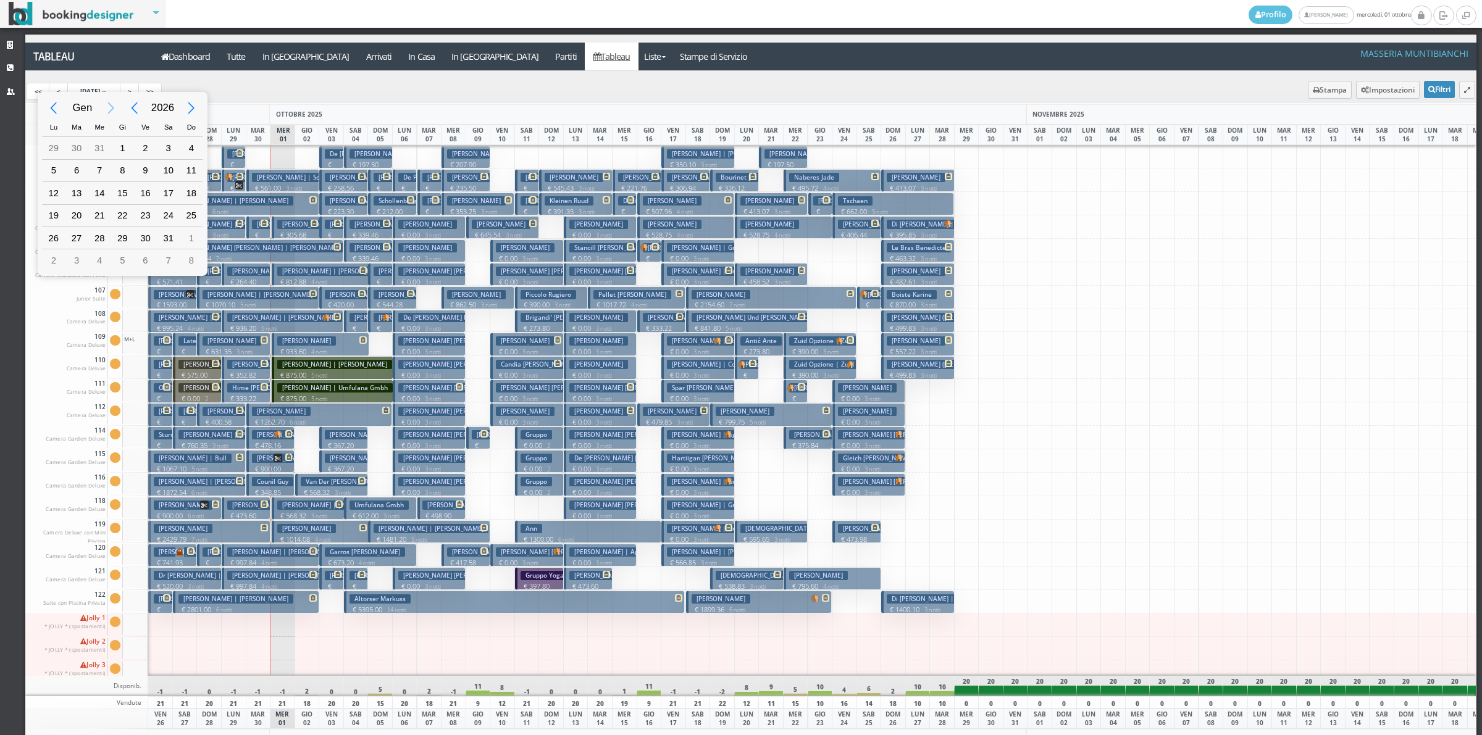
click at [109, 109] on div "Next Month" at bounding box center [112, 108] width 28 height 28
click at [60, 105] on div "Previous Month" at bounding box center [54, 108] width 28 height 28
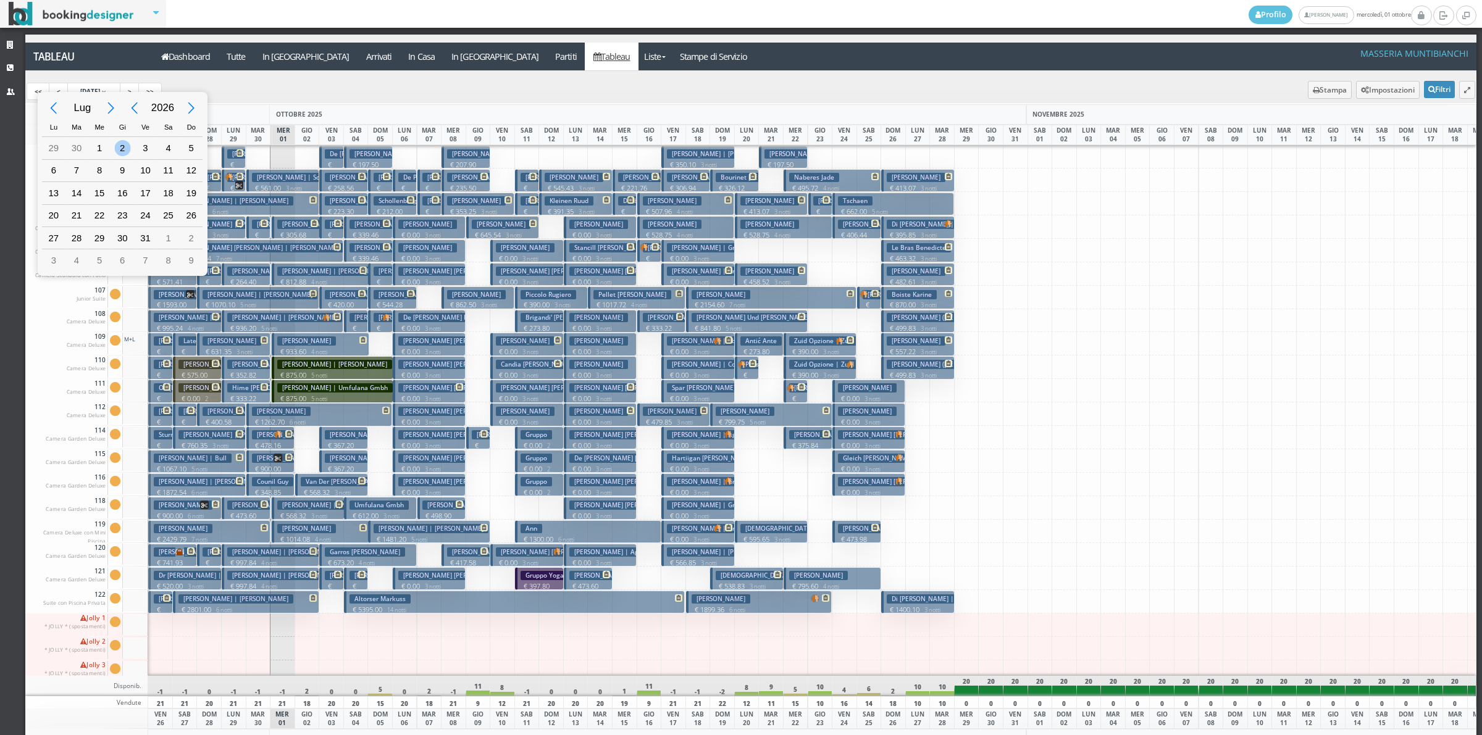
click at [120, 154] on div "2" at bounding box center [122, 148] width 16 height 16
type input "[DATE]"
